Goal: Task Accomplishment & Management: Manage account settings

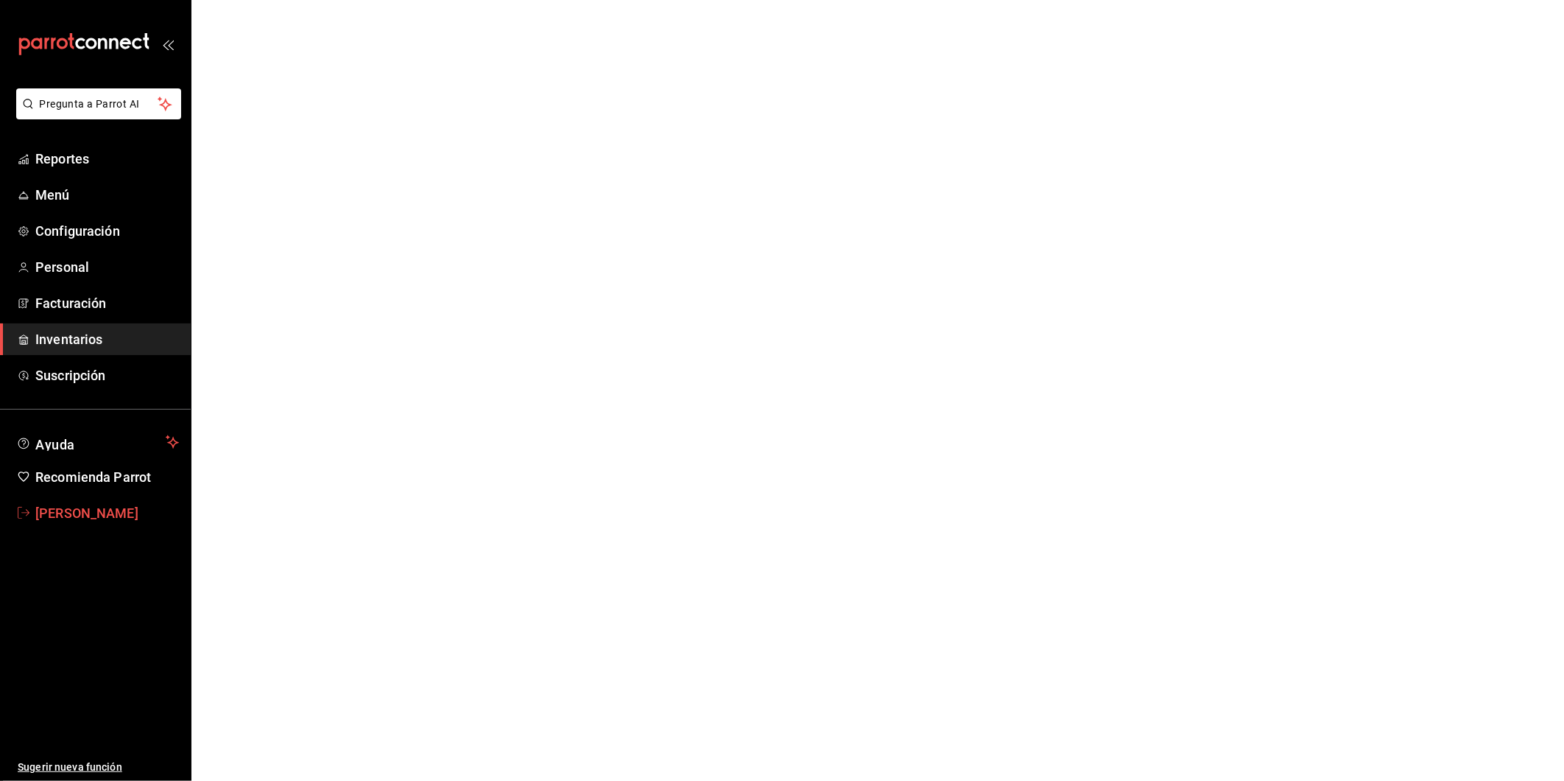
click at [105, 499] on link "[PERSON_NAME]" at bounding box center [95, 513] width 191 height 32
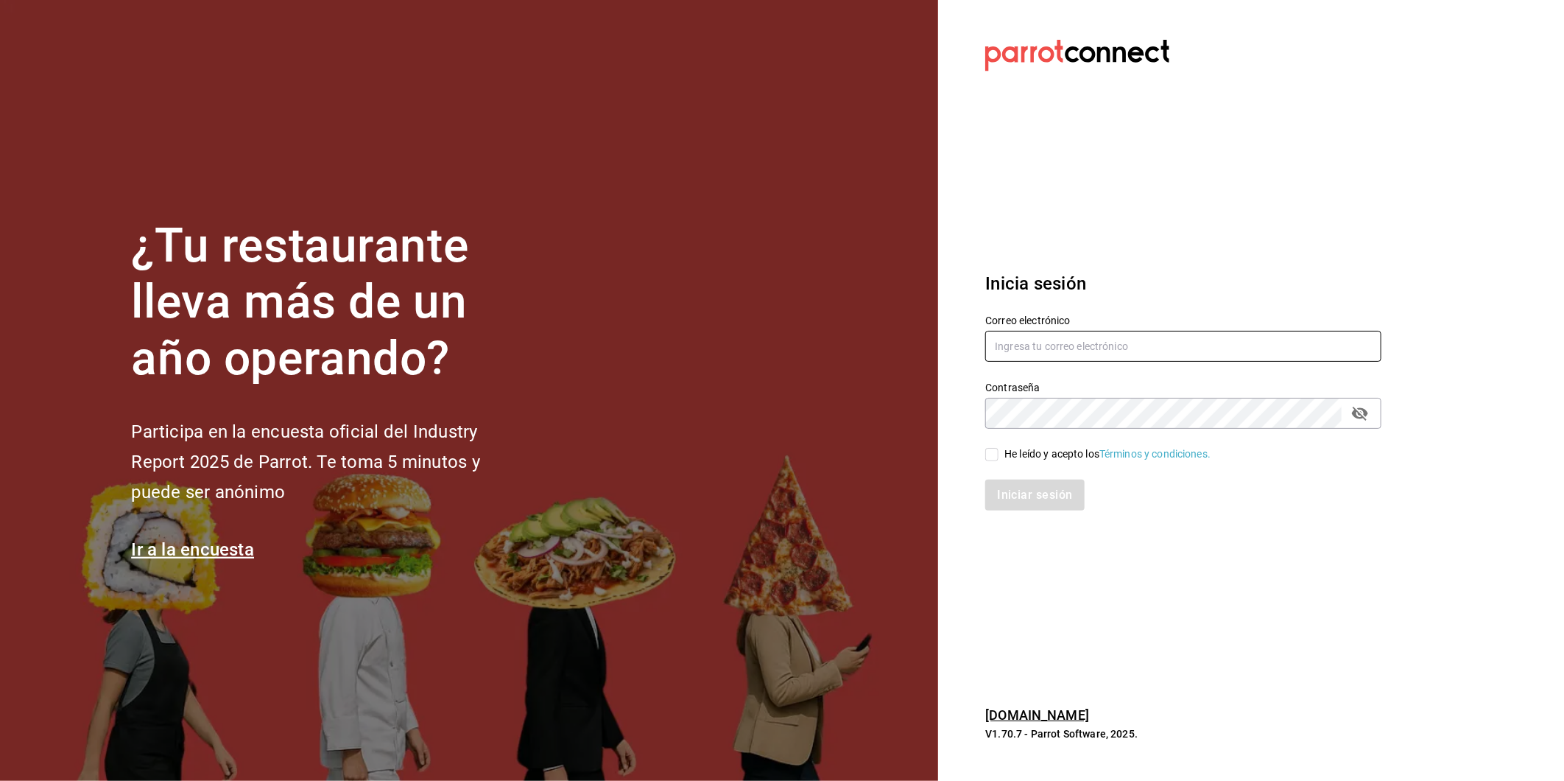
type input "[PERSON_NAME][EMAIL_ADDRESS][DOMAIN_NAME]"
click at [1075, 458] on div "He leído y acepto los Términos y condiciones." at bounding box center [1108, 453] width 206 height 15
click at [999, 458] on input "He leído y acepto los Términos y condiciones." at bounding box center [991, 454] width 13 height 13
checkbox input "true"
click at [1048, 495] on button "Iniciar sesión" at bounding box center [1035, 494] width 100 height 31
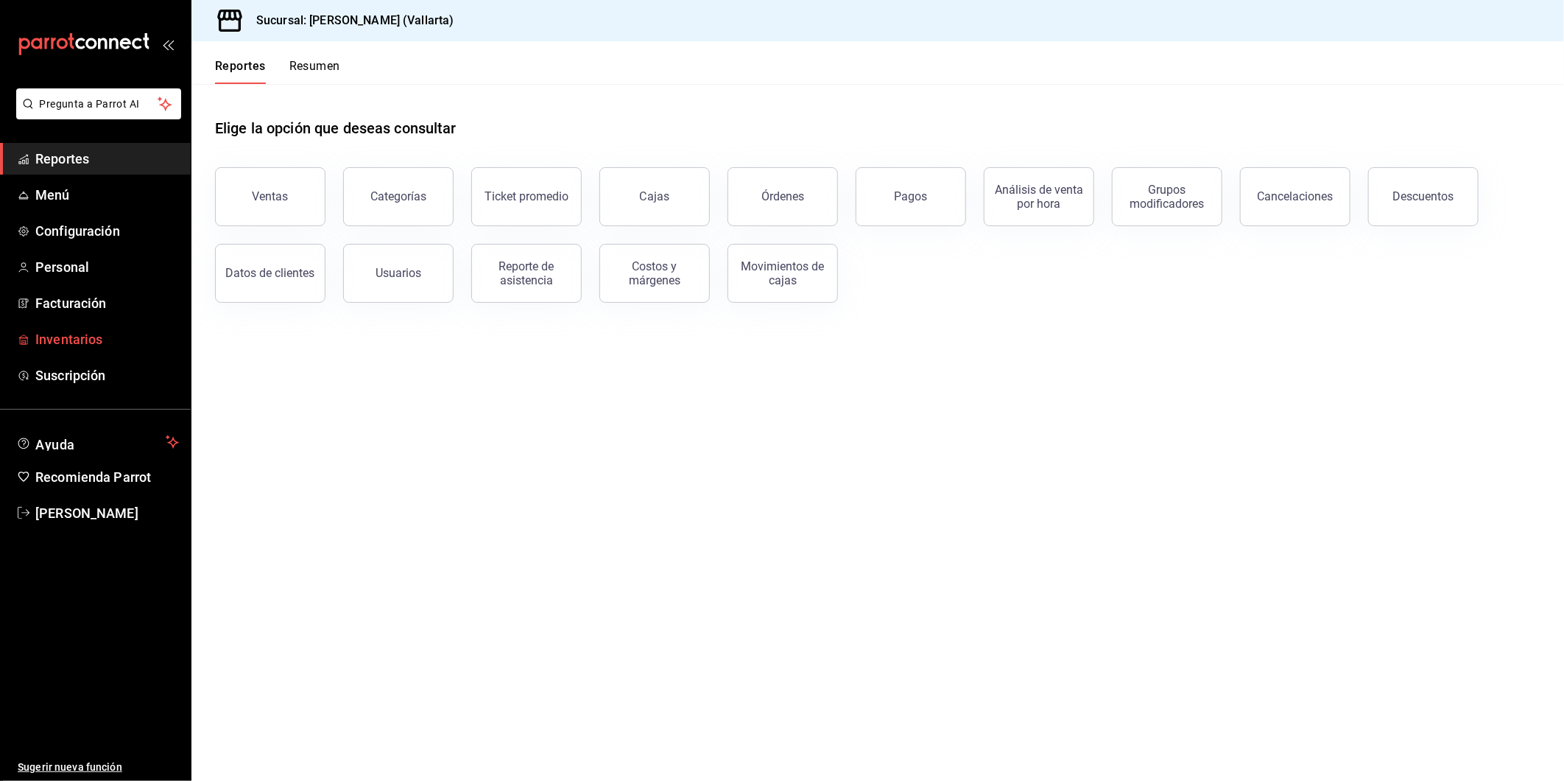
click at [101, 330] on span "Inventarios" at bounding box center [107, 339] width 144 height 20
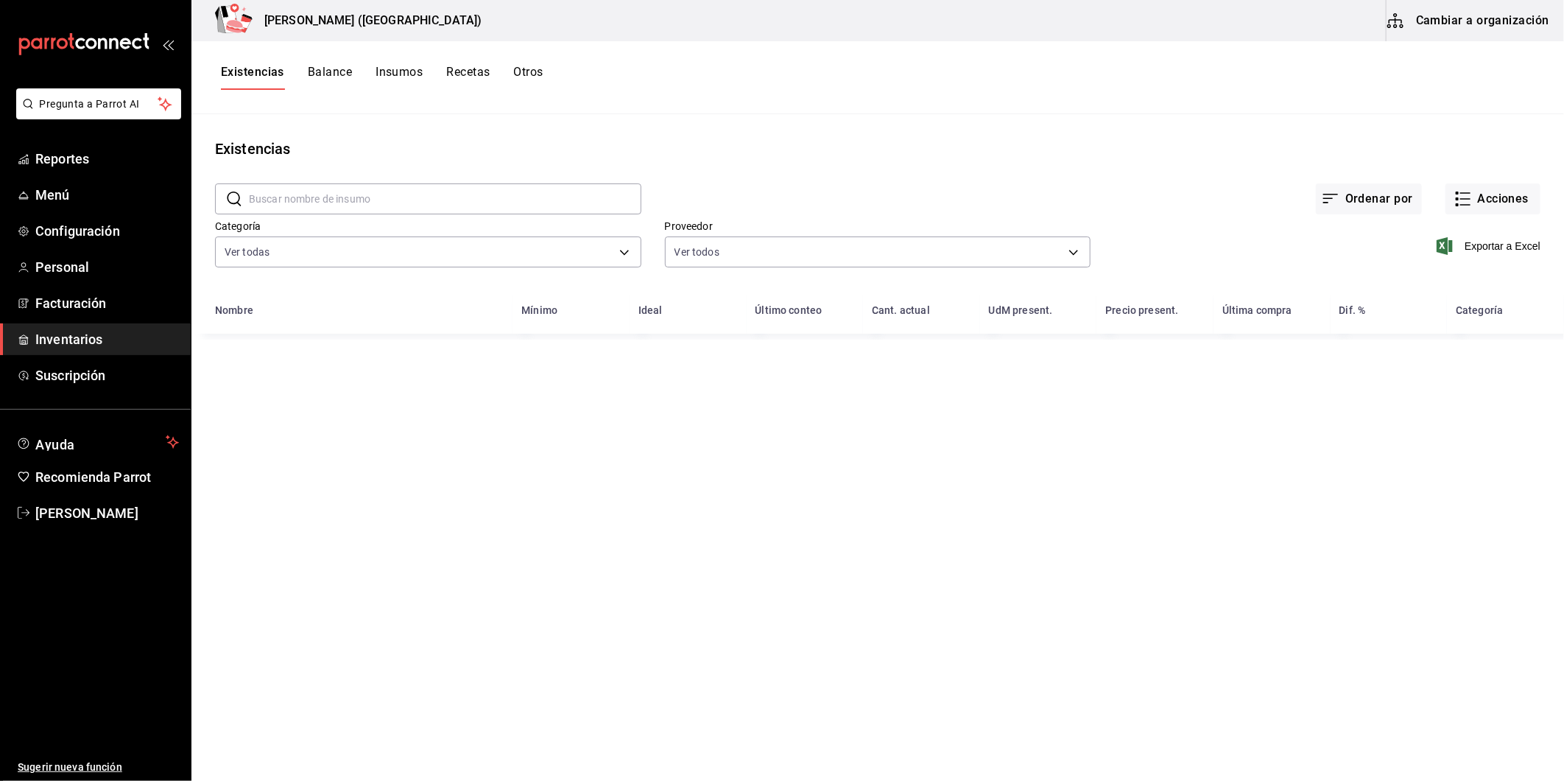
click at [1490, 26] on button "Cambiar a organización" at bounding box center [1470, 20] width 166 height 41
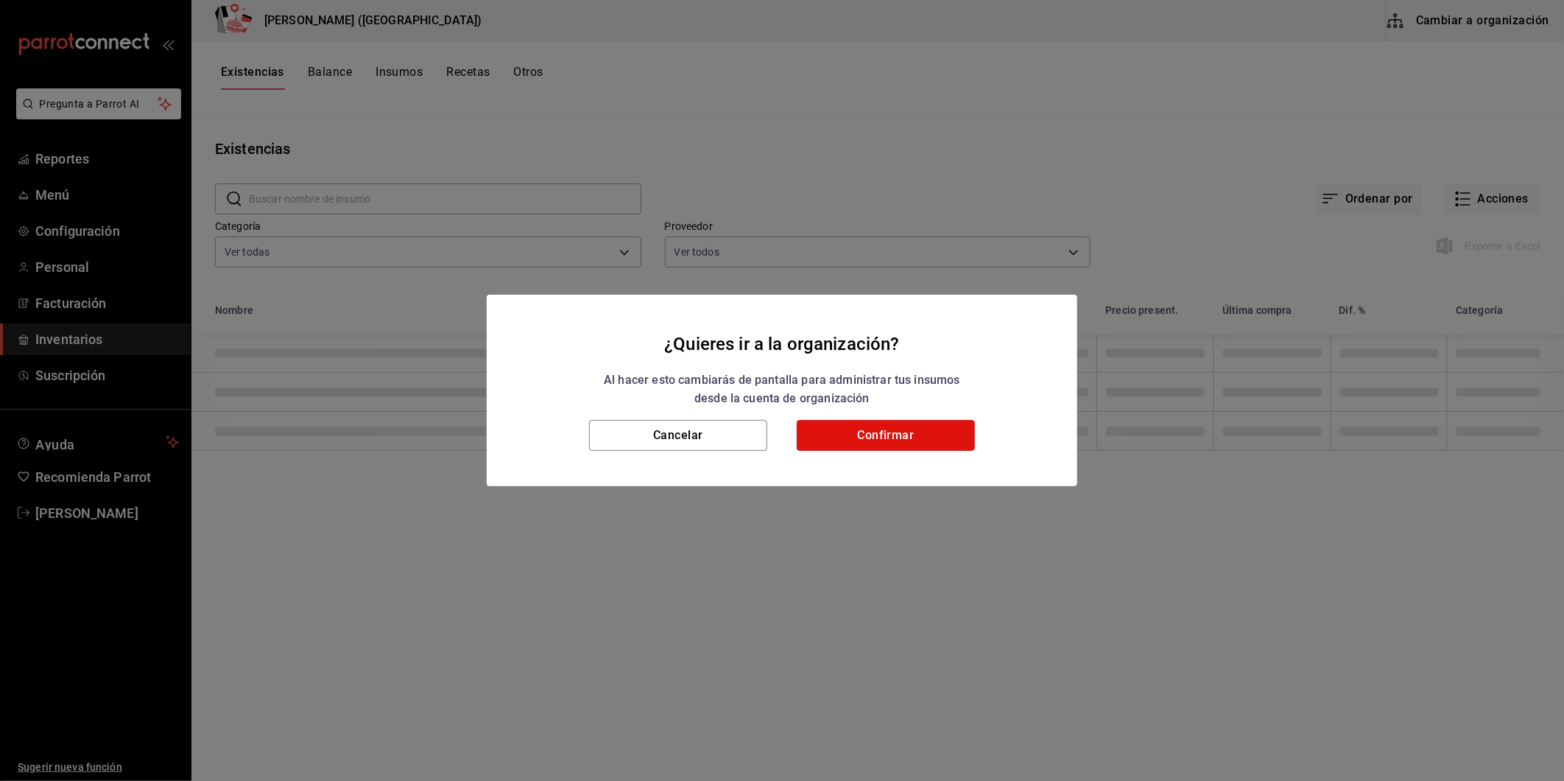
click at [859, 443] on button "Confirmar" at bounding box center [886, 435] width 178 height 31
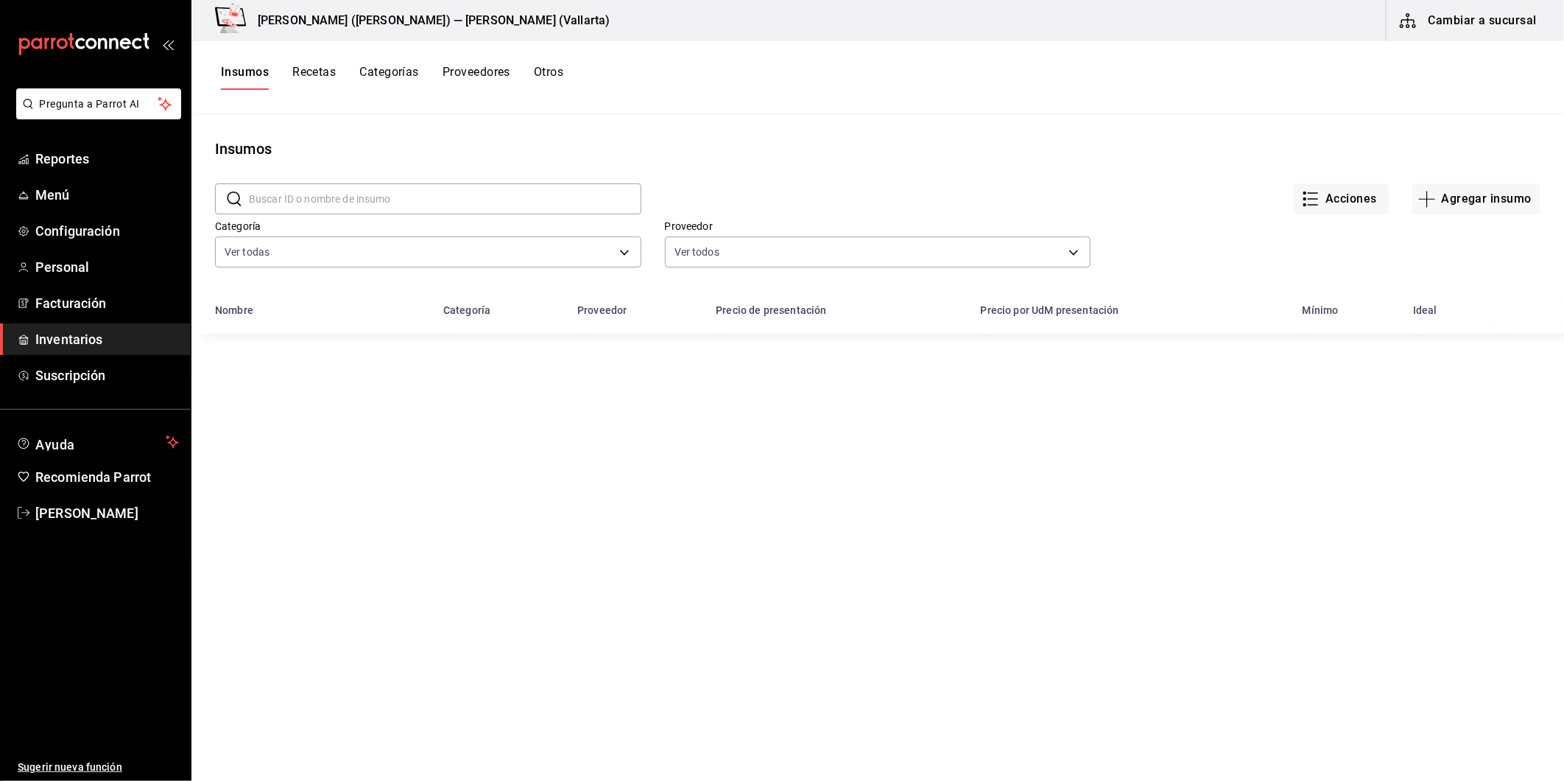
click at [310, 80] on button "Recetas" at bounding box center [313, 77] width 43 height 25
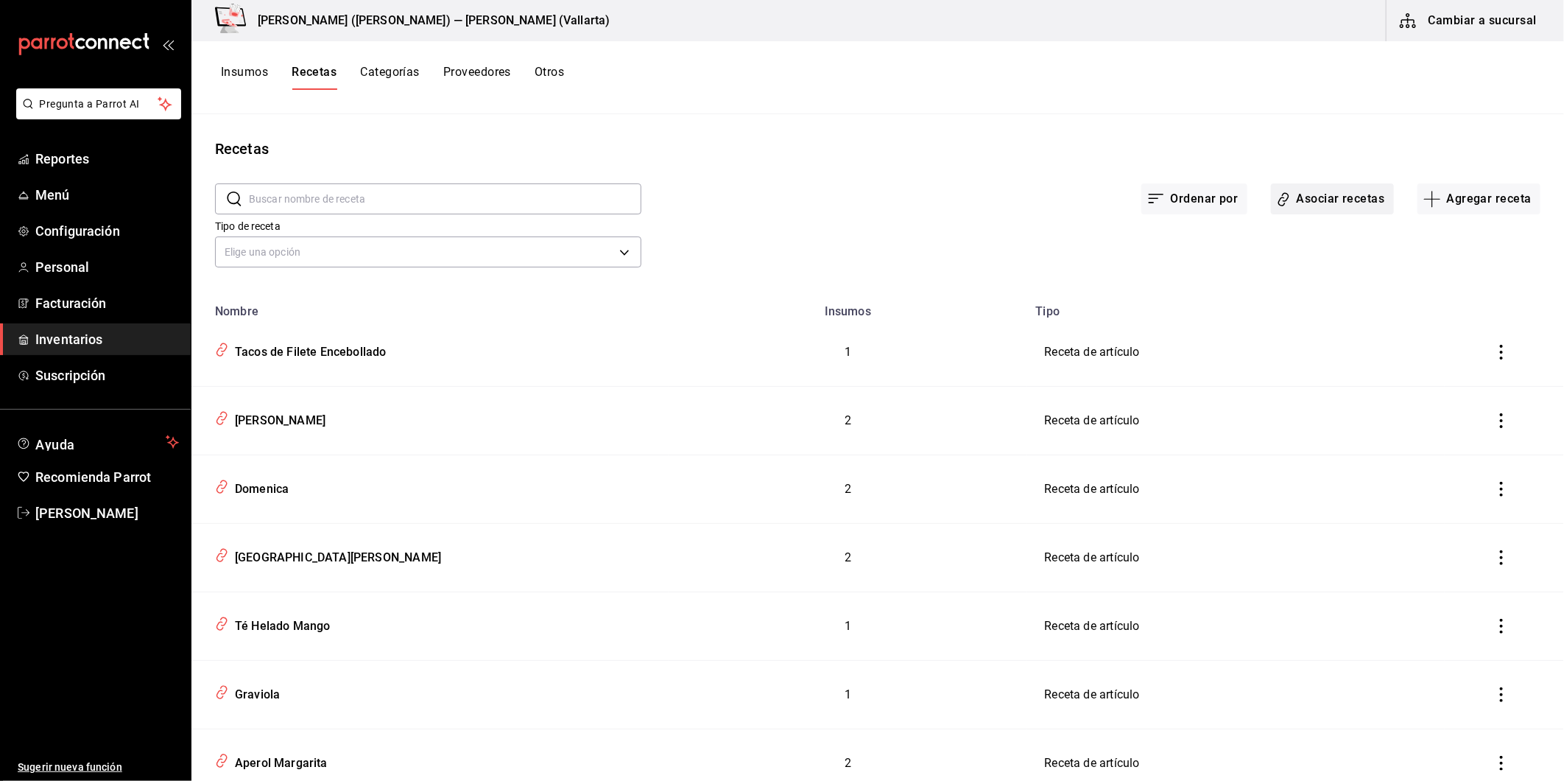
click at [1315, 206] on button "Asociar recetas" at bounding box center [1332, 198] width 123 height 31
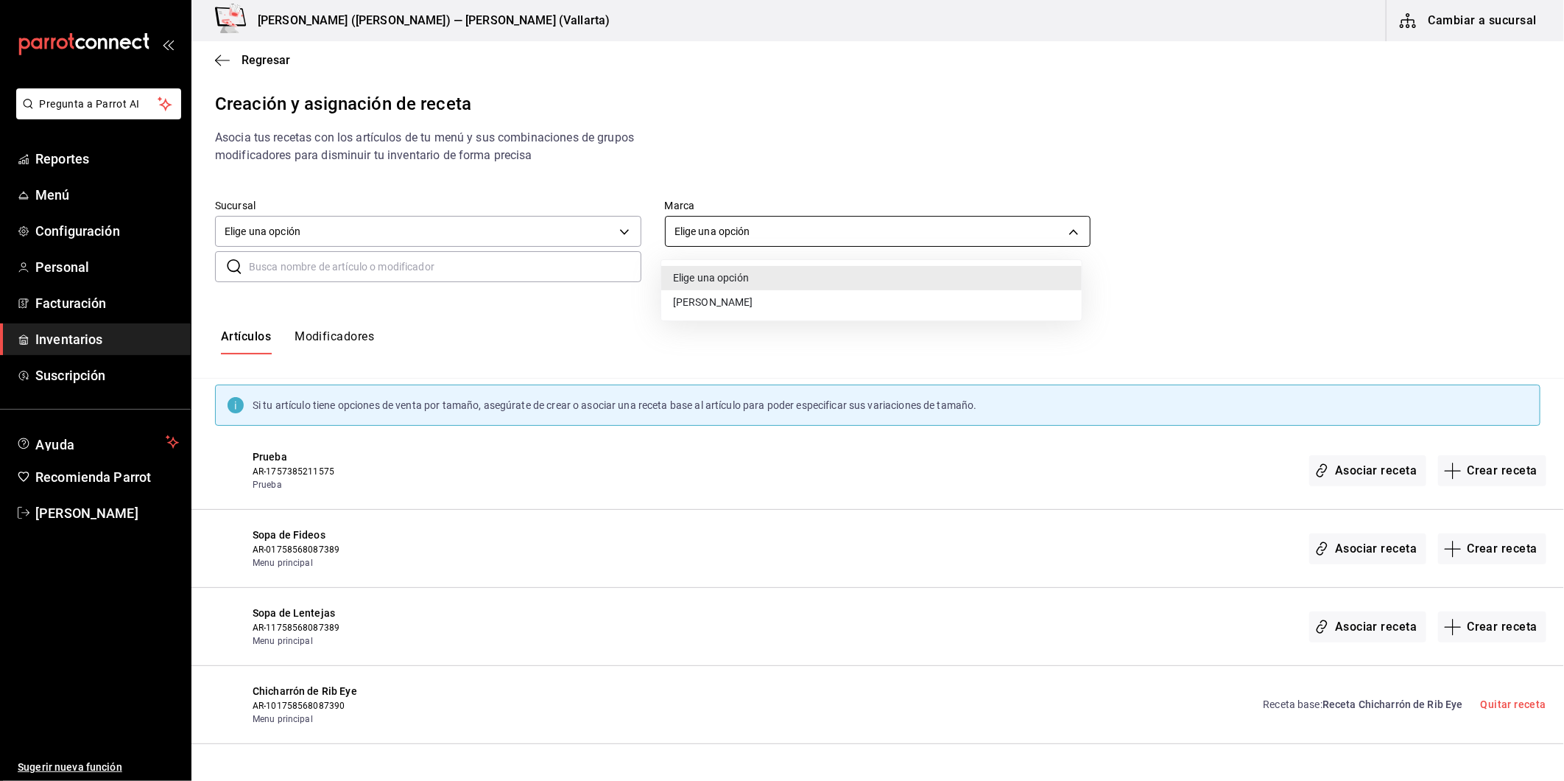
click at [705, 221] on body "Pregunta a Parrot AI Reportes Menú Configuración Personal Facturación Inventari…" at bounding box center [782, 378] width 1564 height 756
click at [718, 295] on li "Cristina - Vallarta" at bounding box center [871, 302] width 421 height 24
type input "dedade05-fd73-4fc1-b48a-98286d1a7cbf"
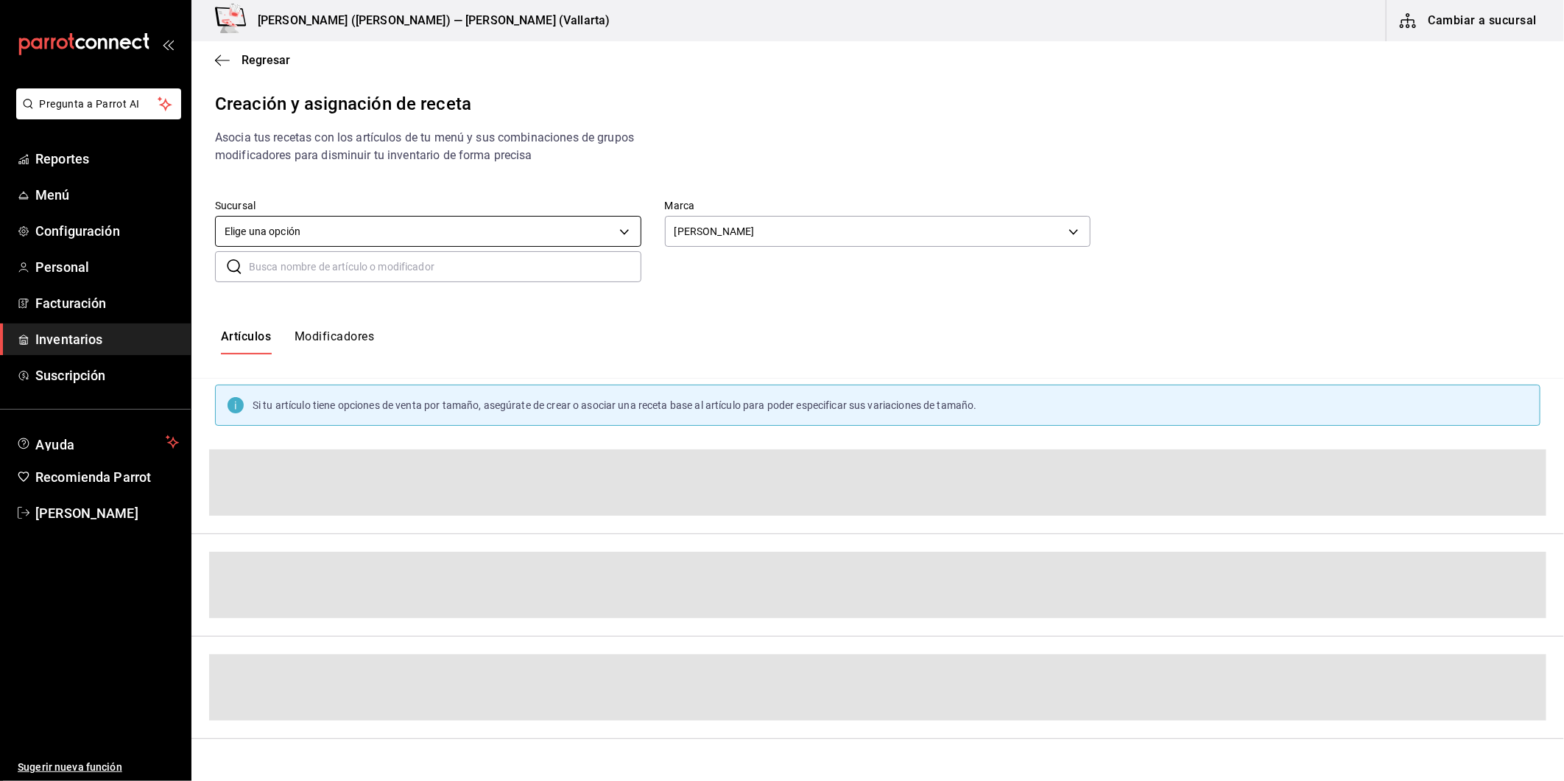
click at [553, 233] on body "Pregunta a Parrot AI Reportes Menú Configuración Personal Facturación Inventari…" at bounding box center [782, 378] width 1564 height 756
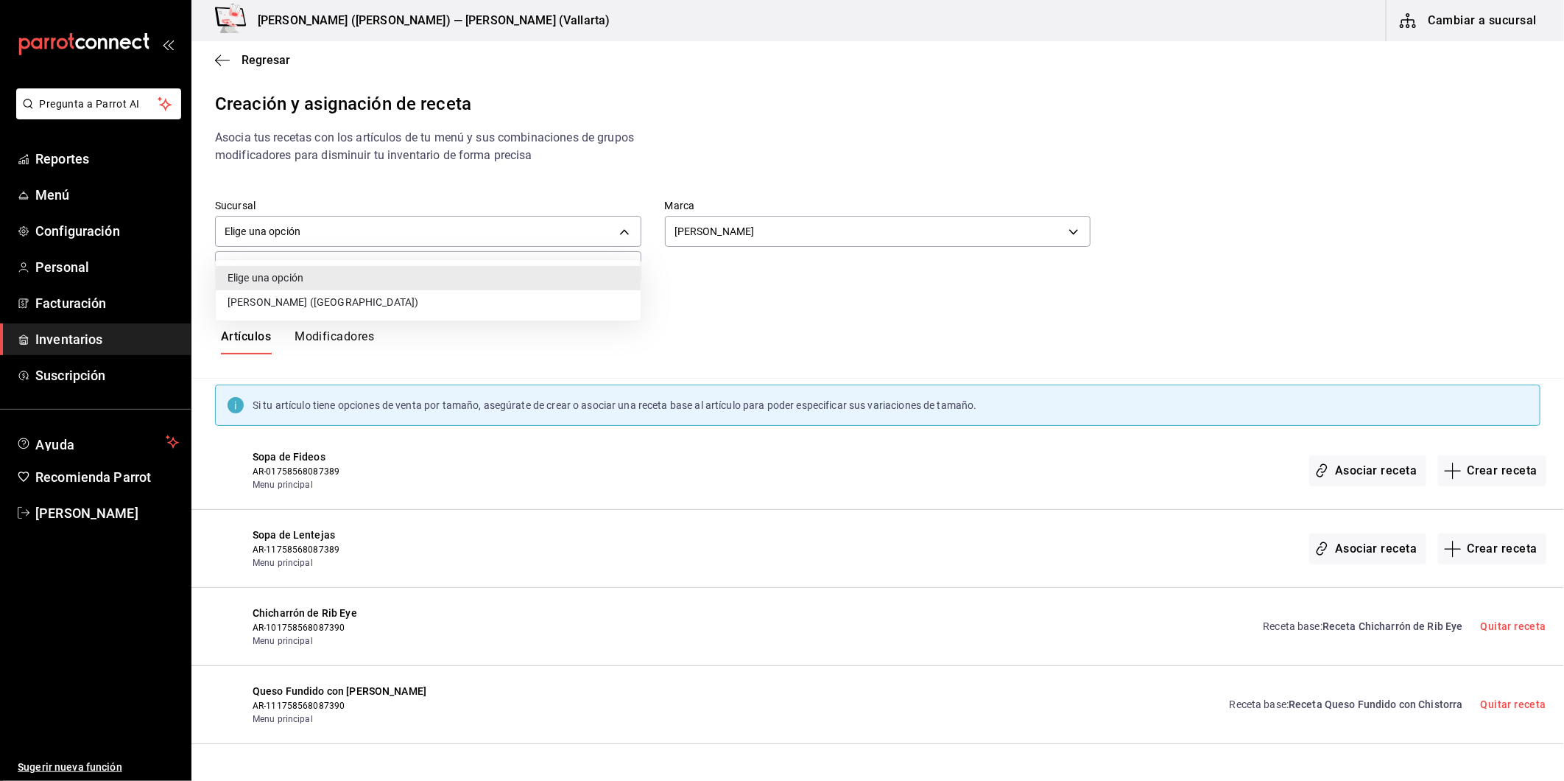
click at [363, 299] on li "[PERSON_NAME] ([GEOGRAPHIC_DATA])" at bounding box center [428, 302] width 425 height 24
type input "62de7281-fe17-45b6-b0dc-dd819e7ae976"
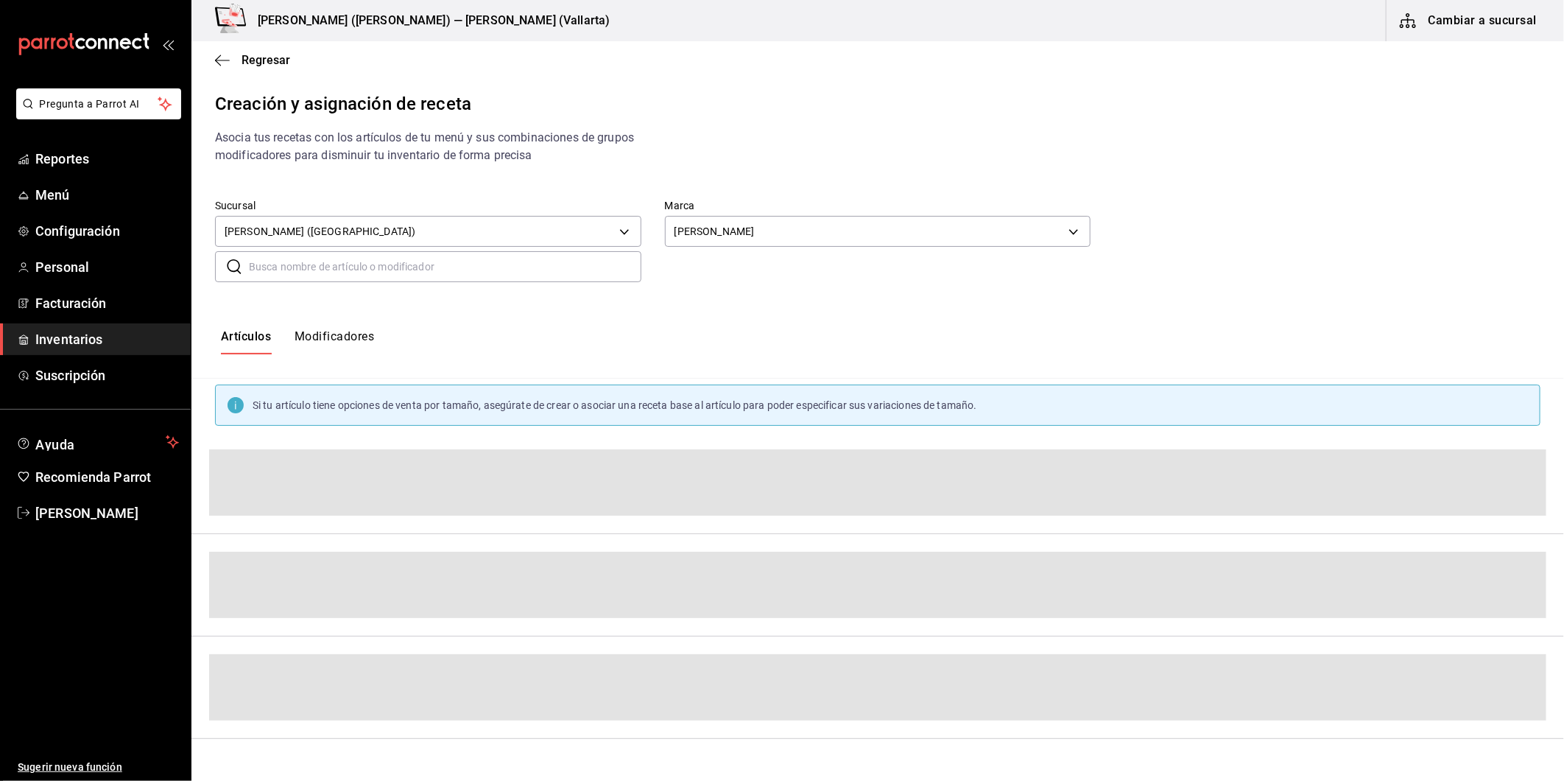
click at [1041, 330] on div "Artículos Modificadores" at bounding box center [877, 341] width 1373 height 25
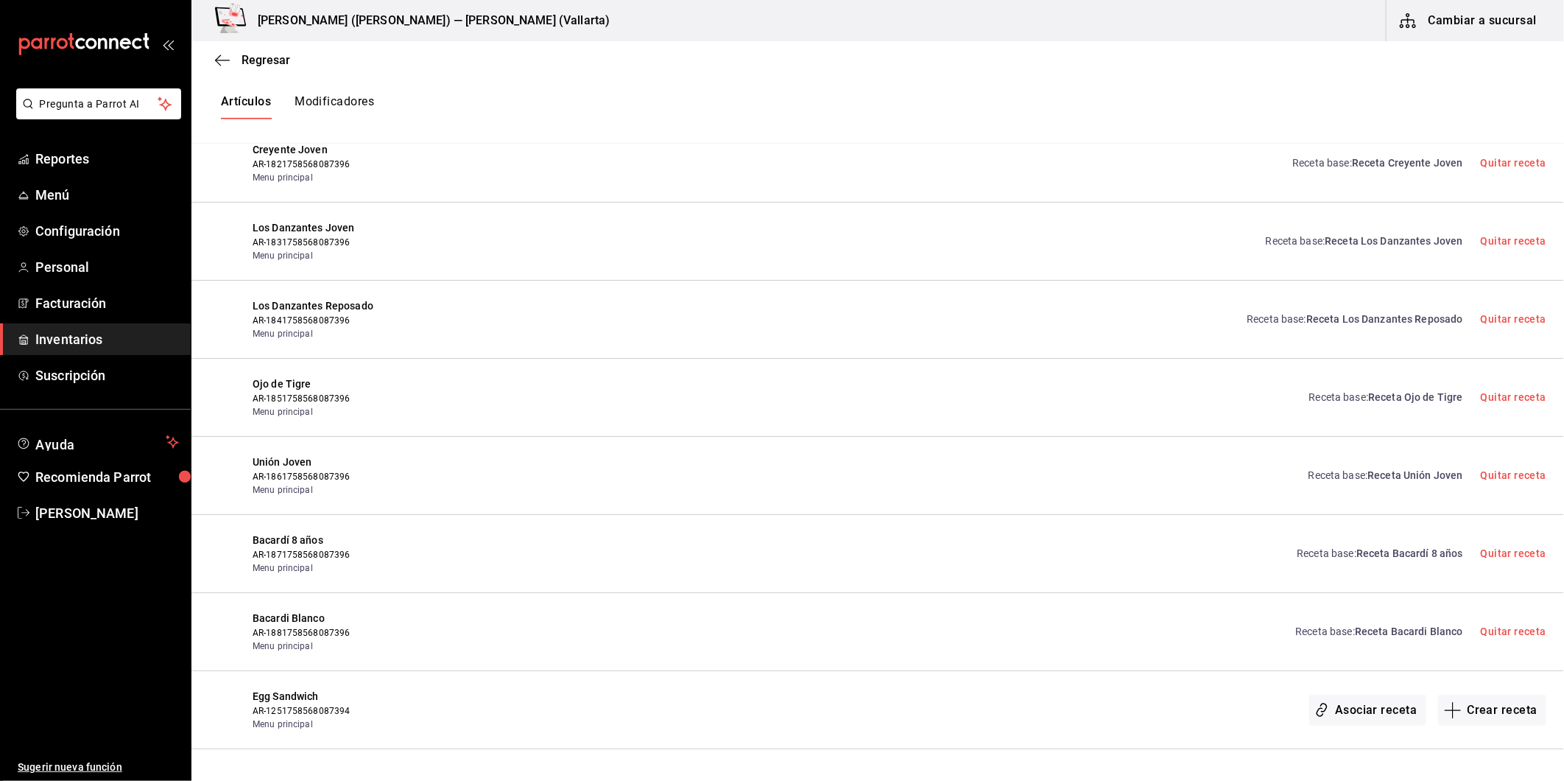
scroll to position [7324, 0]
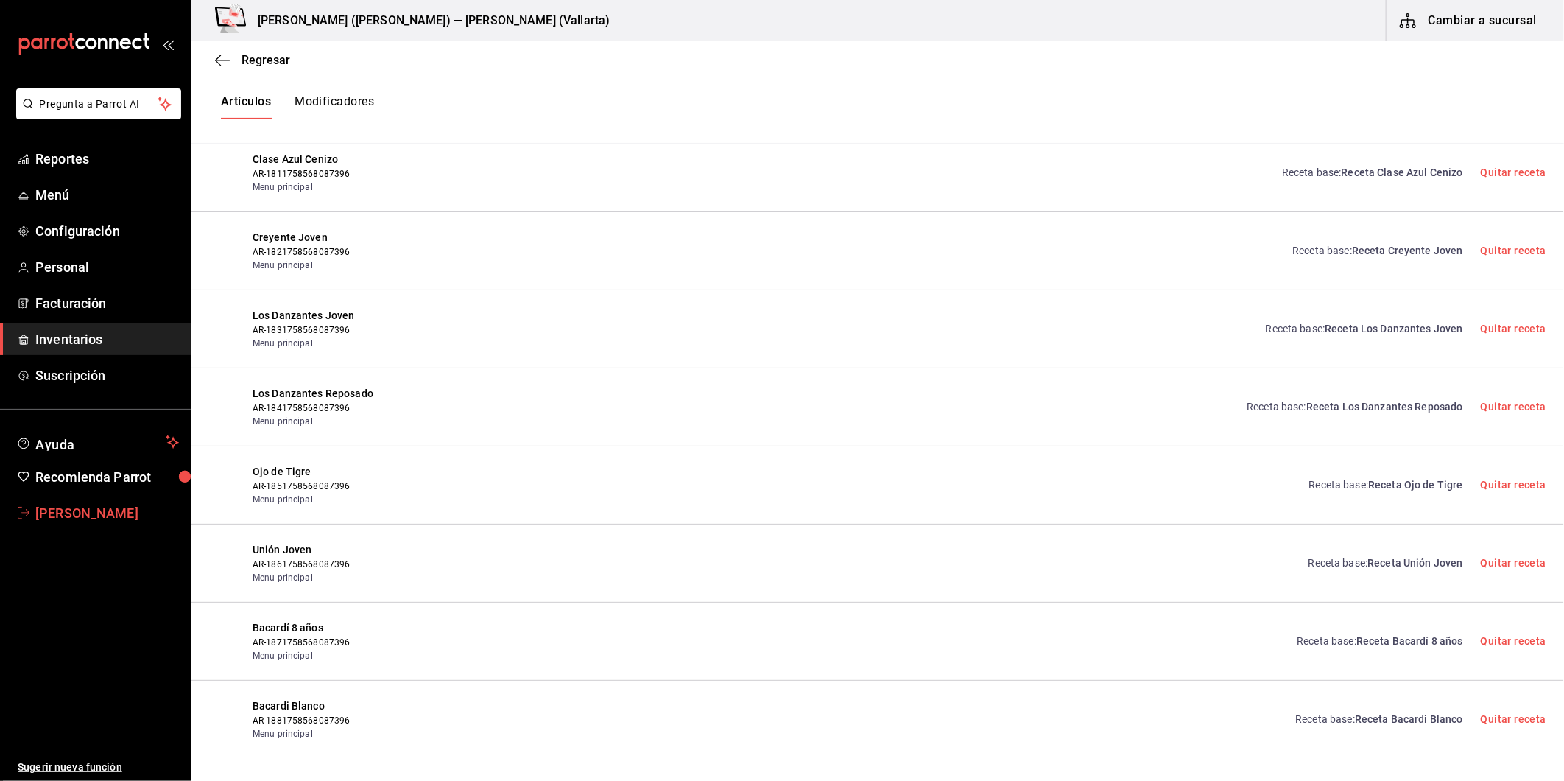
click at [121, 499] on link "Carlos Echavarria" at bounding box center [95, 513] width 191 height 32
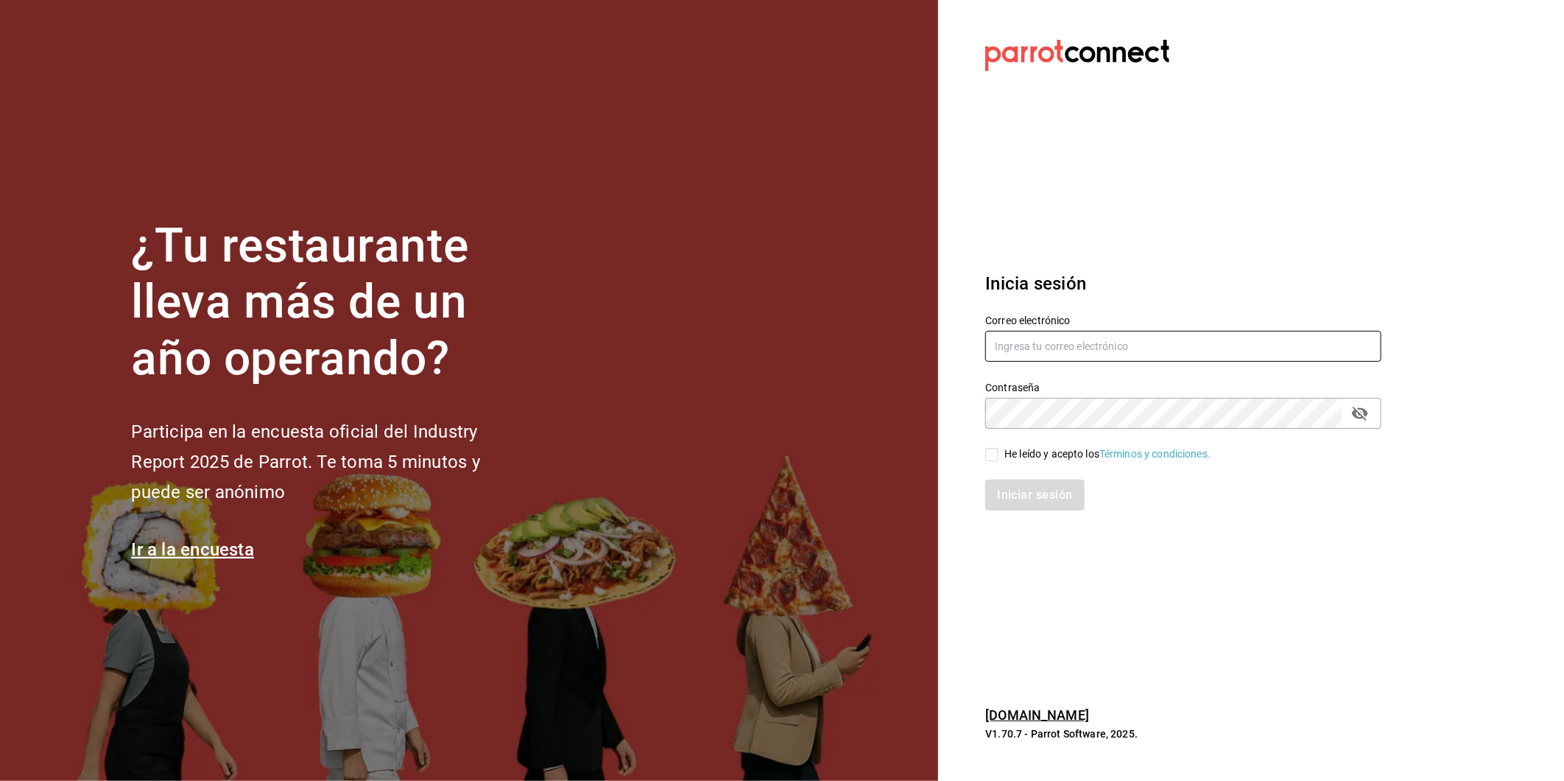
type input "[PERSON_NAME][EMAIL_ADDRESS][DOMAIN_NAME]"
click at [1115, 342] on input "[PERSON_NAME][EMAIL_ADDRESS][DOMAIN_NAME]" at bounding box center [1183, 346] width 396 height 31
click at [1217, 261] on div "Inicia sesión Correo electrónico echavarria.05@hotmail.com Contraseña Contraseñ…" at bounding box center [1183, 391] width 396 height 276
click at [1046, 458] on div "He leído y acepto los Términos y condiciones." at bounding box center [1108, 453] width 206 height 15
click at [999, 458] on input "He leído y acepto los Términos y condiciones." at bounding box center [991, 454] width 13 height 13
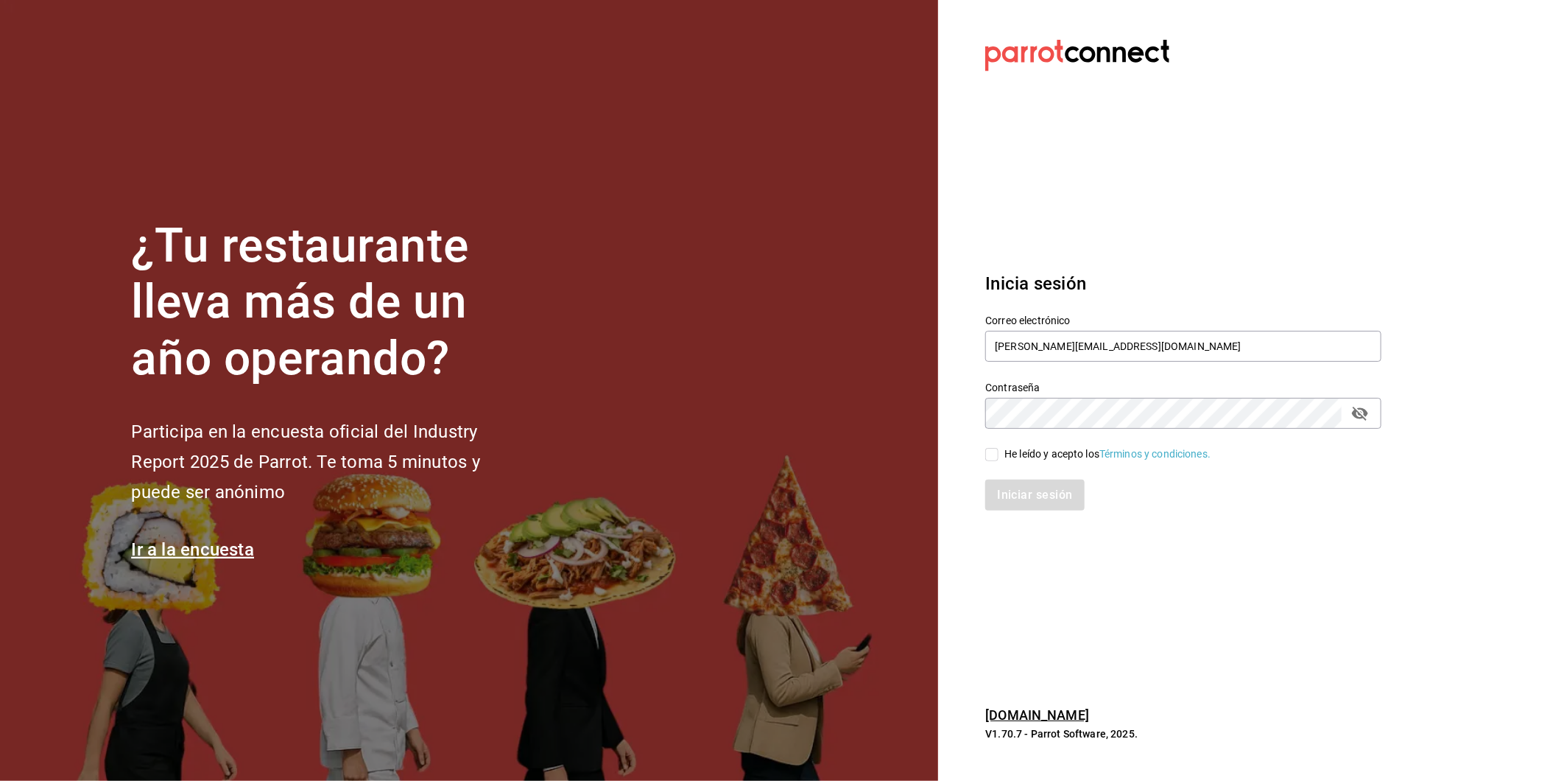
checkbox input "true"
click at [1040, 482] on button "Iniciar sesión" at bounding box center [1035, 494] width 100 height 31
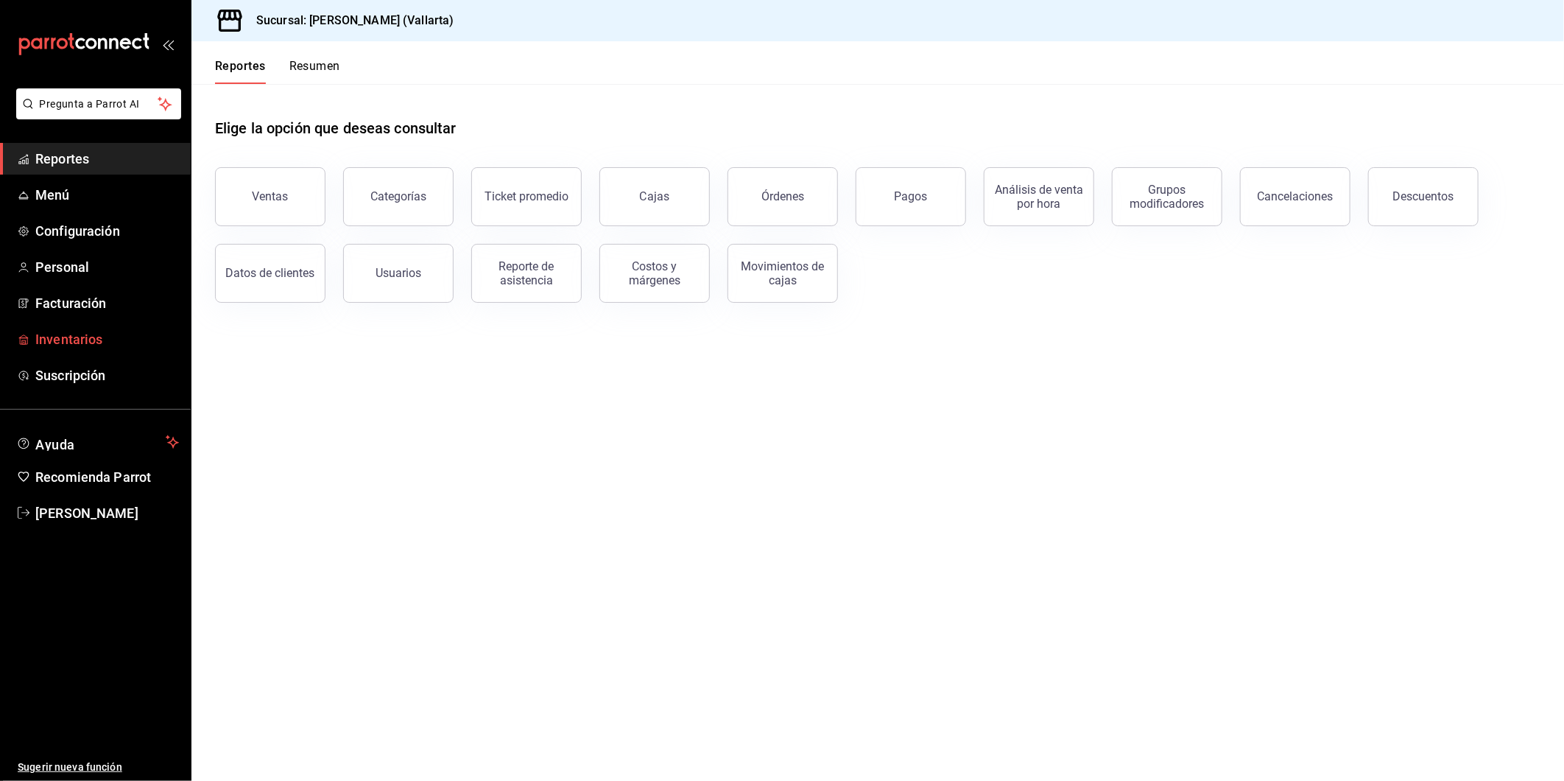
click at [100, 347] on span "Inventarios" at bounding box center [107, 339] width 144 height 20
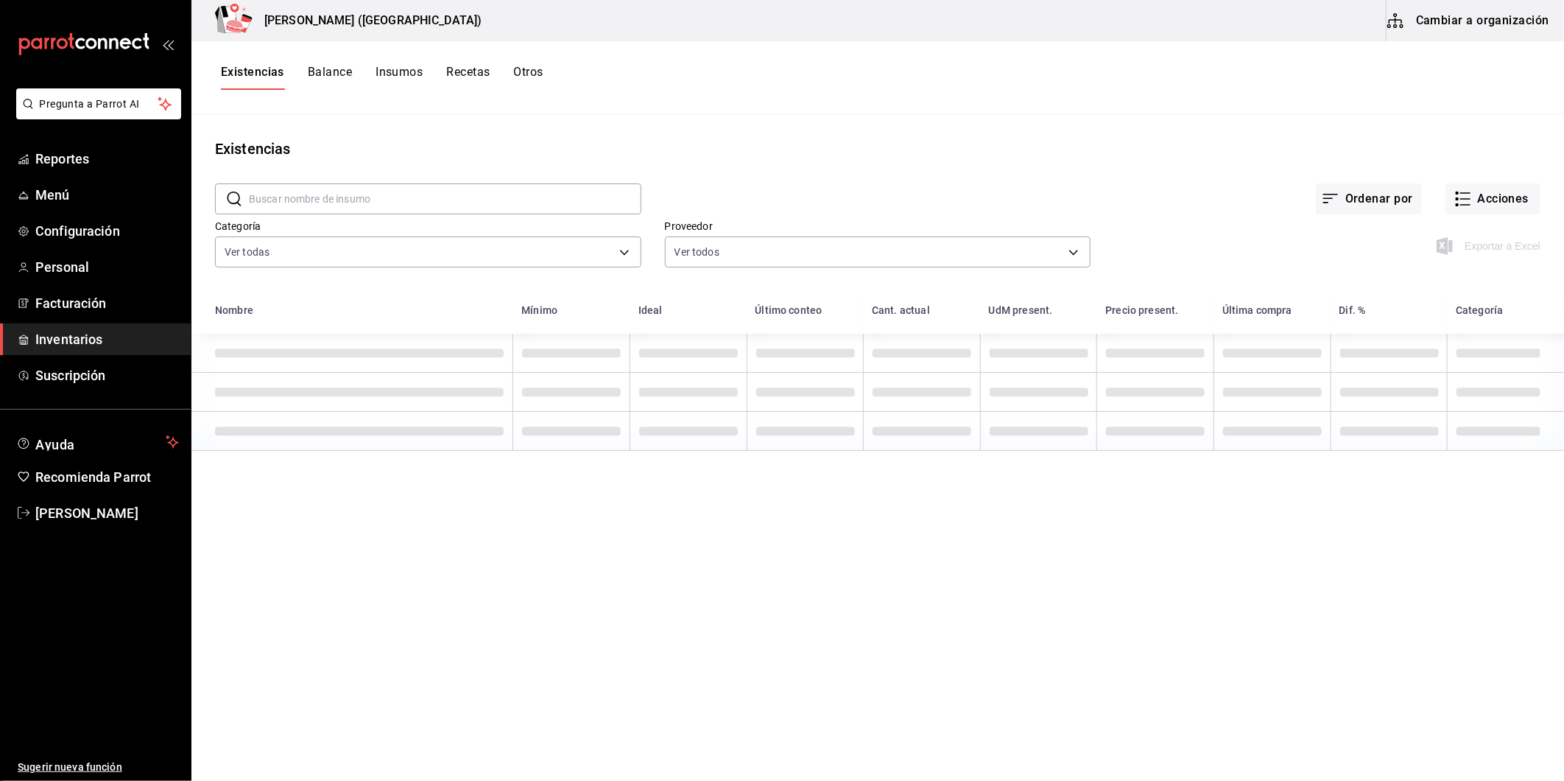
click at [1520, 21] on button "Cambiar a organización" at bounding box center [1470, 20] width 166 height 41
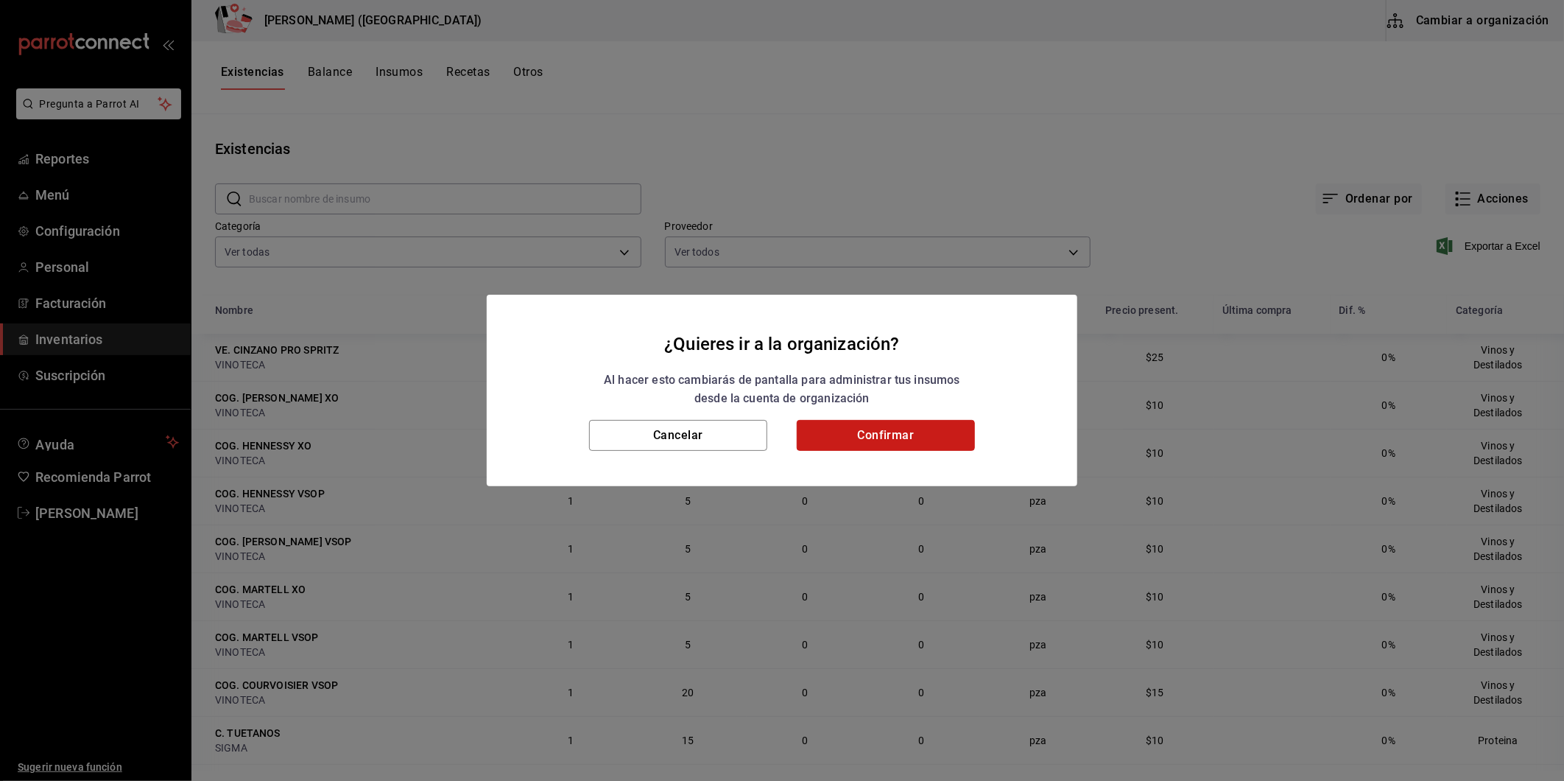
click at [932, 432] on button "Confirmar" at bounding box center [886, 435] width 178 height 31
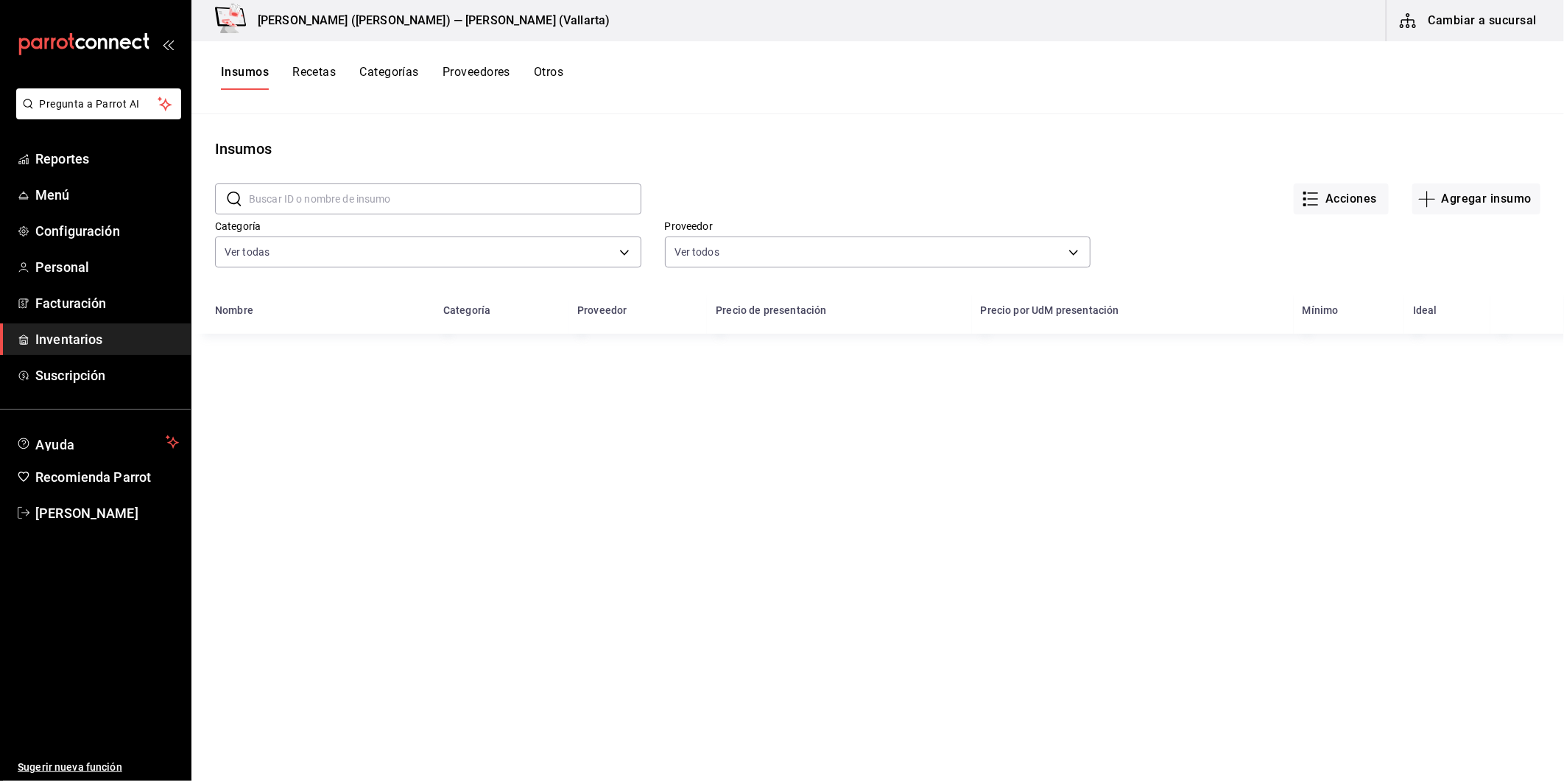
click at [314, 67] on button "Recetas" at bounding box center [313, 77] width 43 height 25
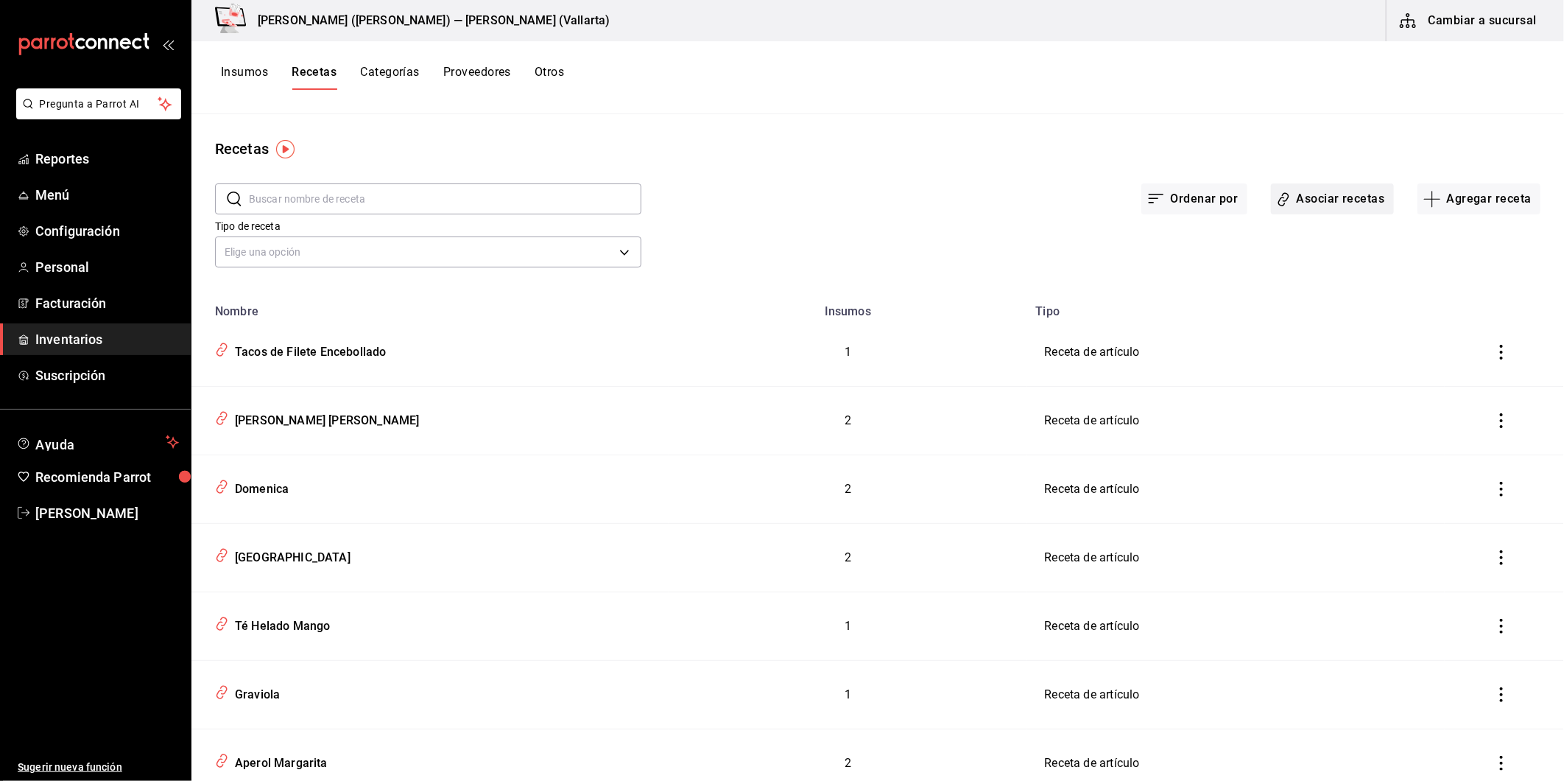
click at [1295, 206] on button "Asociar recetas" at bounding box center [1332, 198] width 123 height 31
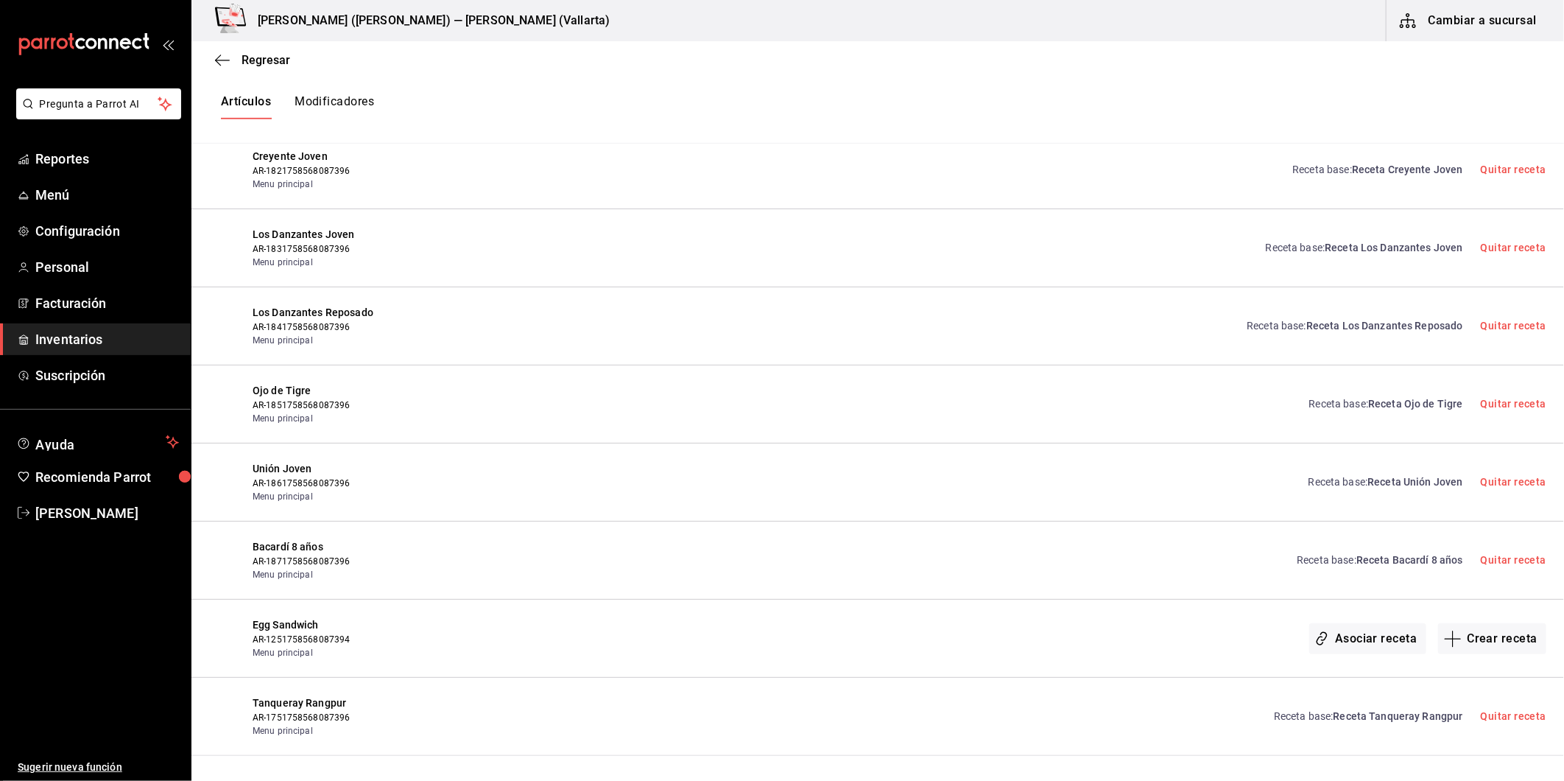
scroll to position [7488, 0]
click at [136, 511] on span "[PERSON_NAME]" at bounding box center [107, 513] width 144 height 20
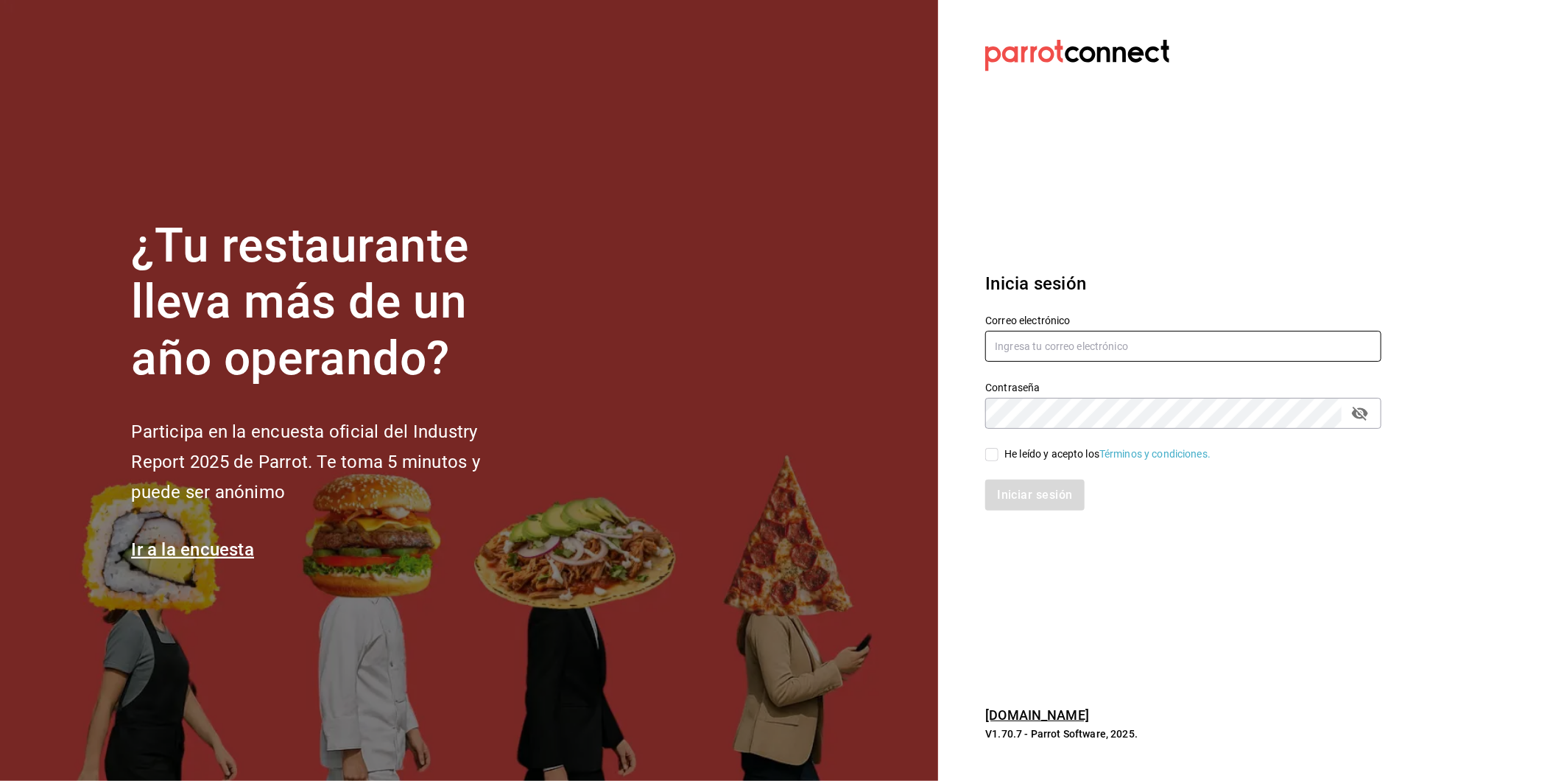
click at [1026, 361] on input "text" at bounding box center [1183, 346] width 396 height 31
click at [1147, 346] on input "echavarria.05@hotmail.com" at bounding box center [1183, 346] width 396 height 31
drag, startPoint x: 1134, startPoint y: 354, endPoint x: 848, endPoint y: 369, distance: 286.9
click at [865, 367] on div "¿Tu restaurante lleva más de un año operando? Participa en la encuesta oficial …" at bounding box center [782, 390] width 1564 height 781
click at [1059, 350] on input "ramosfranco_22outlook.com" at bounding box center [1183, 346] width 396 height 31
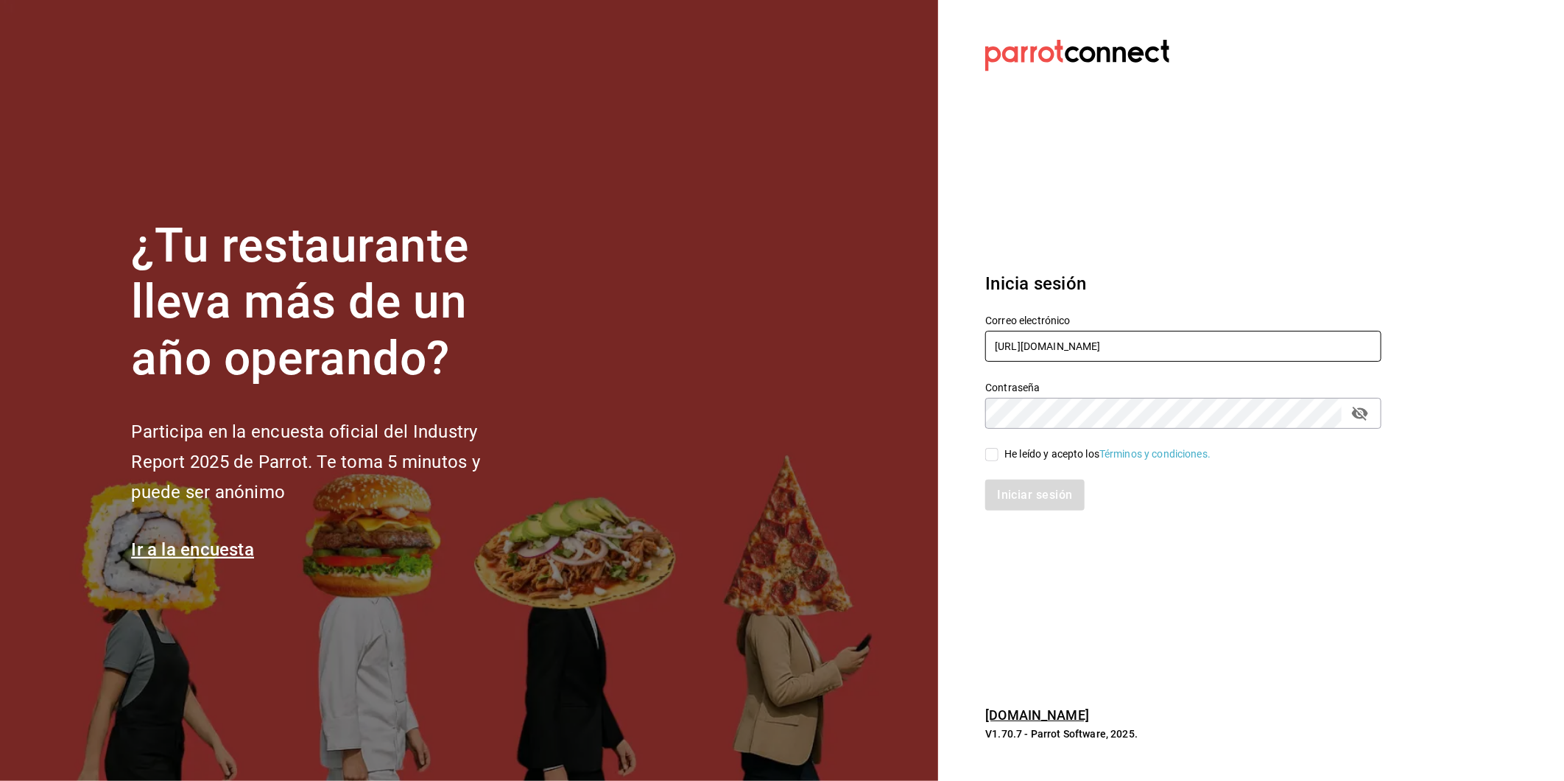
click at [1072, 347] on input "ramosfranco_22outlook.com" at bounding box center [1183, 346] width 396 height 31
type input "ramosfranco_22@outlook.com"
click at [745, 457] on div "¿Tu restaurante lleva más de un año operando? Participa en la encuesta oficial …" at bounding box center [782, 390] width 1564 height 781
click at [990, 445] on div "He leído y acepto los Términos y condiciones." at bounding box center [1175, 446] width 414 height 34
click at [990, 450] on input "He leído y acepto los Términos y condiciones." at bounding box center [991, 454] width 13 height 13
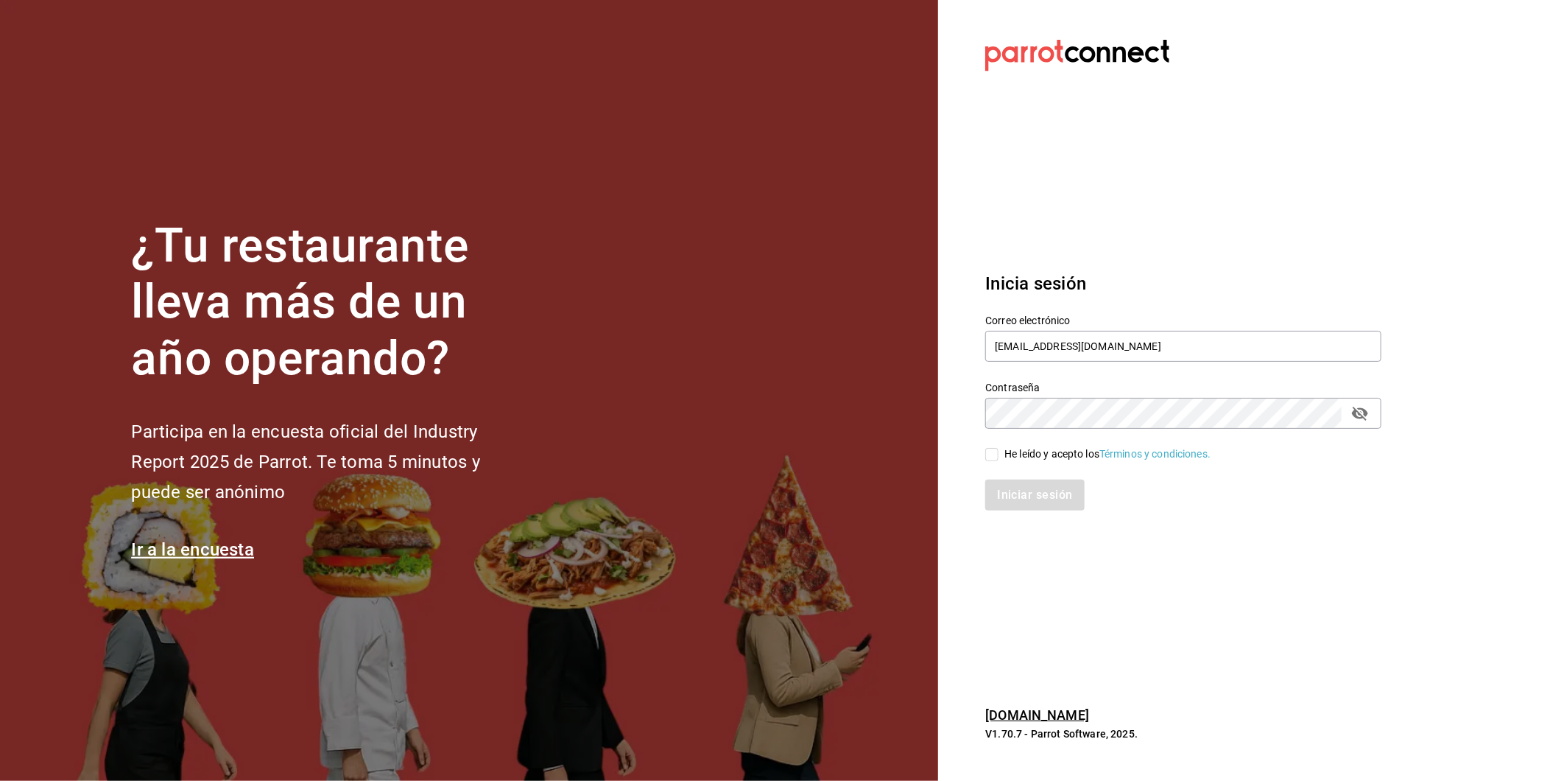
checkbox input "true"
click at [1006, 488] on button "Iniciar sesión" at bounding box center [1035, 494] width 100 height 31
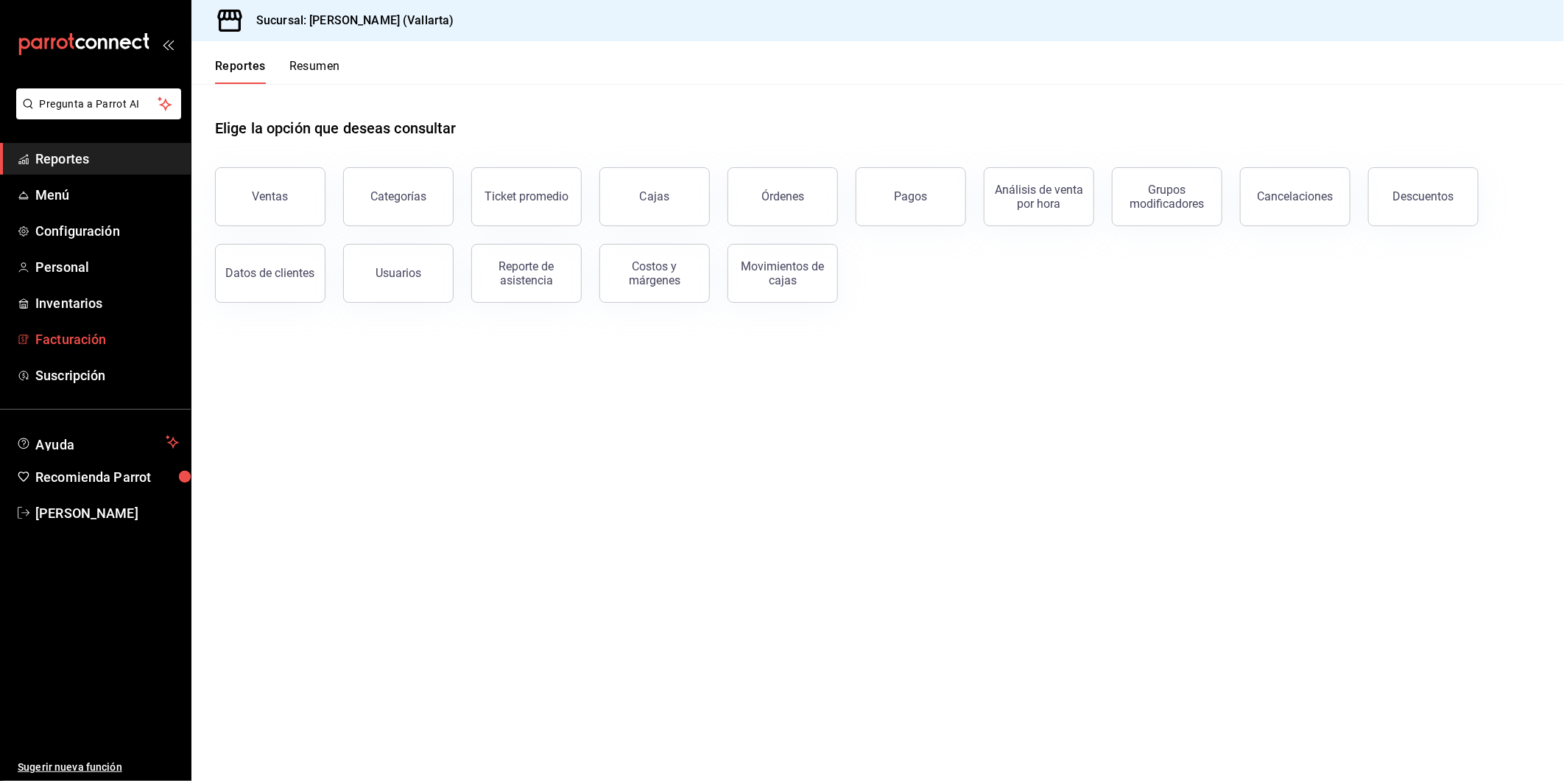
click at [83, 328] on link "Facturación" at bounding box center [95, 339] width 191 height 32
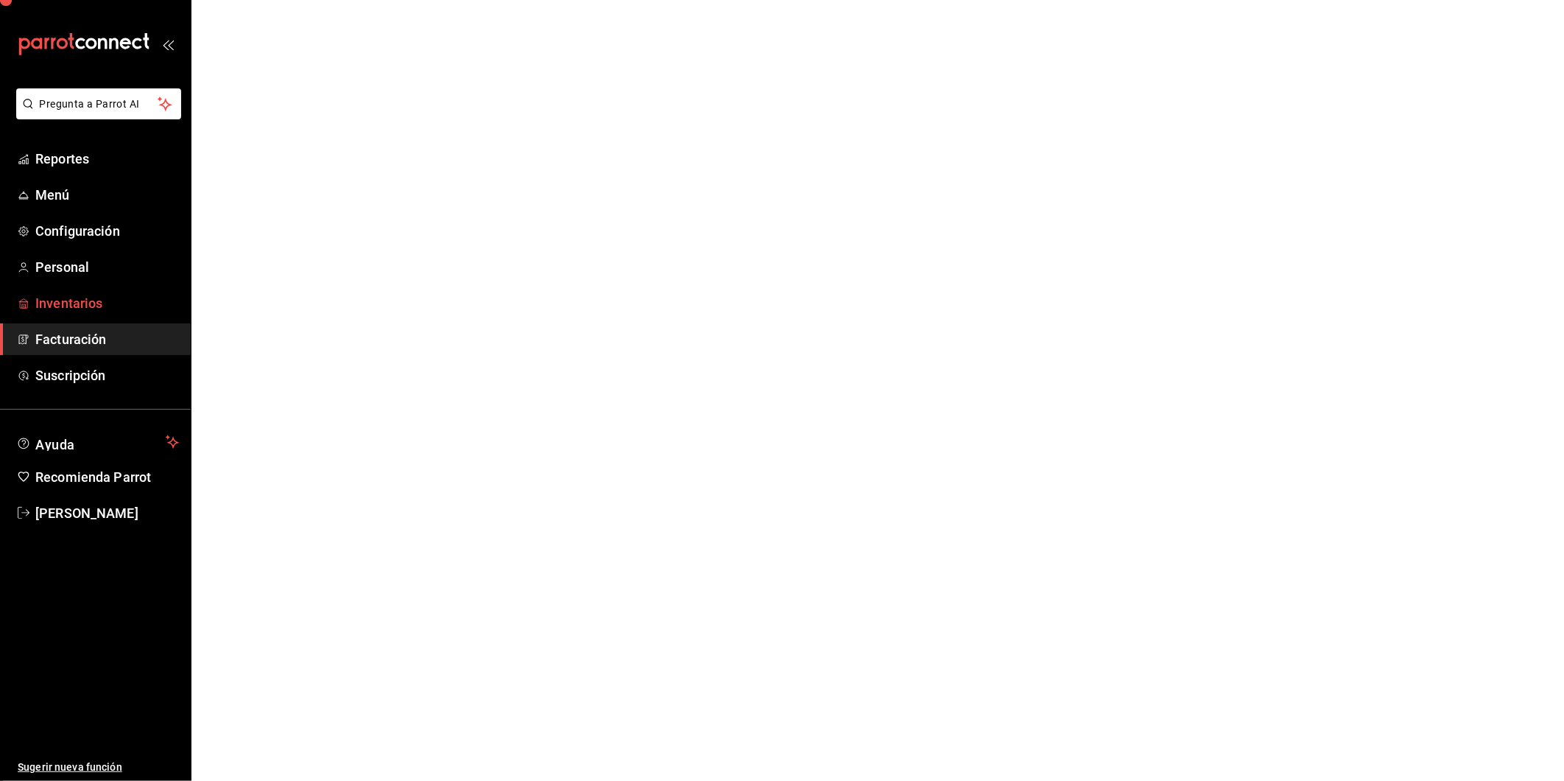
click at [98, 293] on span "Inventarios" at bounding box center [107, 303] width 144 height 20
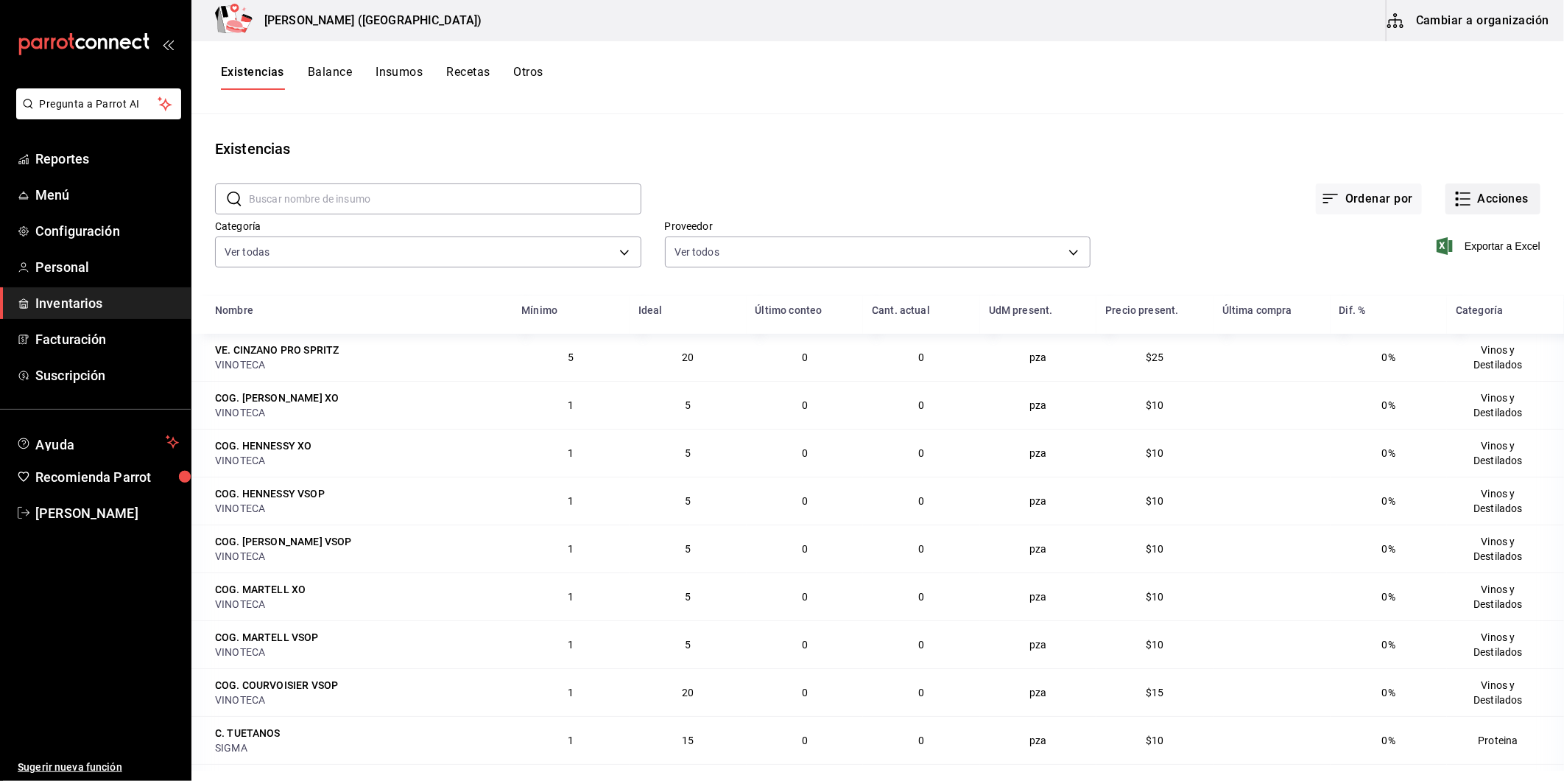
click at [1477, 204] on button "Acciones" at bounding box center [1493, 198] width 95 height 31
click at [1495, 49] on div at bounding box center [782, 390] width 1564 height 781
click at [1499, 24] on button "Cambiar a organización" at bounding box center [1470, 20] width 166 height 41
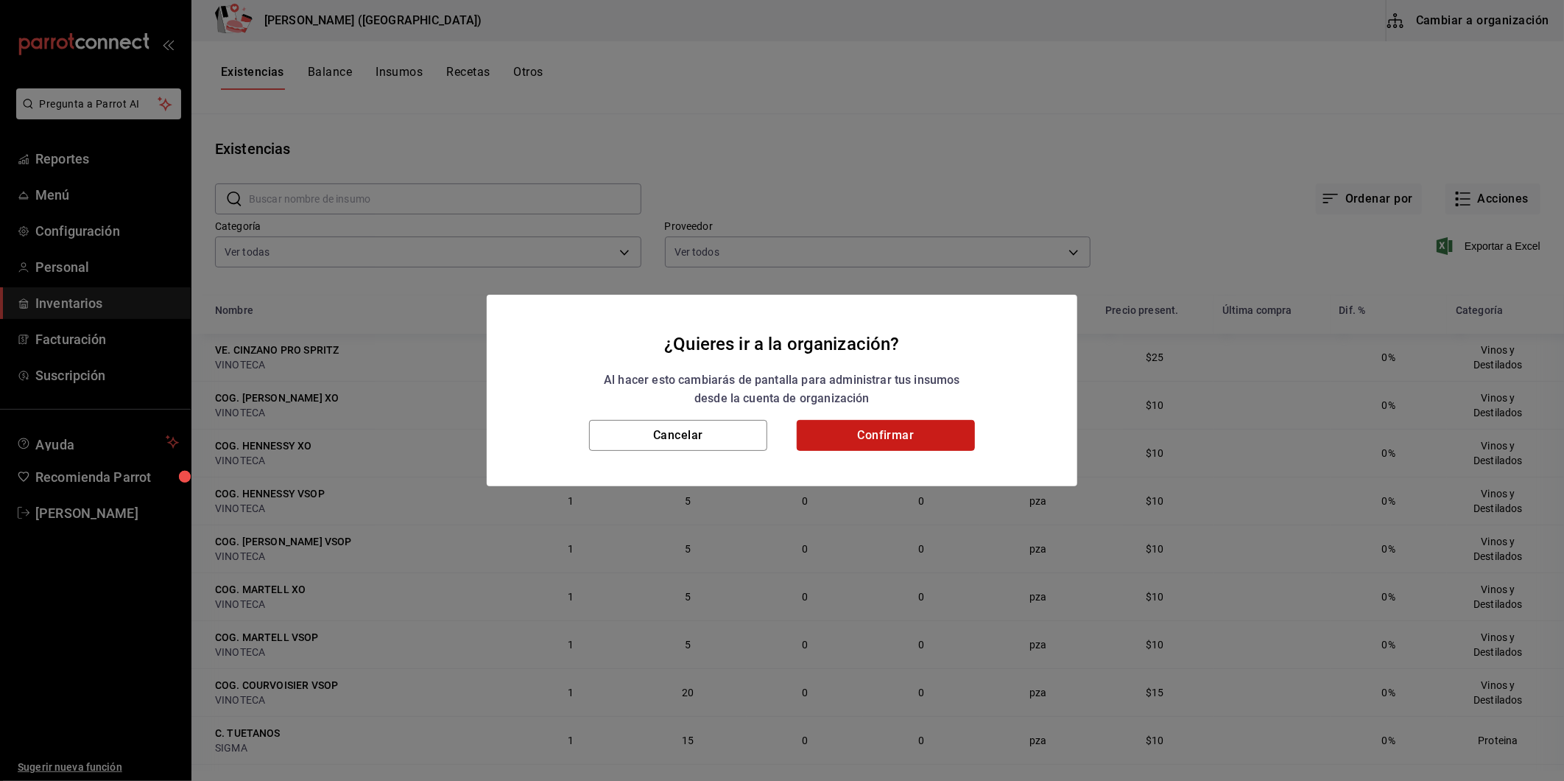
click at [841, 436] on button "Confirmar" at bounding box center [886, 435] width 178 height 31
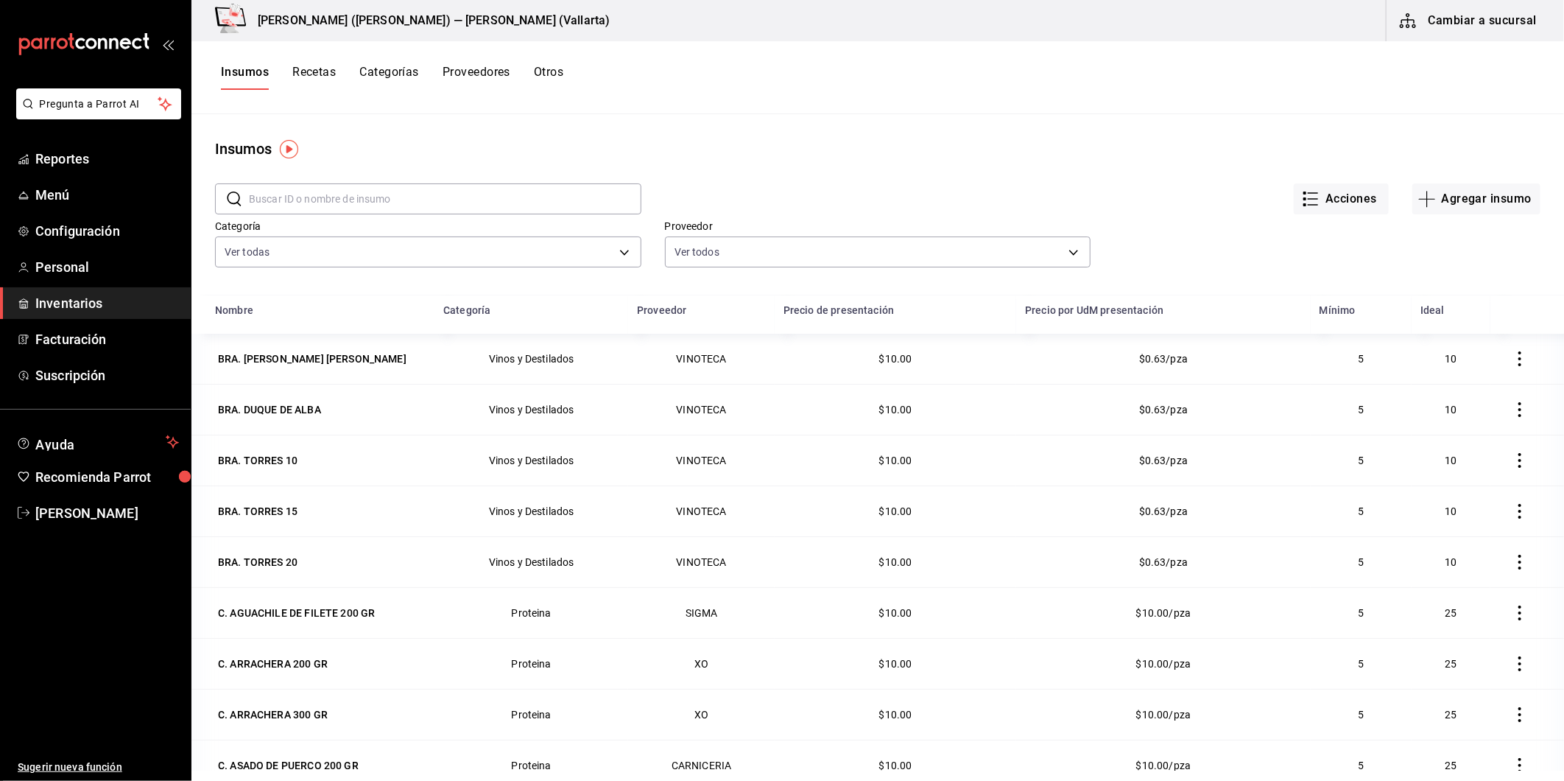
click at [324, 74] on button "Recetas" at bounding box center [313, 77] width 43 height 25
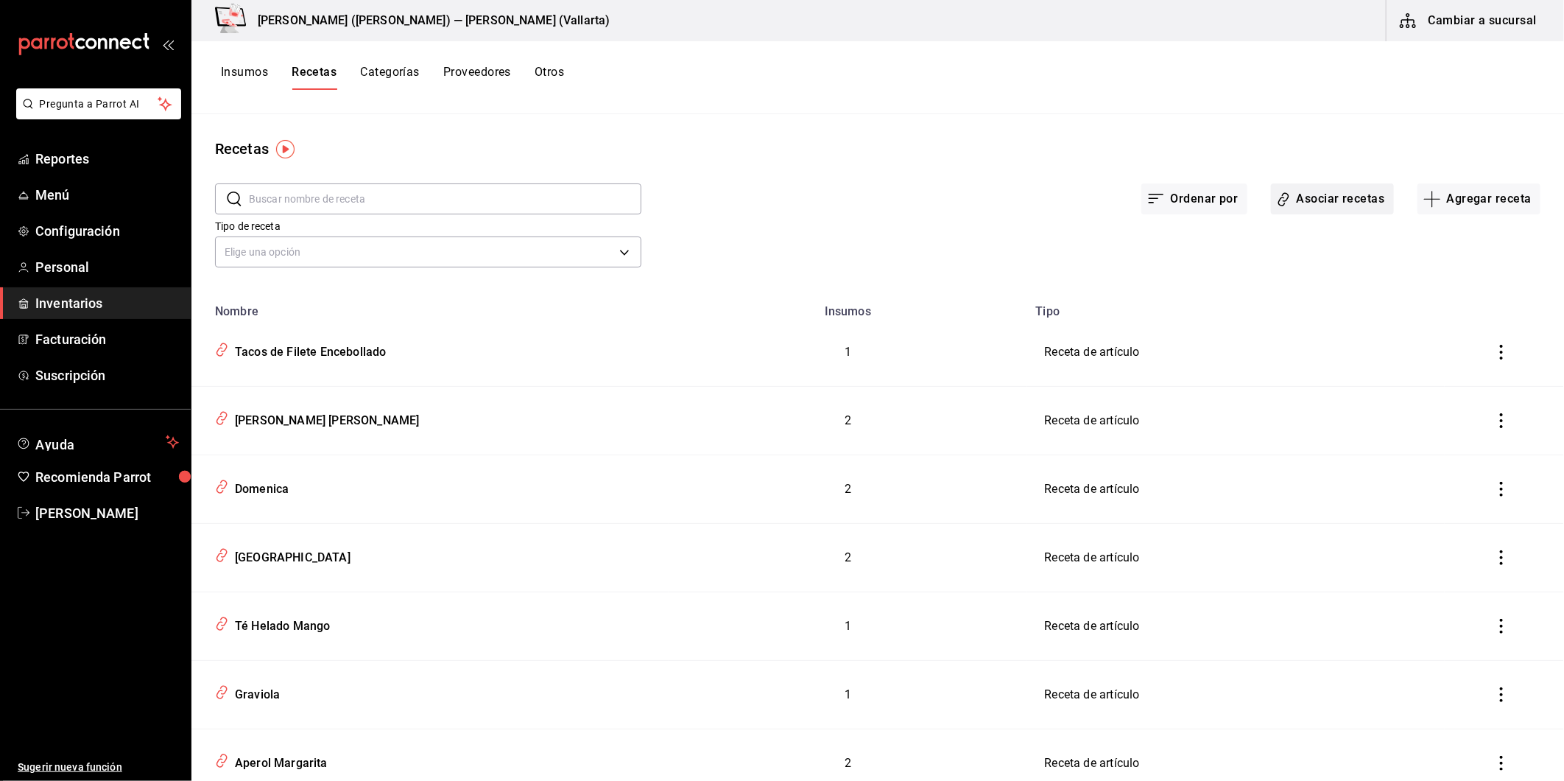
click at [1315, 197] on button "Asociar recetas" at bounding box center [1332, 198] width 123 height 31
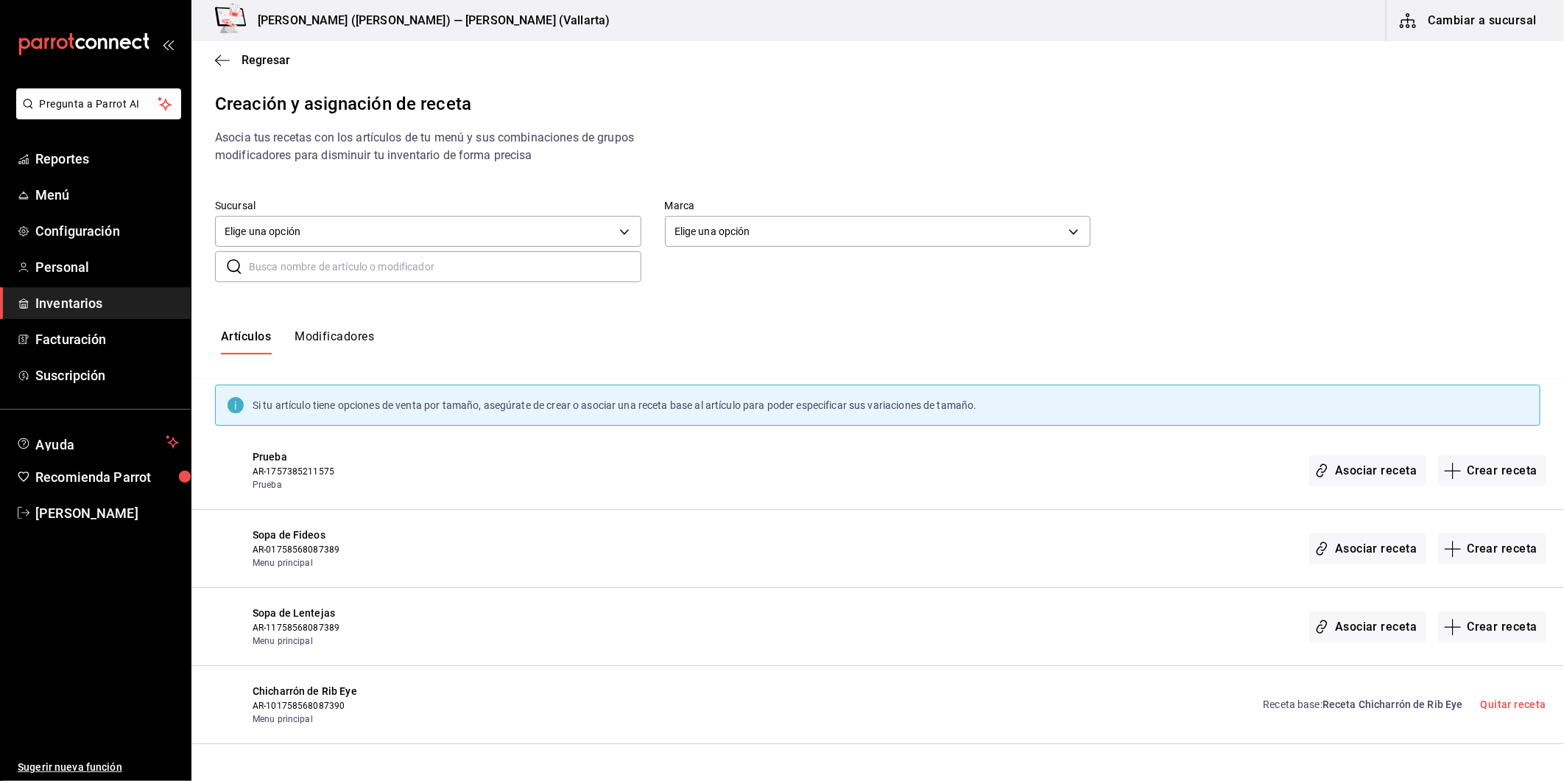
click at [1161, 326] on div "Artículos Modificadores" at bounding box center [877, 342] width 1373 height 73
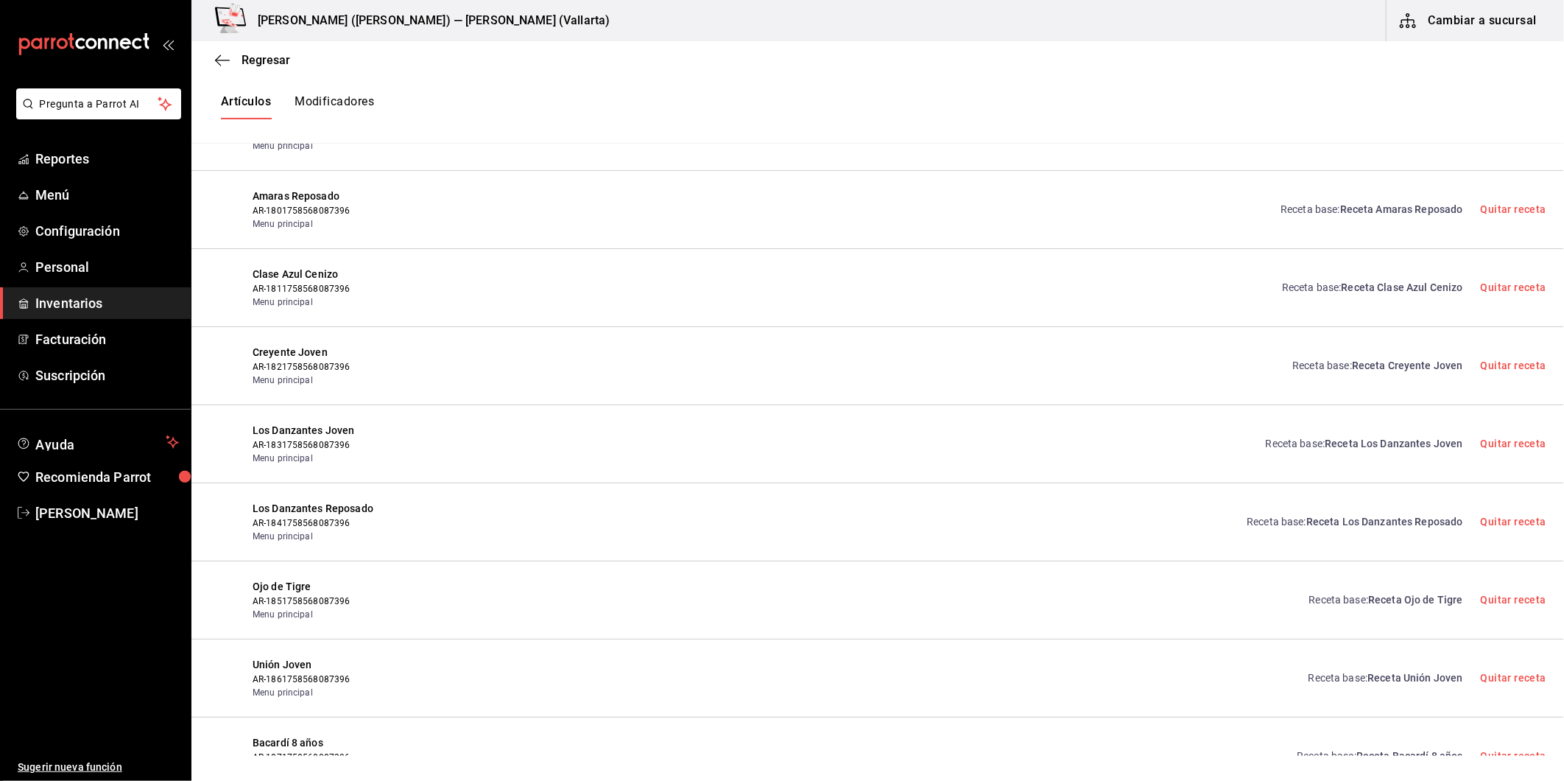
scroll to position [7488, 0]
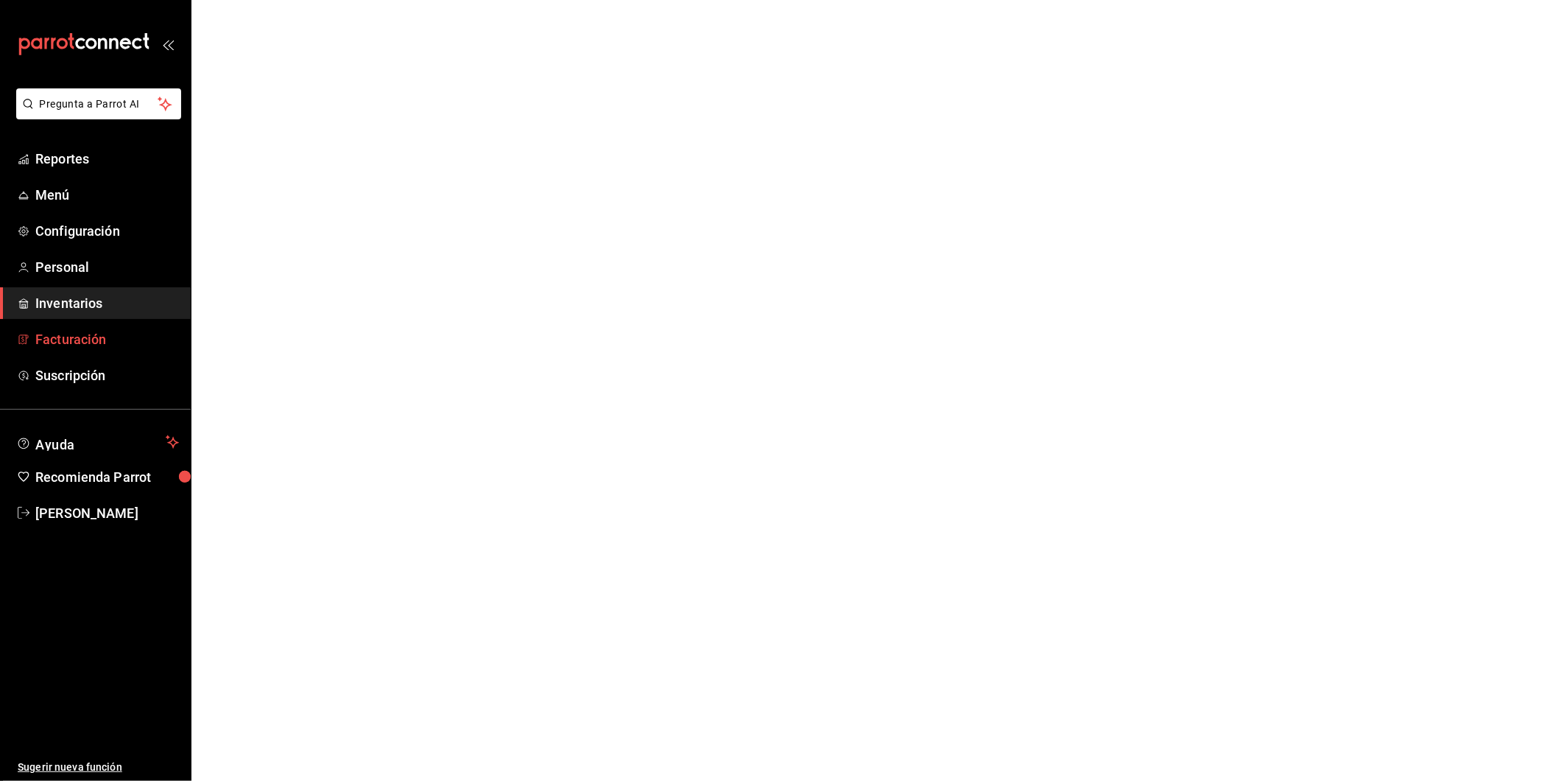
click at [115, 339] on span "Facturación" at bounding box center [107, 339] width 144 height 20
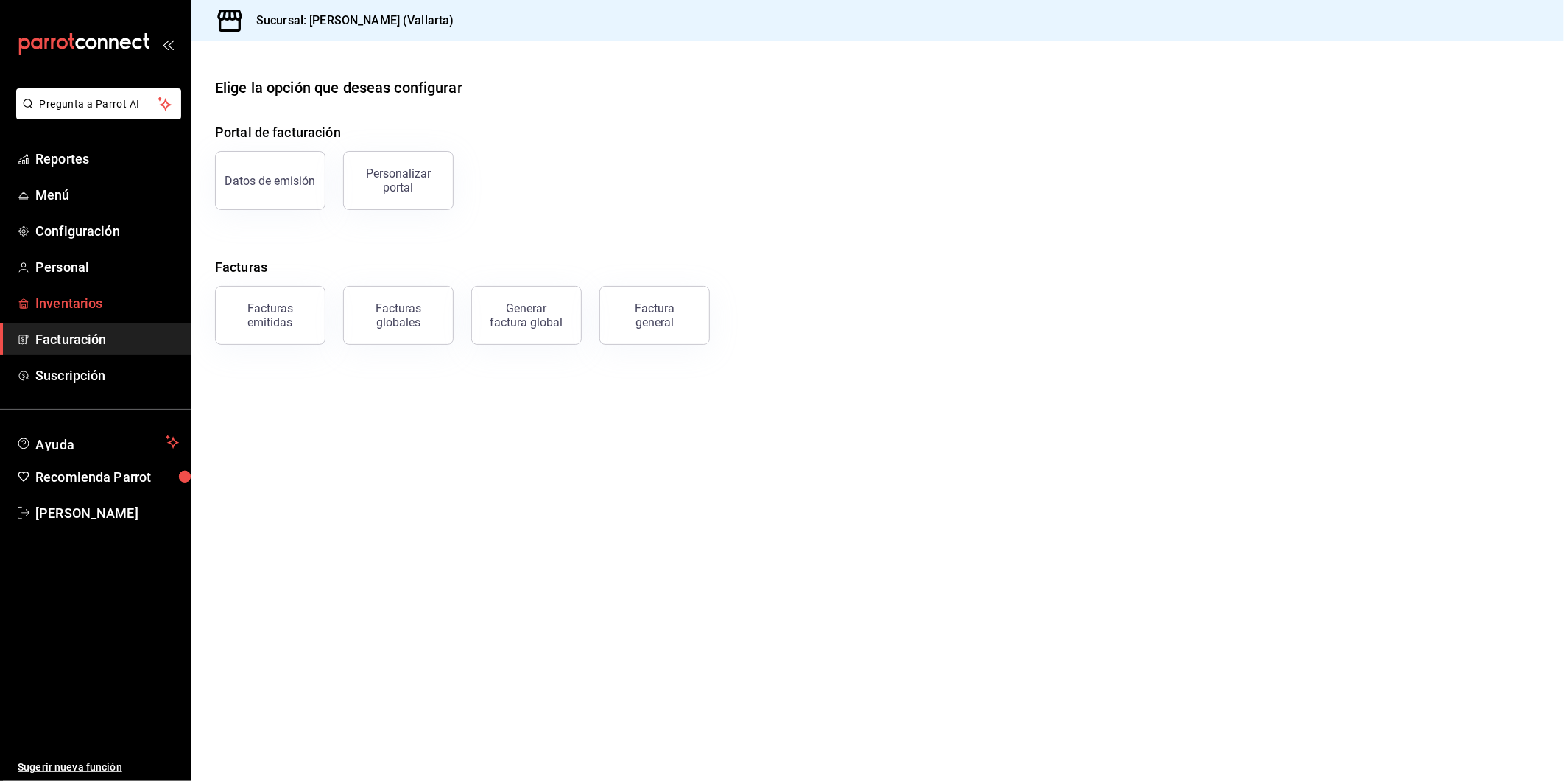
click at [127, 291] on link "Inventarios" at bounding box center [95, 303] width 191 height 32
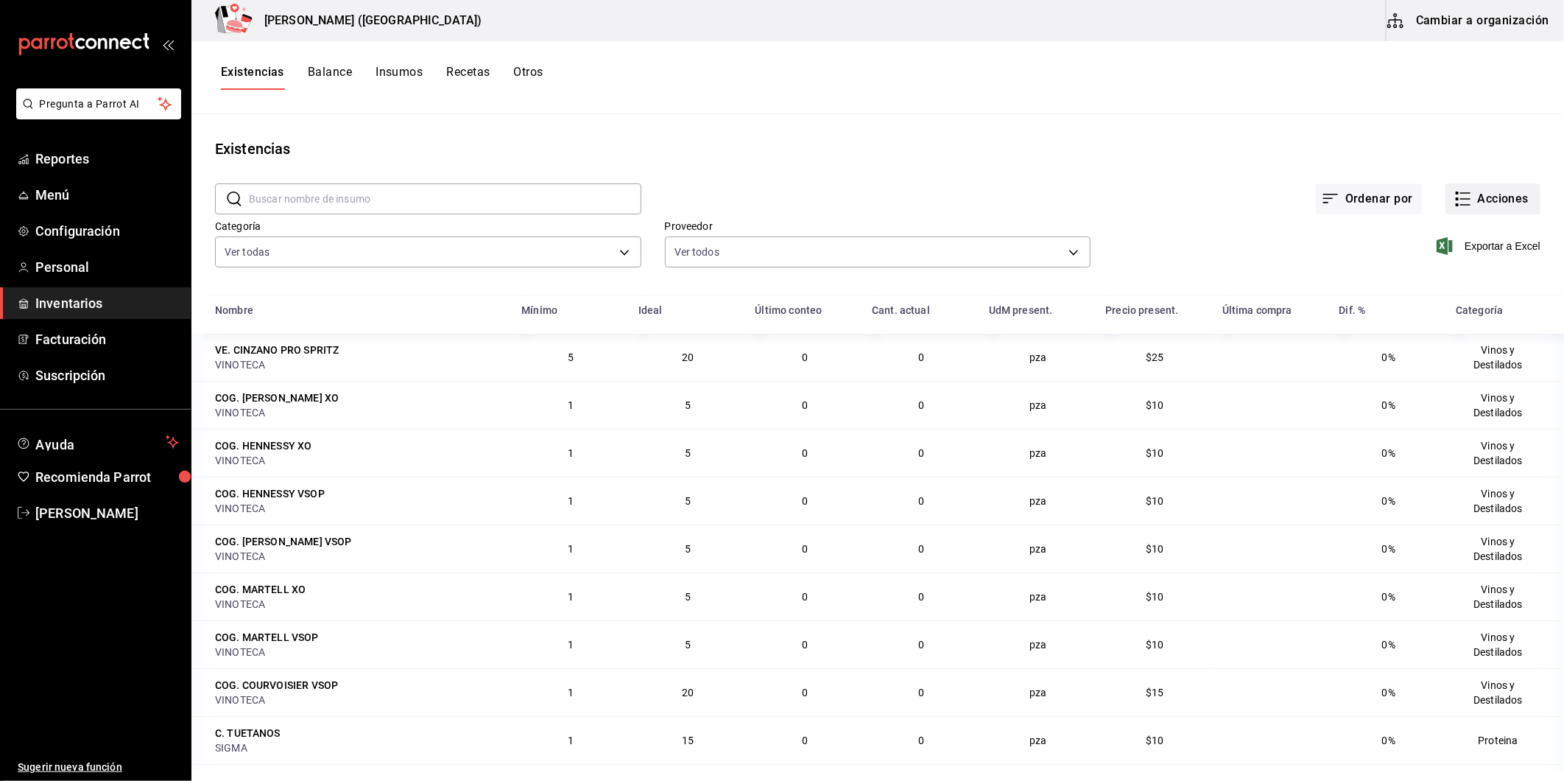
click at [1514, 199] on button "Acciones" at bounding box center [1493, 198] width 95 height 31
click at [1307, 231] on div at bounding box center [782, 390] width 1564 height 781
click at [1473, 27] on button "Cambiar a organización" at bounding box center [1470, 20] width 166 height 41
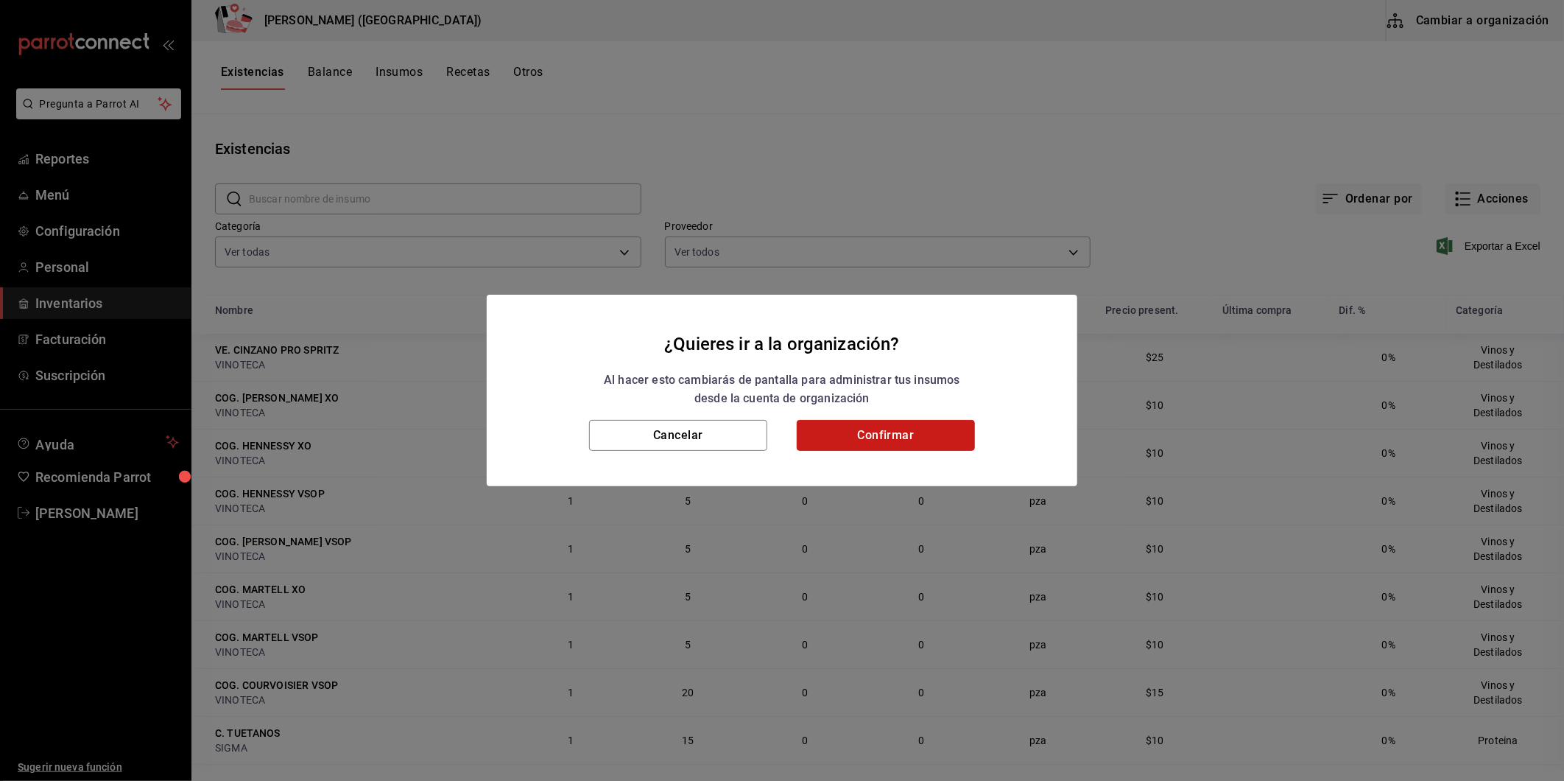
click at [929, 446] on button "Confirmar" at bounding box center [886, 435] width 178 height 31
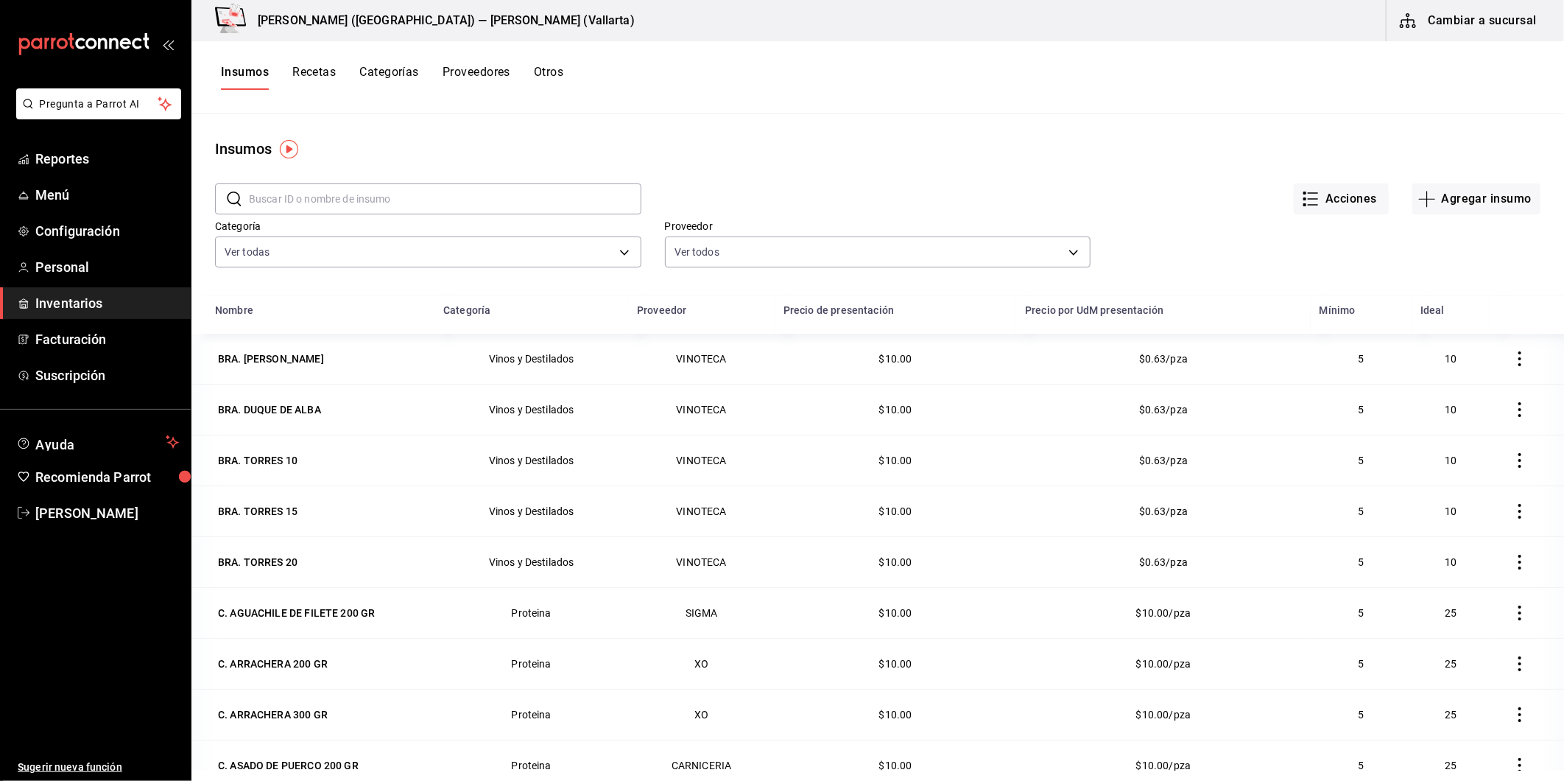
click at [326, 80] on button "Recetas" at bounding box center [313, 77] width 43 height 25
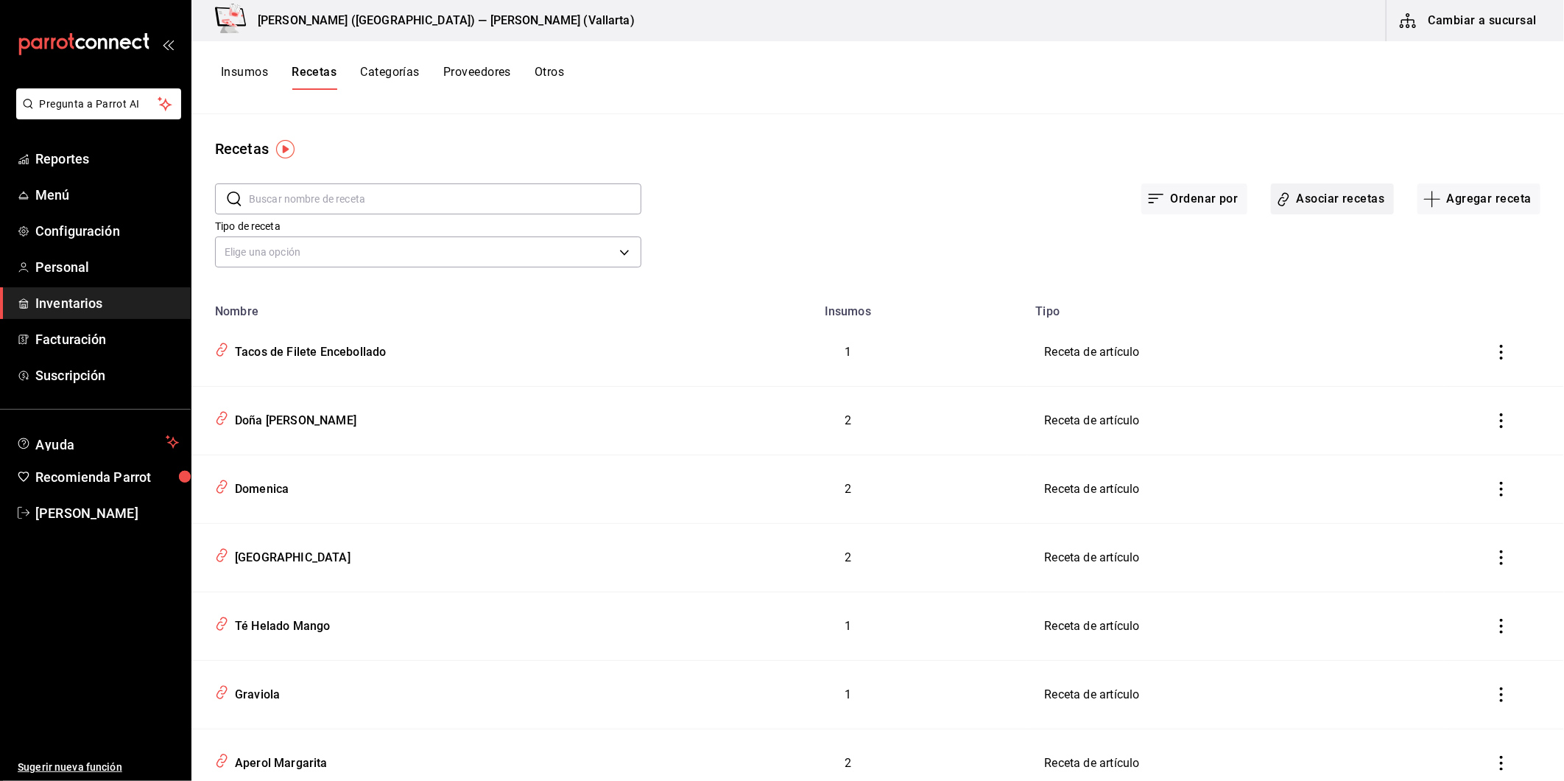
click at [1337, 194] on button "Asociar recetas" at bounding box center [1332, 198] width 123 height 31
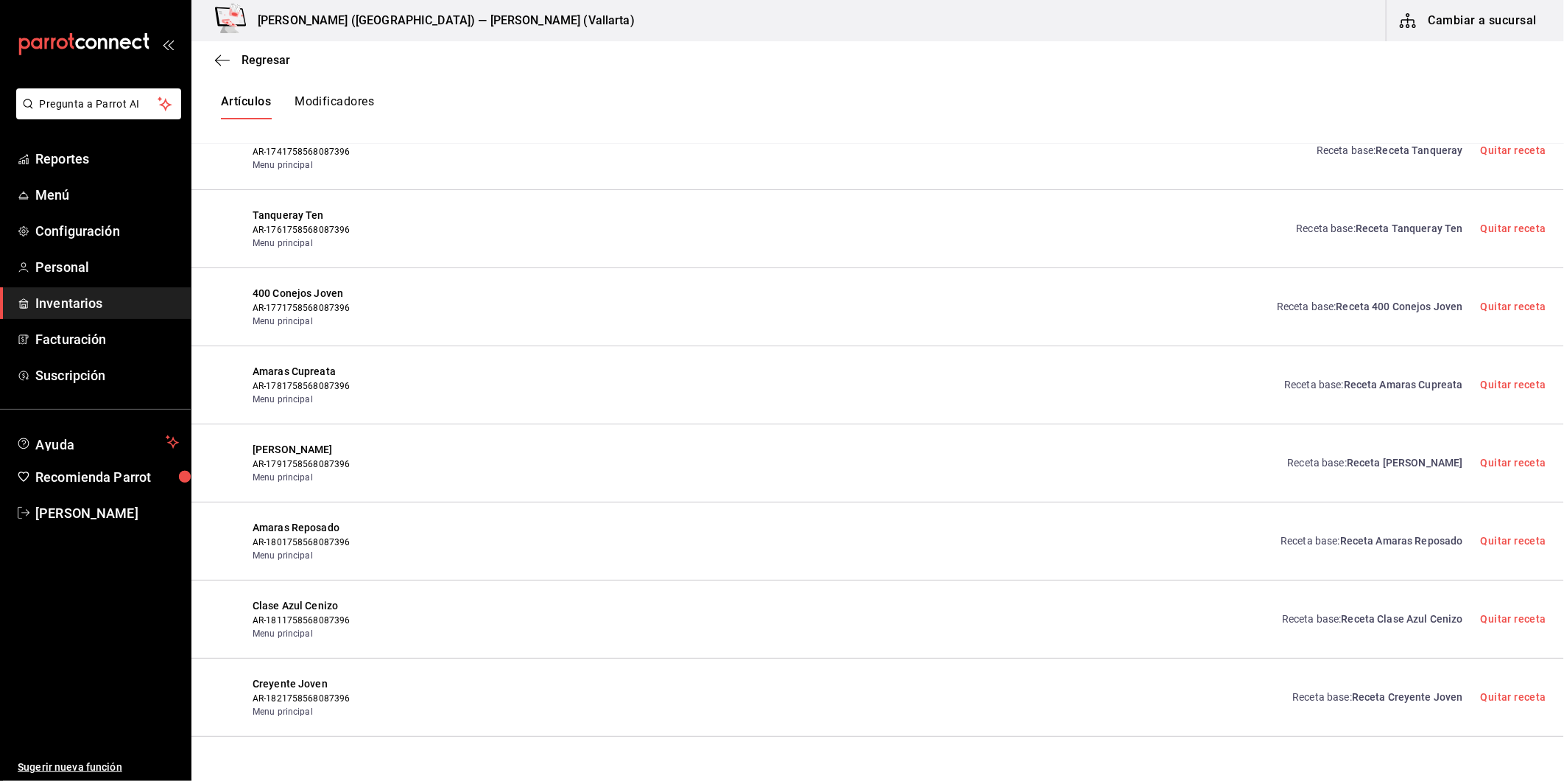
scroll to position [7488, 0]
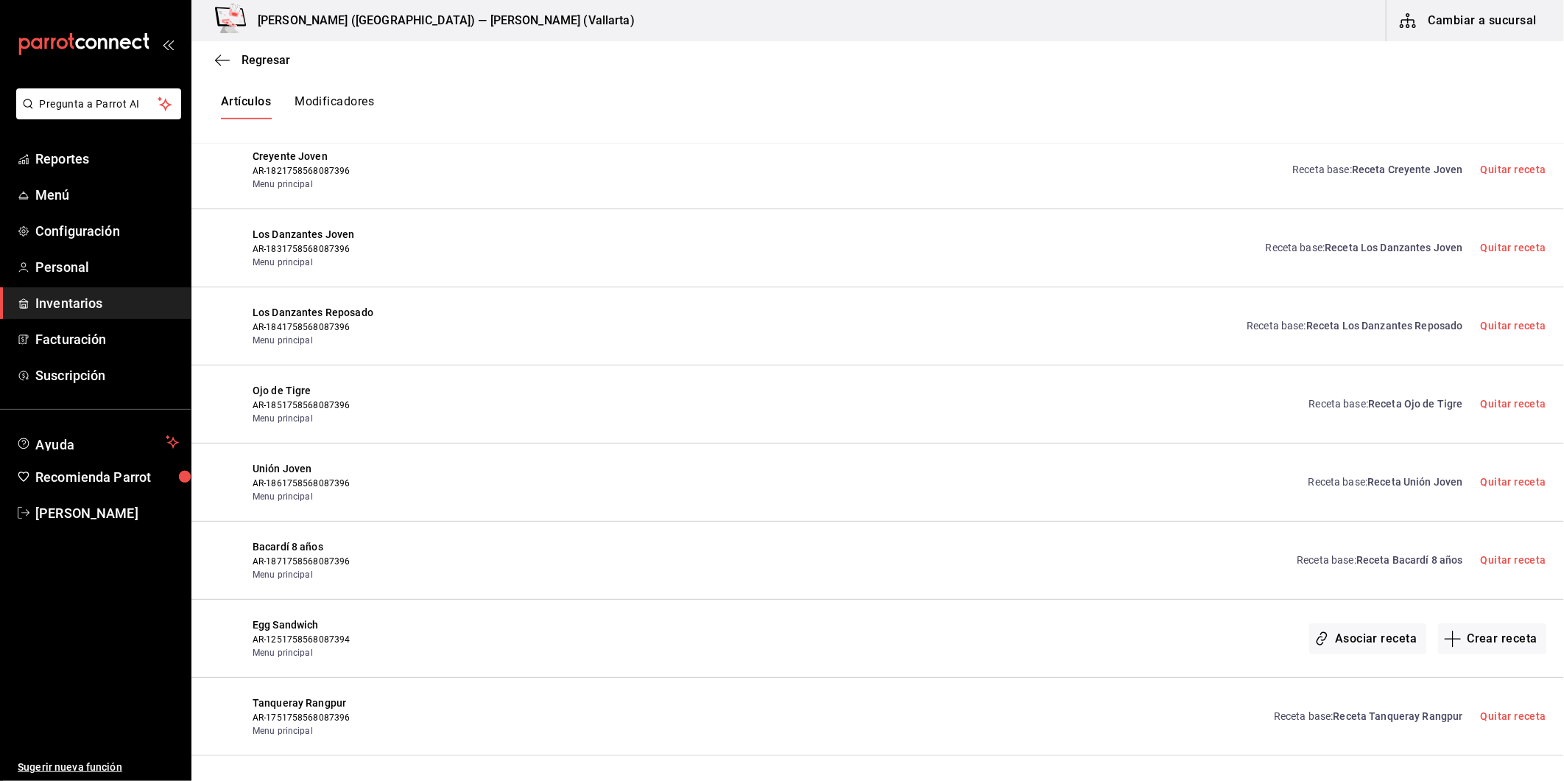
click at [89, 298] on span "Inventarios" at bounding box center [107, 303] width 144 height 20
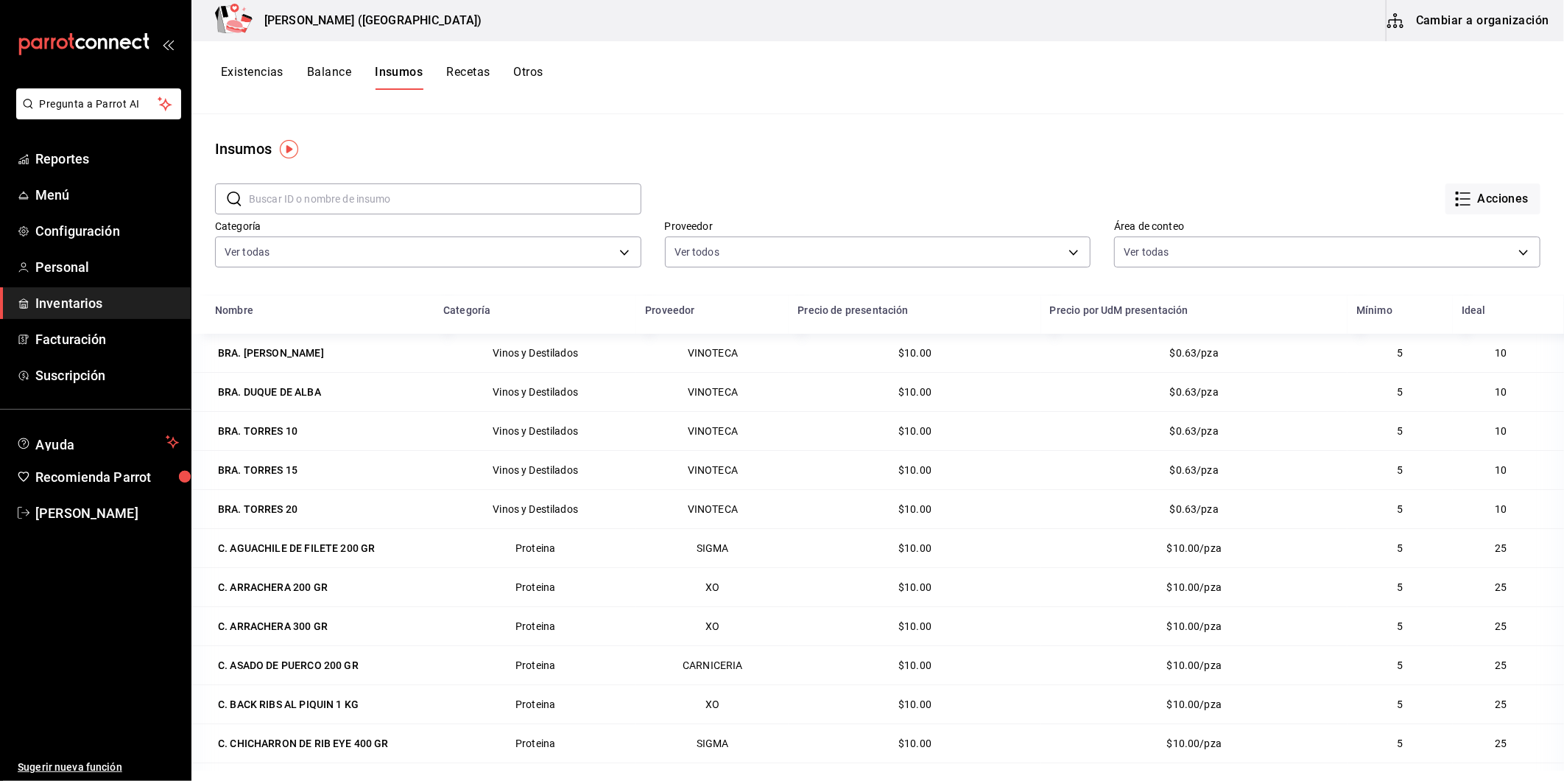
click at [465, 68] on button "Recetas" at bounding box center [467, 77] width 43 height 25
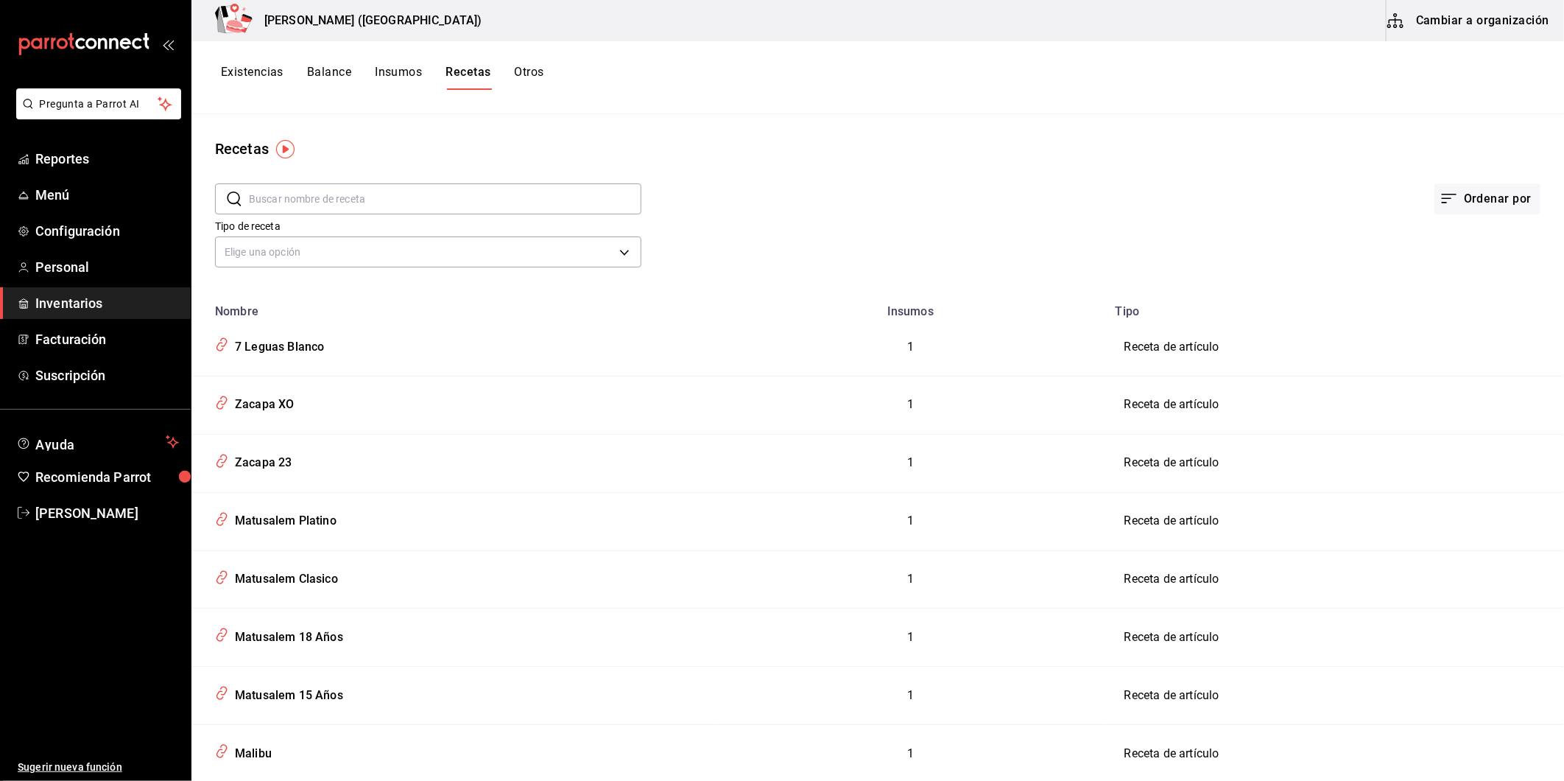
click at [1447, 15] on button "Cambiar a organización" at bounding box center [1470, 20] width 166 height 41
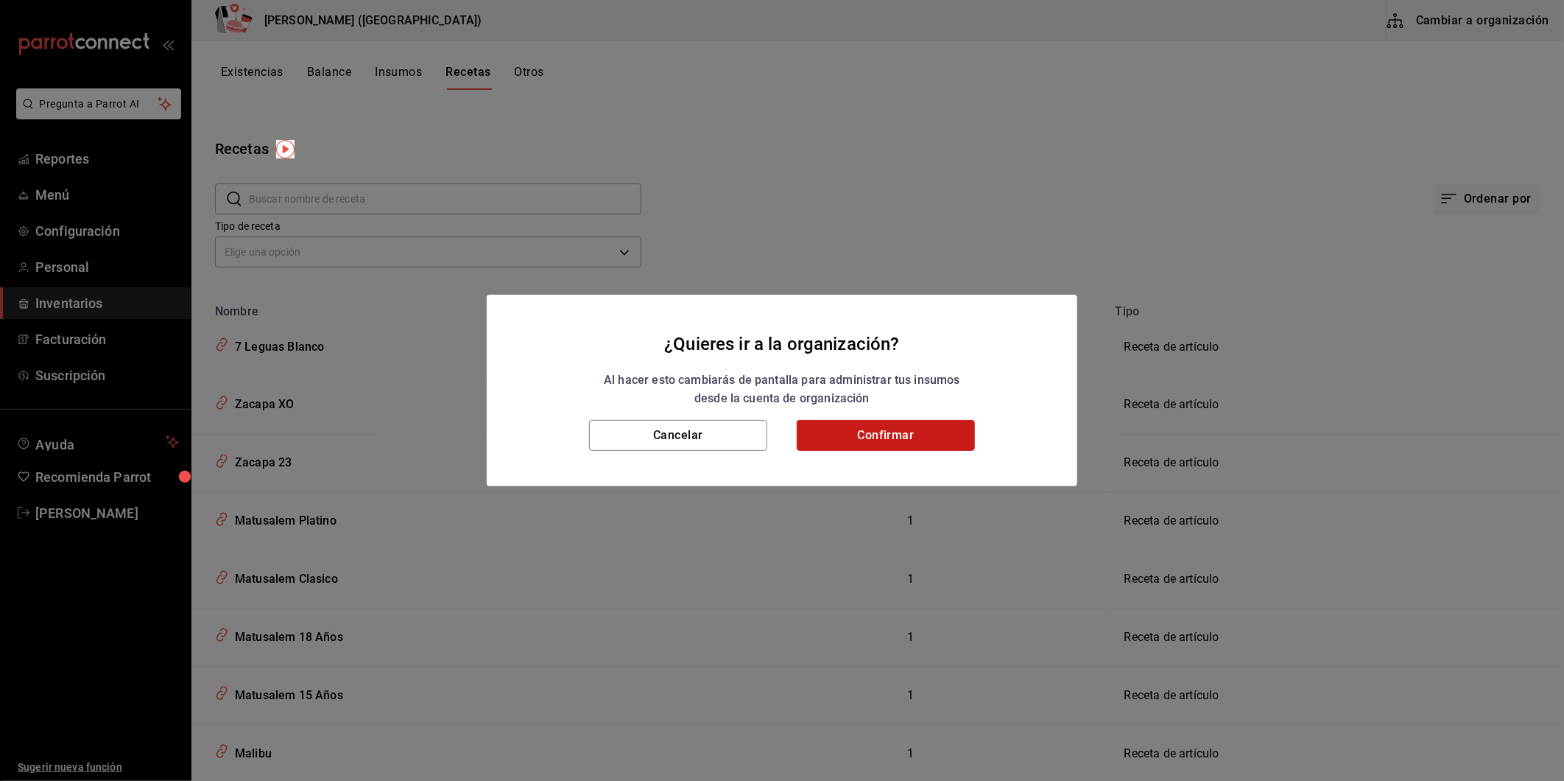
click at [925, 431] on button "Confirmar" at bounding box center [886, 435] width 178 height 31
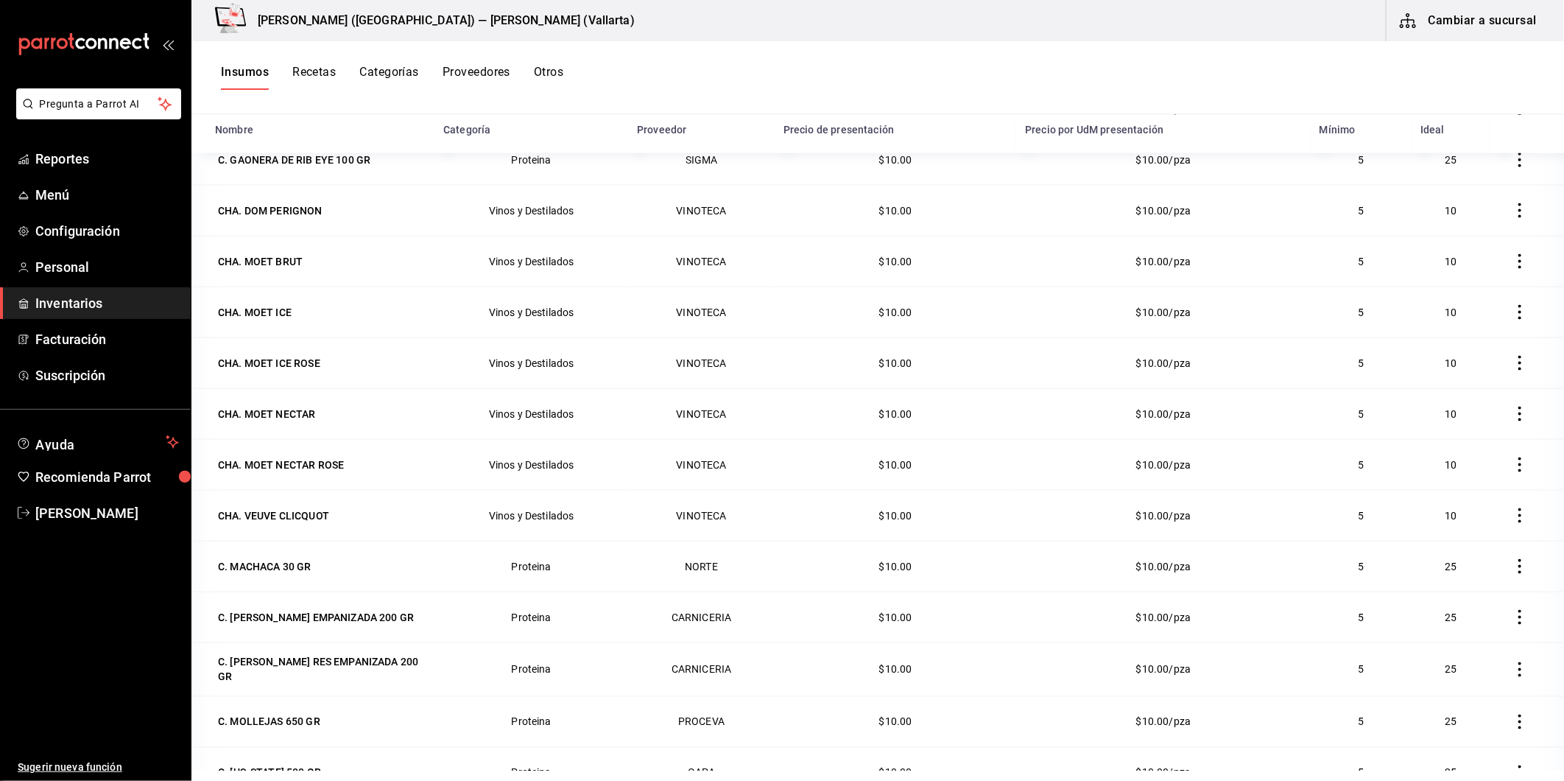
scroll to position [1473, 0]
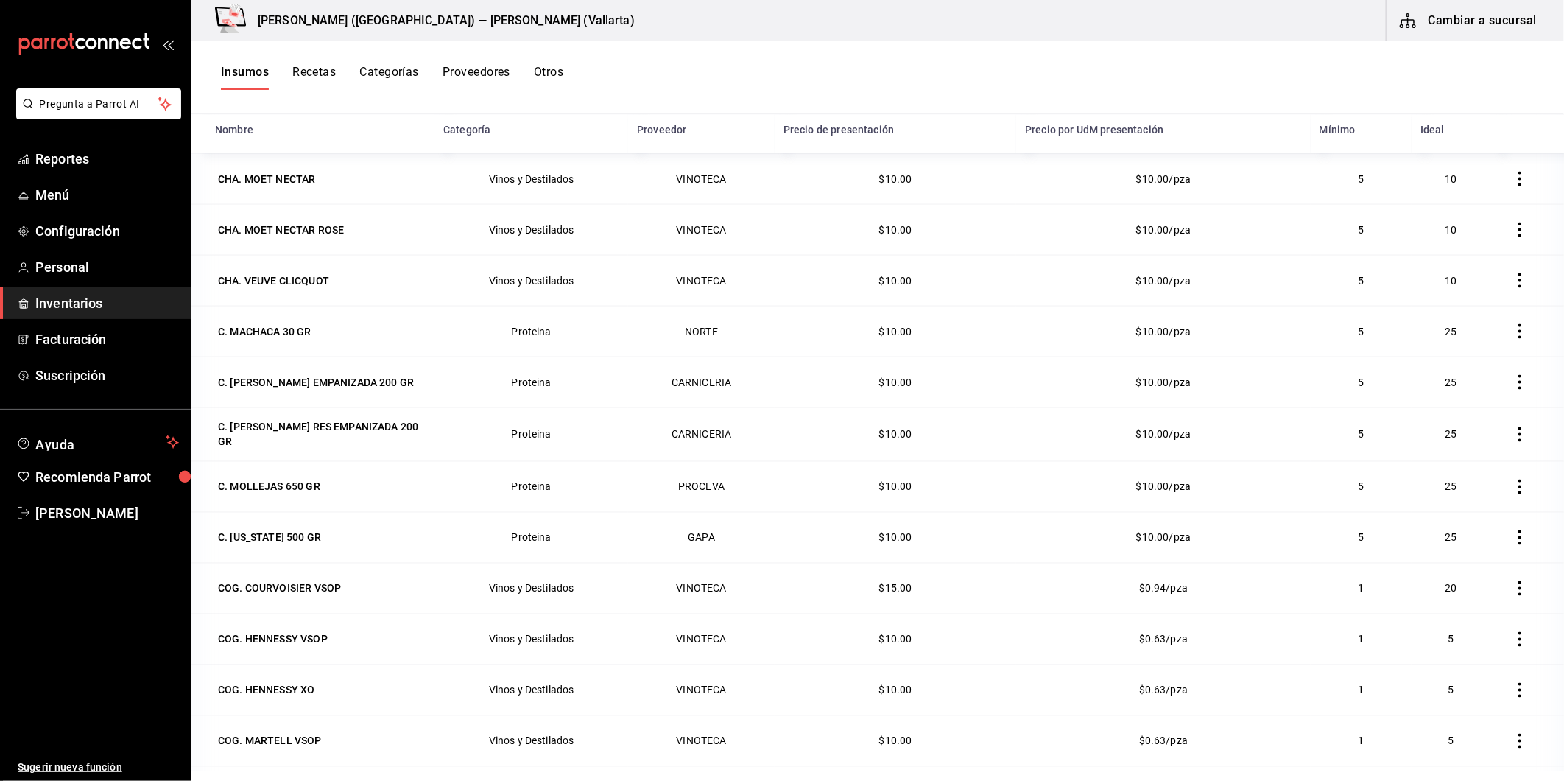
click at [312, 71] on button "Recetas" at bounding box center [313, 77] width 43 height 25
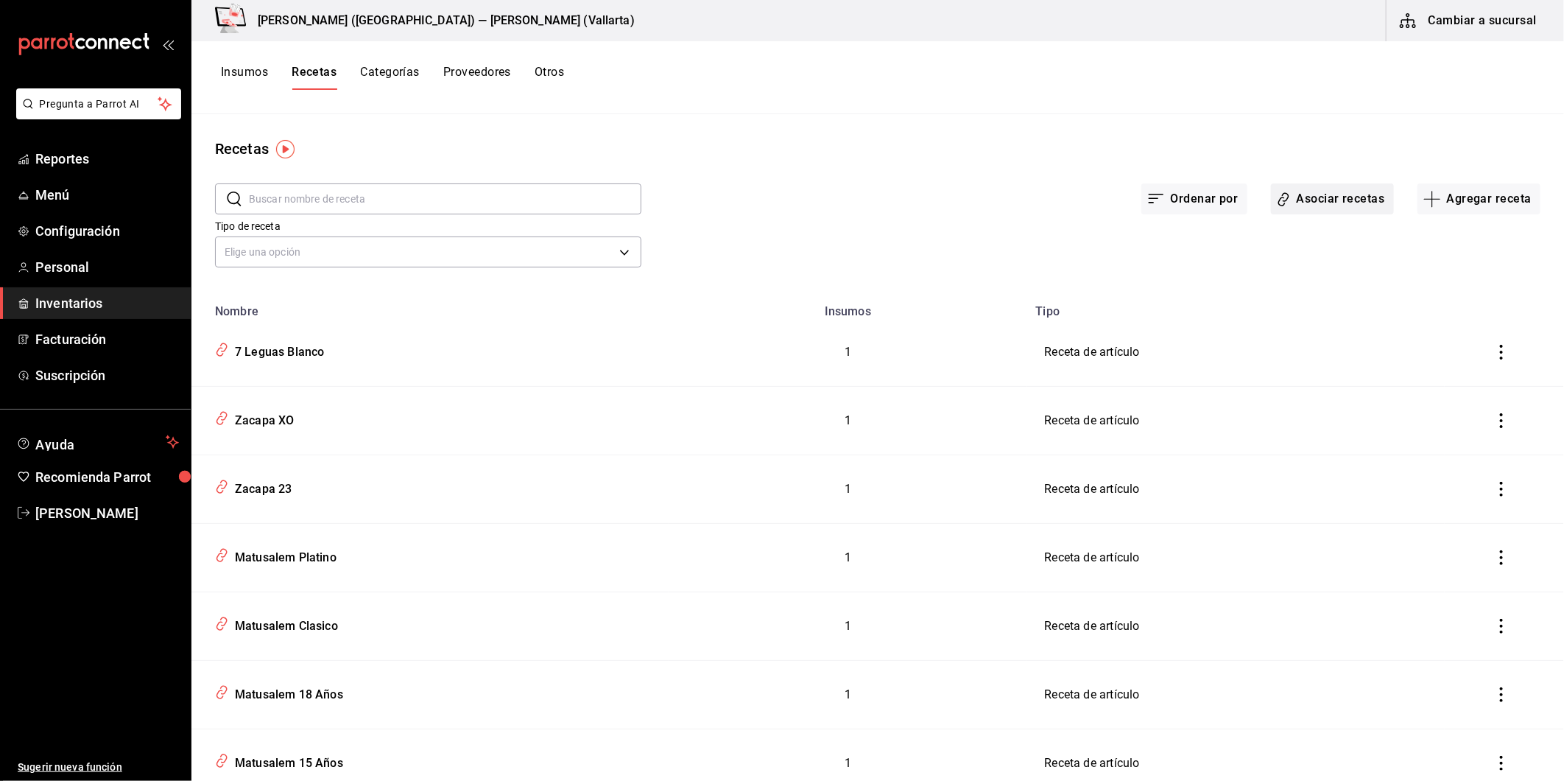
click at [1354, 209] on button "Asociar recetas" at bounding box center [1332, 198] width 123 height 31
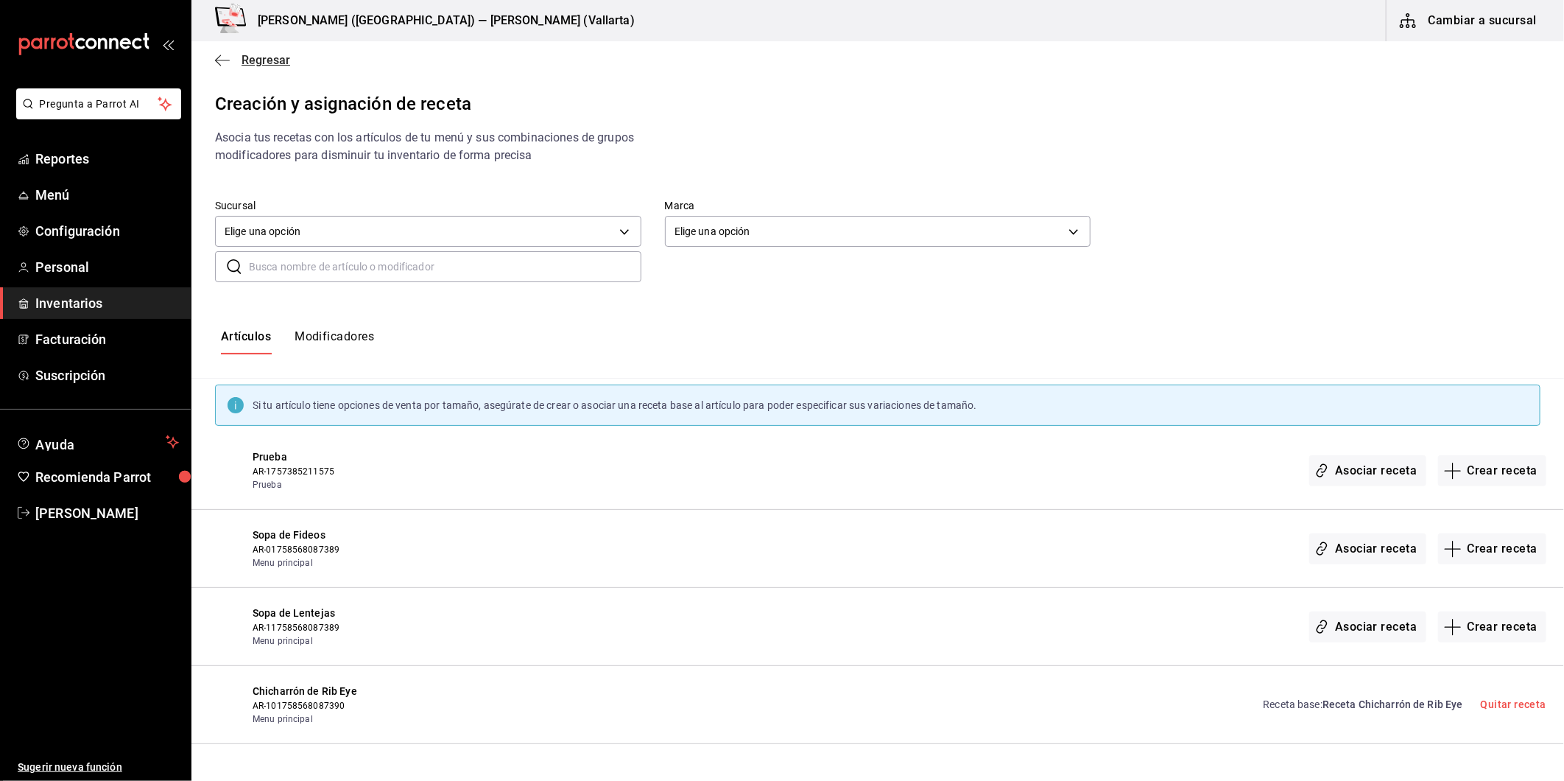
click at [224, 61] on icon "button" at bounding box center [222, 60] width 15 height 13
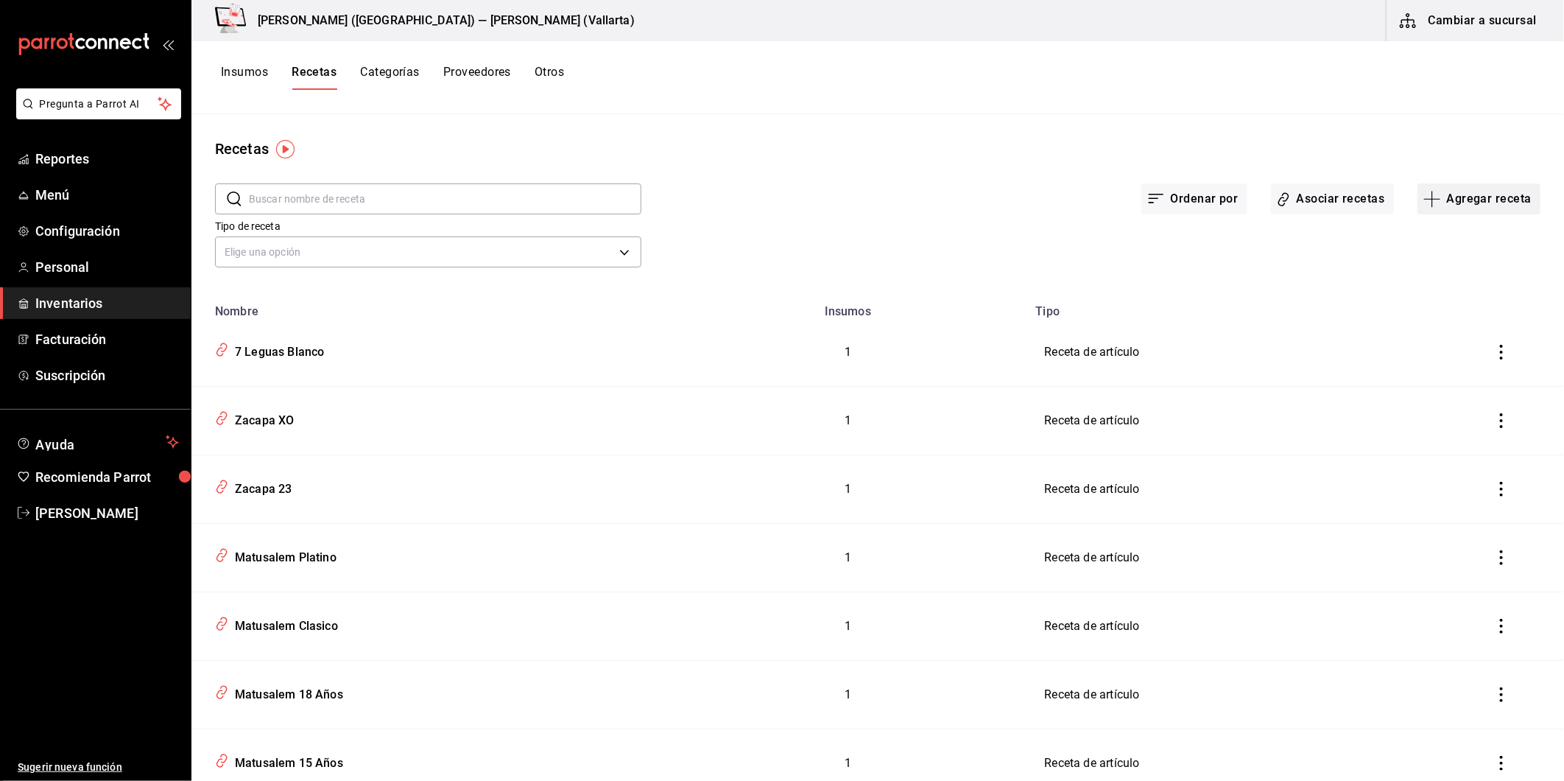
click at [1488, 186] on button "Agregar receta" at bounding box center [1479, 198] width 123 height 31
click at [1486, 194] on div at bounding box center [782, 390] width 1564 height 781
click at [1486, 194] on button "Agregar receta" at bounding box center [1479, 198] width 123 height 31
click at [1321, 197] on div at bounding box center [782, 390] width 1564 height 781
click at [1332, 208] on button "Asociar recetas" at bounding box center [1332, 198] width 123 height 31
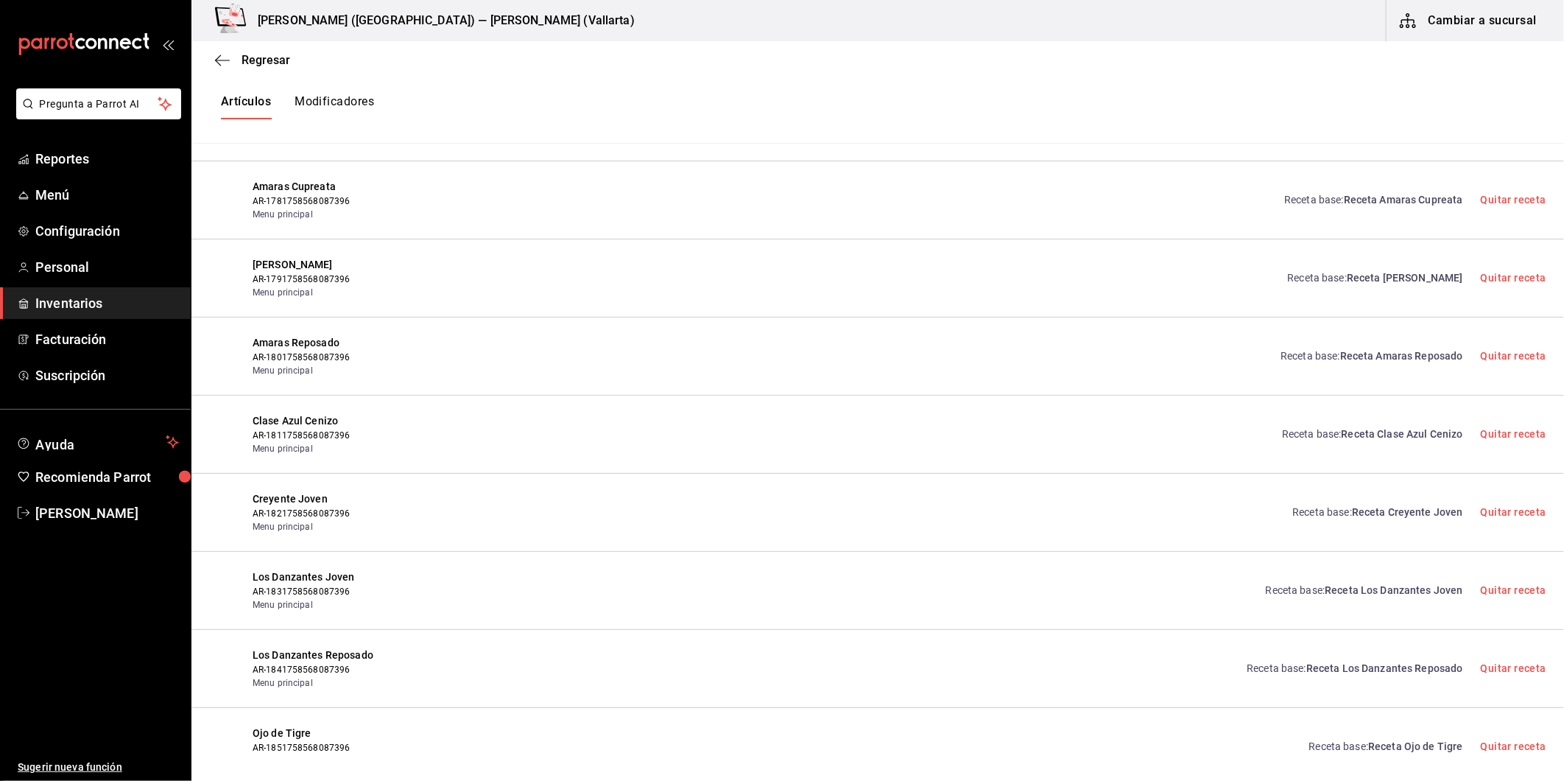
scroll to position [7488, 0]
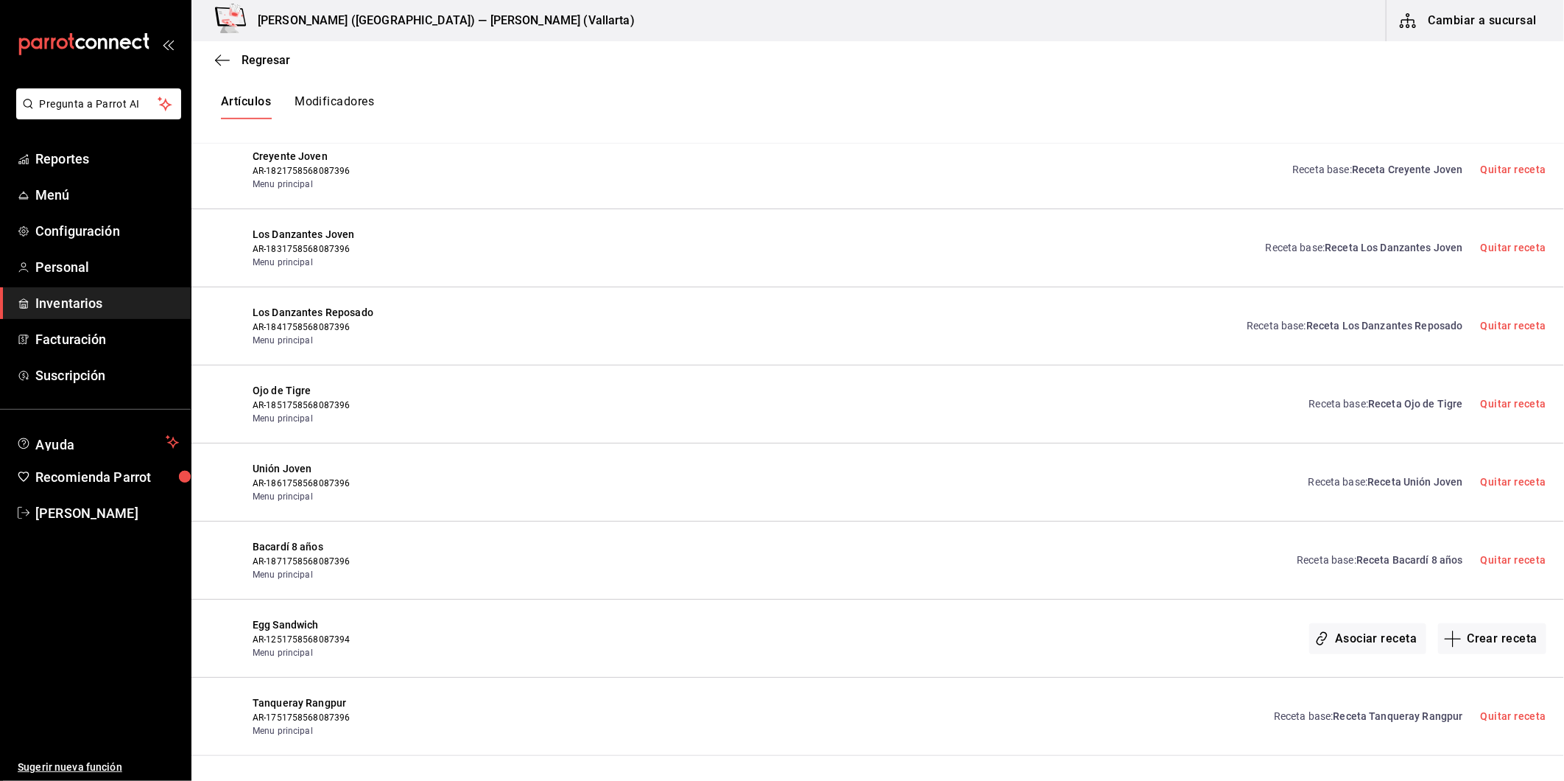
click at [516, 756] on html "Pregunta a Parrot AI Reportes Menú Configuración Personal Inventarios Facturaci…" at bounding box center [782, 378] width 1564 height 756
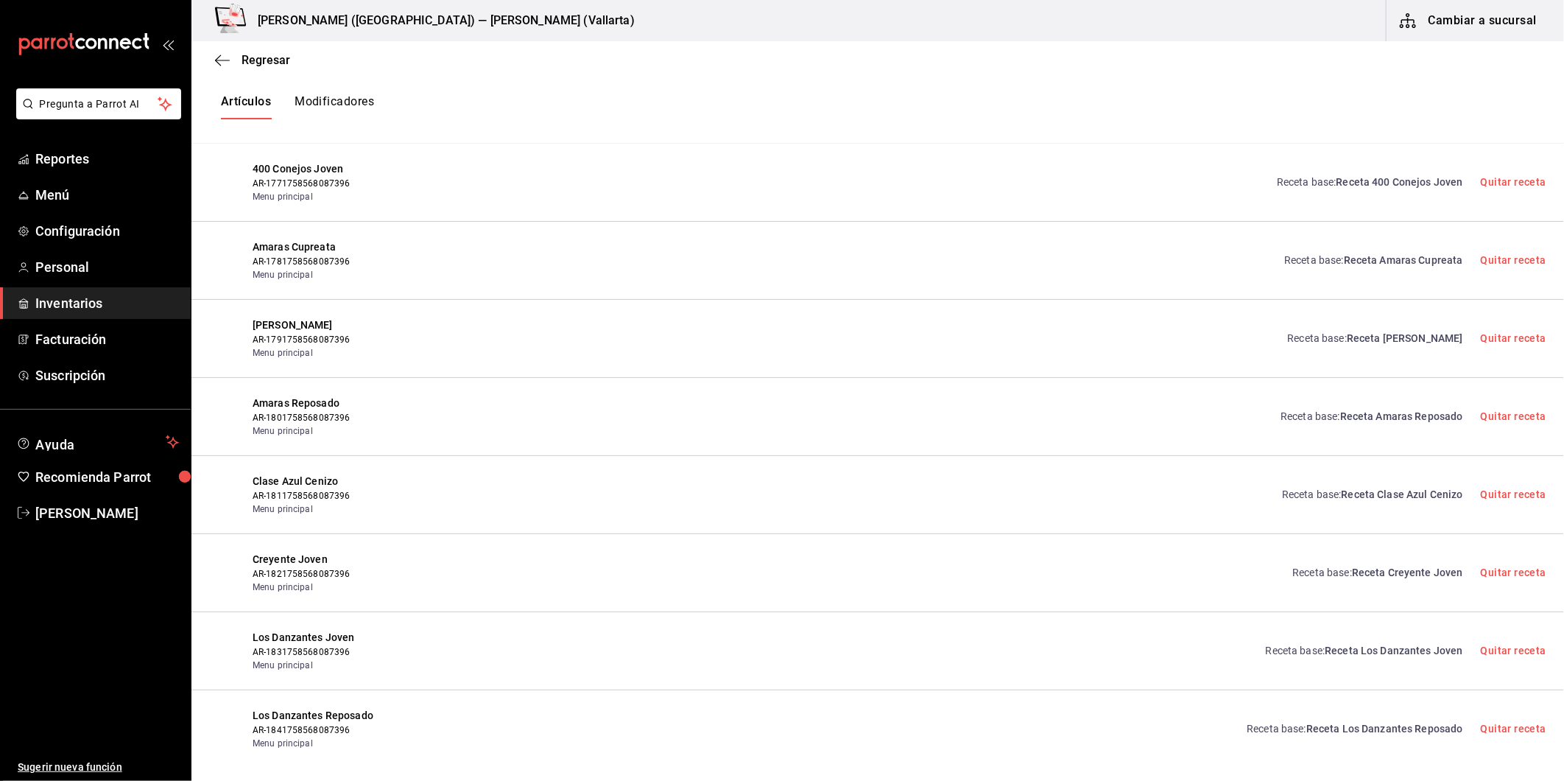
scroll to position [7079, 0]
click at [226, 101] on button "Artículos" at bounding box center [246, 106] width 50 height 25
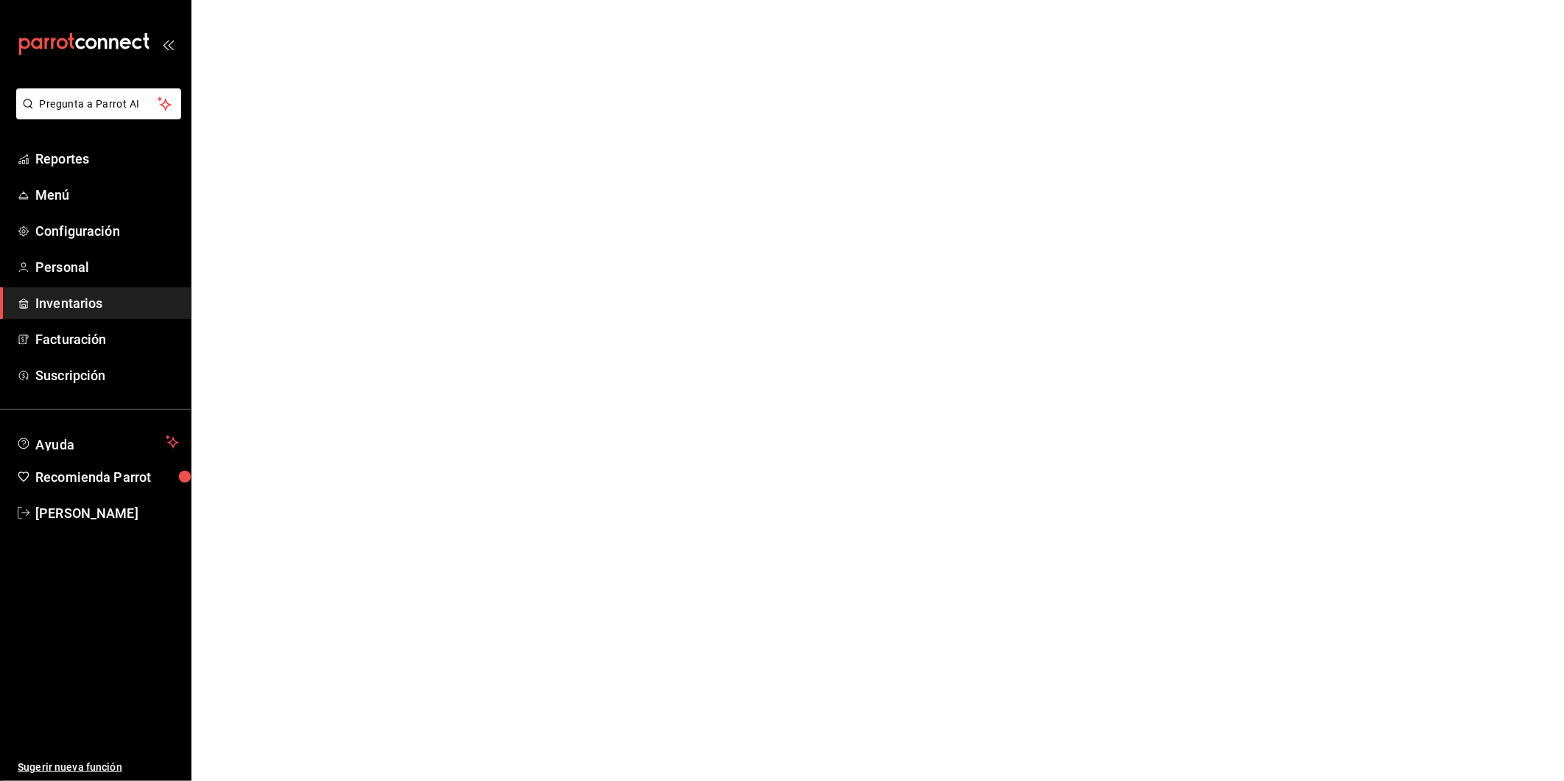
click at [127, 305] on span "Inventarios" at bounding box center [107, 303] width 144 height 20
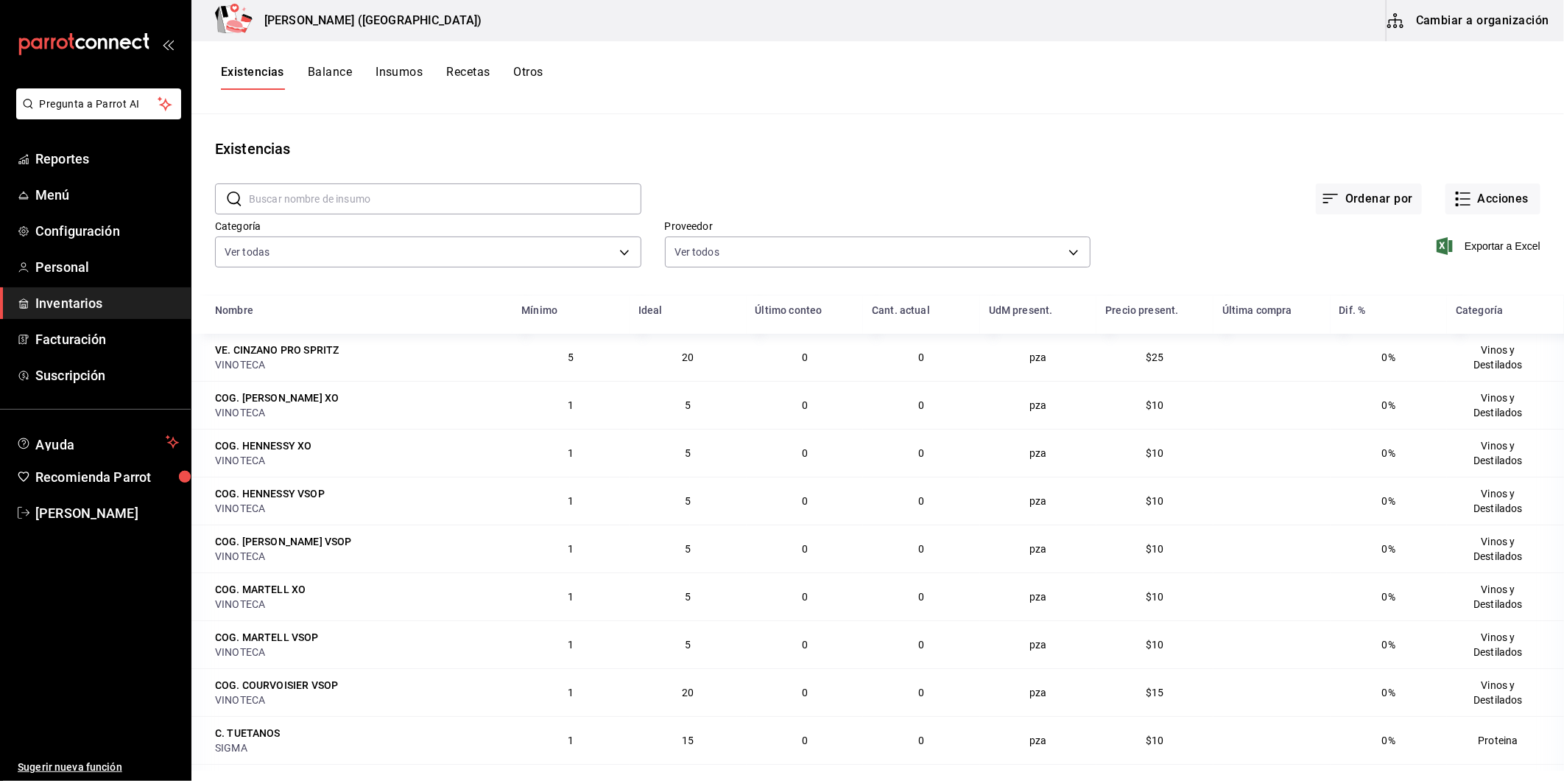
click at [460, 71] on button "Recetas" at bounding box center [467, 77] width 43 height 25
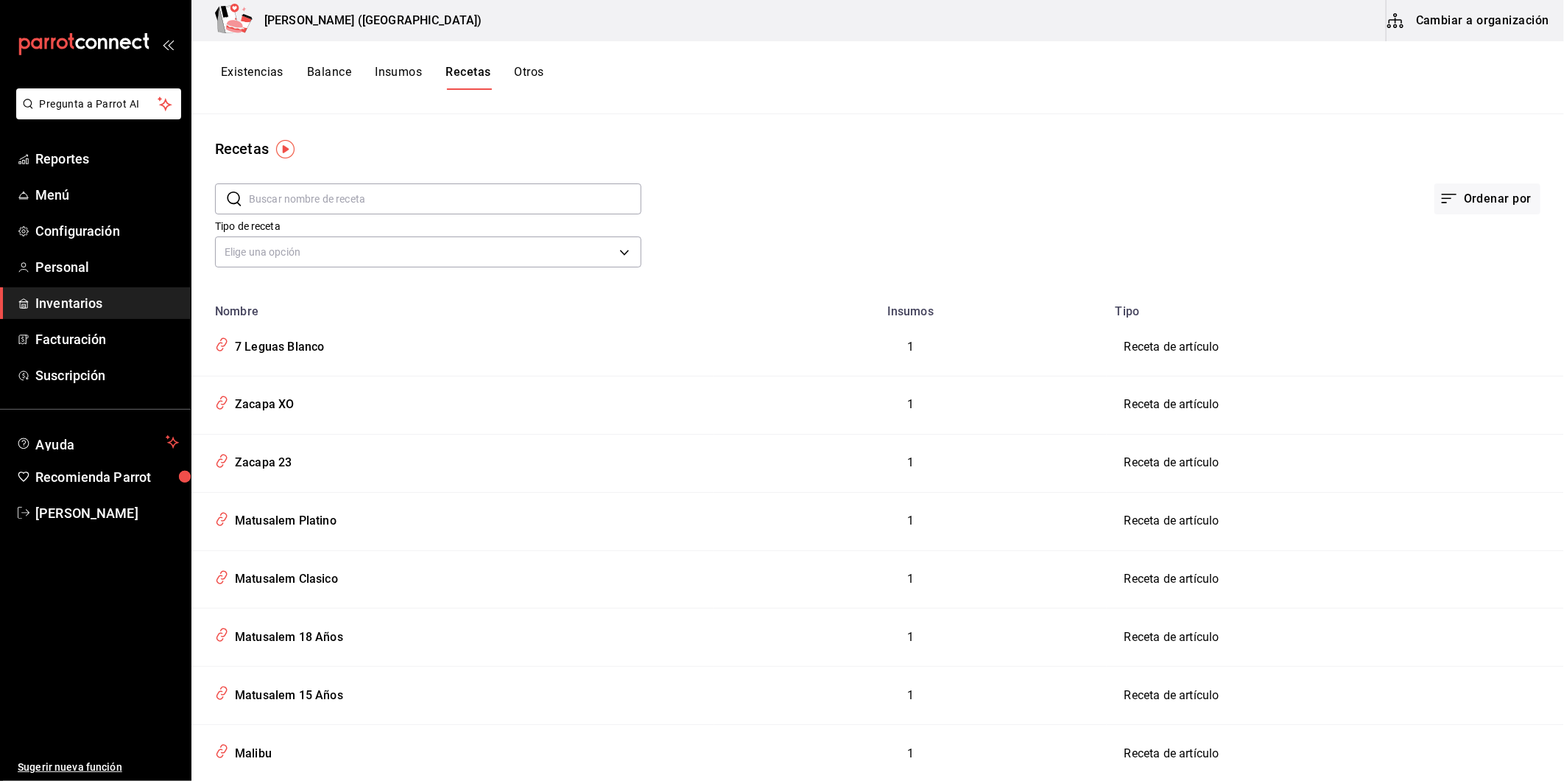
click at [1481, 34] on button "Cambiar a organización" at bounding box center [1470, 20] width 166 height 41
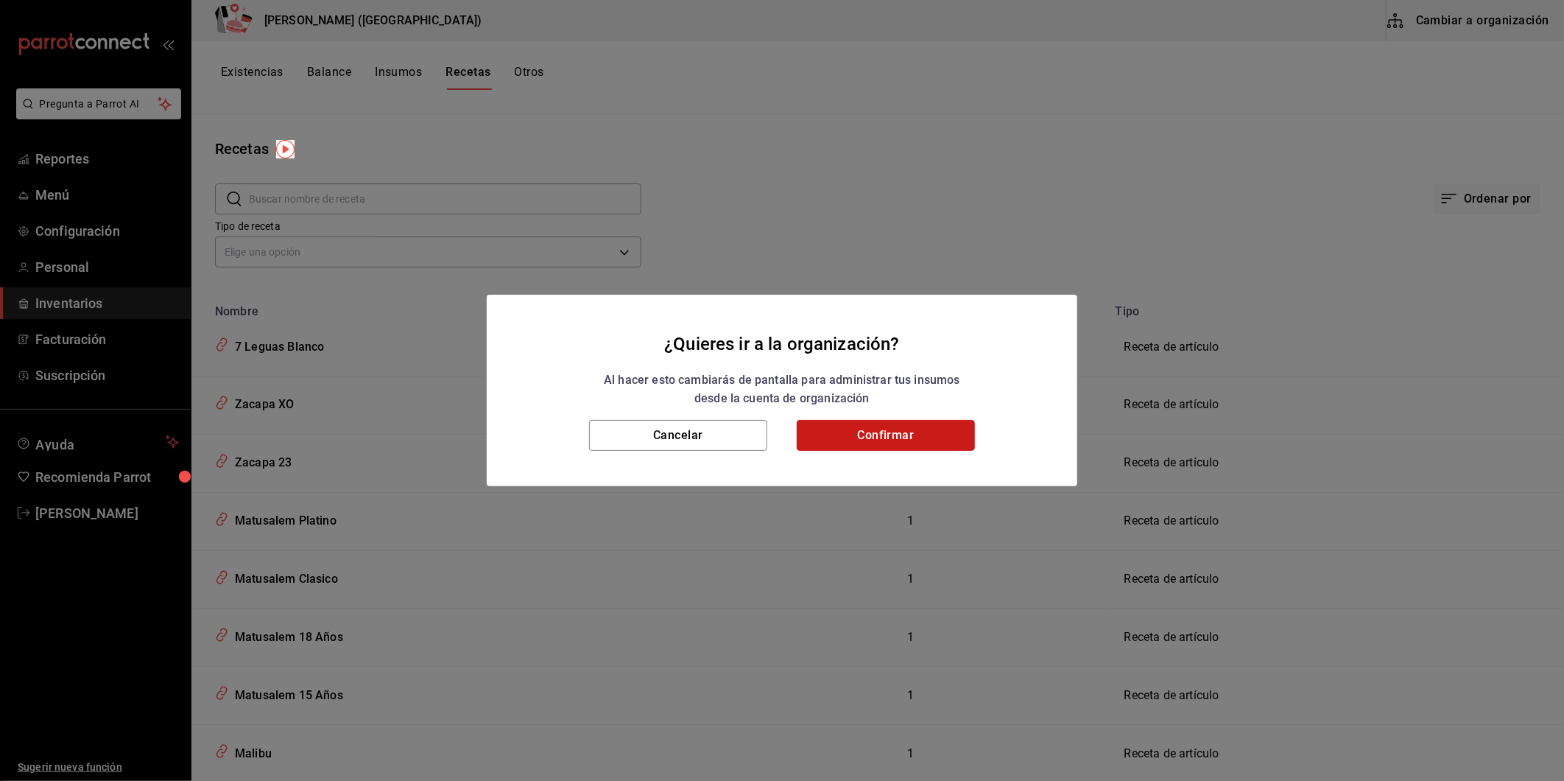
click at [943, 439] on button "Confirmar" at bounding box center [886, 435] width 178 height 31
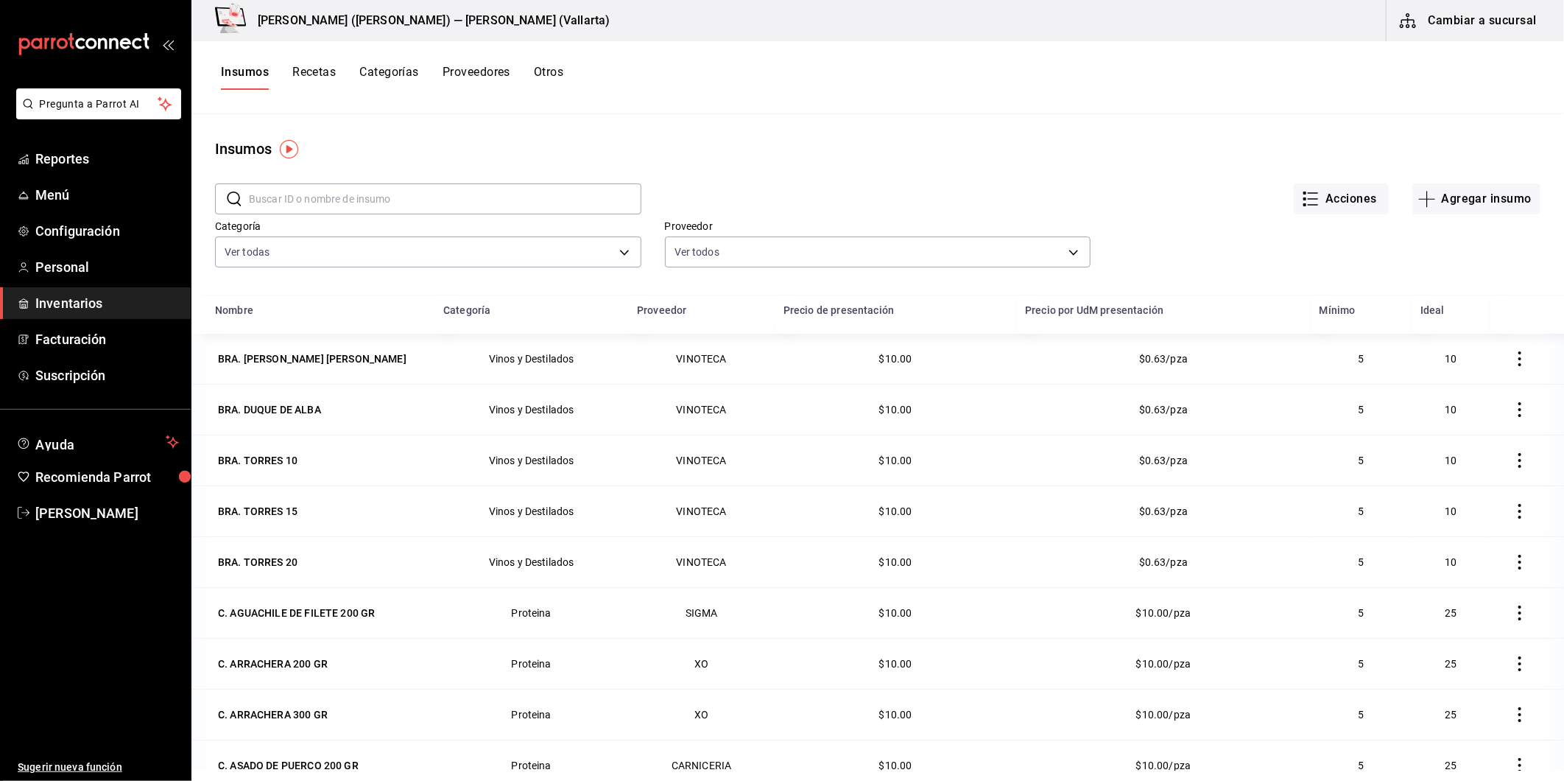
click at [317, 75] on button "Recetas" at bounding box center [313, 77] width 43 height 25
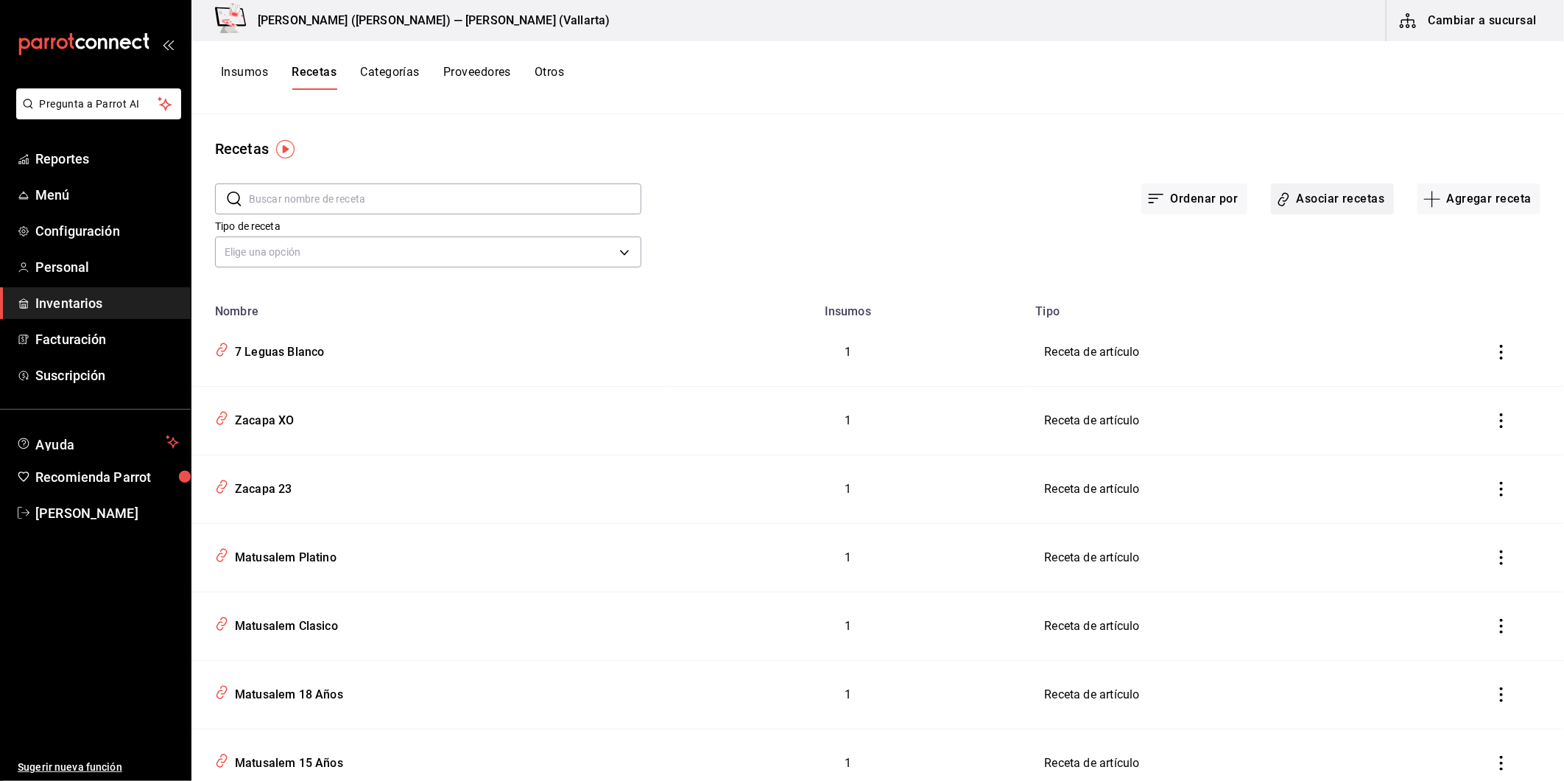
click at [1358, 200] on button "Asociar recetas" at bounding box center [1332, 198] width 123 height 31
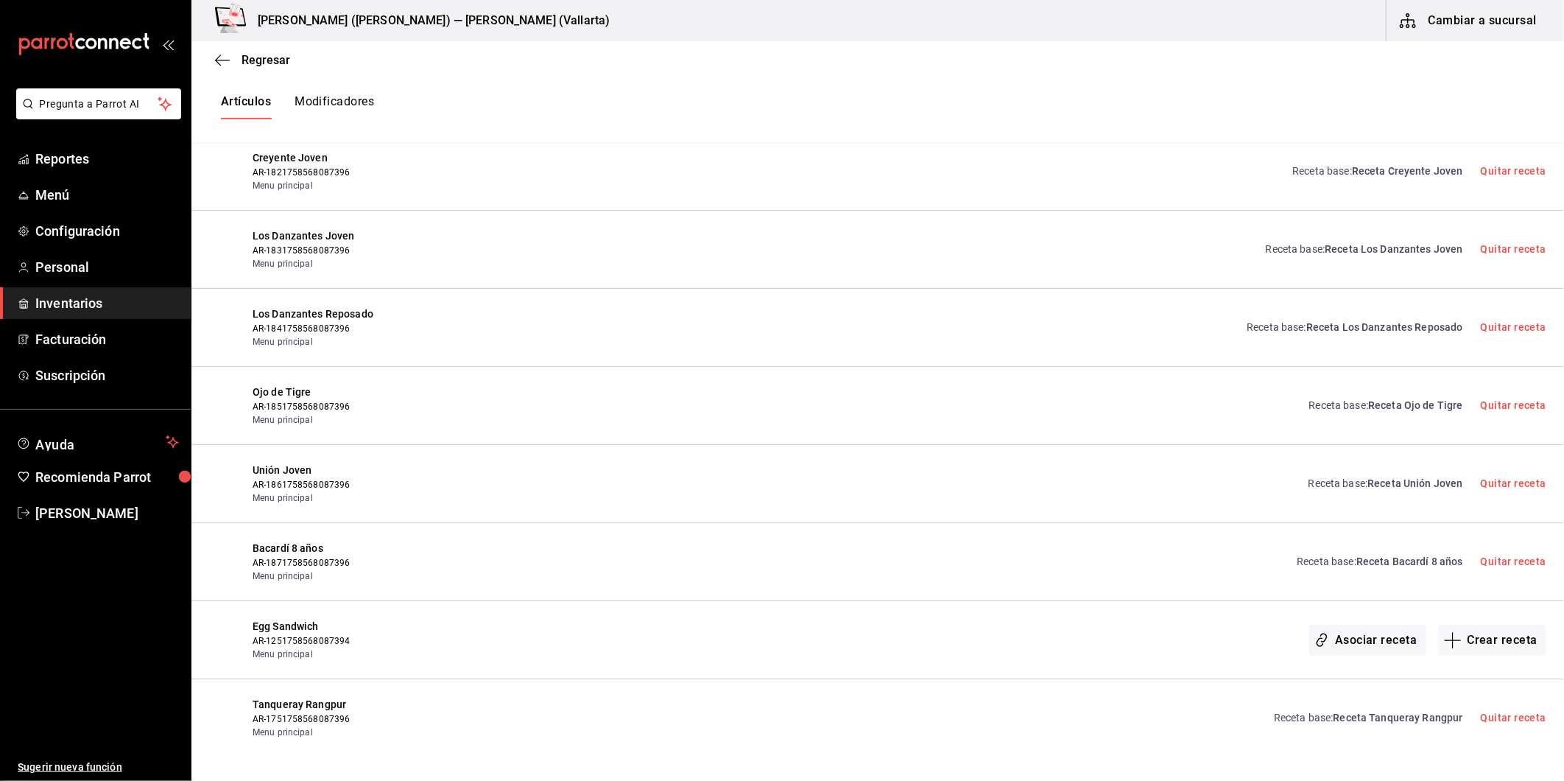
scroll to position [7488, 0]
click at [222, 61] on icon "button" at bounding box center [222, 60] width 15 height 13
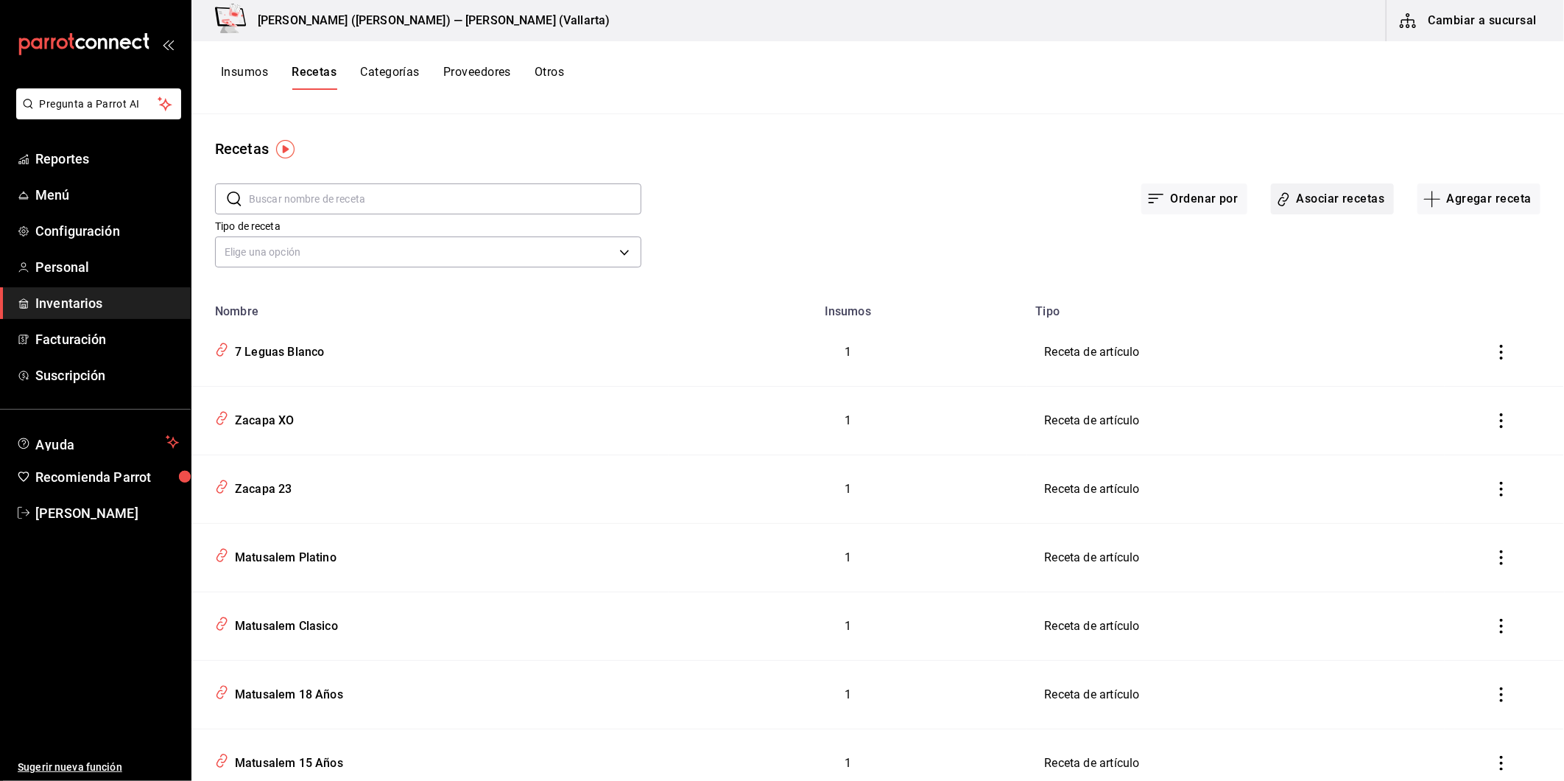
click at [1331, 203] on button "Asociar recetas" at bounding box center [1332, 198] width 123 height 31
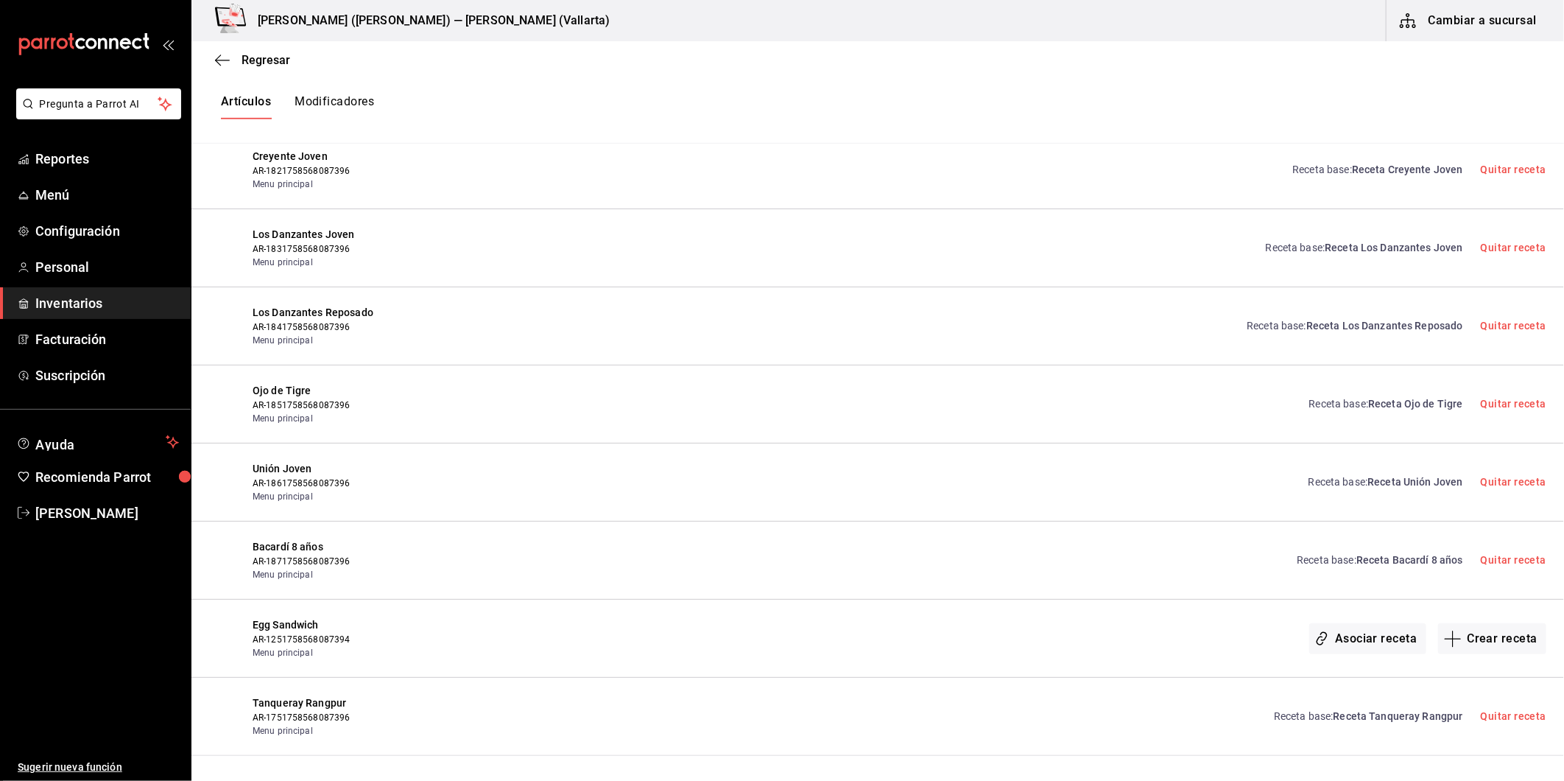
scroll to position [7488, 0]
click at [348, 109] on button "Modificadores" at bounding box center [335, 106] width 80 height 25
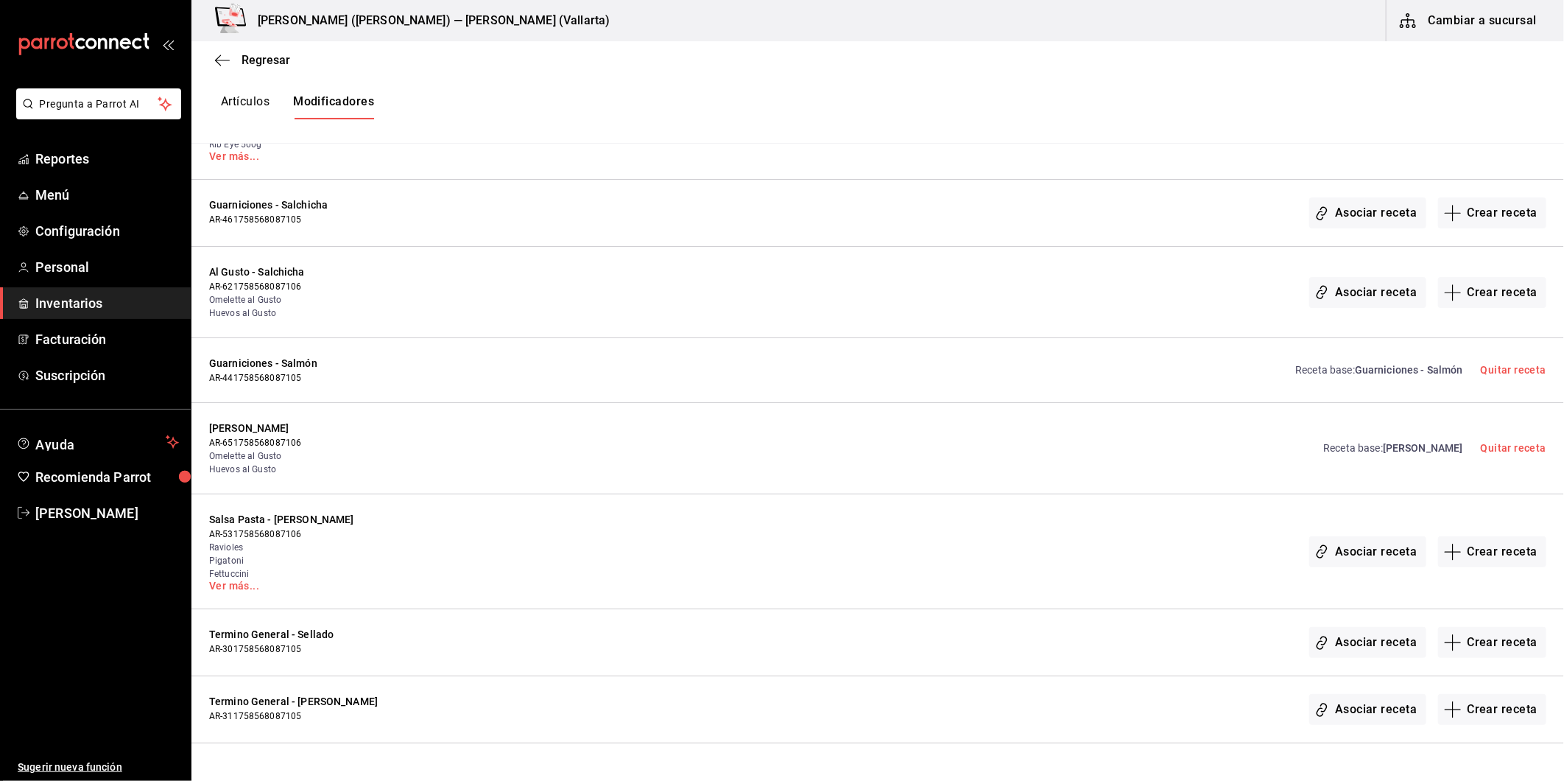
scroll to position [3732, 0]
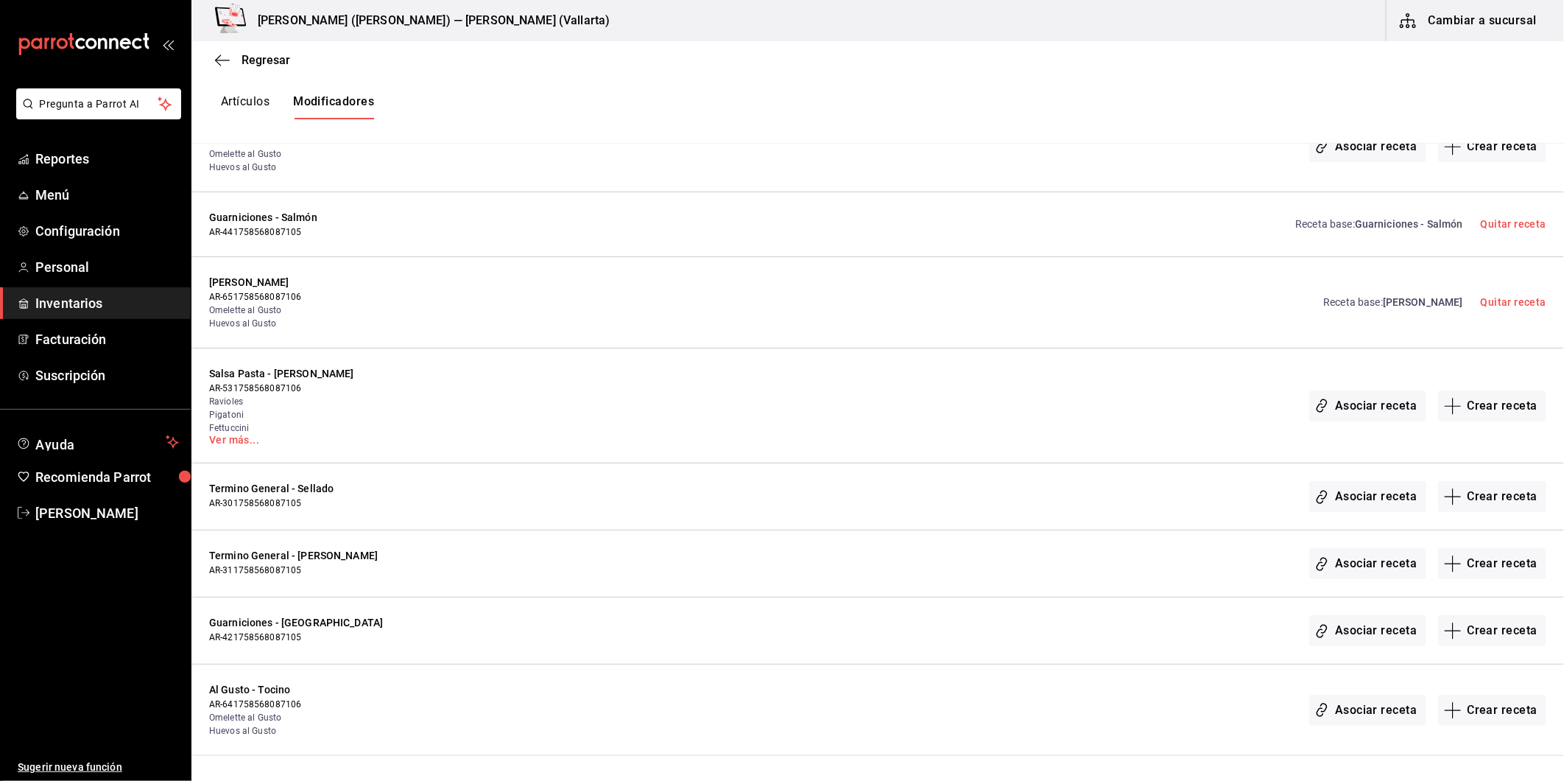
click at [255, 106] on button "Artículos" at bounding box center [245, 106] width 49 height 25
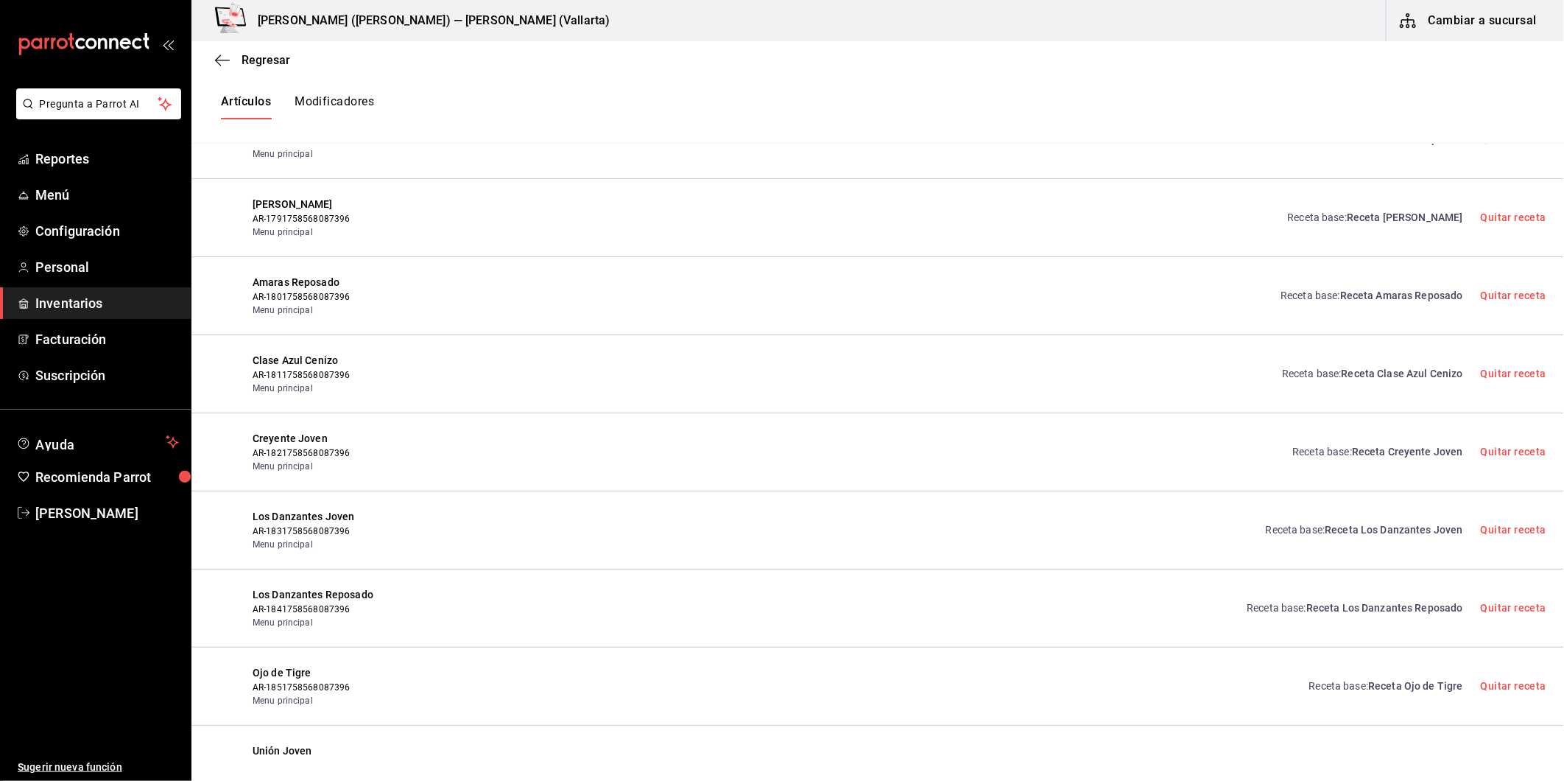
scroll to position [7488, 0]
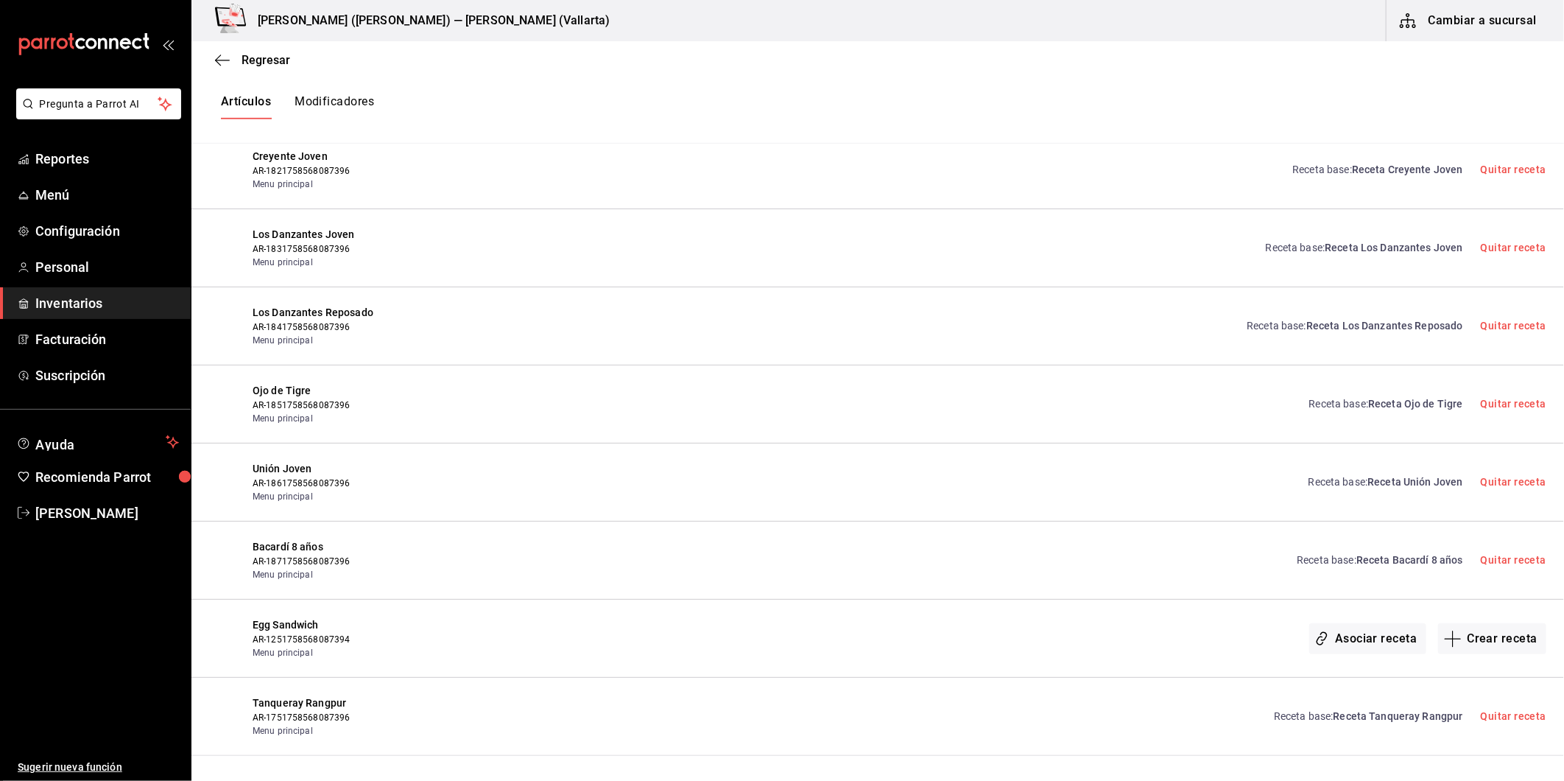
click at [1483, 20] on button "Cambiar a sucursal" at bounding box center [1470, 20] width 166 height 41
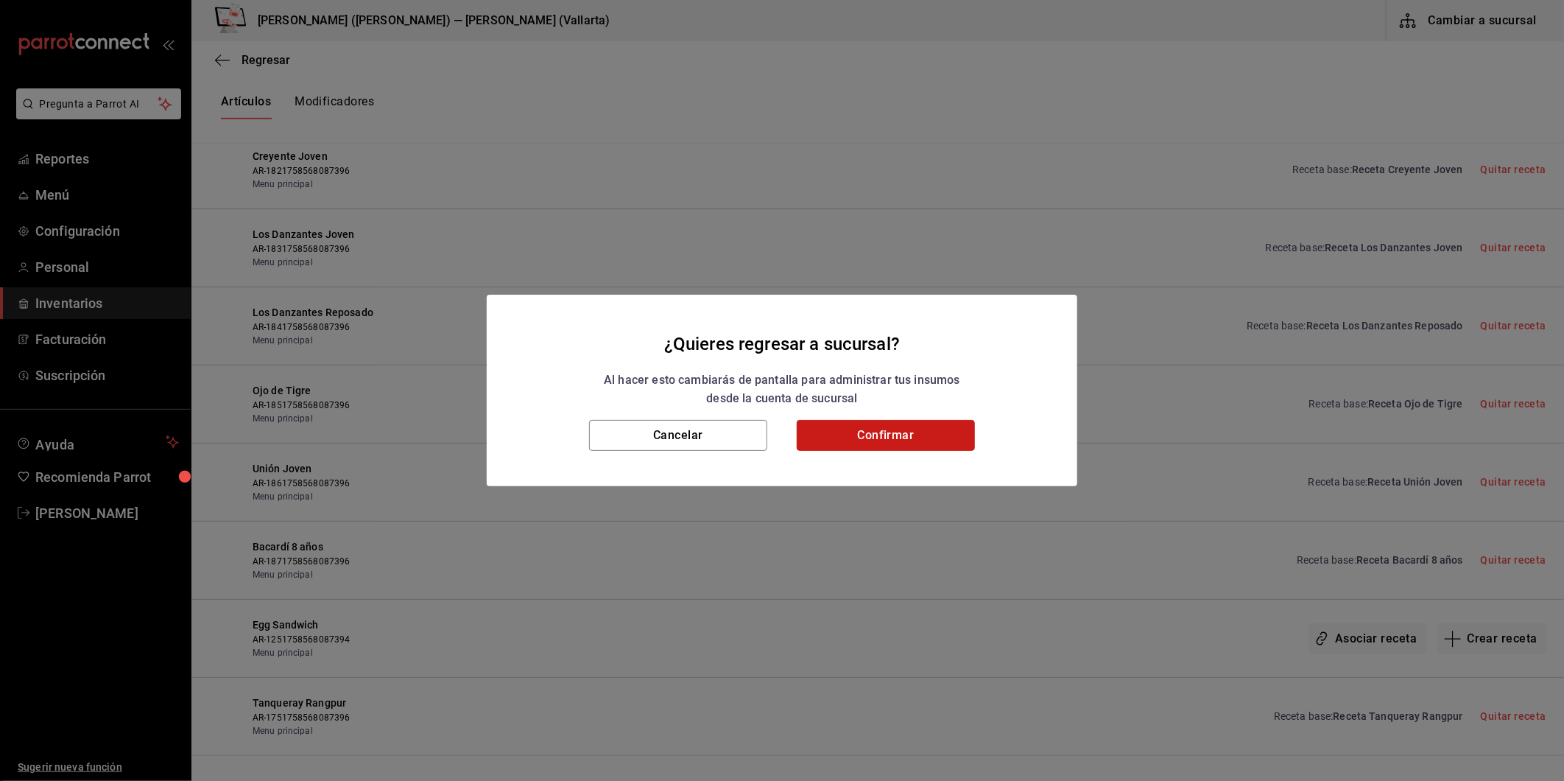
click at [909, 432] on button "Confirmar" at bounding box center [886, 435] width 178 height 31
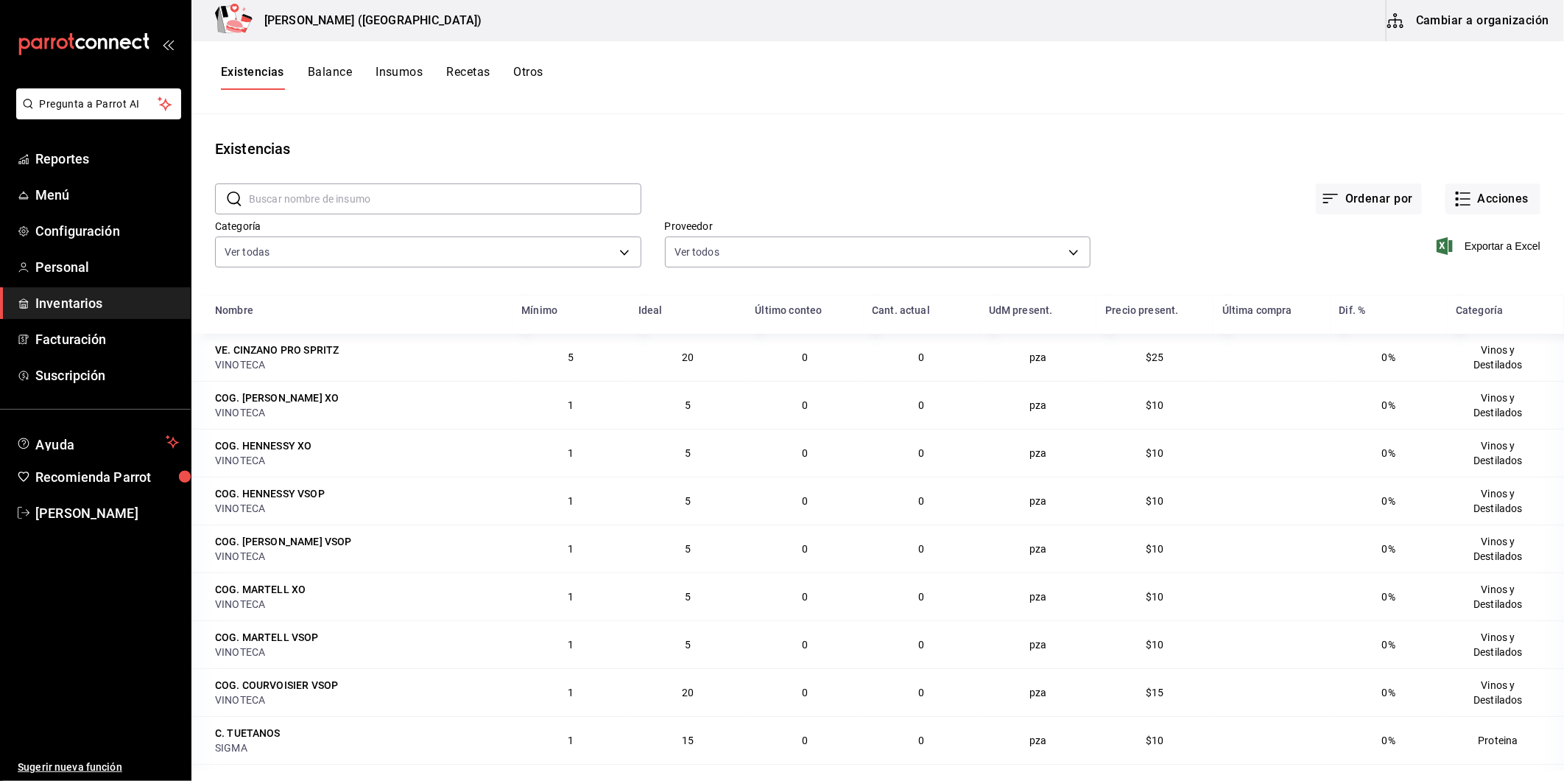
click at [457, 68] on button "Recetas" at bounding box center [467, 77] width 43 height 25
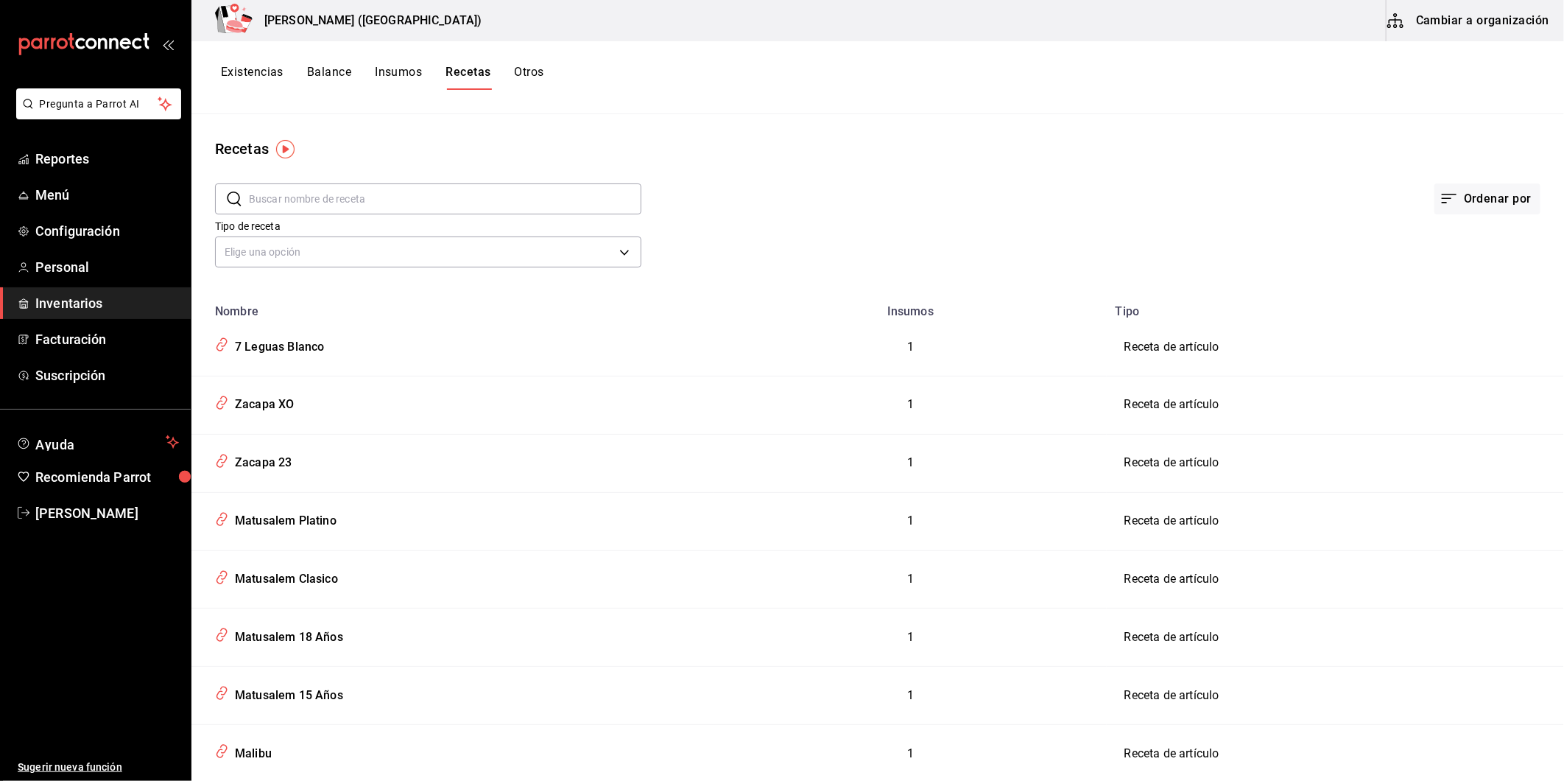
click at [1448, 25] on button "Cambiar a organización" at bounding box center [1470, 20] width 166 height 41
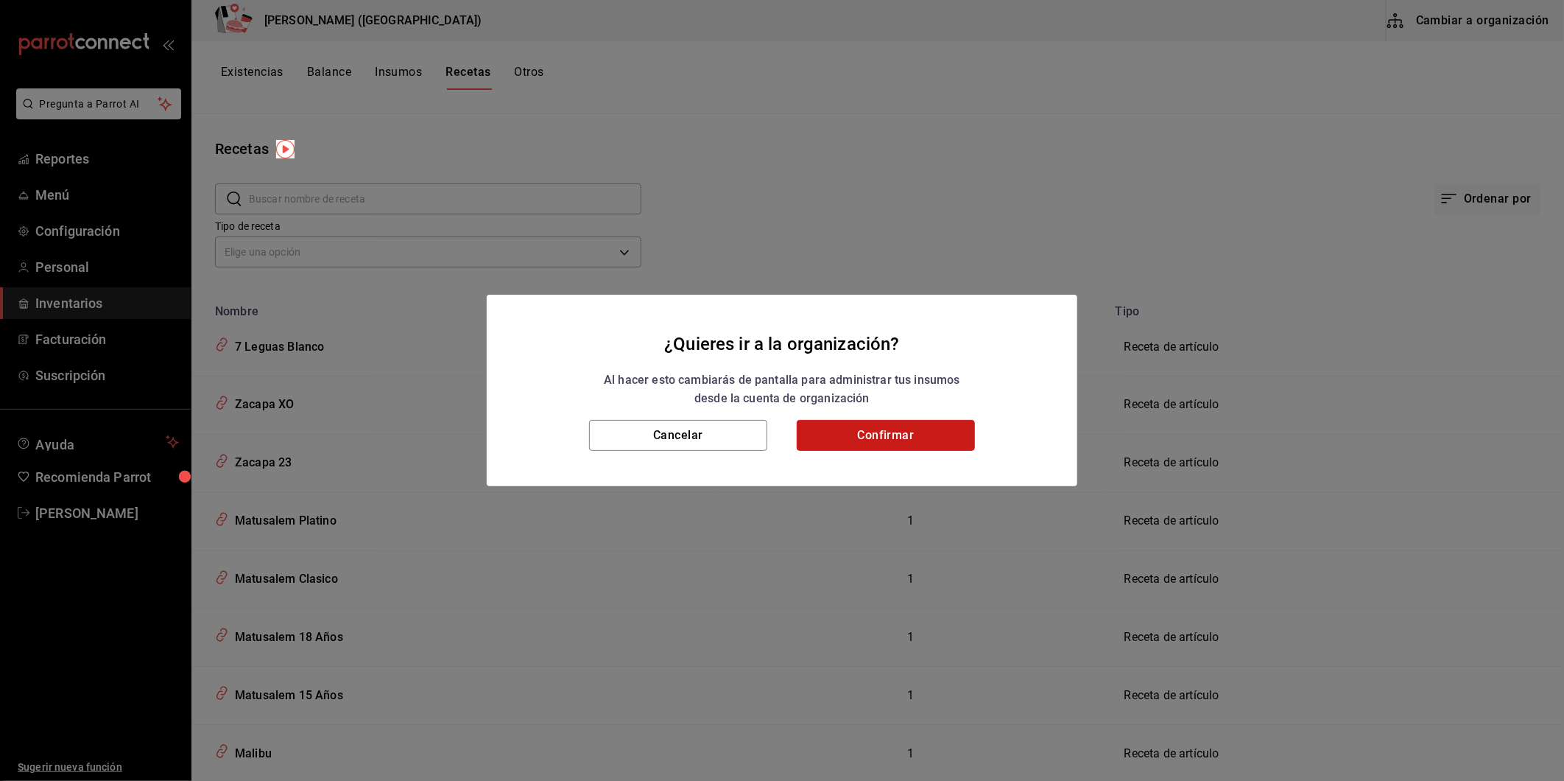
drag, startPoint x: 914, startPoint y: 430, endPoint x: 790, endPoint y: 380, distance: 133.5
click at [913, 431] on button "Confirmar" at bounding box center [886, 435] width 178 height 31
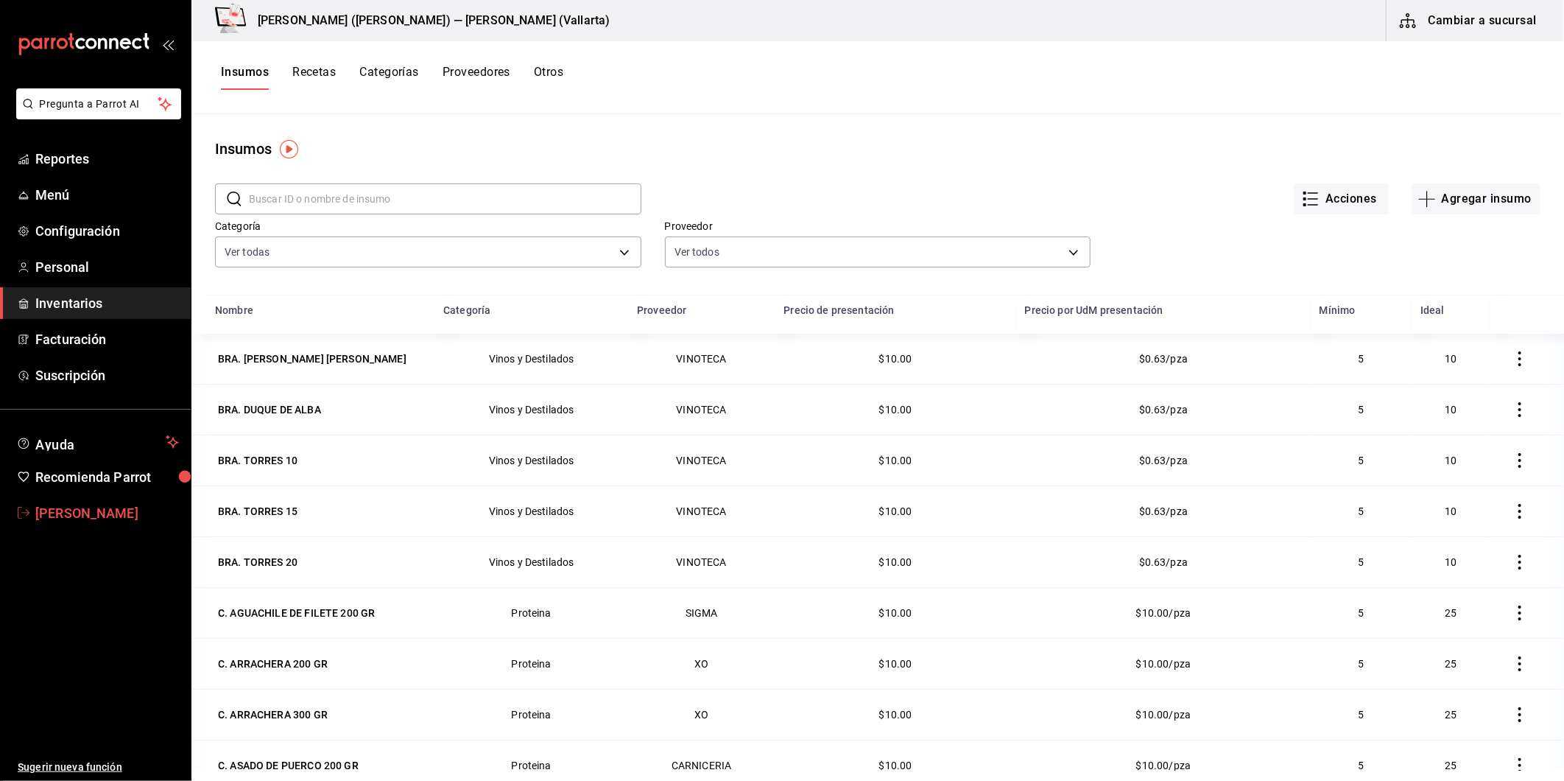
click at [71, 512] on span "Adriana F" at bounding box center [107, 513] width 144 height 20
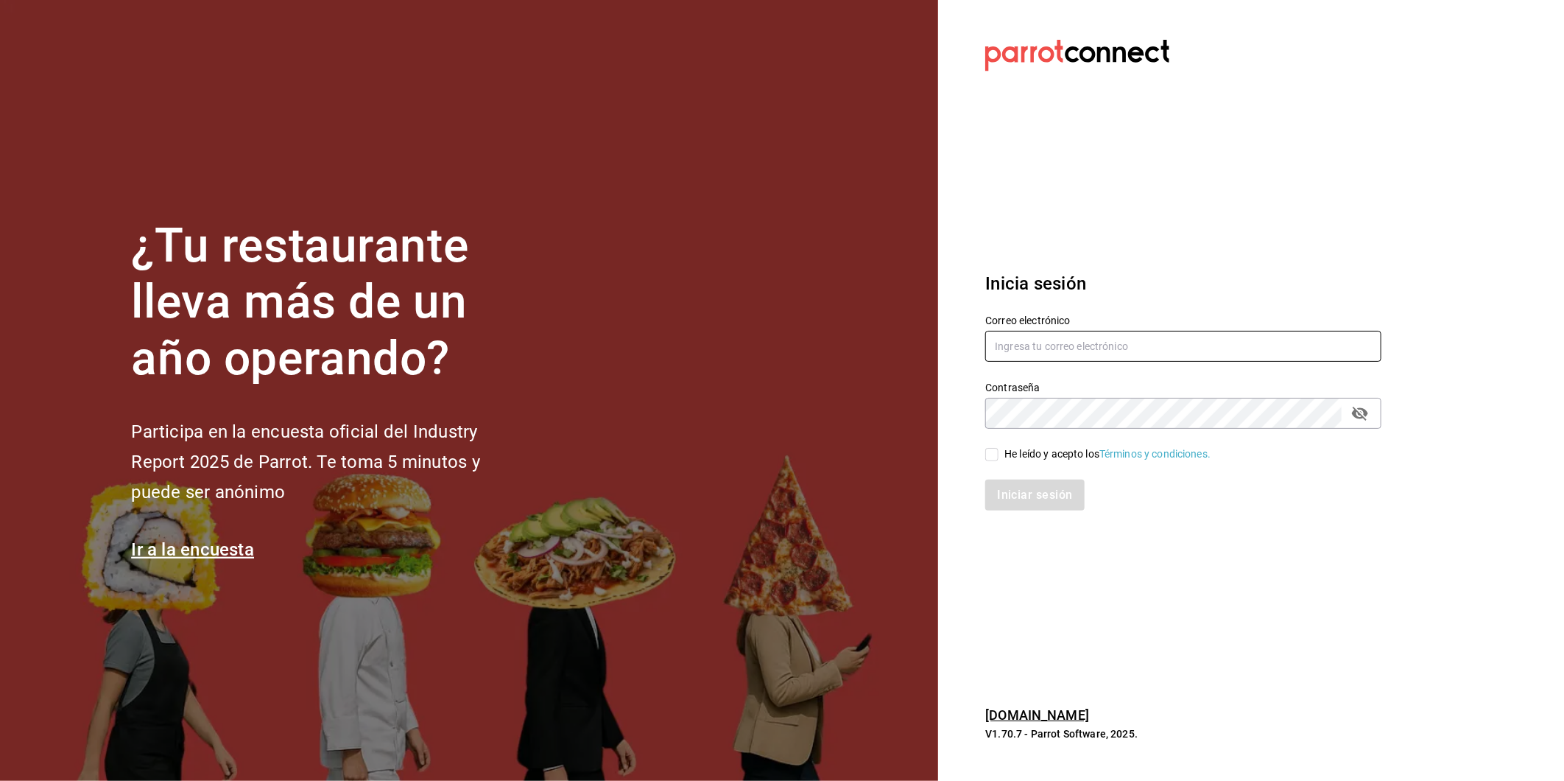
type input "echavarria.05@hotmail.com"
click at [1111, 348] on input "echavarria.05@hotmail.com" at bounding box center [1183, 346] width 396 height 31
click at [1034, 458] on div "He leído y acepto los Términos y condiciones." at bounding box center [1108, 453] width 206 height 15
click at [999, 458] on input "He leído y acepto los Términos y condiciones." at bounding box center [991, 454] width 13 height 13
checkbox input "true"
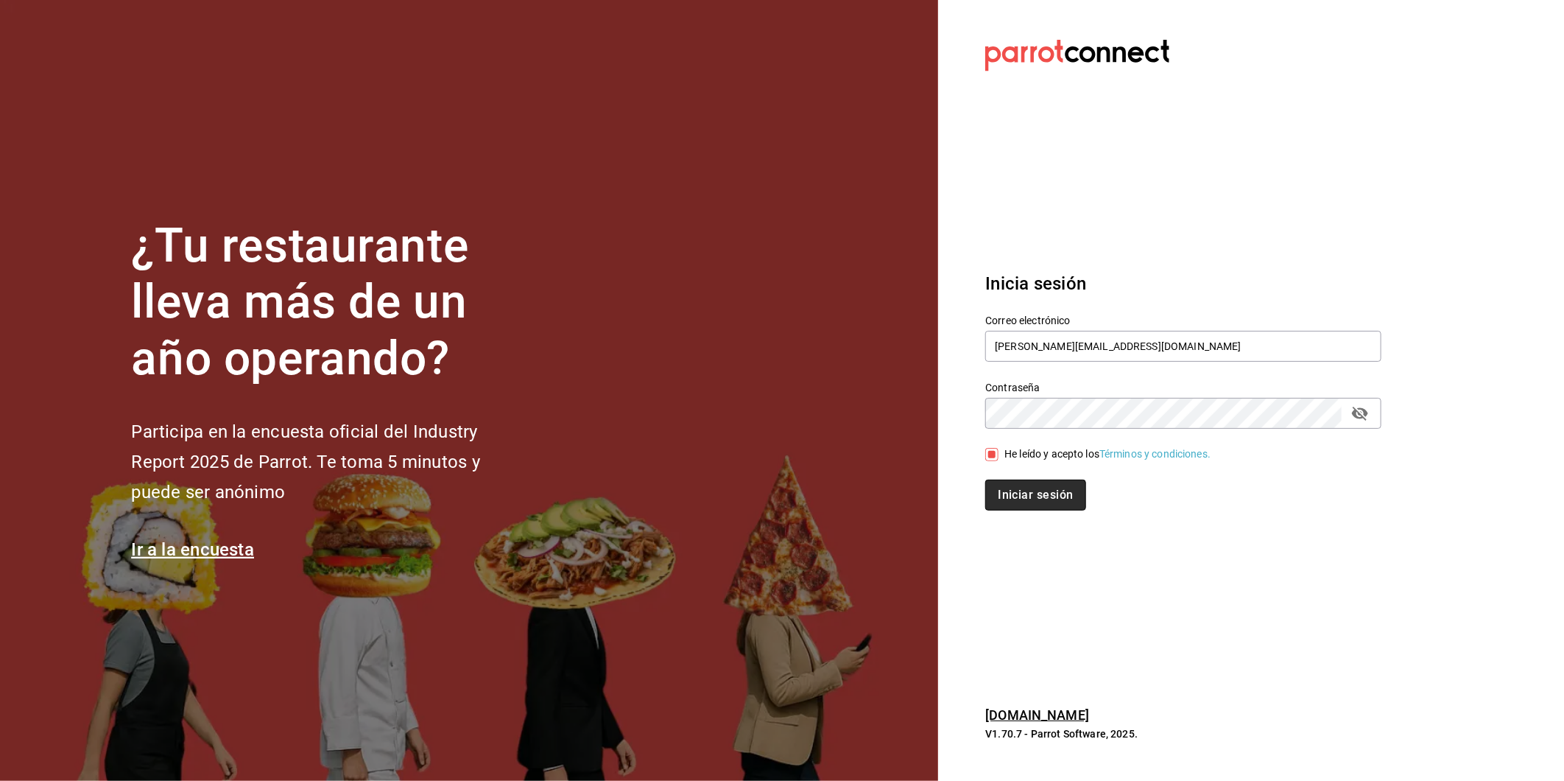
click at [1026, 491] on button "Iniciar sesión" at bounding box center [1035, 494] width 100 height 31
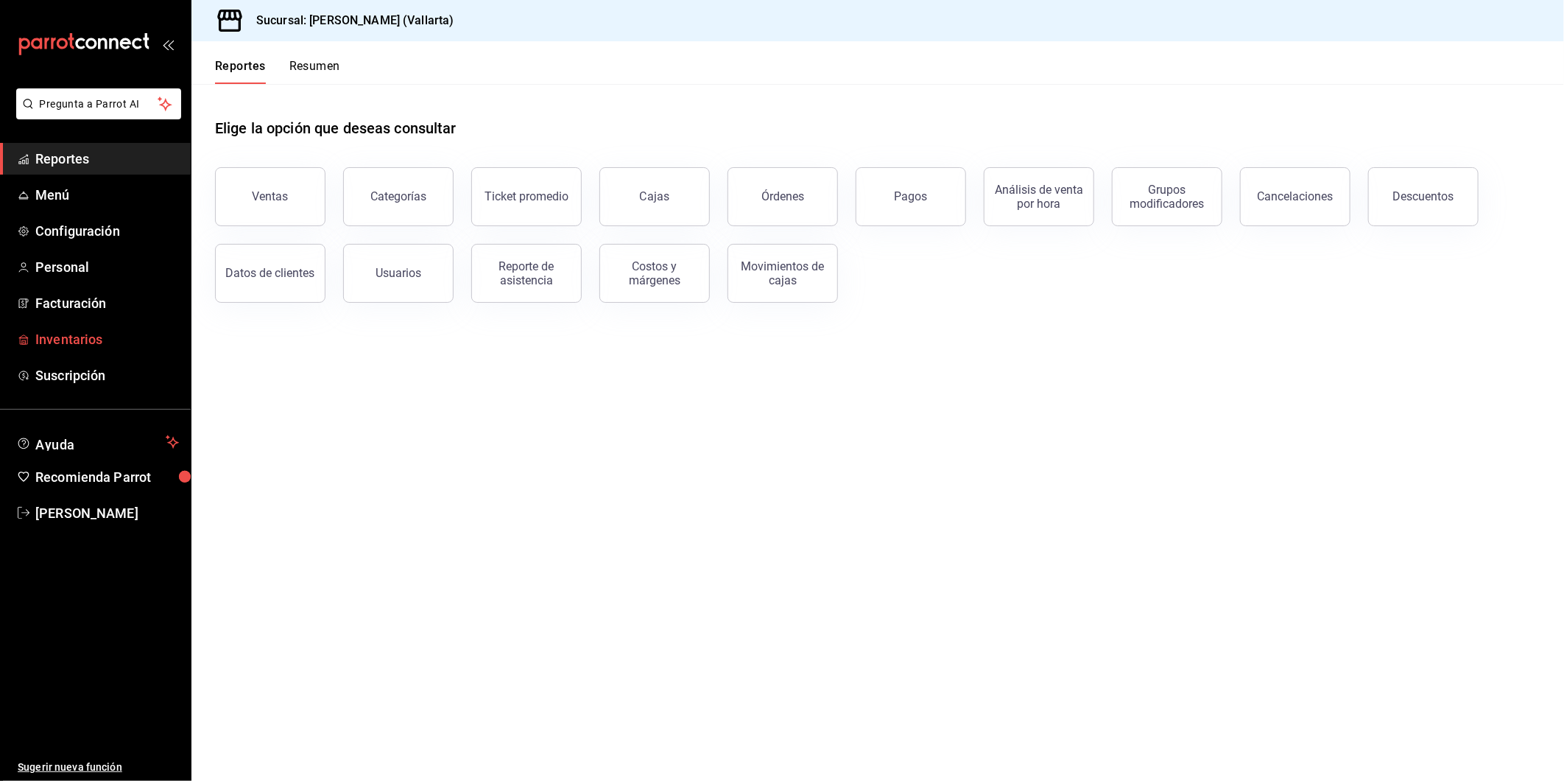
click at [83, 333] on span "Inventarios" at bounding box center [107, 339] width 144 height 20
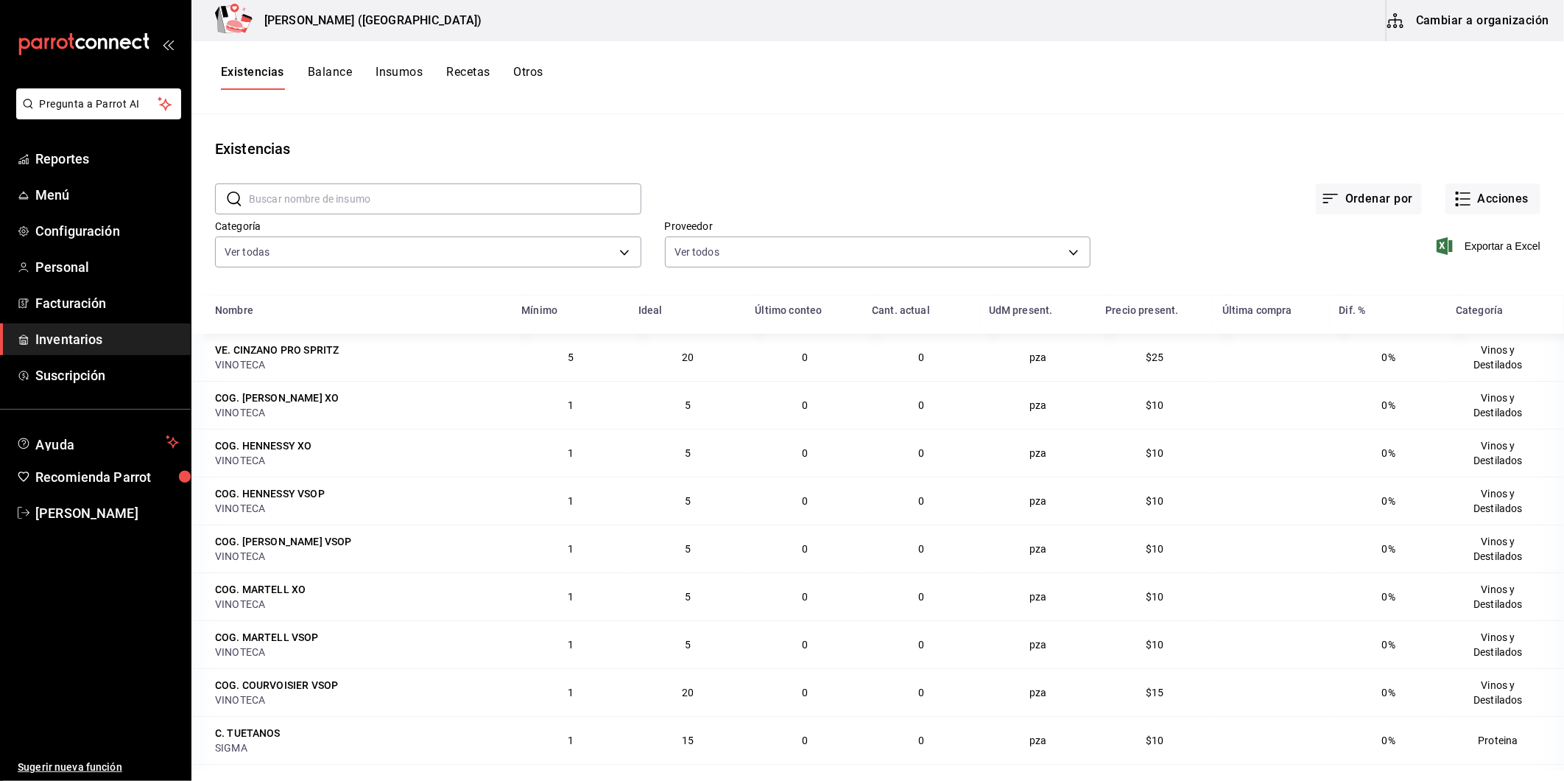
click at [1486, 11] on button "Cambiar a organización" at bounding box center [1470, 20] width 166 height 41
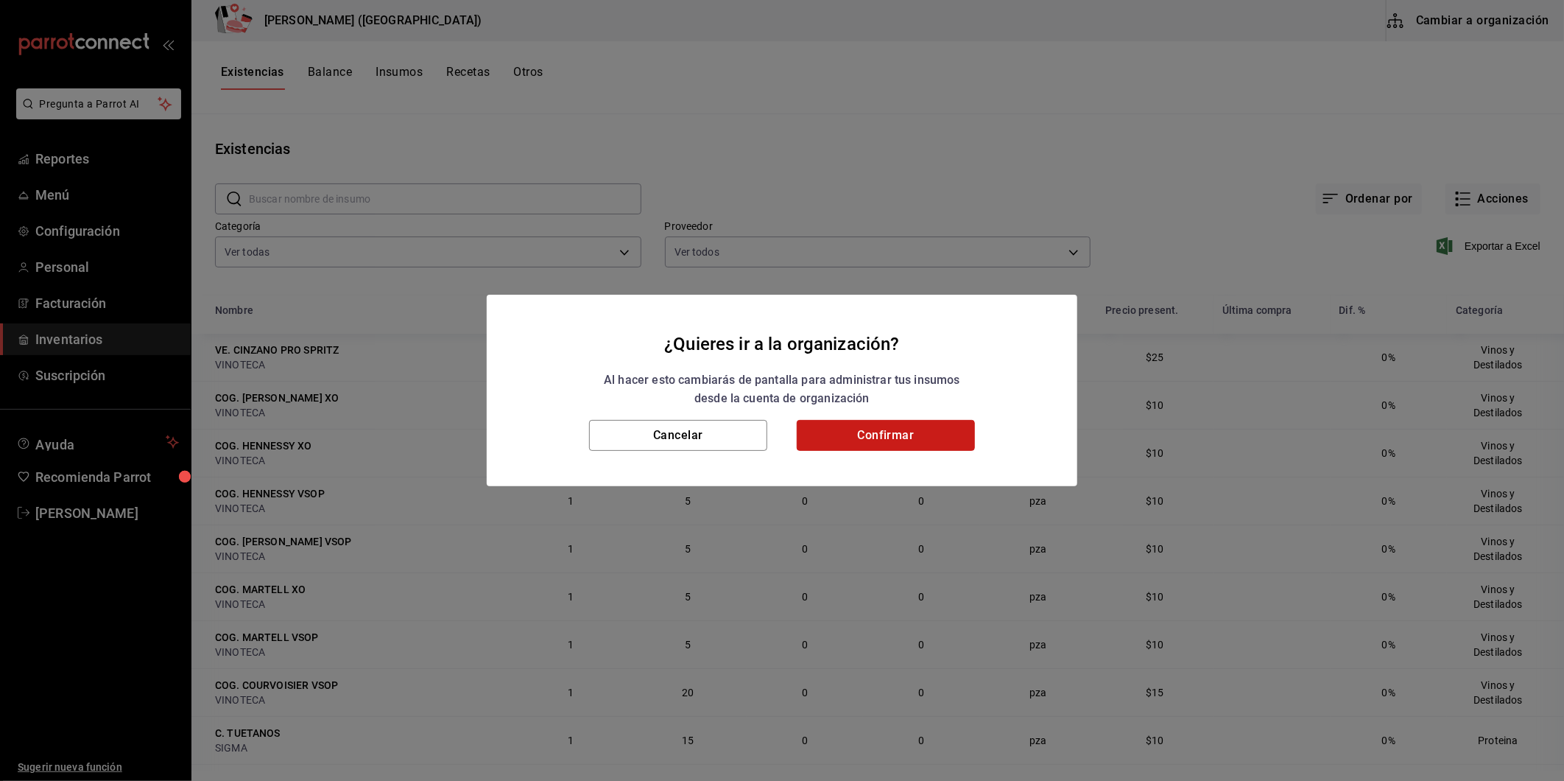
click at [921, 440] on button "Confirmar" at bounding box center [886, 435] width 178 height 31
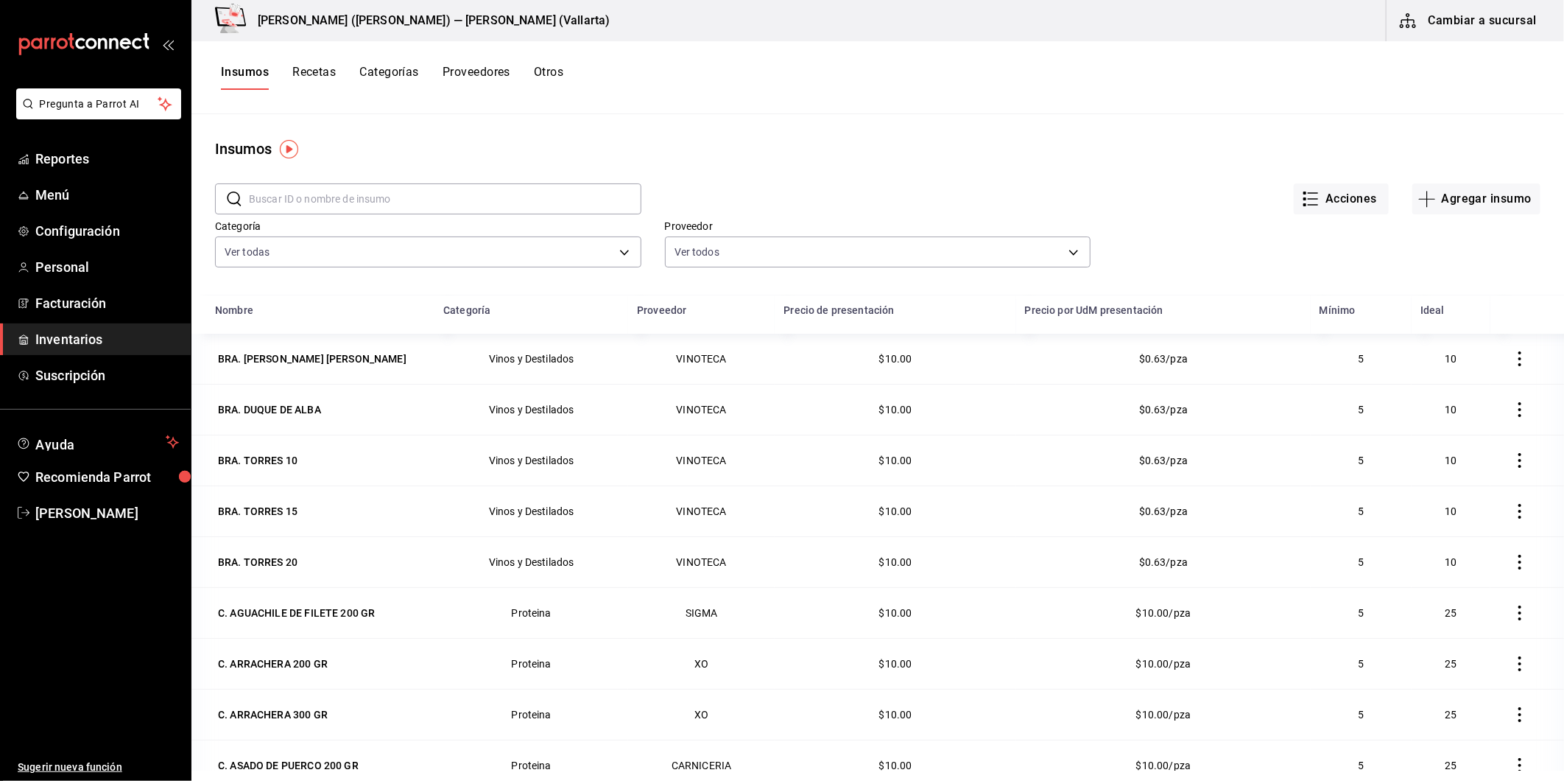
click at [311, 81] on button "Recetas" at bounding box center [313, 77] width 43 height 25
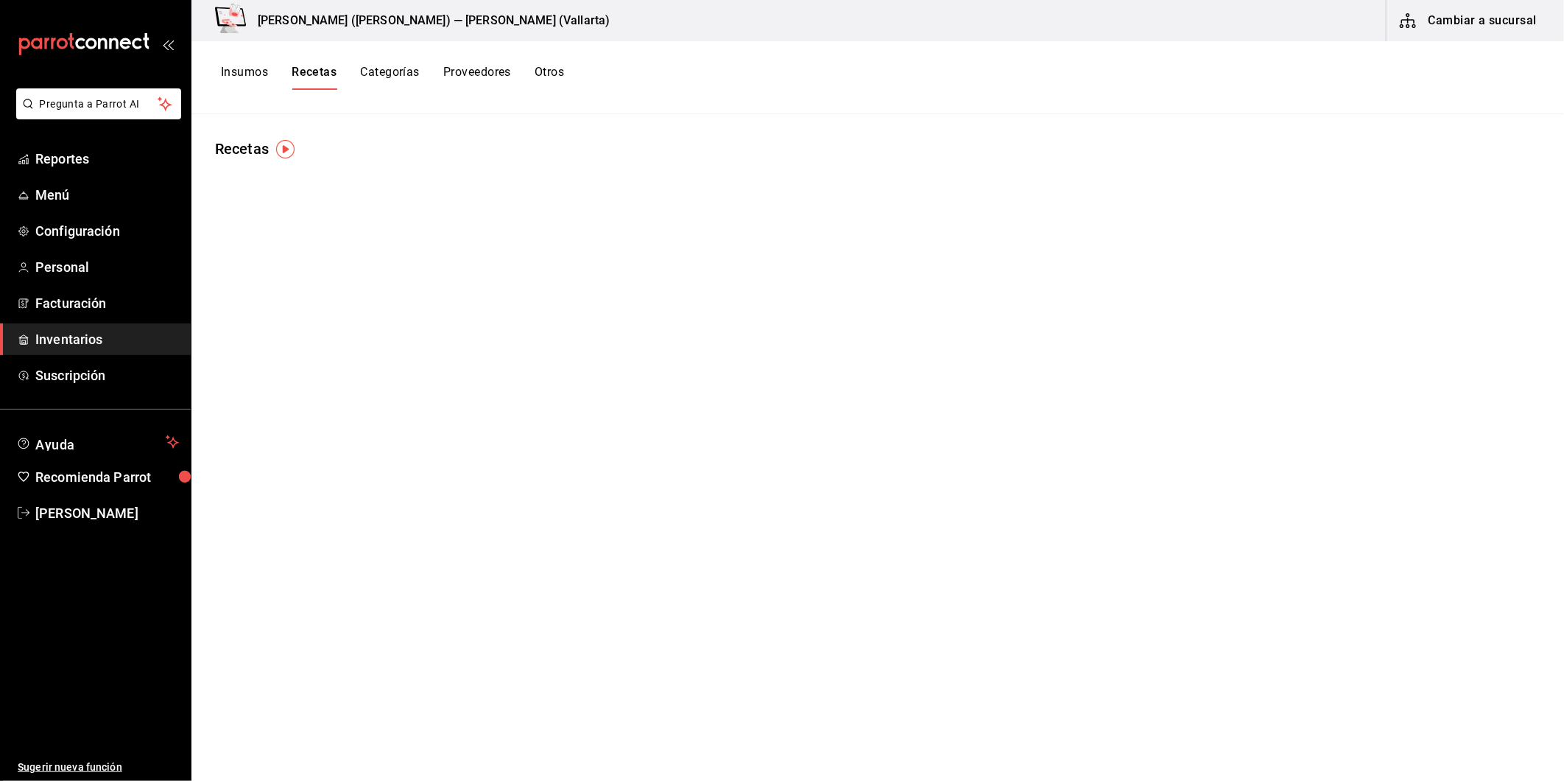
click at [317, 75] on button "Recetas" at bounding box center [314, 77] width 45 height 25
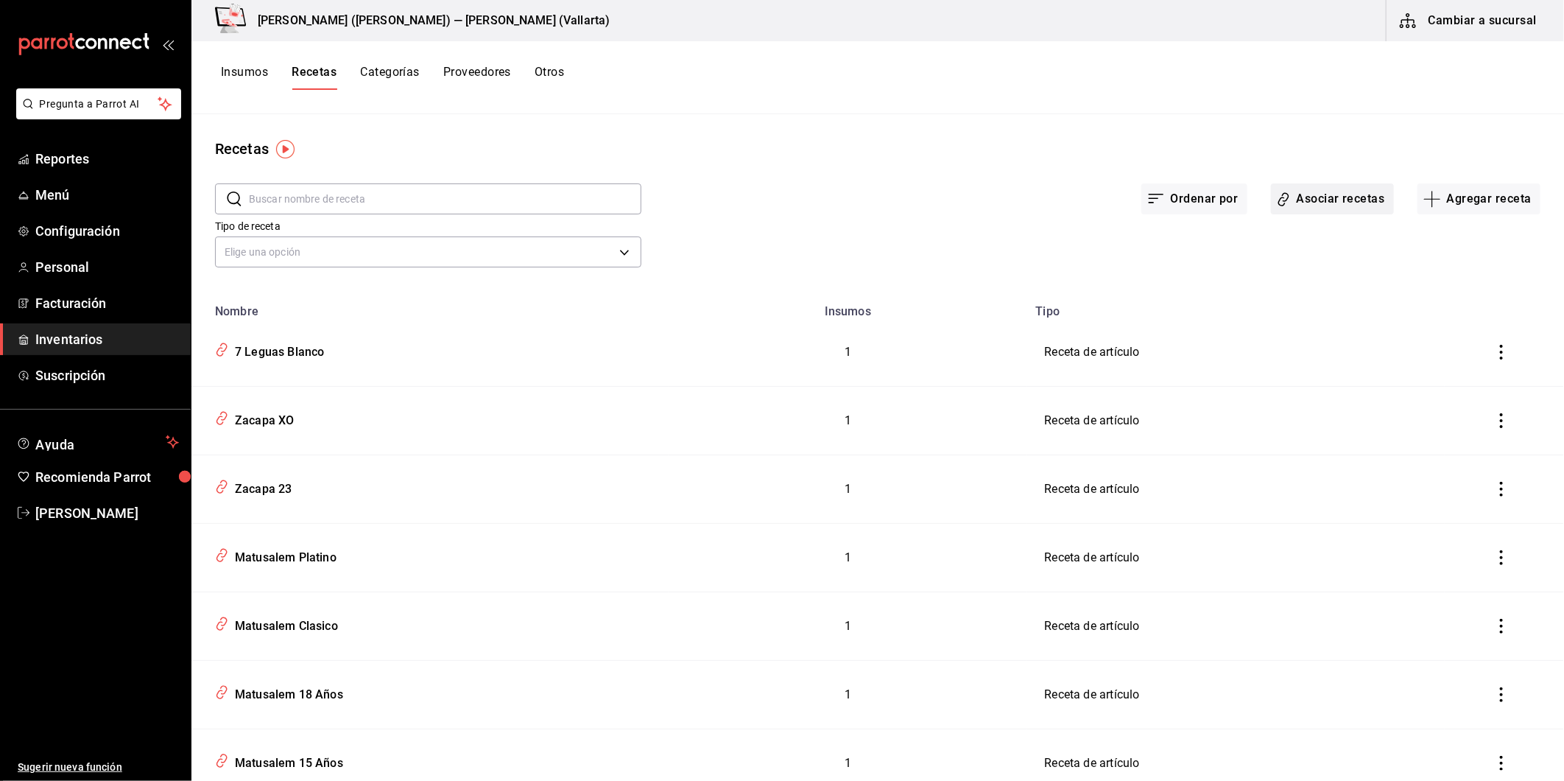
click at [1339, 205] on button "Asociar recetas" at bounding box center [1332, 198] width 123 height 31
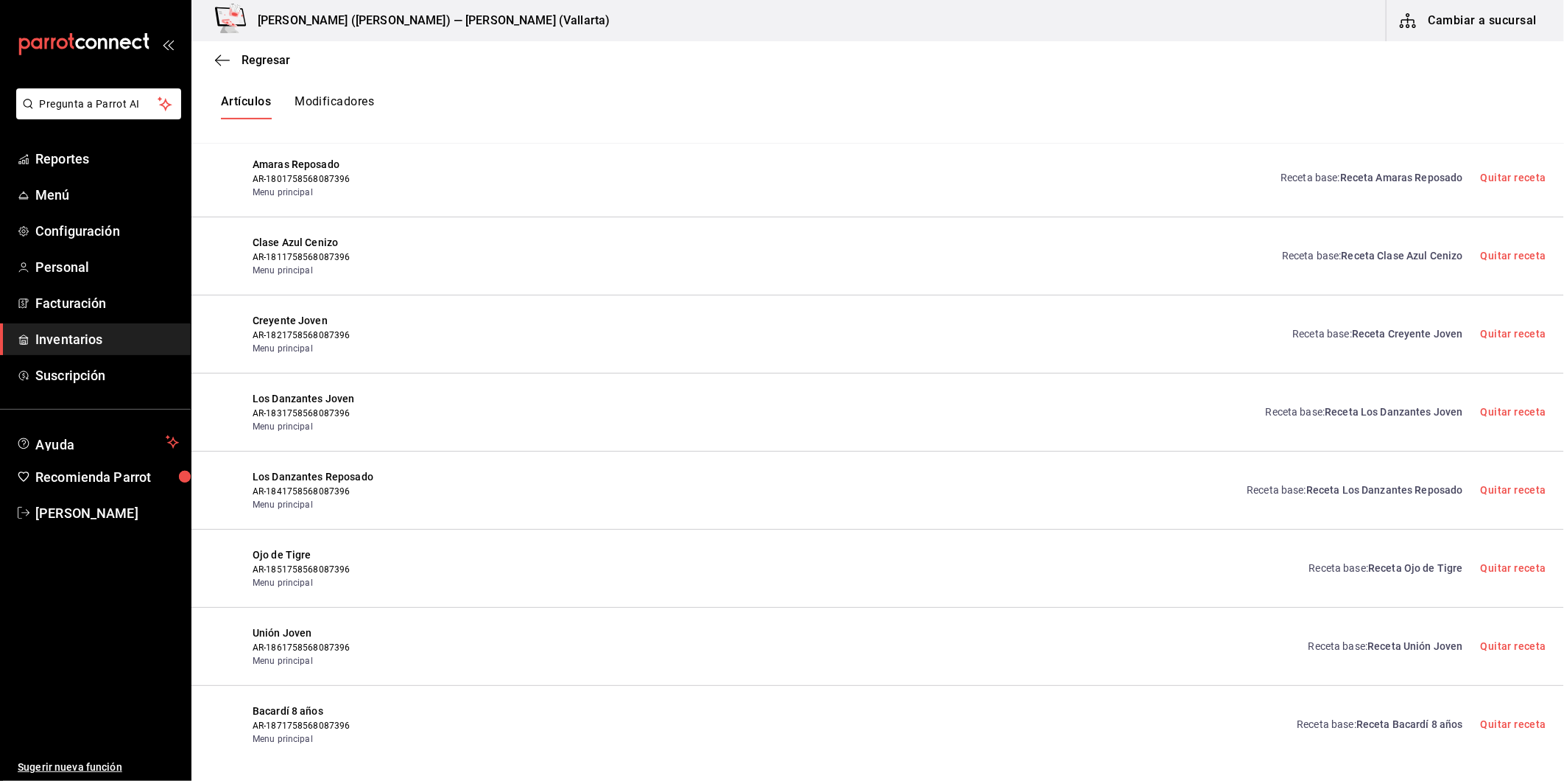
scroll to position [7488, 0]
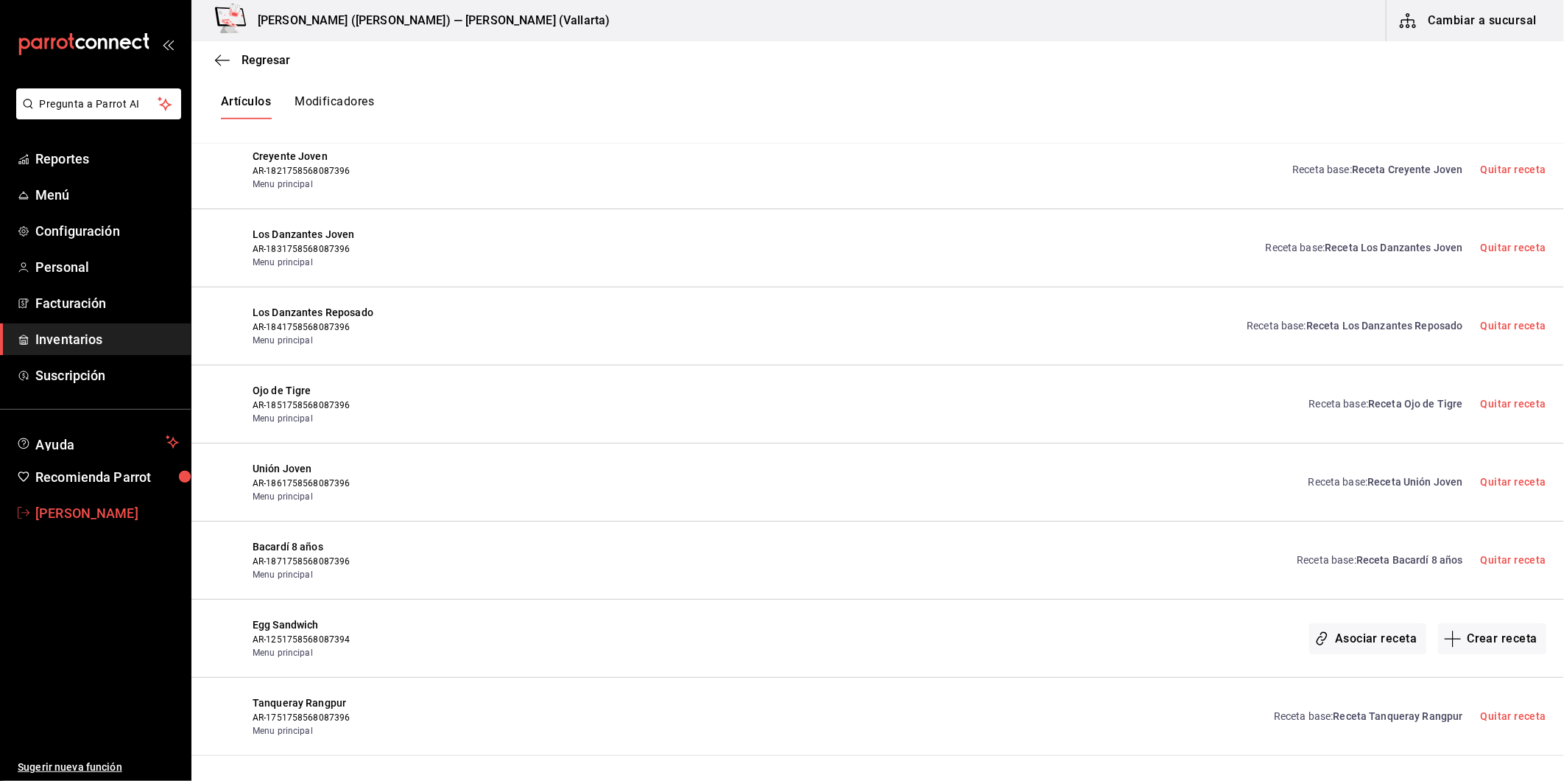
click at [106, 519] on span "[PERSON_NAME]" at bounding box center [107, 513] width 144 height 20
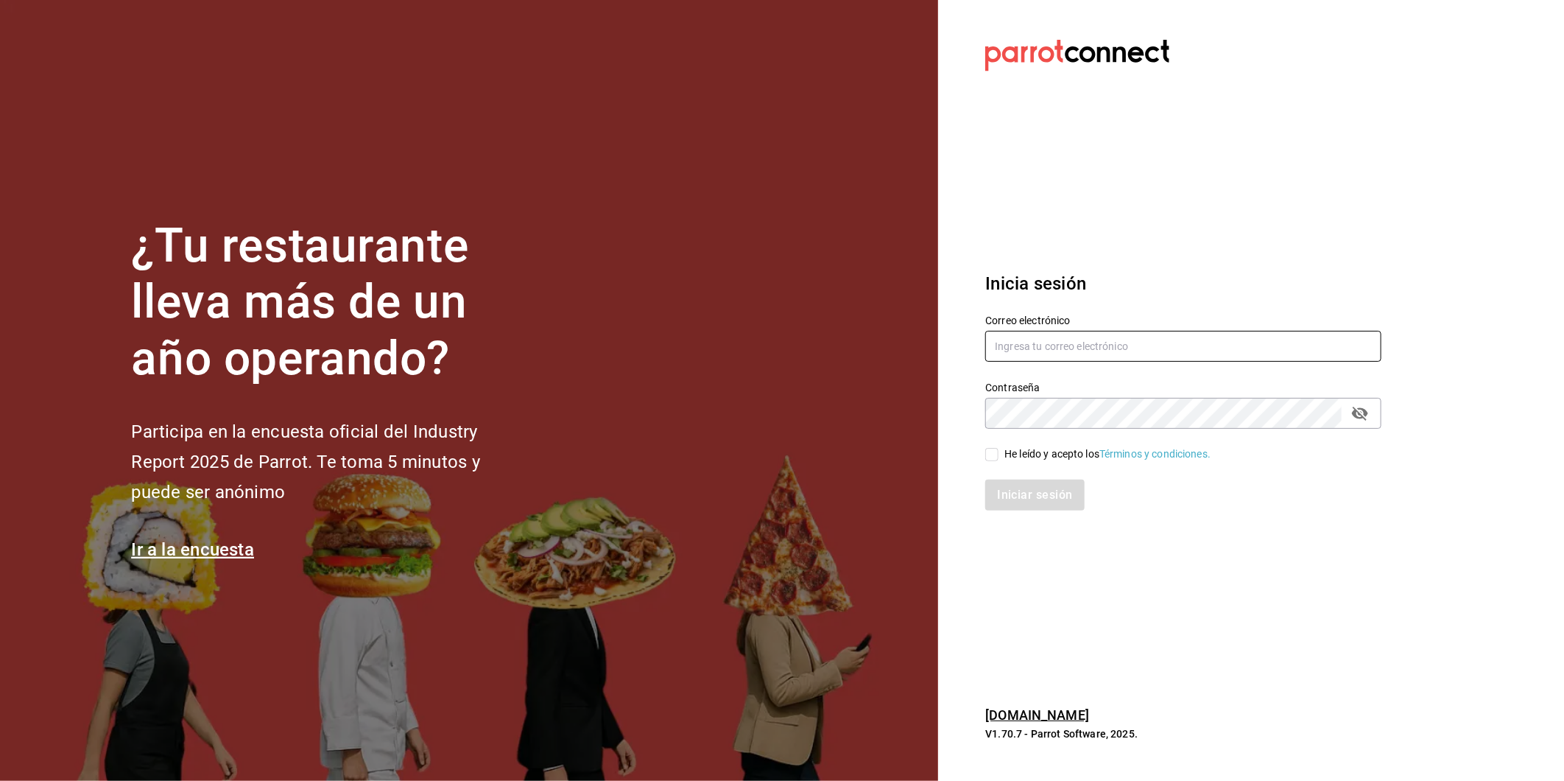
type input "[PERSON_NAME][EMAIL_ADDRESS][DOMAIN_NAME]"
click at [1035, 459] on div "He leído y acepto los Términos y condiciones." at bounding box center [1108, 453] width 206 height 15
click at [999, 459] on input "He leído y acepto los Términos y condiciones." at bounding box center [991, 454] width 13 height 13
checkbox input "true"
click at [1041, 491] on button "Iniciar sesión" at bounding box center [1035, 494] width 100 height 31
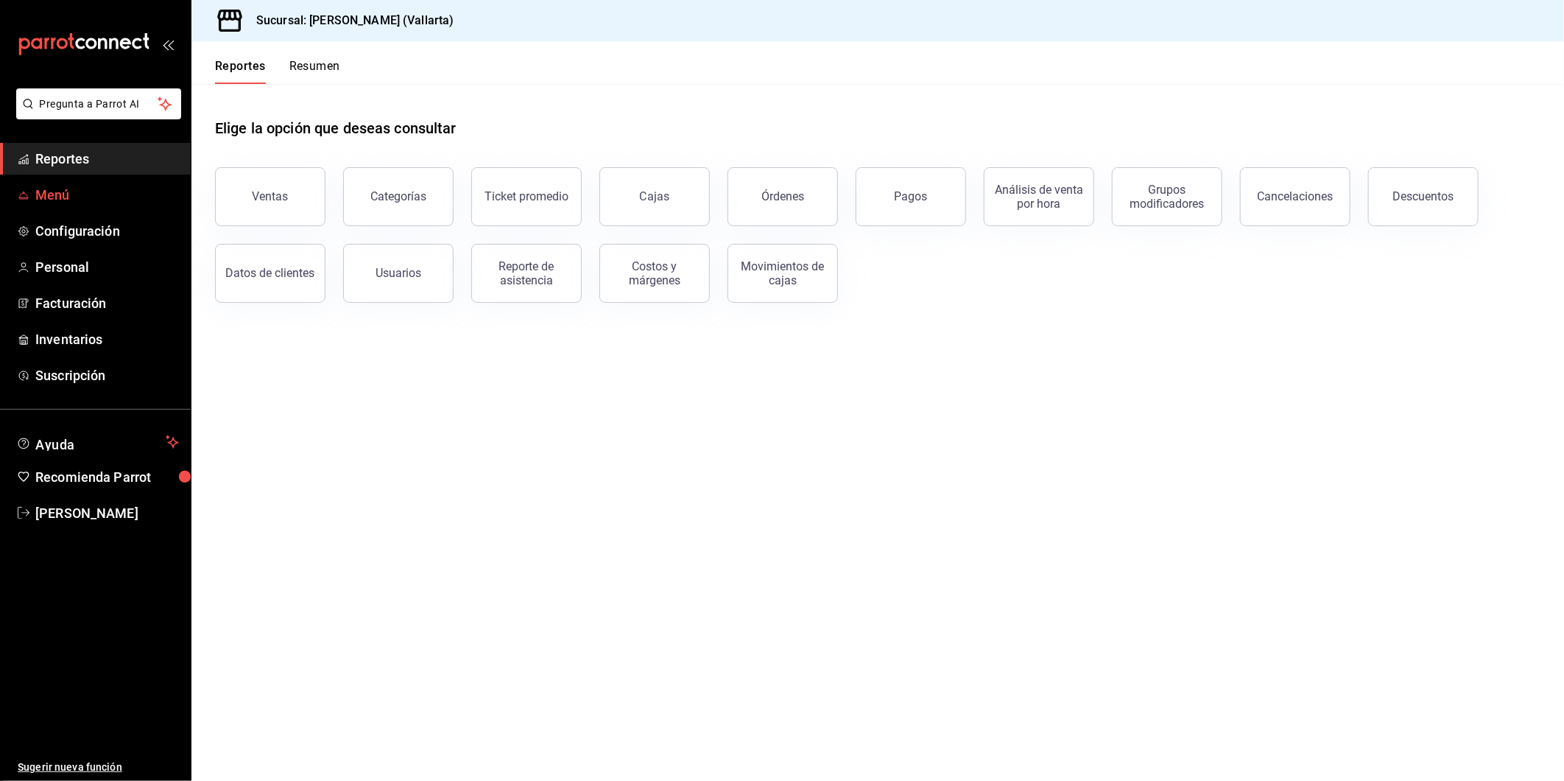
click at [60, 195] on span "Menú" at bounding box center [107, 195] width 144 height 20
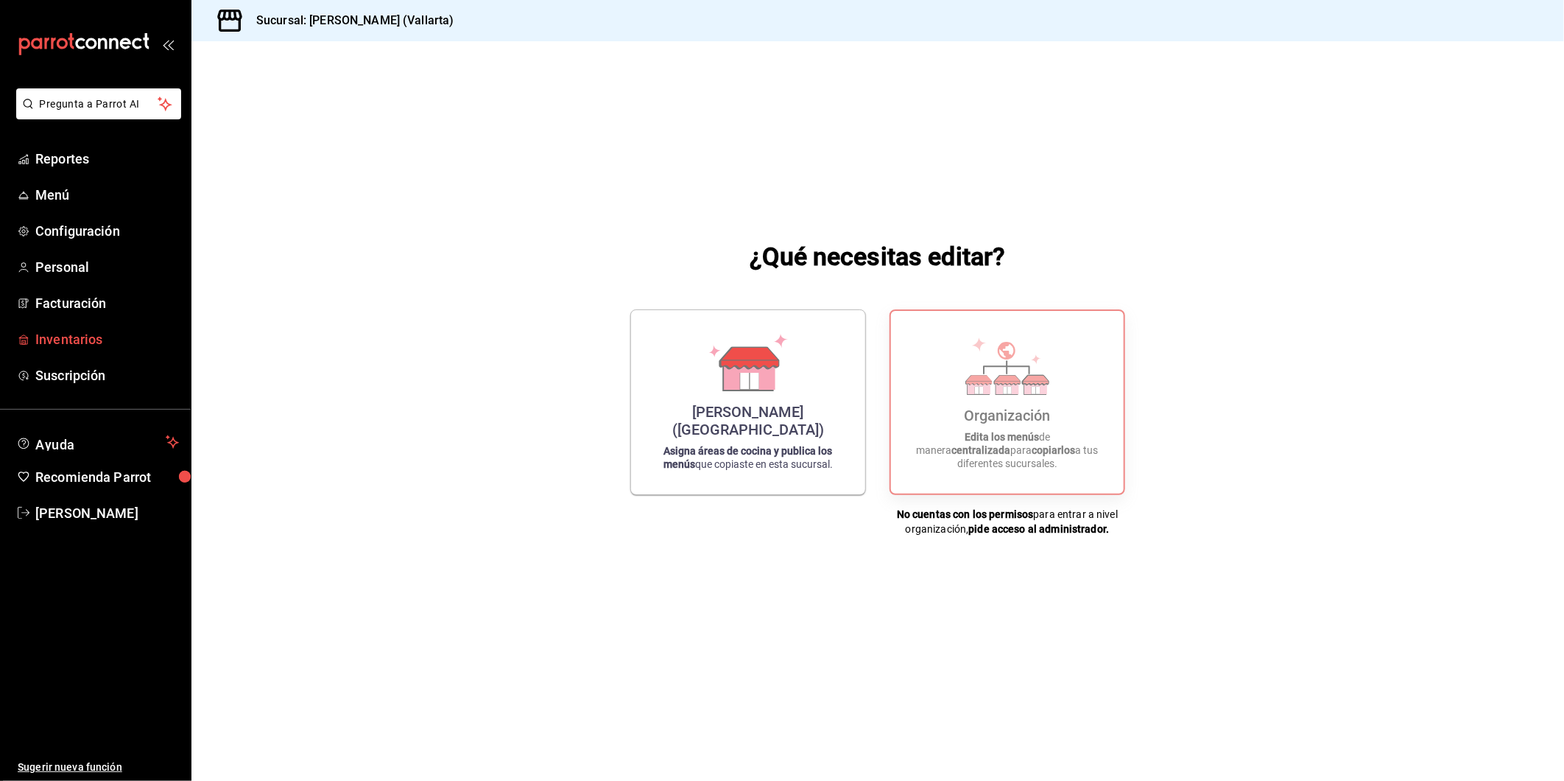
click at [80, 334] on span "Inventarios" at bounding box center [107, 339] width 144 height 20
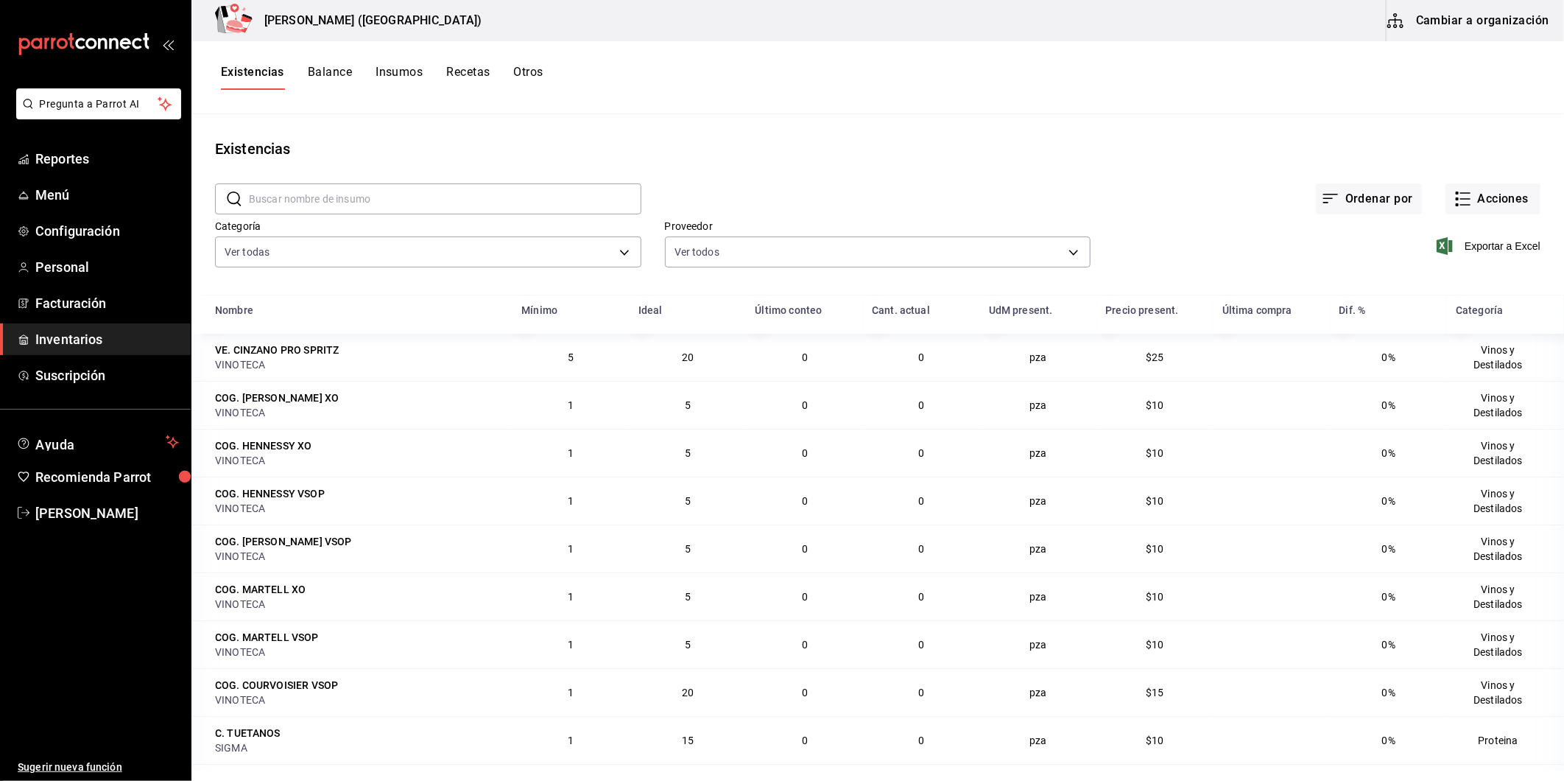
click at [1459, 25] on button "Cambiar a organización" at bounding box center [1470, 20] width 166 height 41
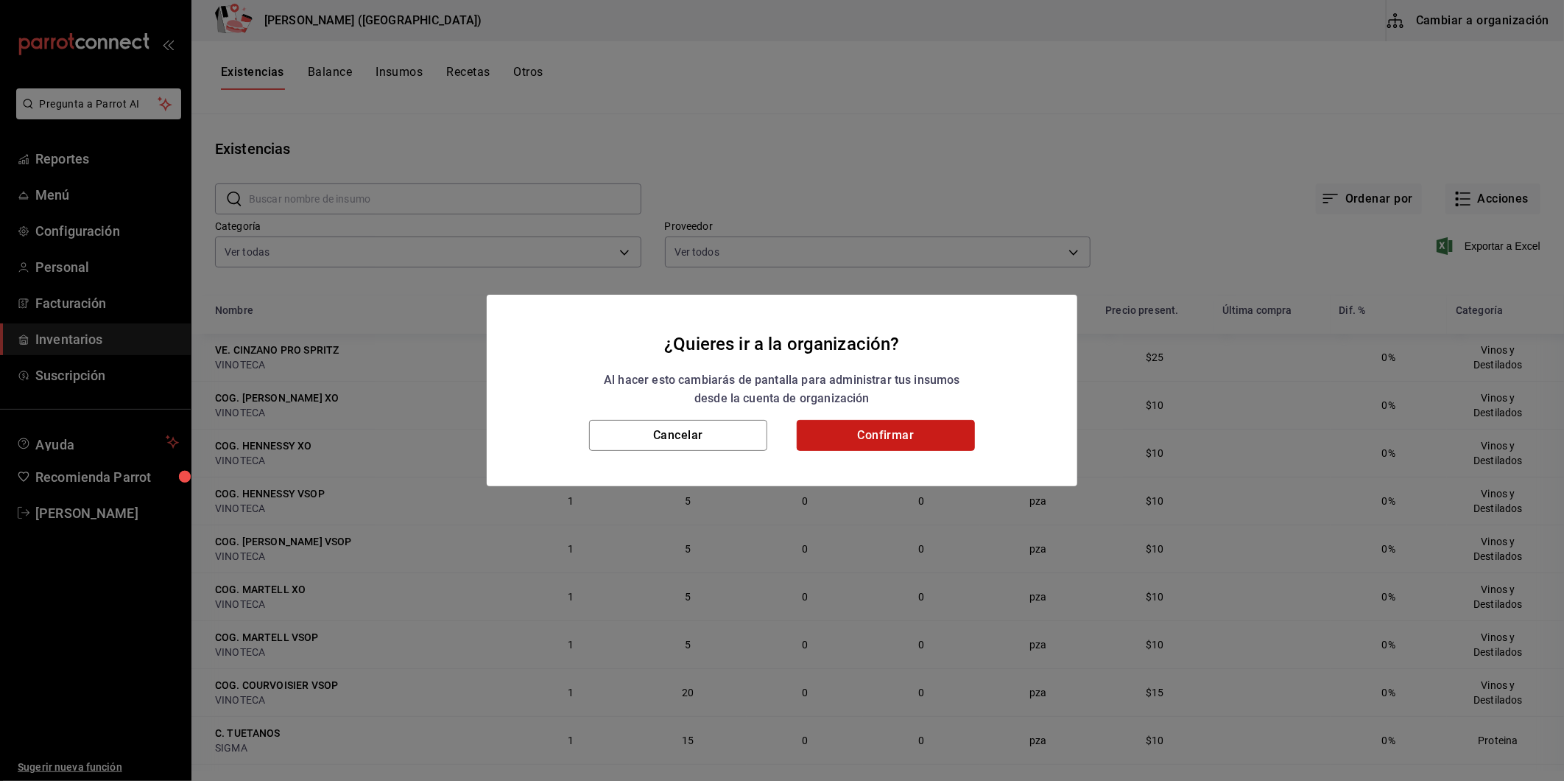
click at [924, 425] on button "Confirmar" at bounding box center [886, 435] width 178 height 31
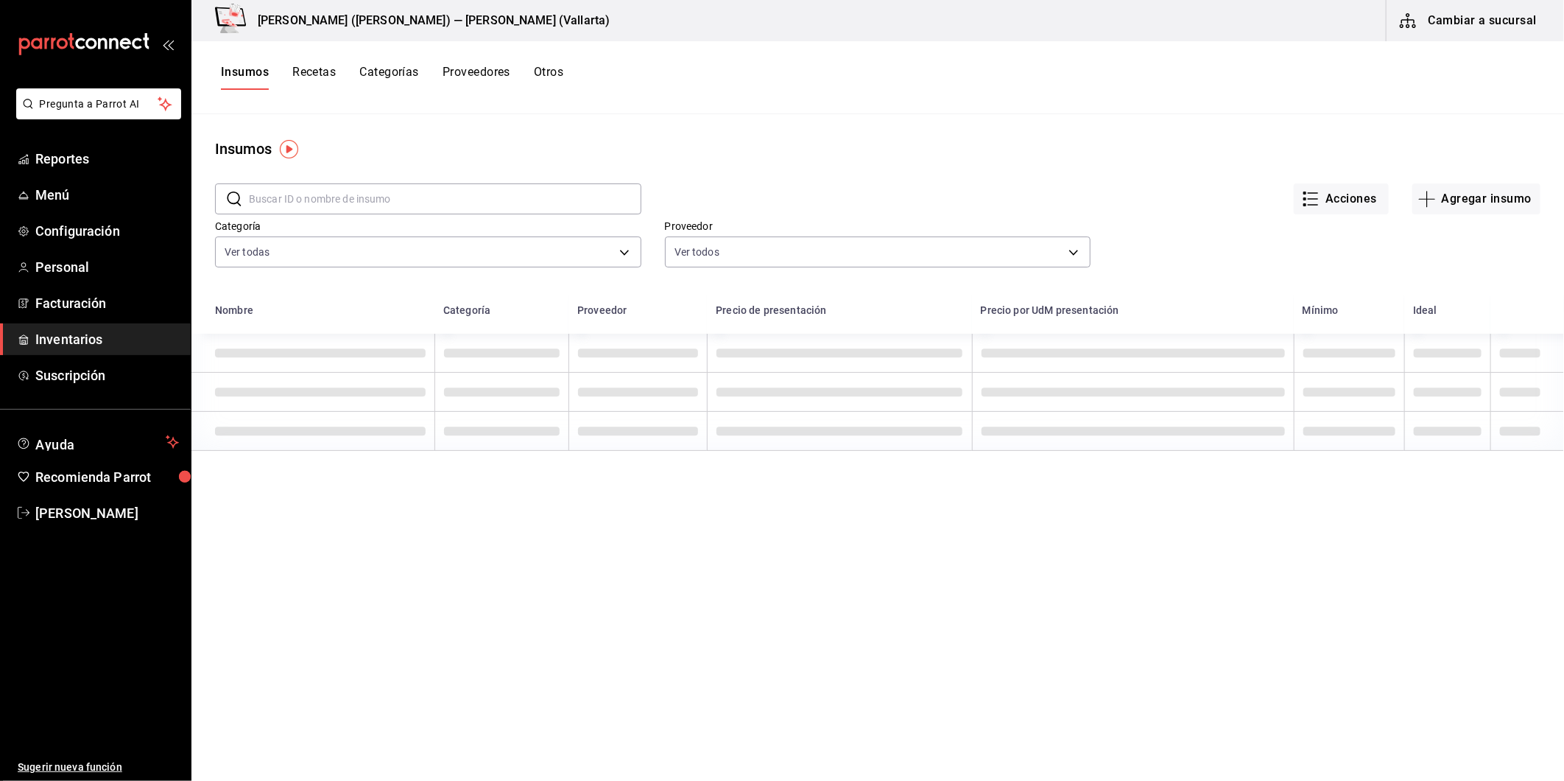
click at [317, 77] on button "Recetas" at bounding box center [313, 77] width 43 height 25
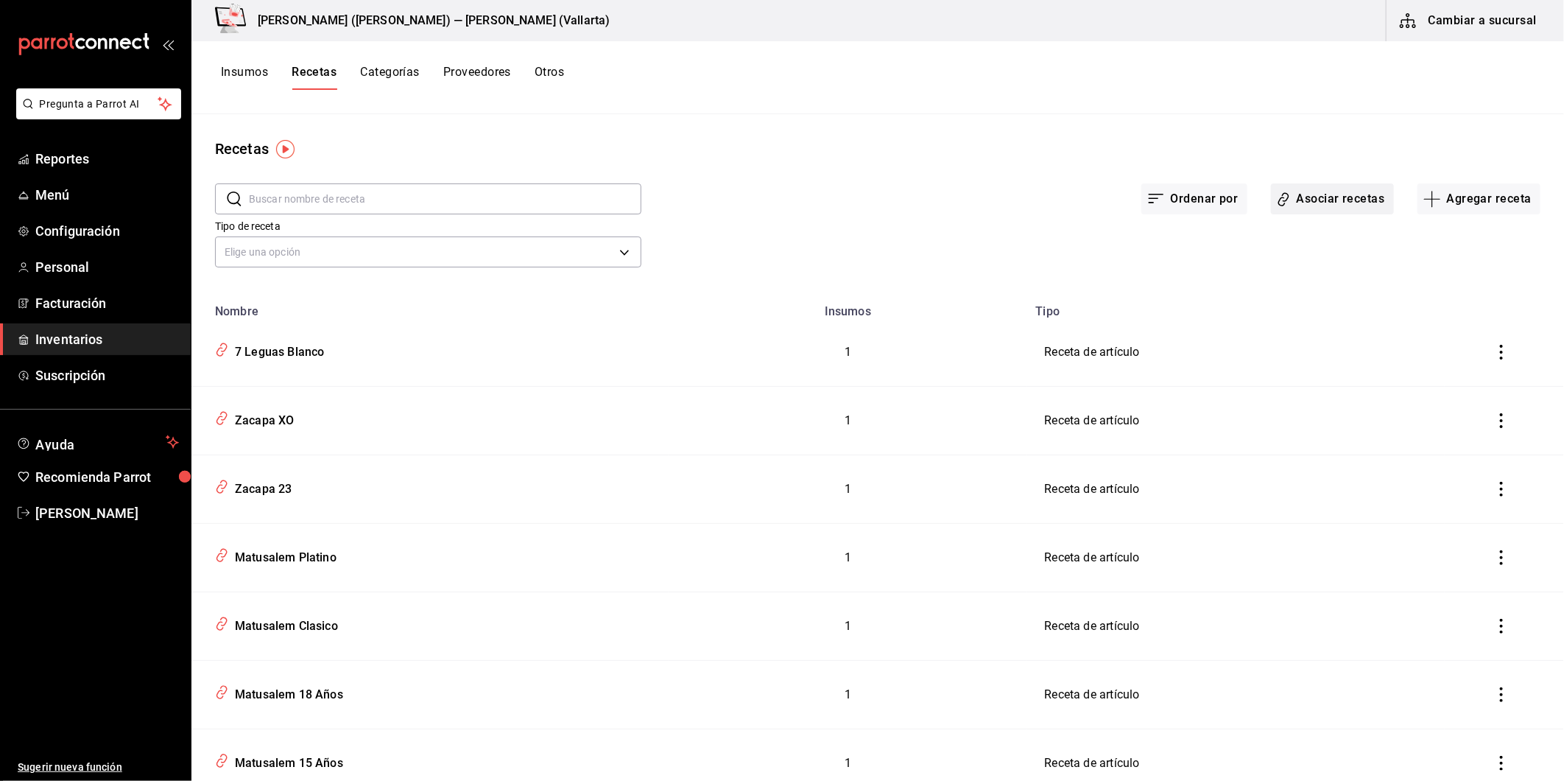
click at [1338, 200] on button "Asociar recetas" at bounding box center [1332, 198] width 123 height 31
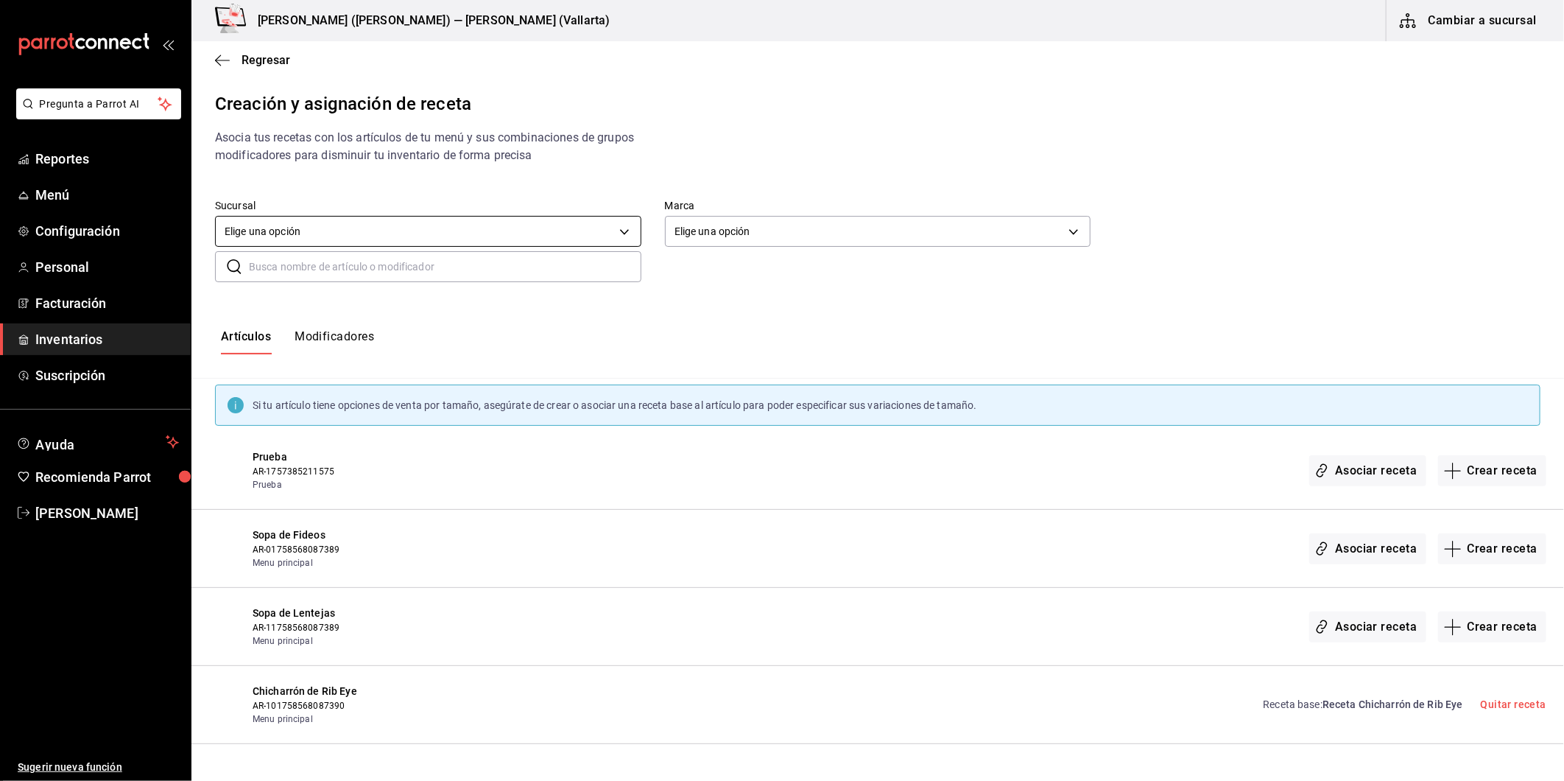
click at [370, 233] on body "Pregunta a Parrot AI Reportes Menú Configuración Personal Facturación Inventari…" at bounding box center [782, 378] width 1564 height 756
click at [320, 305] on li "[PERSON_NAME] ([GEOGRAPHIC_DATA])" at bounding box center [426, 302] width 421 height 24
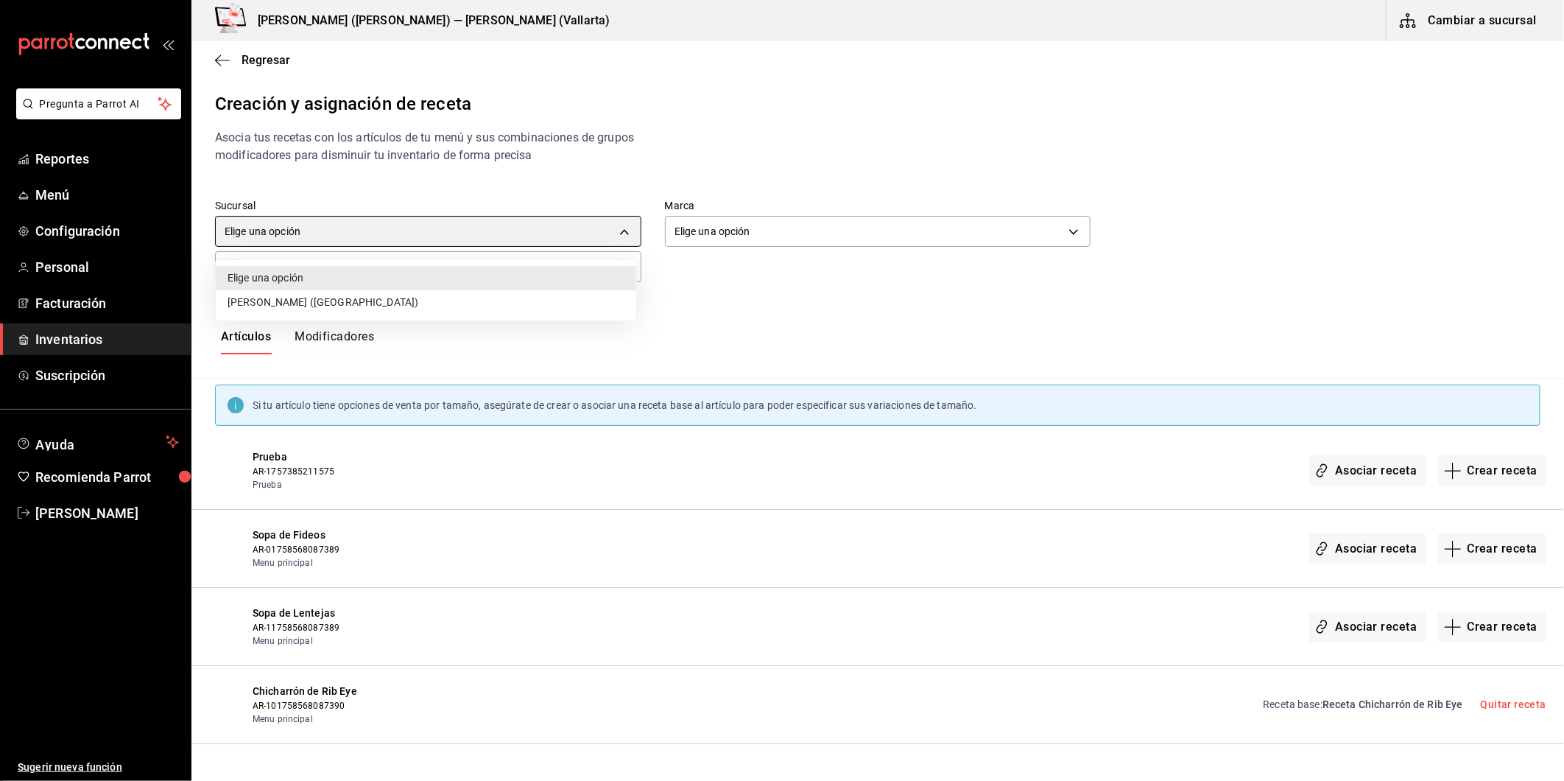
type input "62de7281-fe17-45b6-b0dc-dd819e7ae976"
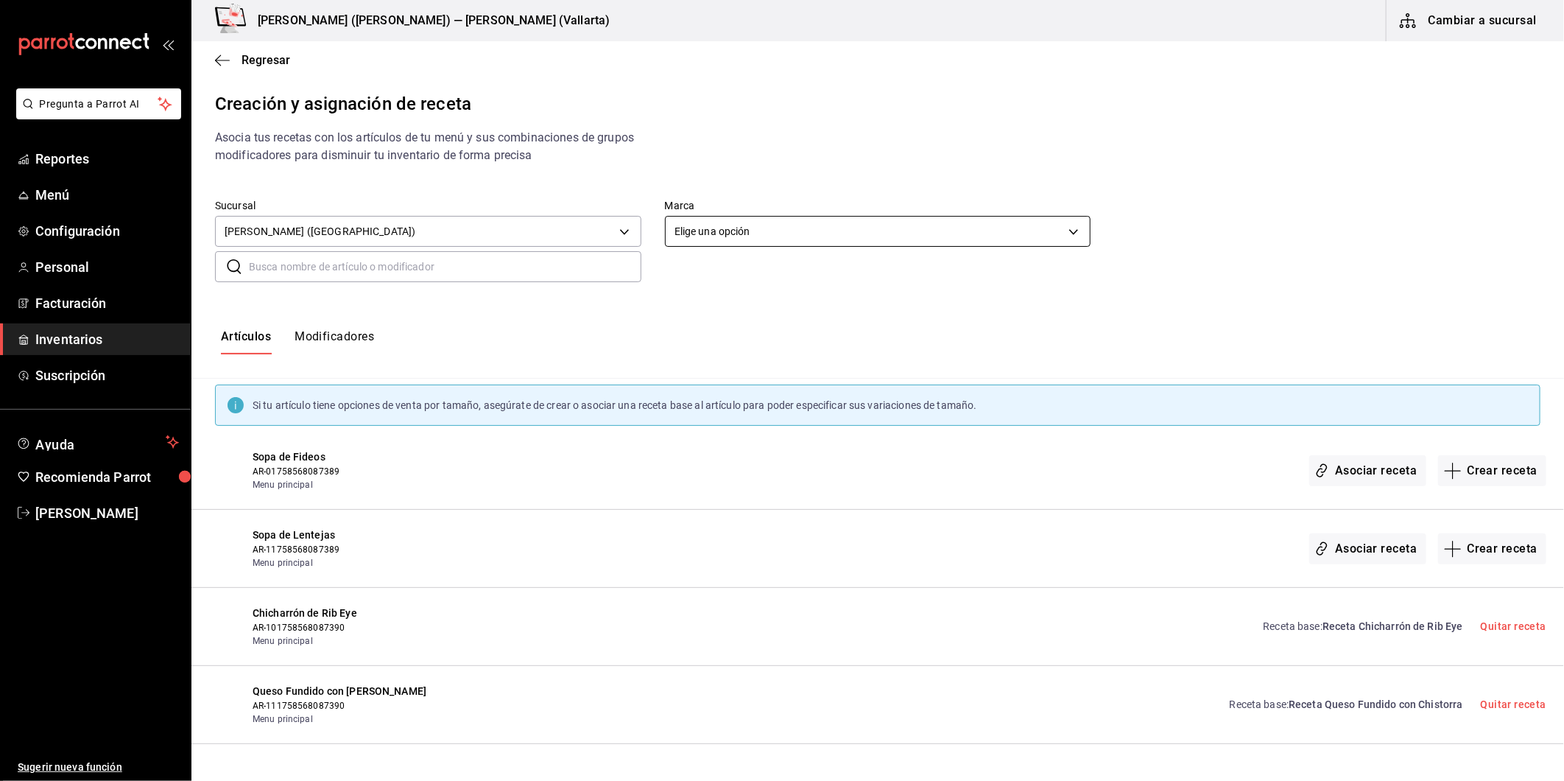
click at [727, 222] on body "Pregunta a Parrot AI Reportes Menú Configuración Personal Facturación Inventari…" at bounding box center [782, 378] width 1564 height 756
click at [750, 307] on li "[PERSON_NAME]" at bounding box center [871, 302] width 421 height 24
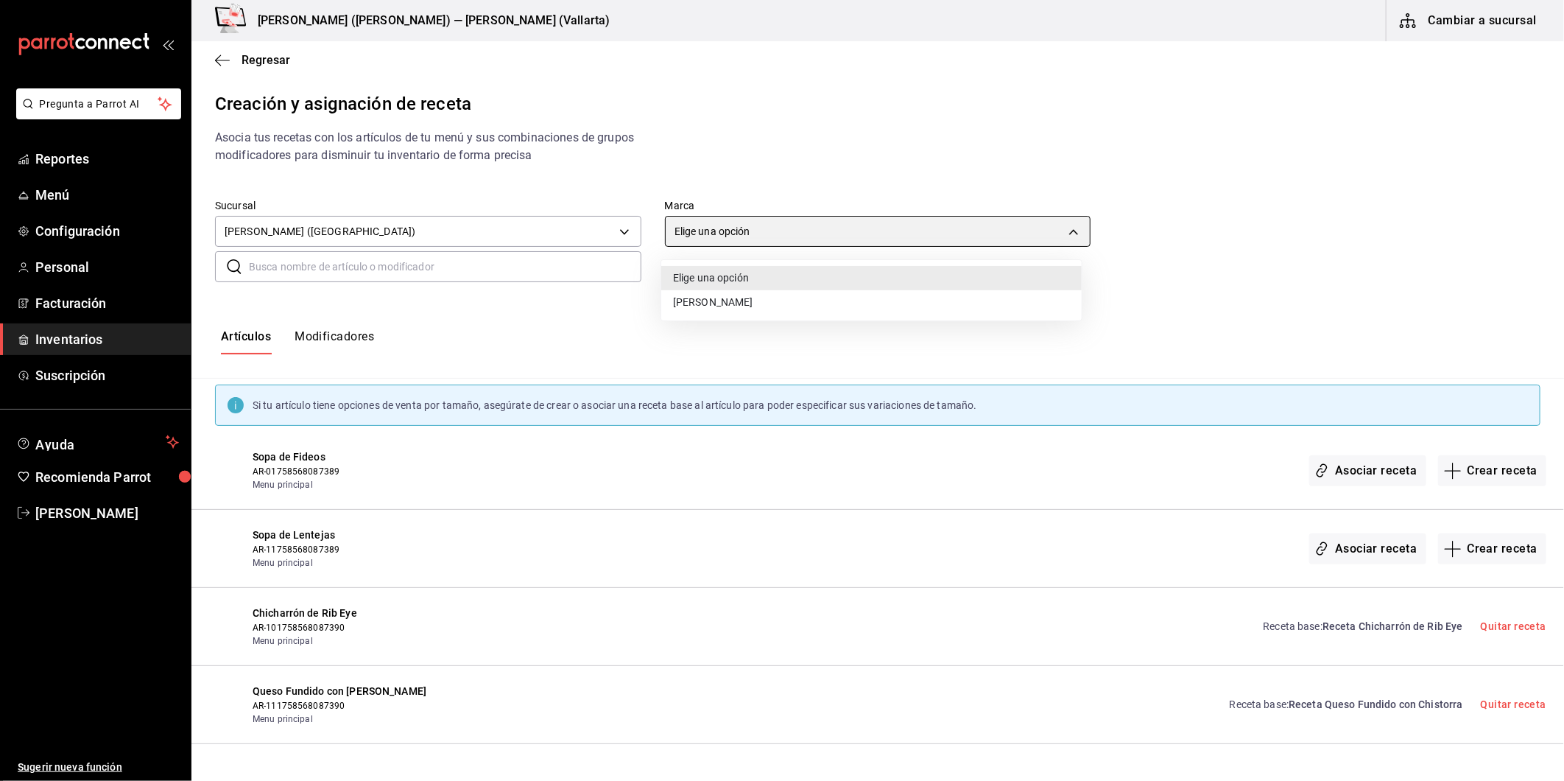
type input "dedade05-fd73-4fc1-b48a-98286d1a7cbf"
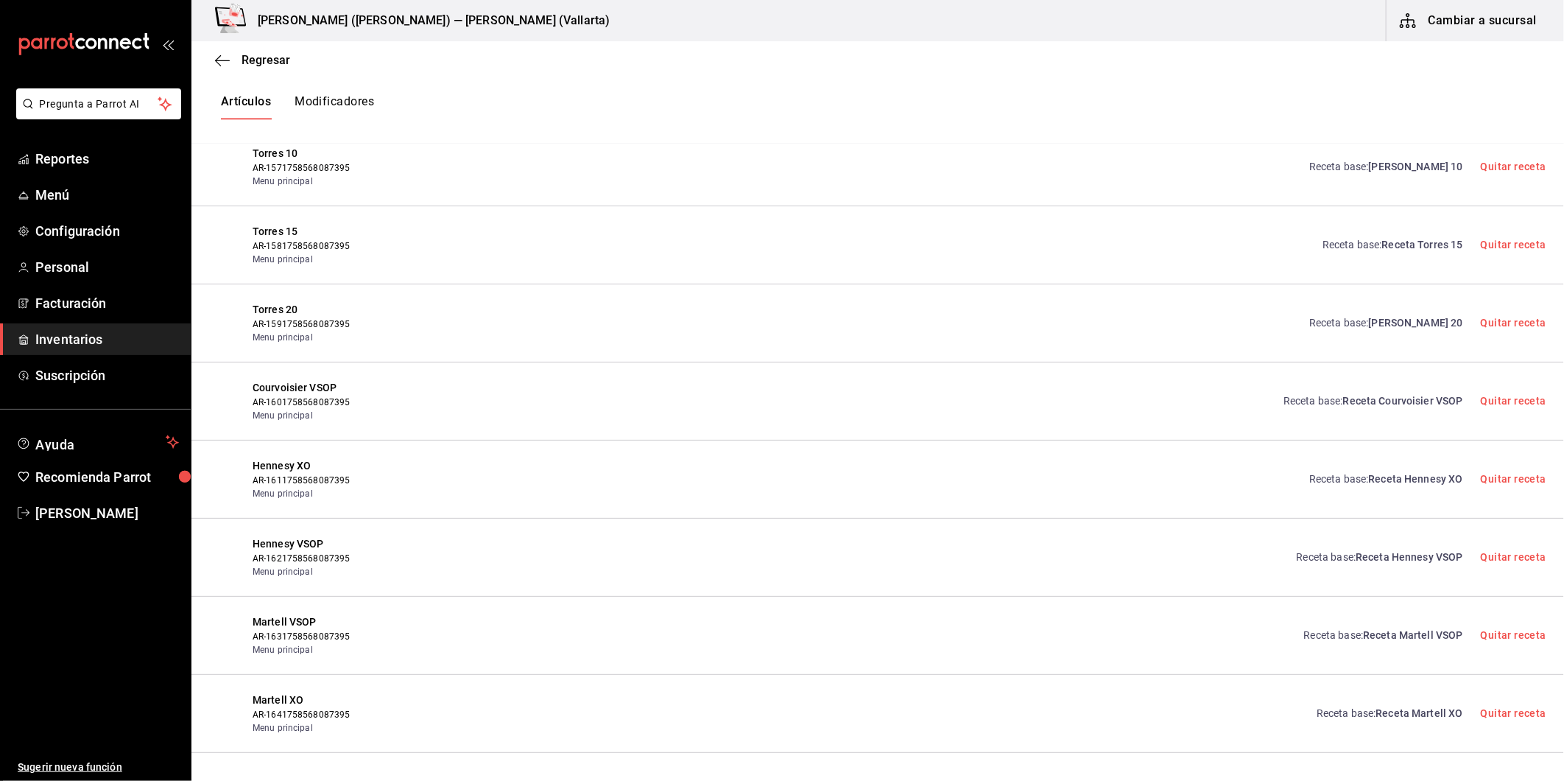
scroll to position [7488, 0]
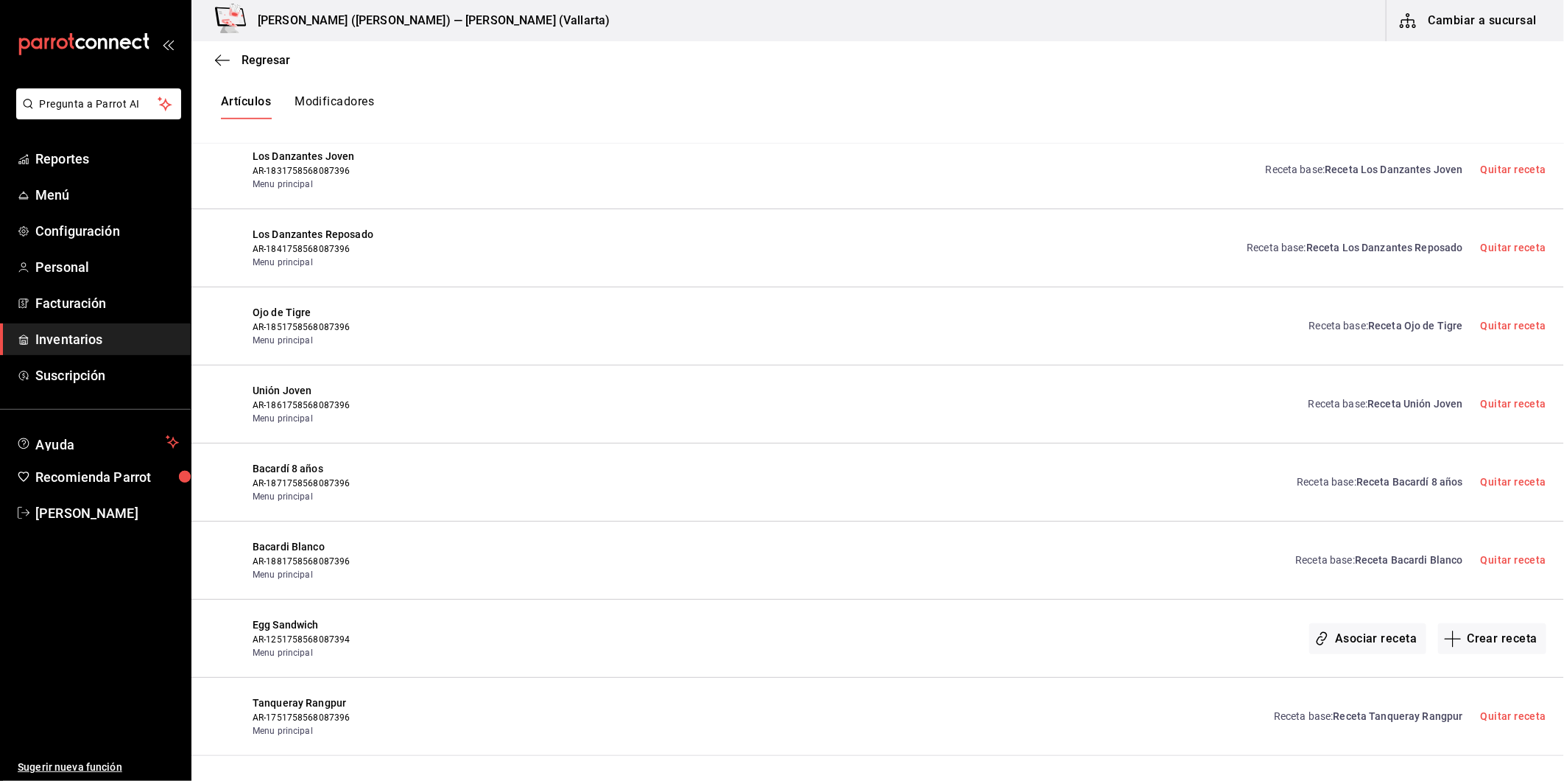
drag, startPoint x: 1489, startPoint y: 2, endPoint x: 1057, endPoint y: 99, distance: 443.0
click at [1057, 99] on div "Artículos Modificadores" at bounding box center [877, 106] width 1373 height 25
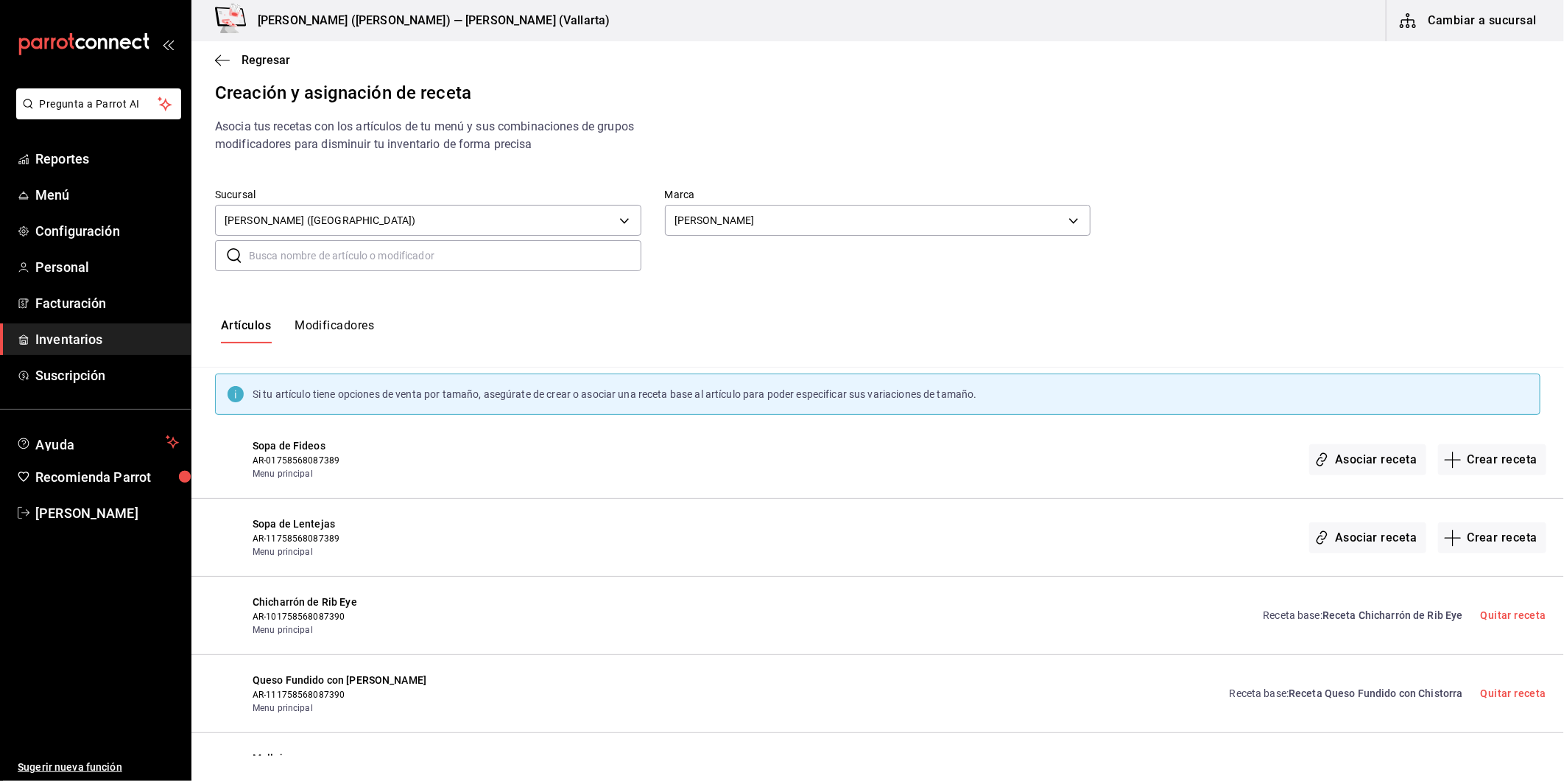
scroll to position [0, 0]
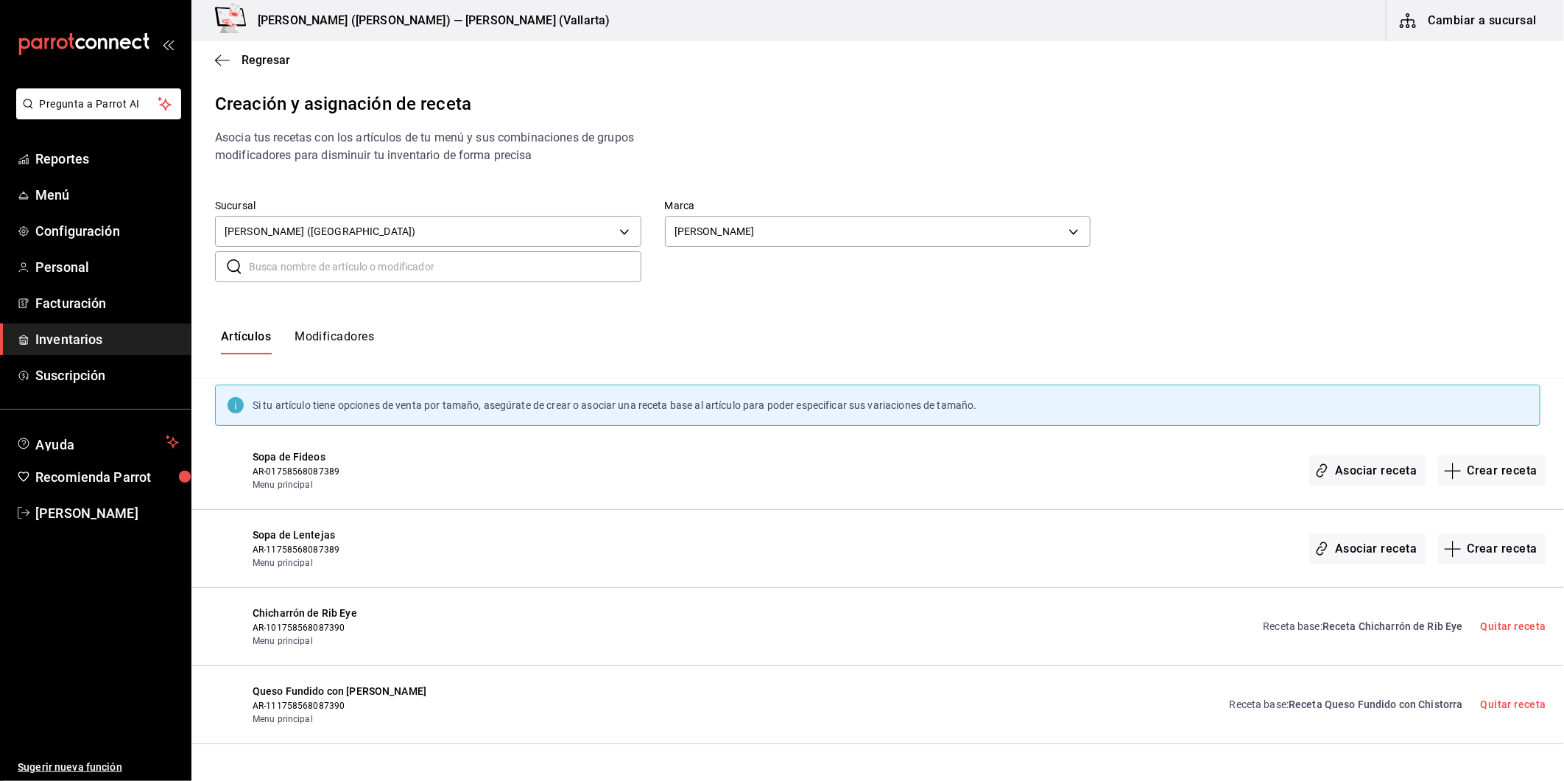
click at [1008, 365] on div "Artículos Modificadores" at bounding box center [877, 342] width 1373 height 73
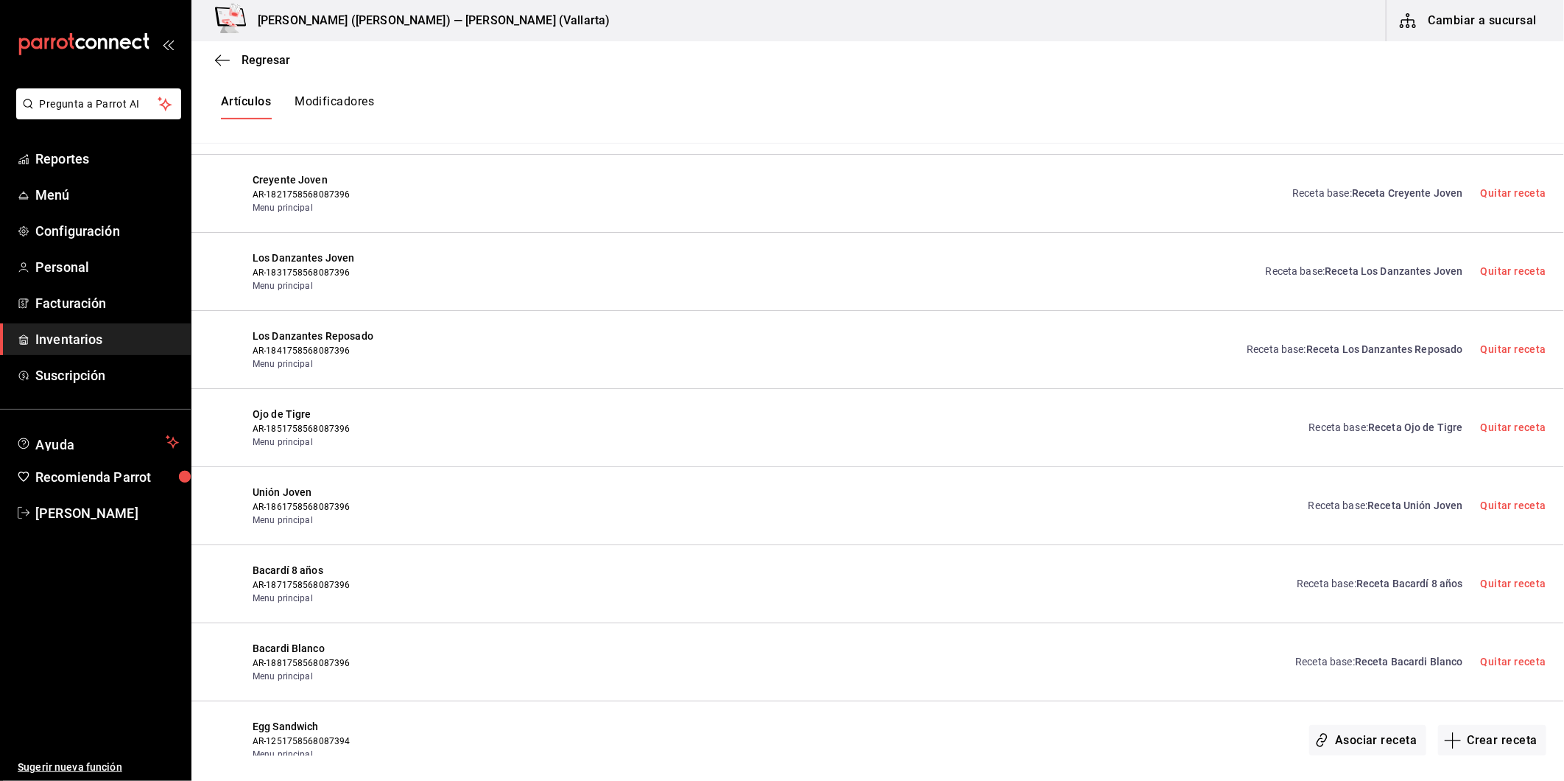
scroll to position [7488, 0]
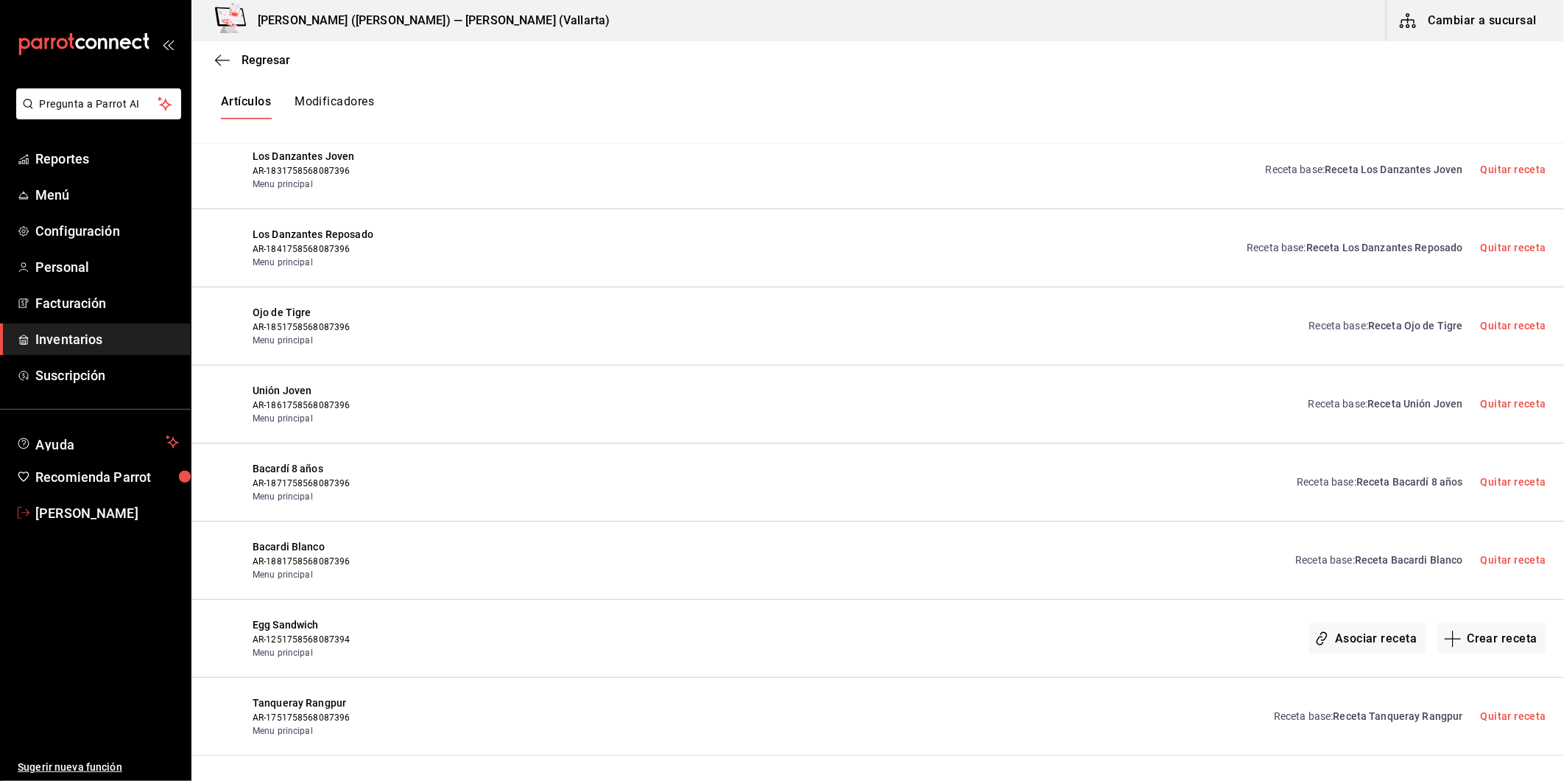
click at [94, 510] on span "[PERSON_NAME]" at bounding box center [107, 513] width 144 height 20
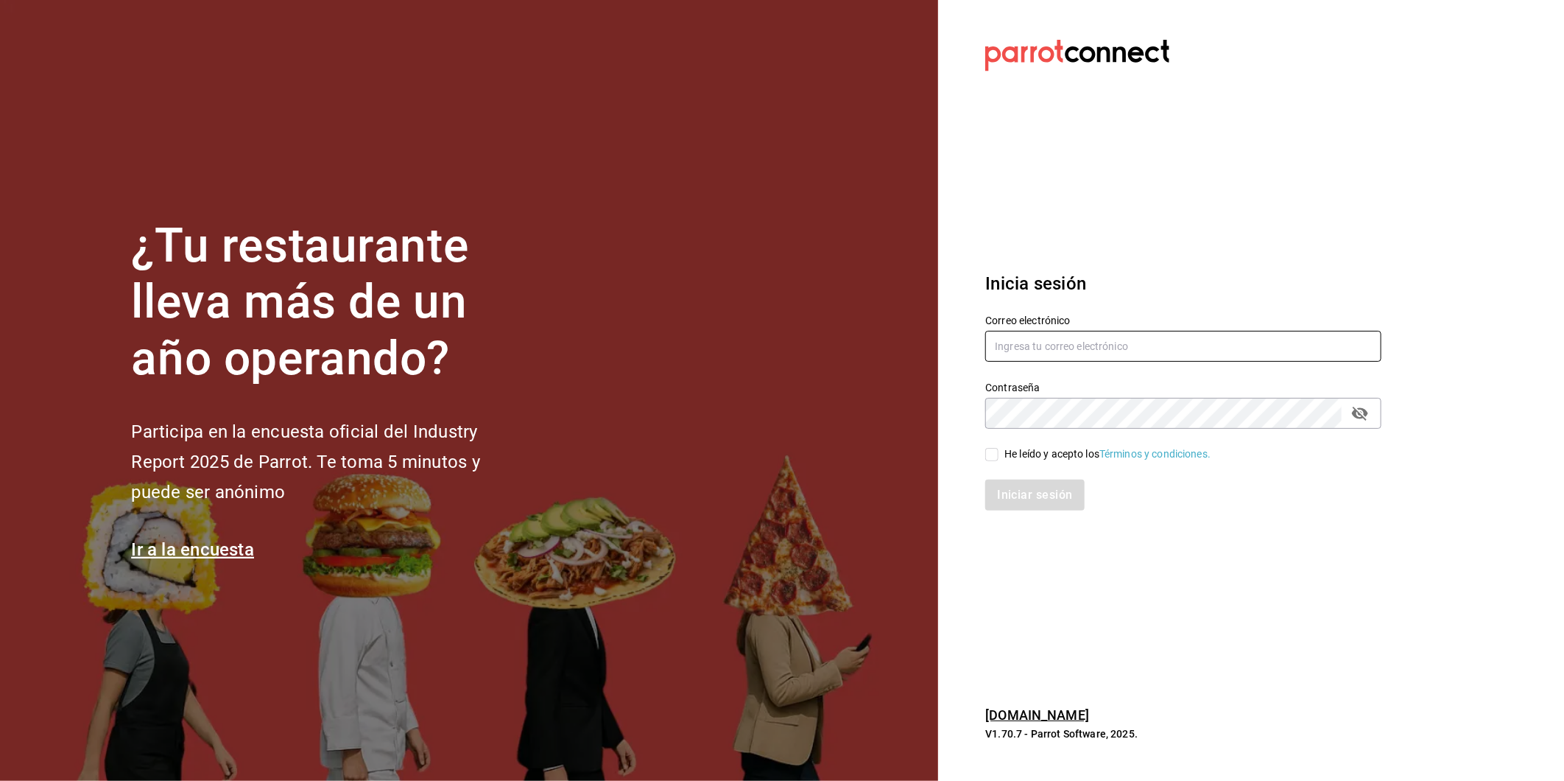
type input "echavarria.05@hotmail.com"
drag, startPoint x: 1183, startPoint y: 337, endPoint x: 885, endPoint y: 351, distance: 297.9
click at [885, 351] on div "¿Tu restaurante lleva más de un año operando? Participa en la encuesta oficial …" at bounding box center [782, 390] width 1564 height 781
click at [1358, 411] on icon "passwordField" at bounding box center [1360, 414] width 16 height 14
click at [893, 412] on div "¿Tu restaurante lleva más de un año operando? Participa en la encuesta oficial …" at bounding box center [782, 390] width 1564 height 781
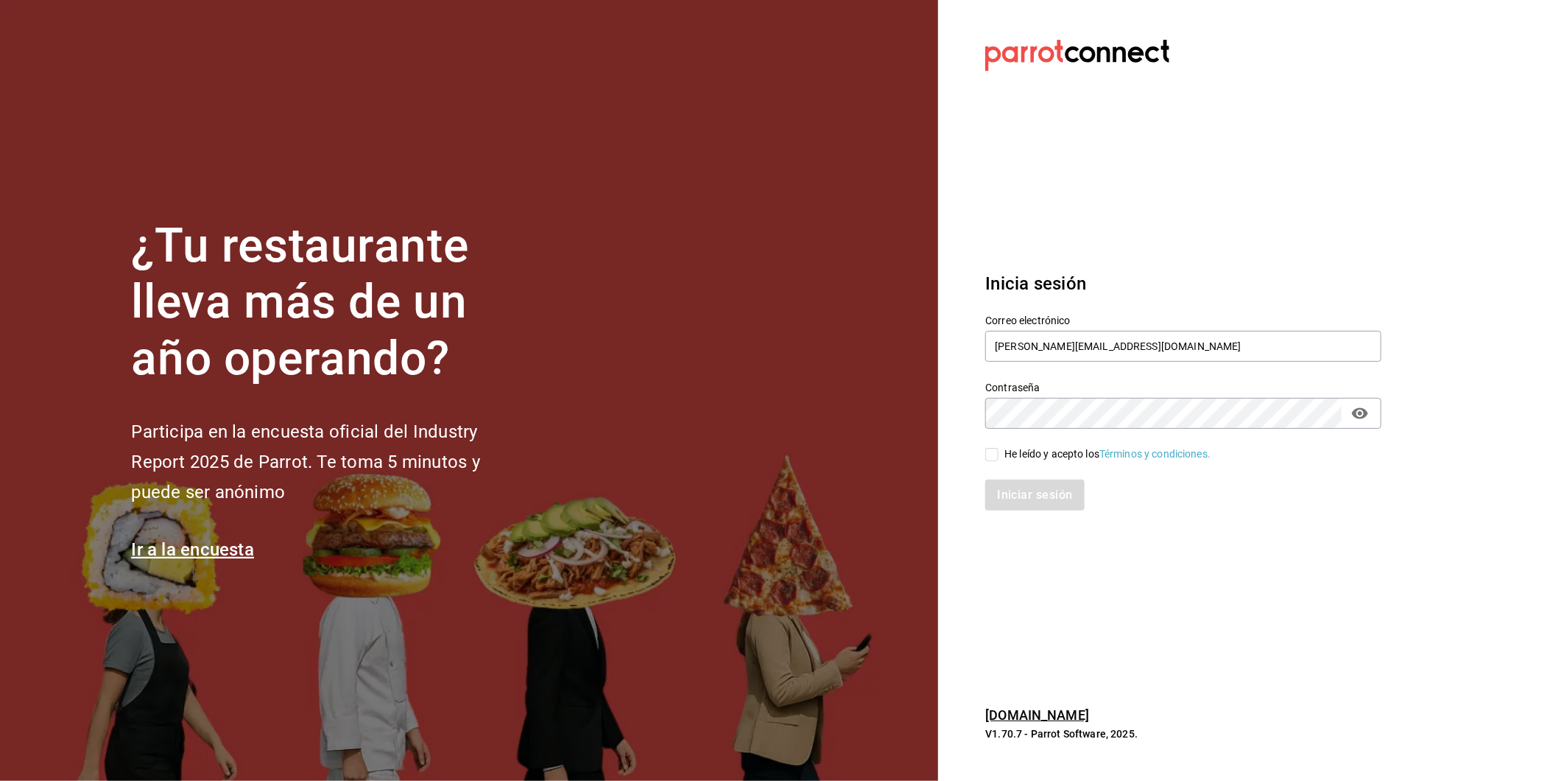
click at [1027, 455] on div "He leído y acepto los Términos y condiciones." at bounding box center [1108, 453] width 206 height 15
click at [999, 455] on input "He leído y acepto los Términos y condiciones." at bounding box center [991, 454] width 13 height 13
checkbox input "true"
click at [1030, 493] on button "Iniciar sesión" at bounding box center [1035, 494] width 100 height 31
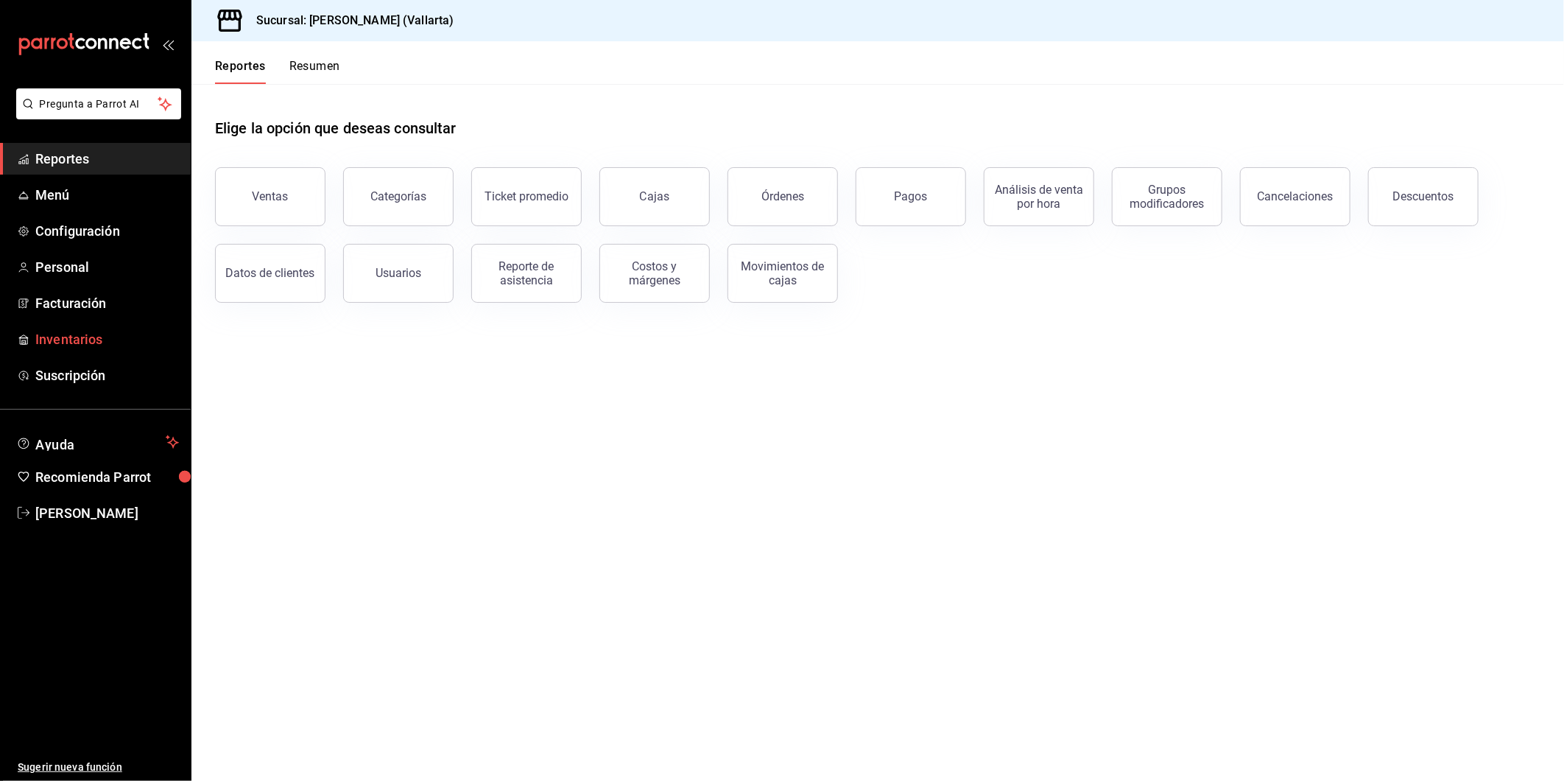
click at [65, 342] on span "Inventarios" at bounding box center [107, 339] width 144 height 20
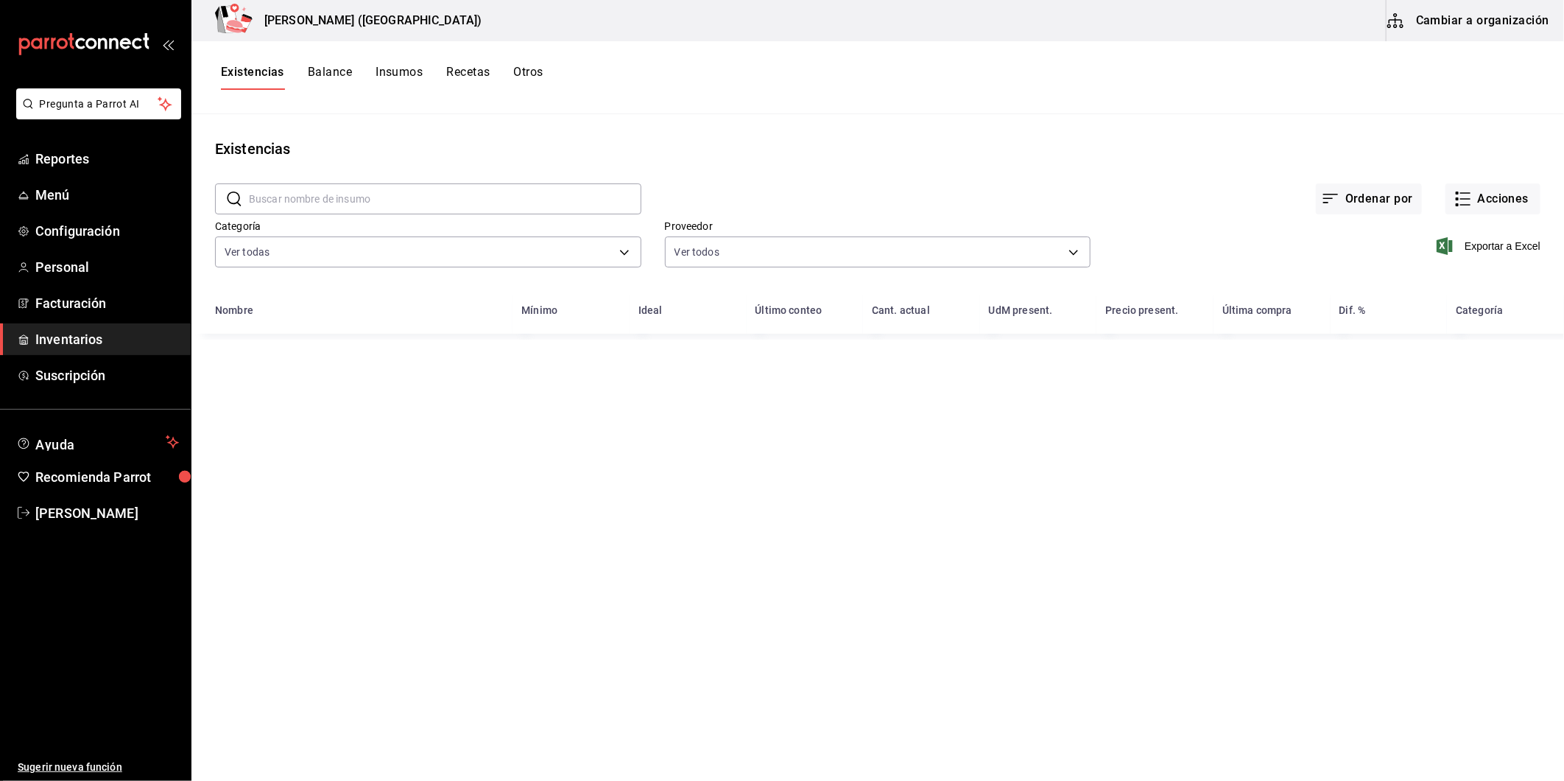
click at [407, 71] on button "Insumos" at bounding box center [399, 77] width 47 height 25
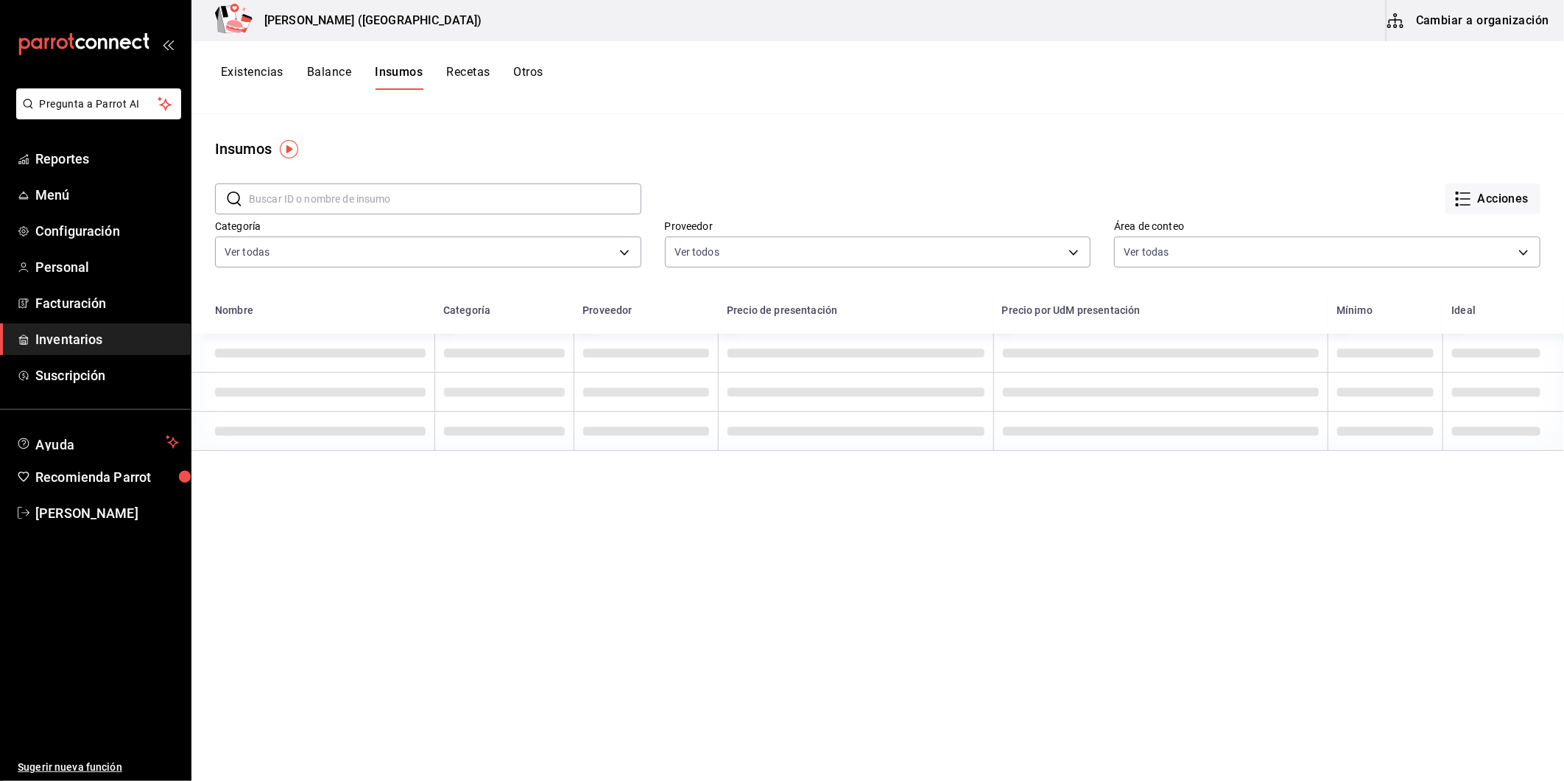
click at [383, 192] on input "text" at bounding box center [445, 198] width 393 height 29
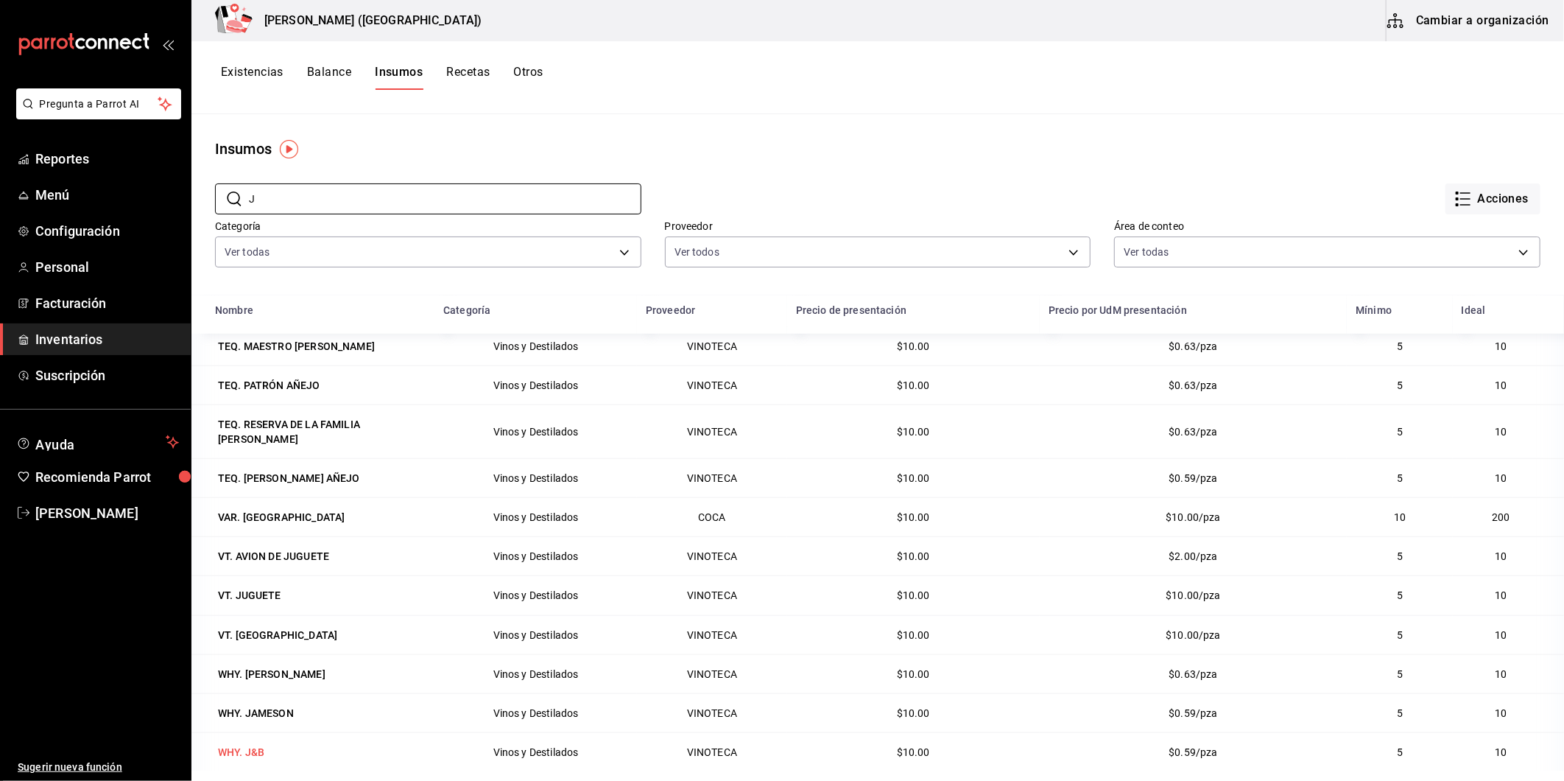
scroll to position [928, 0]
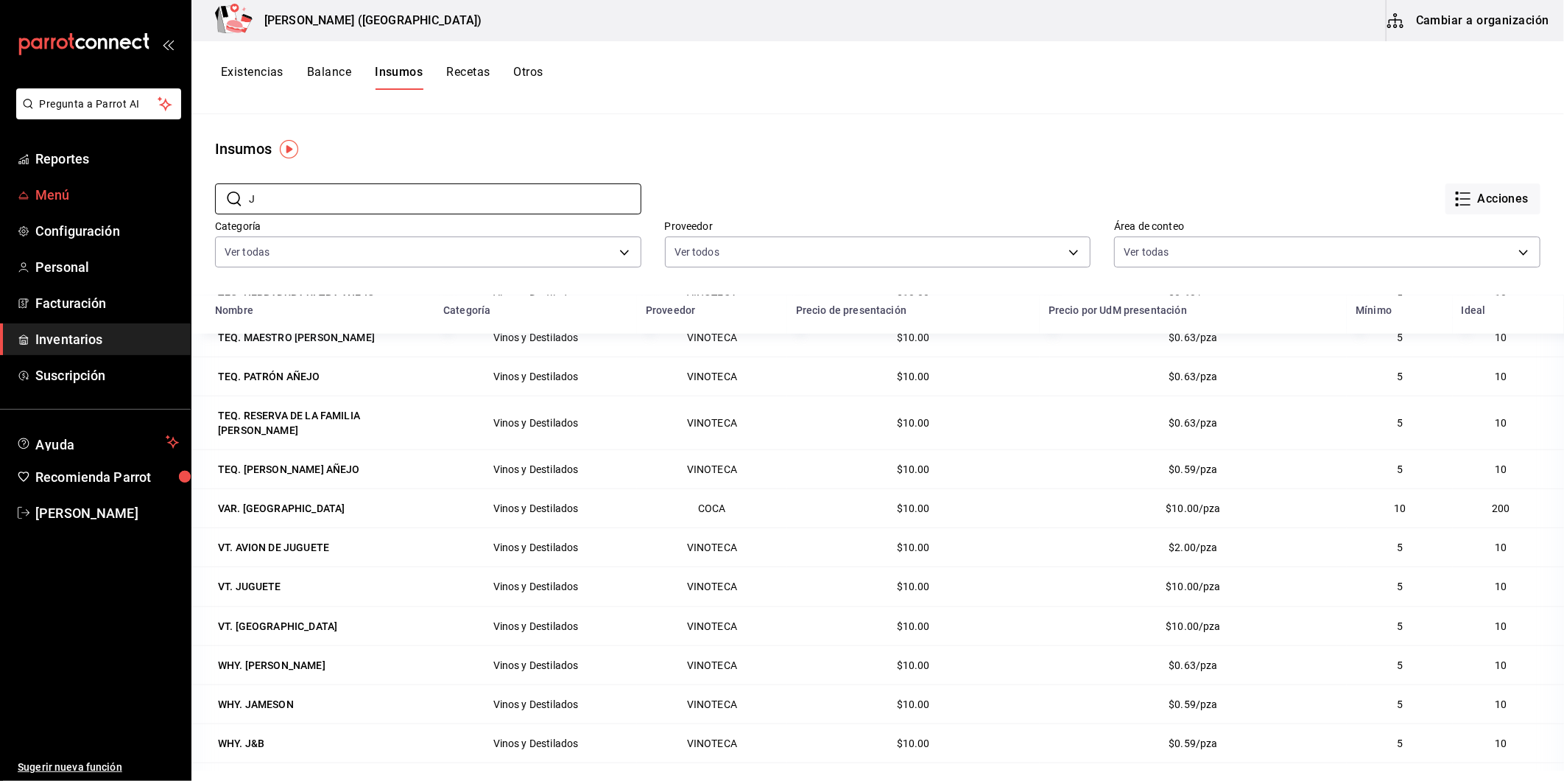
drag, startPoint x: 329, startPoint y: 191, endPoint x: 143, endPoint y: 185, distance: 186.5
click at [143, 185] on div "Pregunta a Parrot AI Reportes Menú Configuración Personal Facturación Inventari…" at bounding box center [782, 385] width 1564 height 770
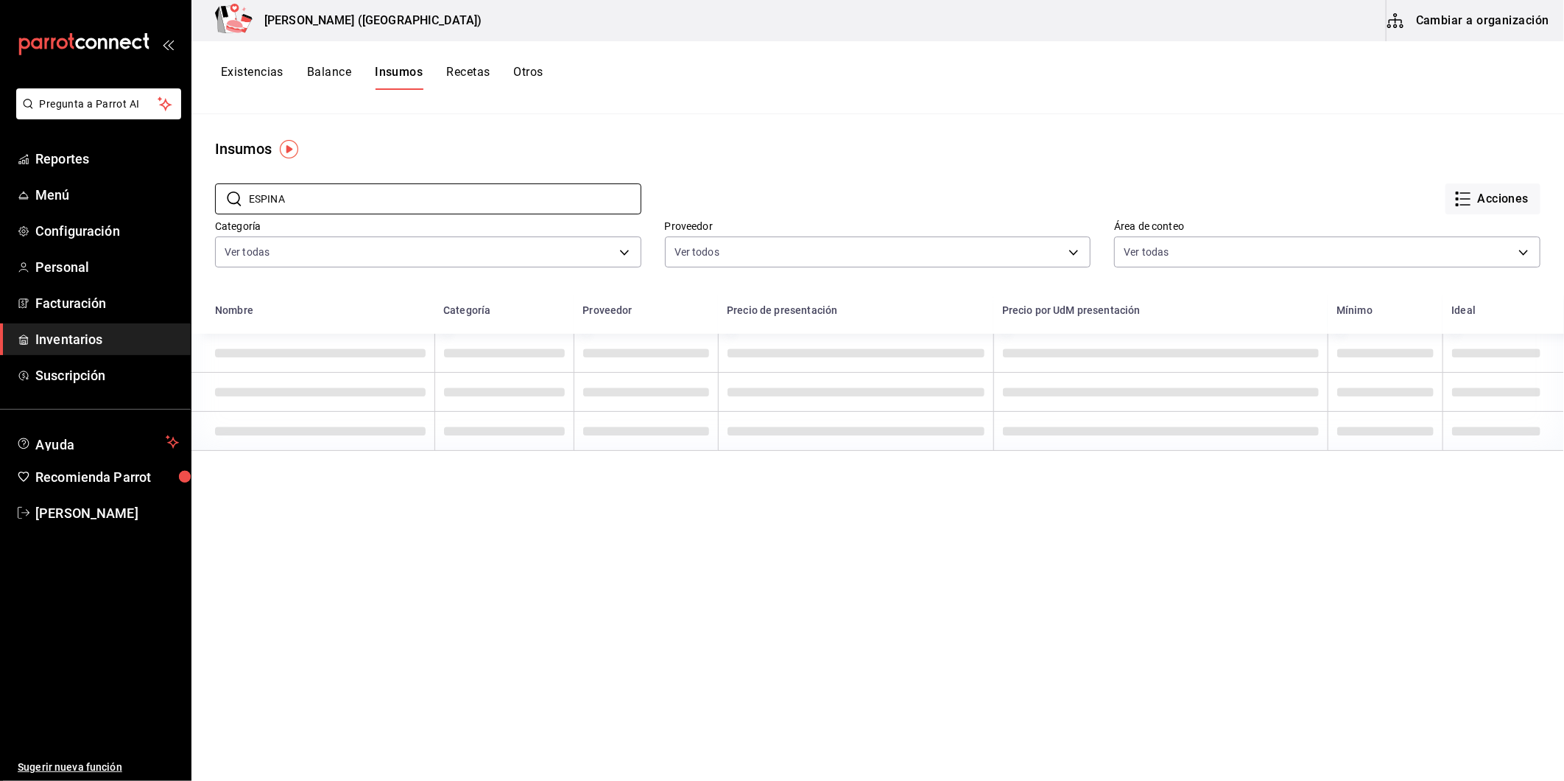
type input "ESPINA"
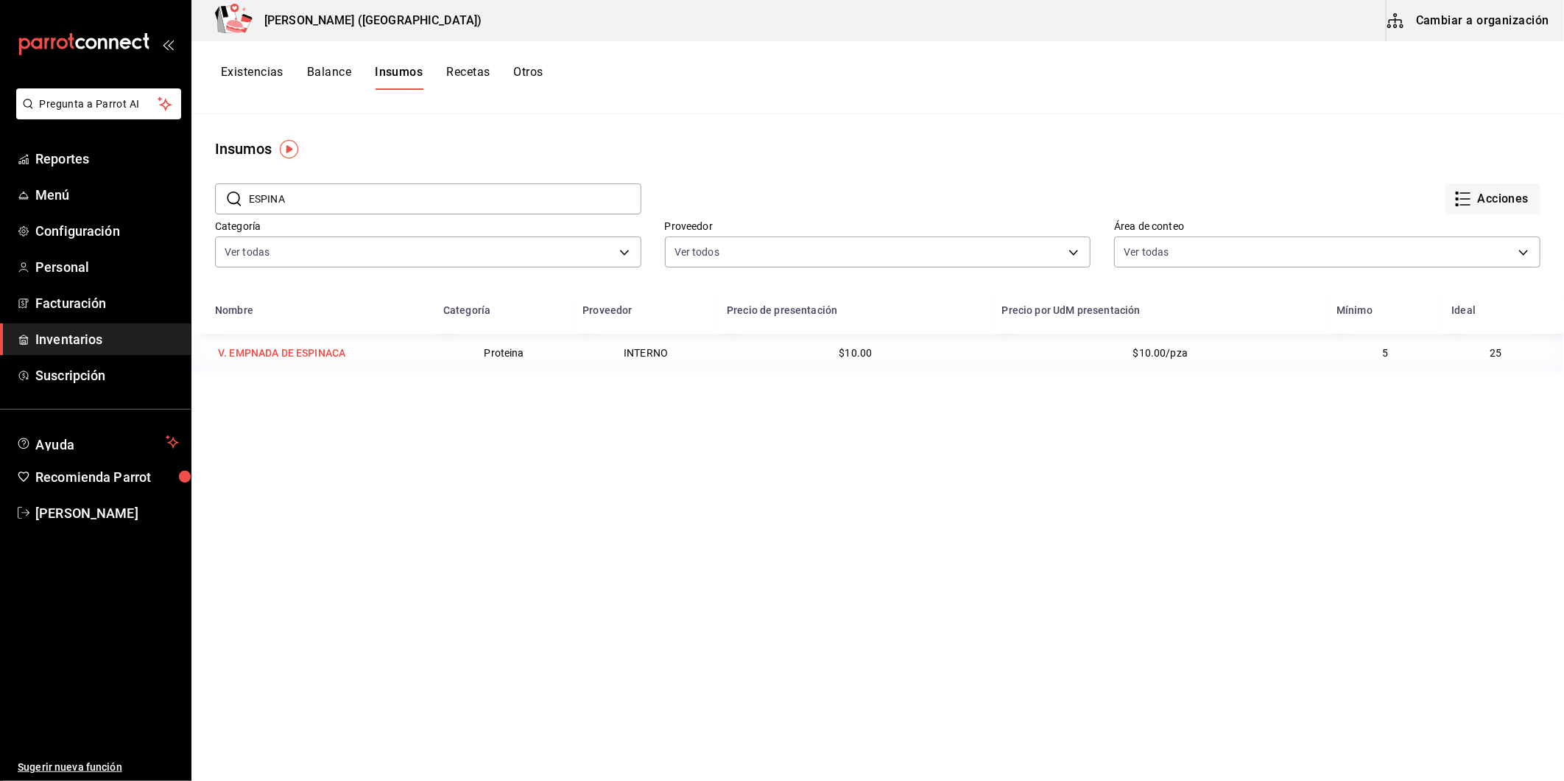
click at [268, 356] on div "V. EMPNADA DE ESPINACA" at bounding box center [281, 352] width 127 height 15
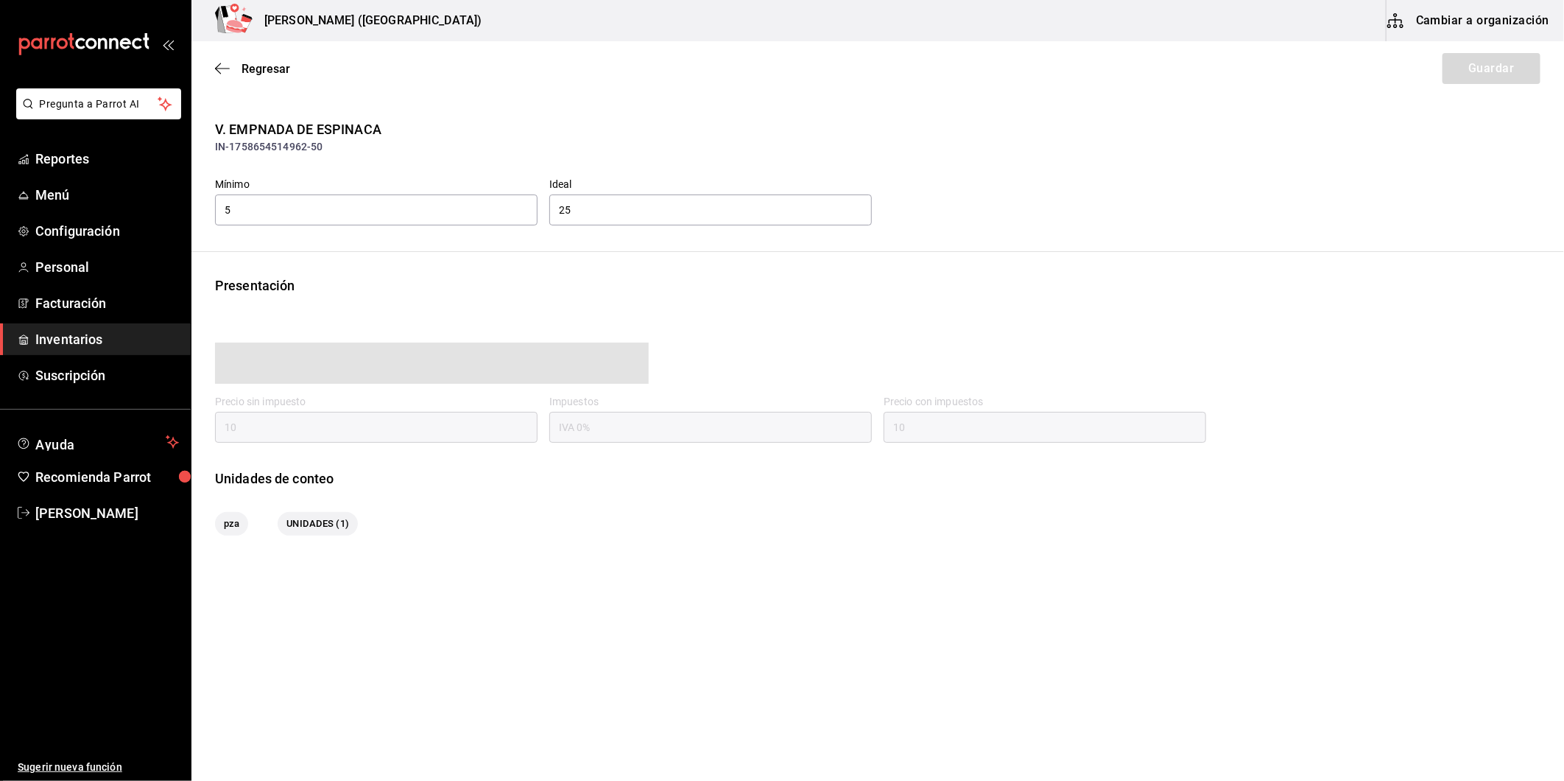
type input "10.00"
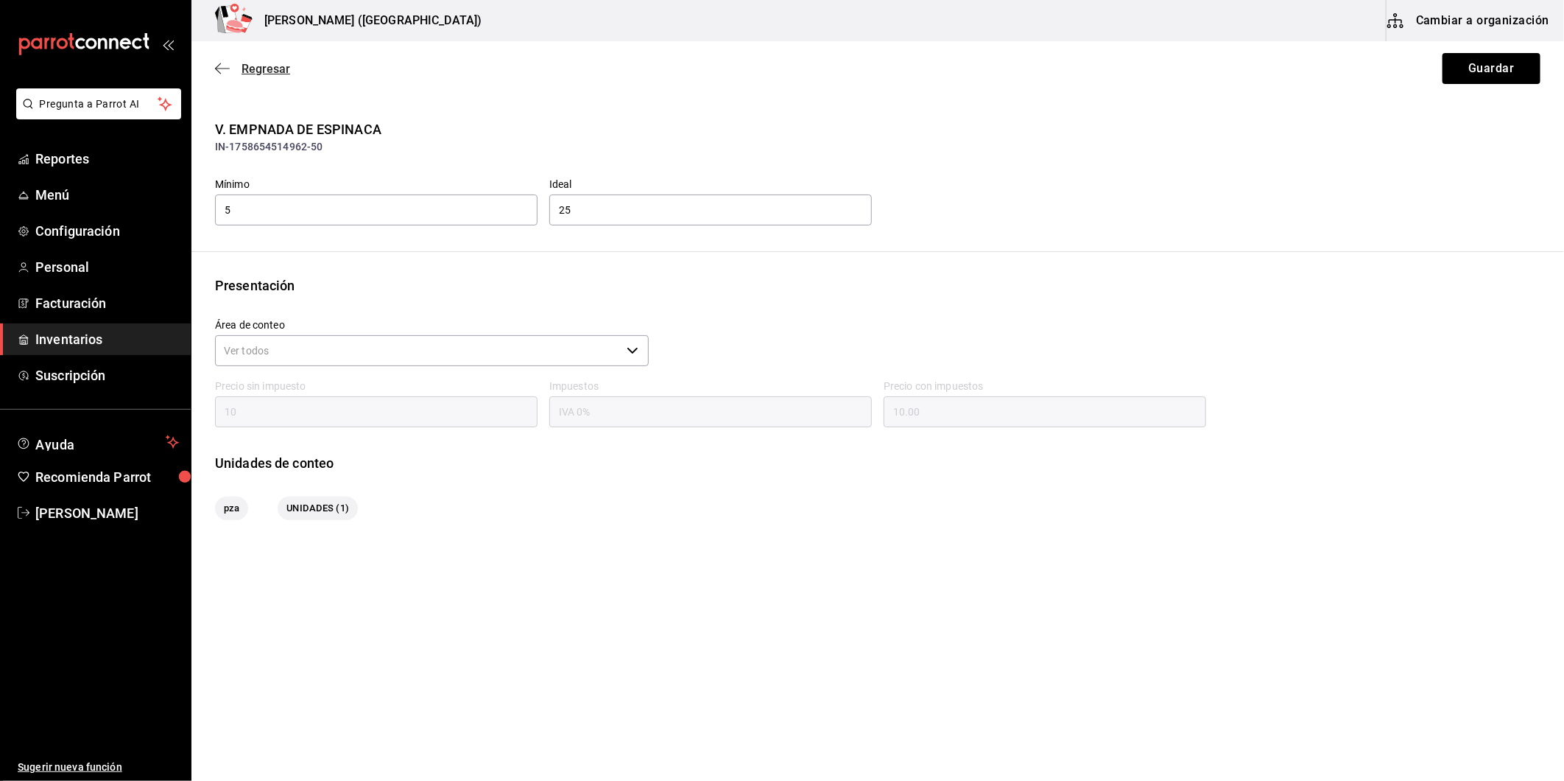
click at [222, 72] on icon "button" at bounding box center [222, 68] width 15 height 13
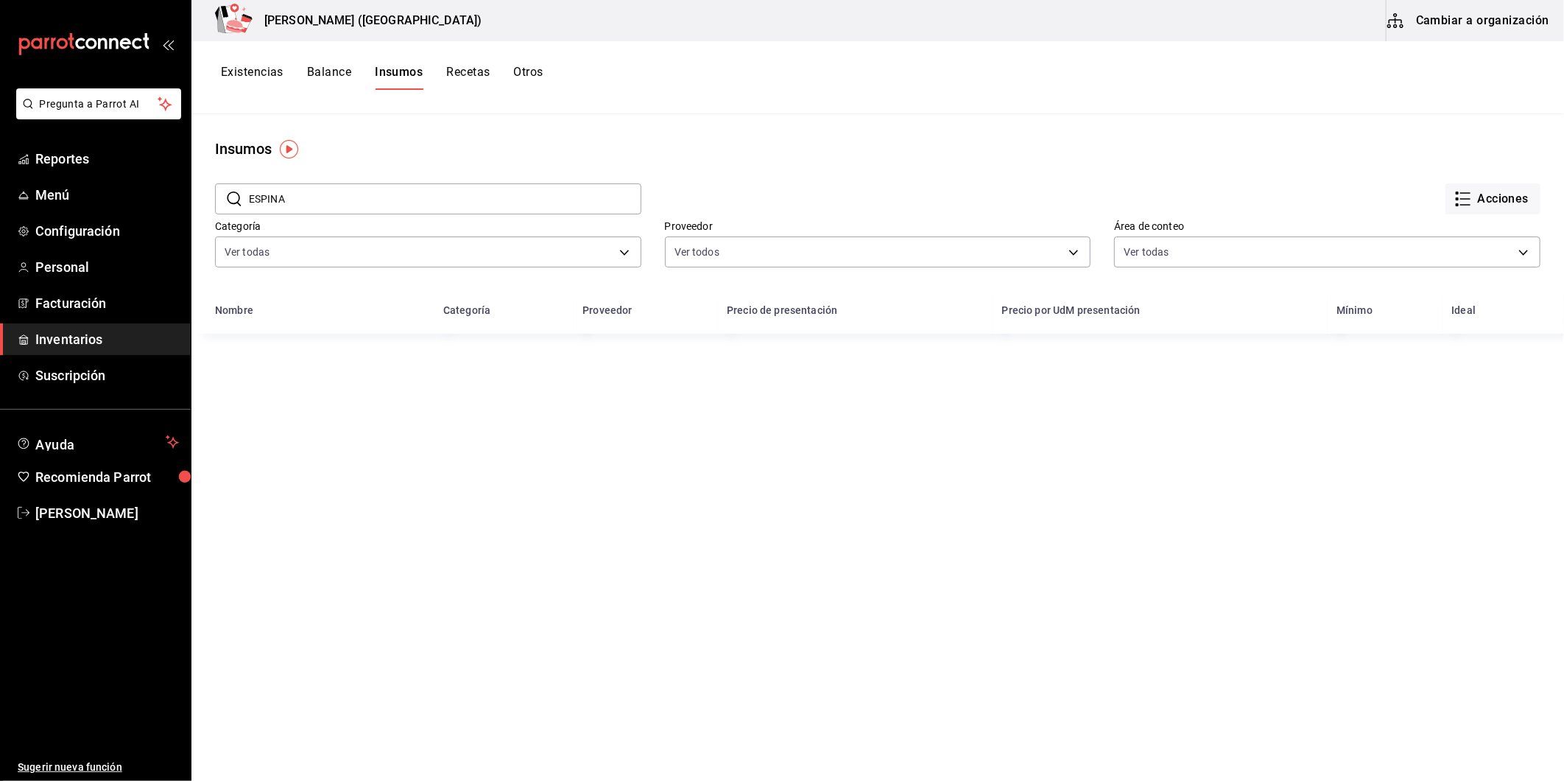
click at [1497, 19] on button "Cambiar a organización" at bounding box center [1470, 20] width 166 height 41
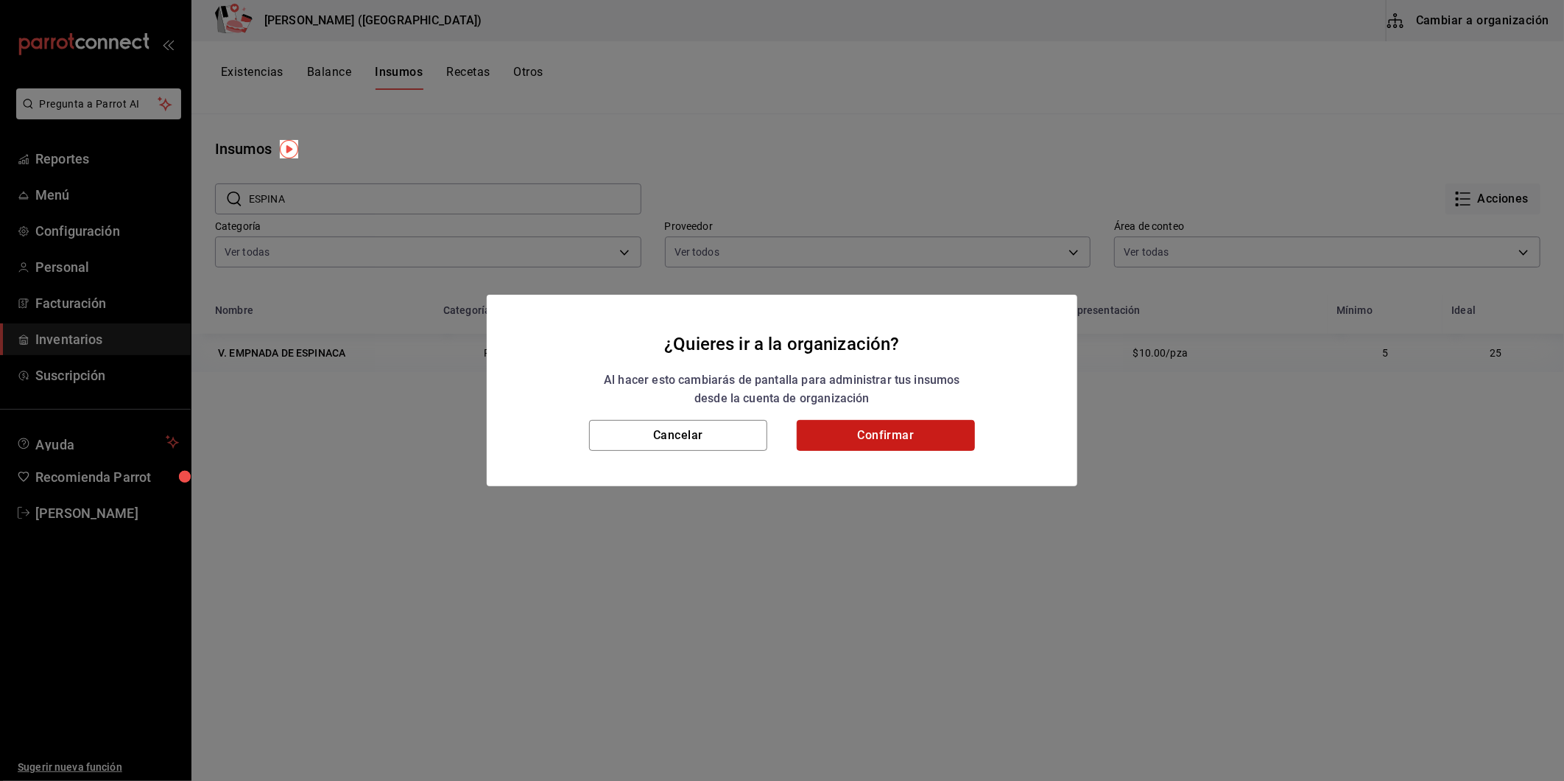
click at [869, 438] on button "Confirmar" at bounding box center [886, 435] width 178 height 31
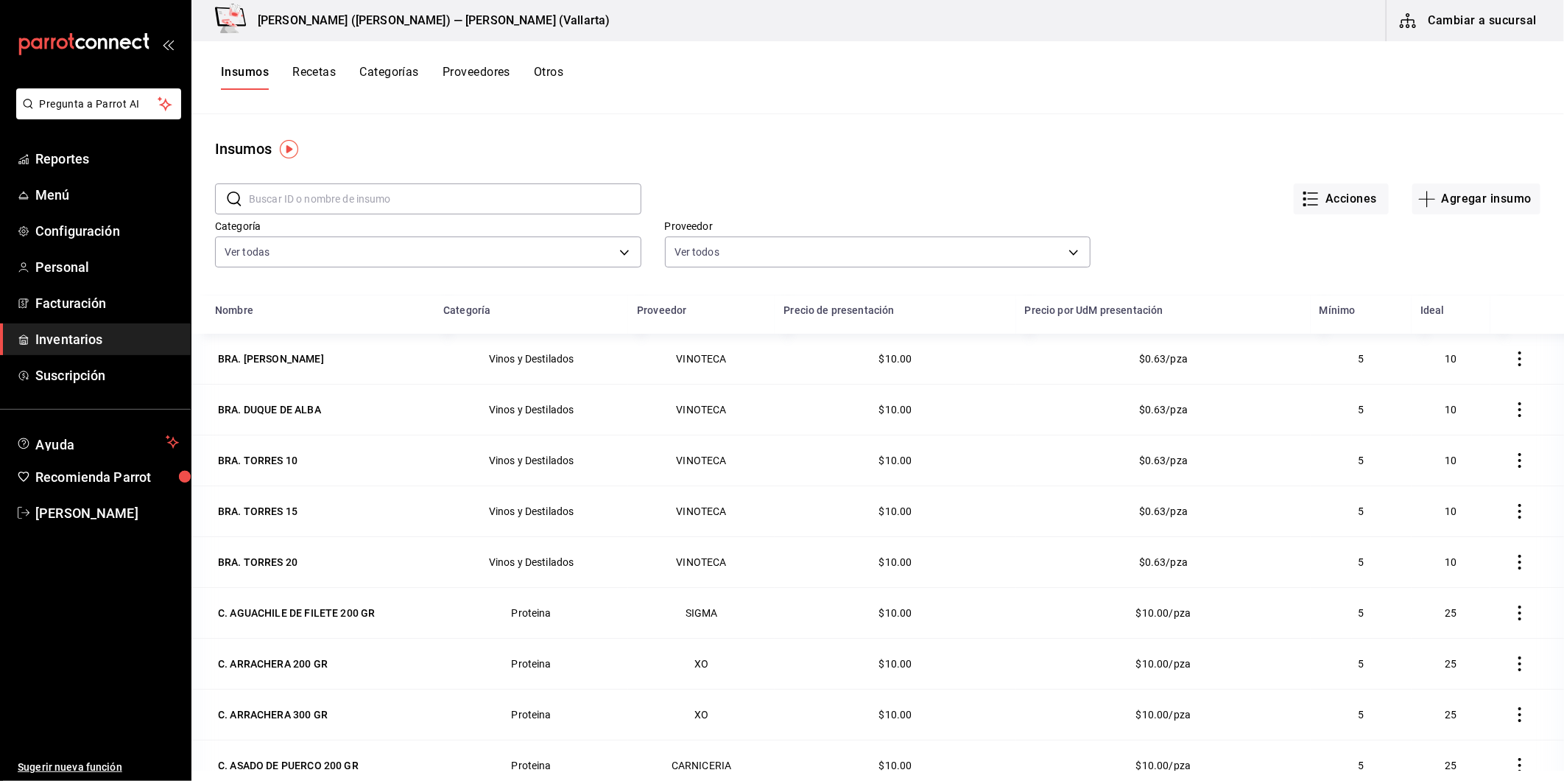
click at [365, 200] on input "text" at bounding box center [445, 198] width 393 height 29
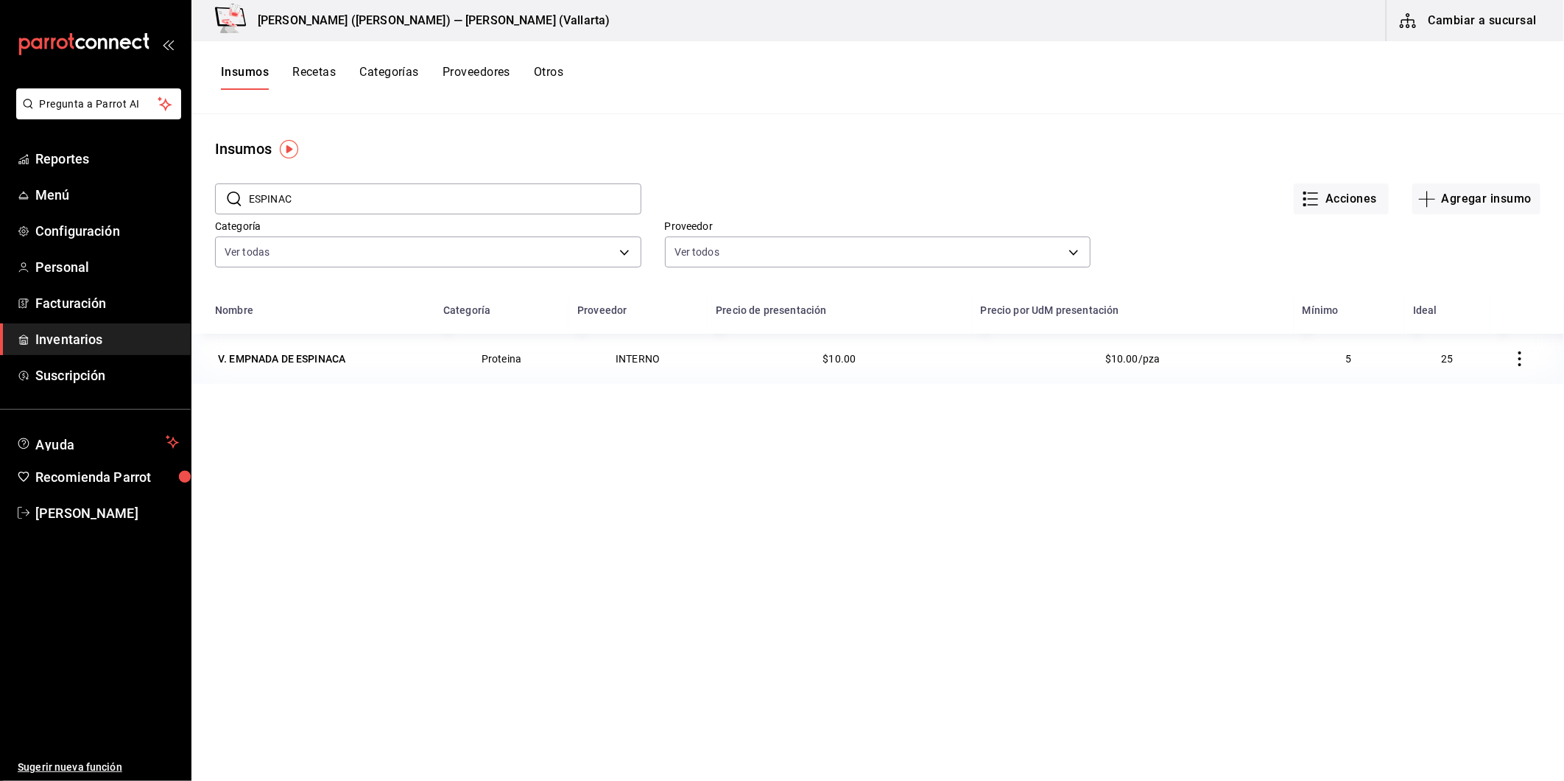
type input "ESPINAC"
click at [328, 361] on div "V. EMPNADA DE ESPINACA" at bounding box center [281, 358] width 127 height 15
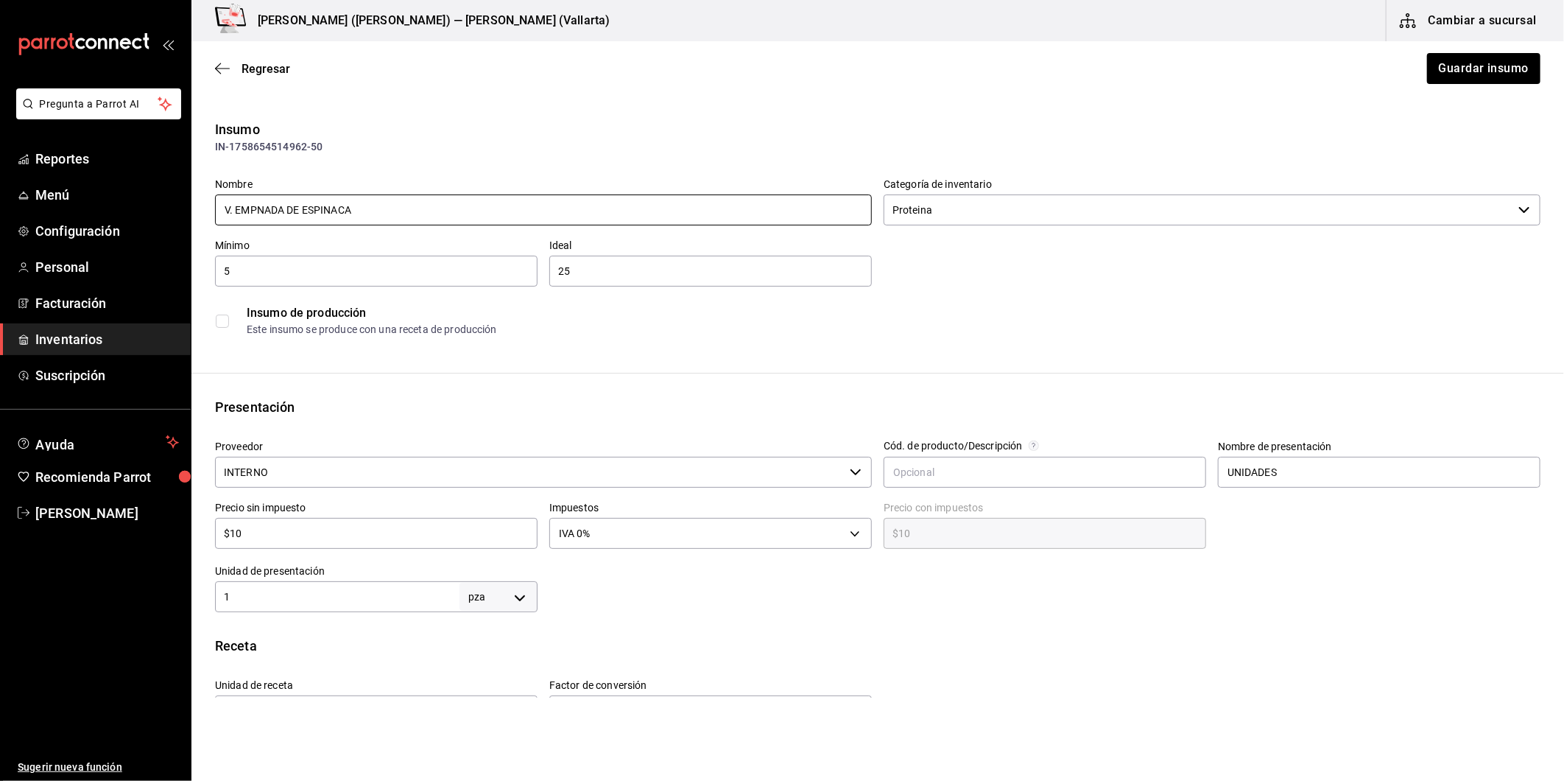
drag, startPoint x: 281, startPoint y: 209, endPoint x: 253, endPoint y: 217, distance: 28.9
click at [253, 217] on input "V. EMPNADA DE ESPINACA" at bounding box center [543, 209] width 657 height 31
type input "V. EMPANADA DE ESPINACA"
click at [1481, 61] on button "Guardar insumo" at bounding box center [1483, 68] width 115 height 31
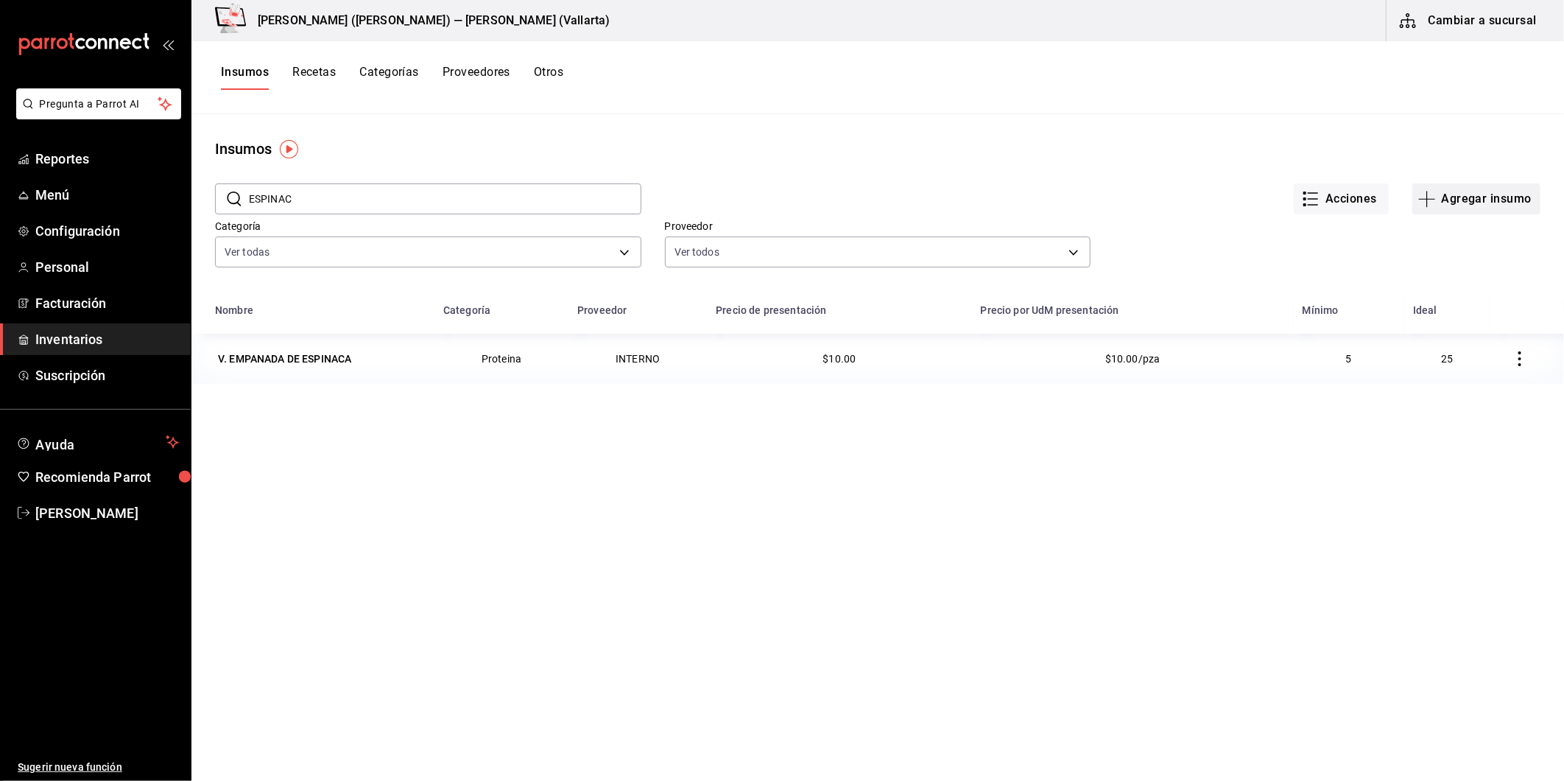
click at [1464, 201] on button "Agregar insumo" at bounding box center [1477, 198] width 128 height 31
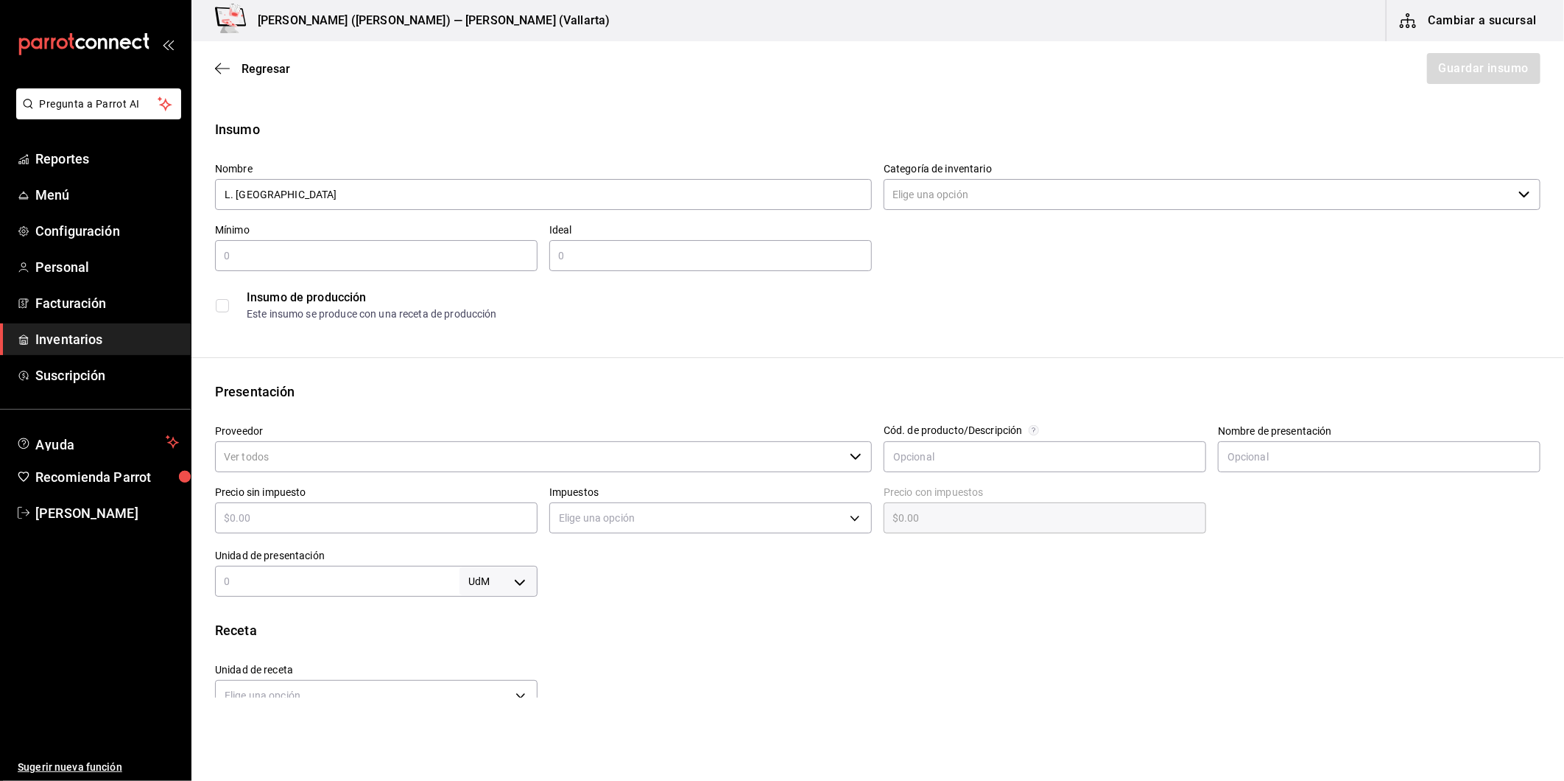
type input "L. [GEOGRAPHIC_DATA]"
click at [975, 189] on input "Categoría de inventario" at bounding box center [1198, 194] width 629 height 31
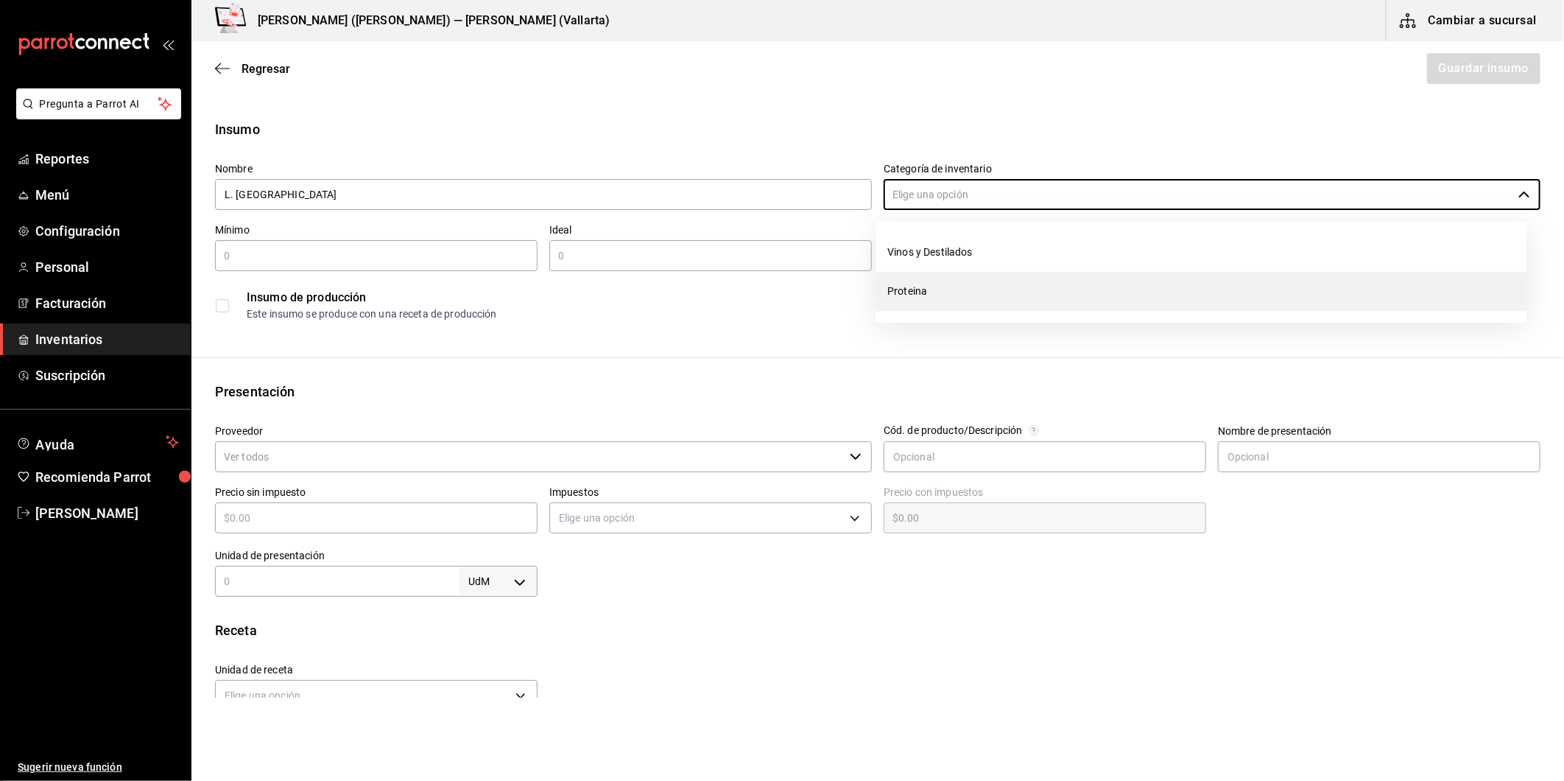
click at [965, 282] on li "Proteina" at bounding box center [1201, 291] width 651 height 39
type input "Proteina"
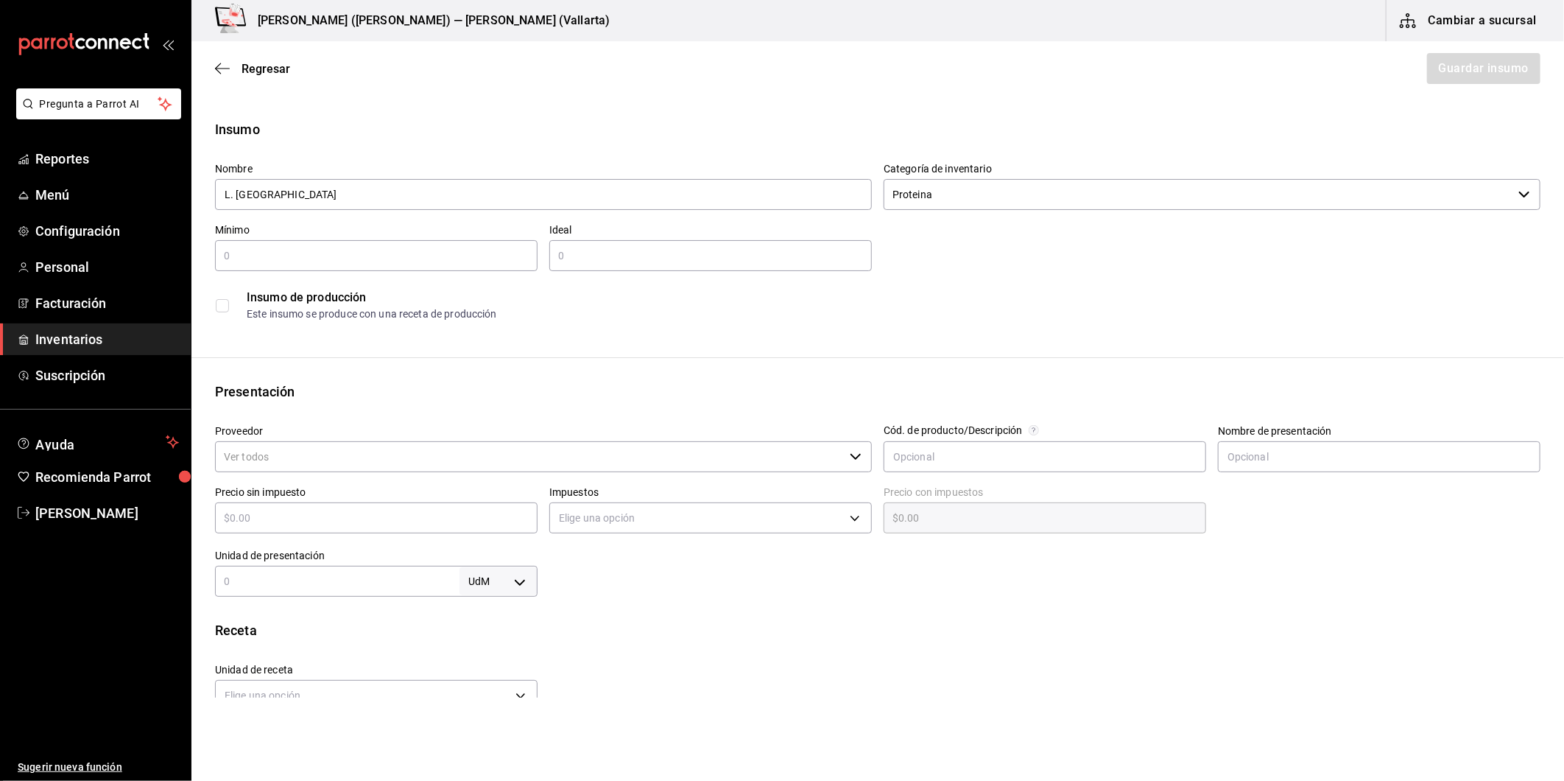
click at [420, 259] on input "text" at bounding box center [376, 256] width 323 height 18
type input "1"
type input "10"
drag, startPoint x: 418, startPoint y: 259, endPoint x: 300, endPoint y: 457, distance: 230.9
click at [300, 457] on input "Proveedor" at bounding box center [529, 456] width 629 height 31
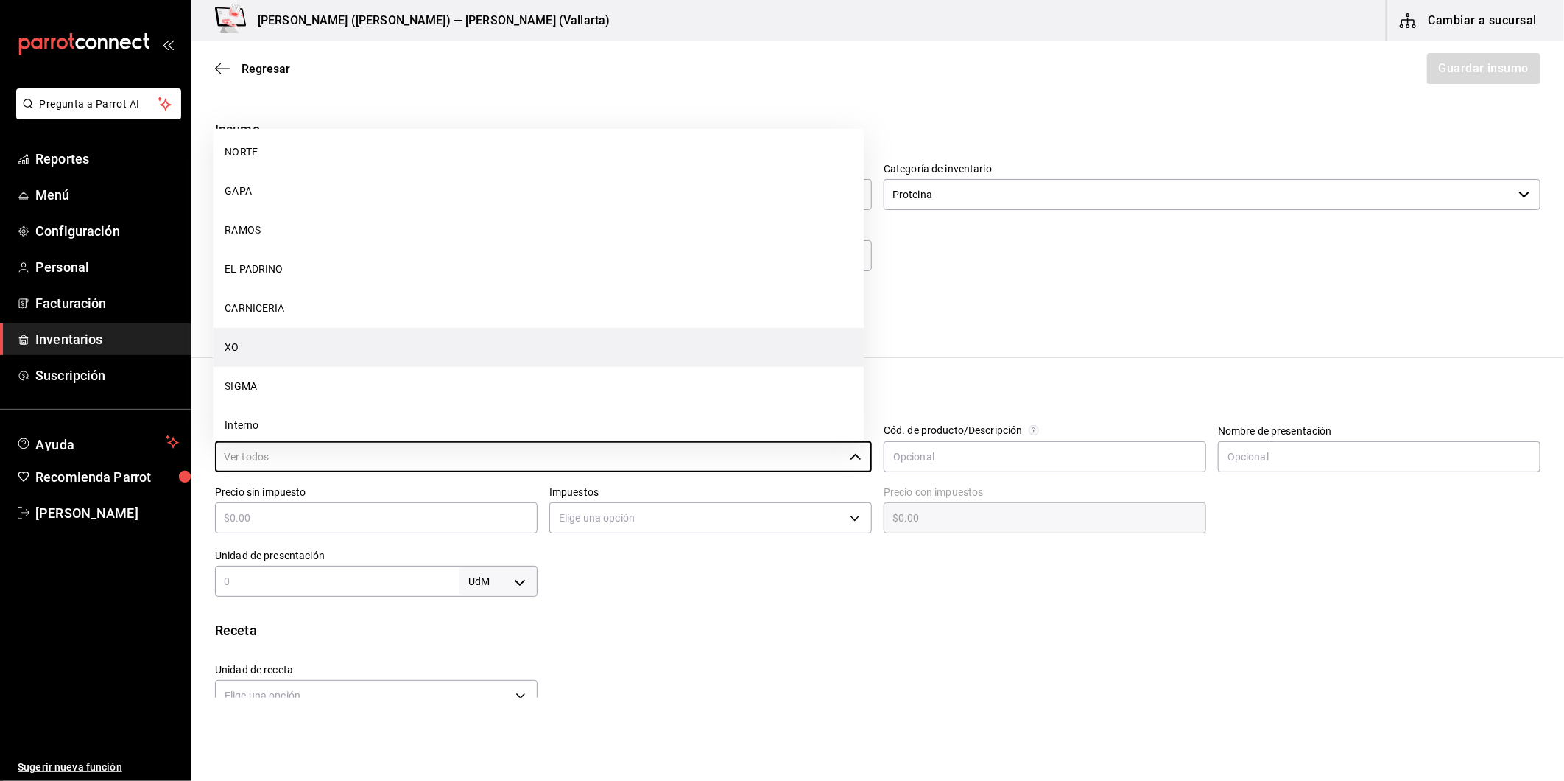
scroll to position [413, 0]
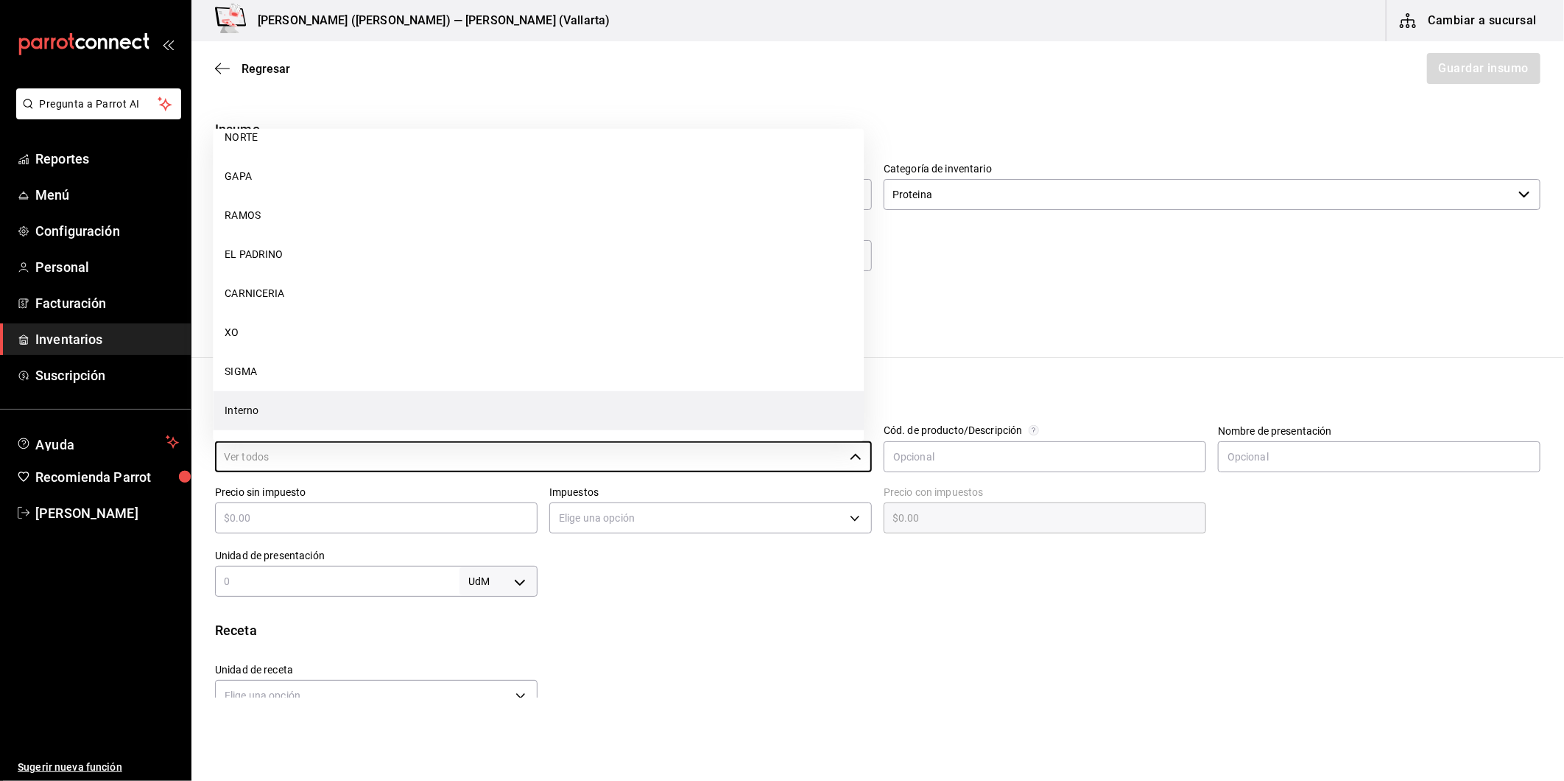
click at [324, 412] on li "Interno" at bounding box center [538, 410] width 651 height 39
type input "Interno"
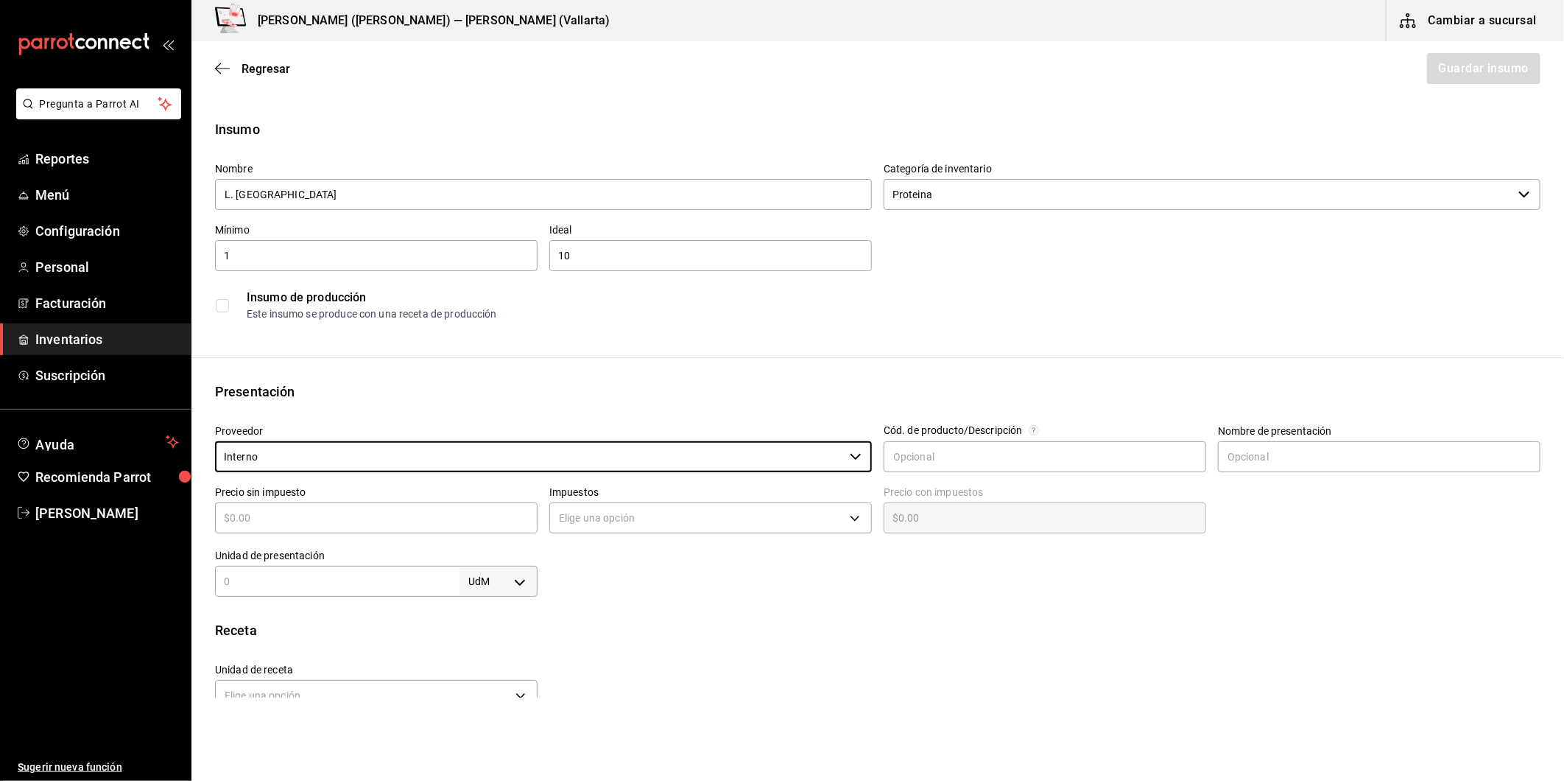
click at [467, 517] on input "text" at bounding box center [376, 518] width 323 height 18
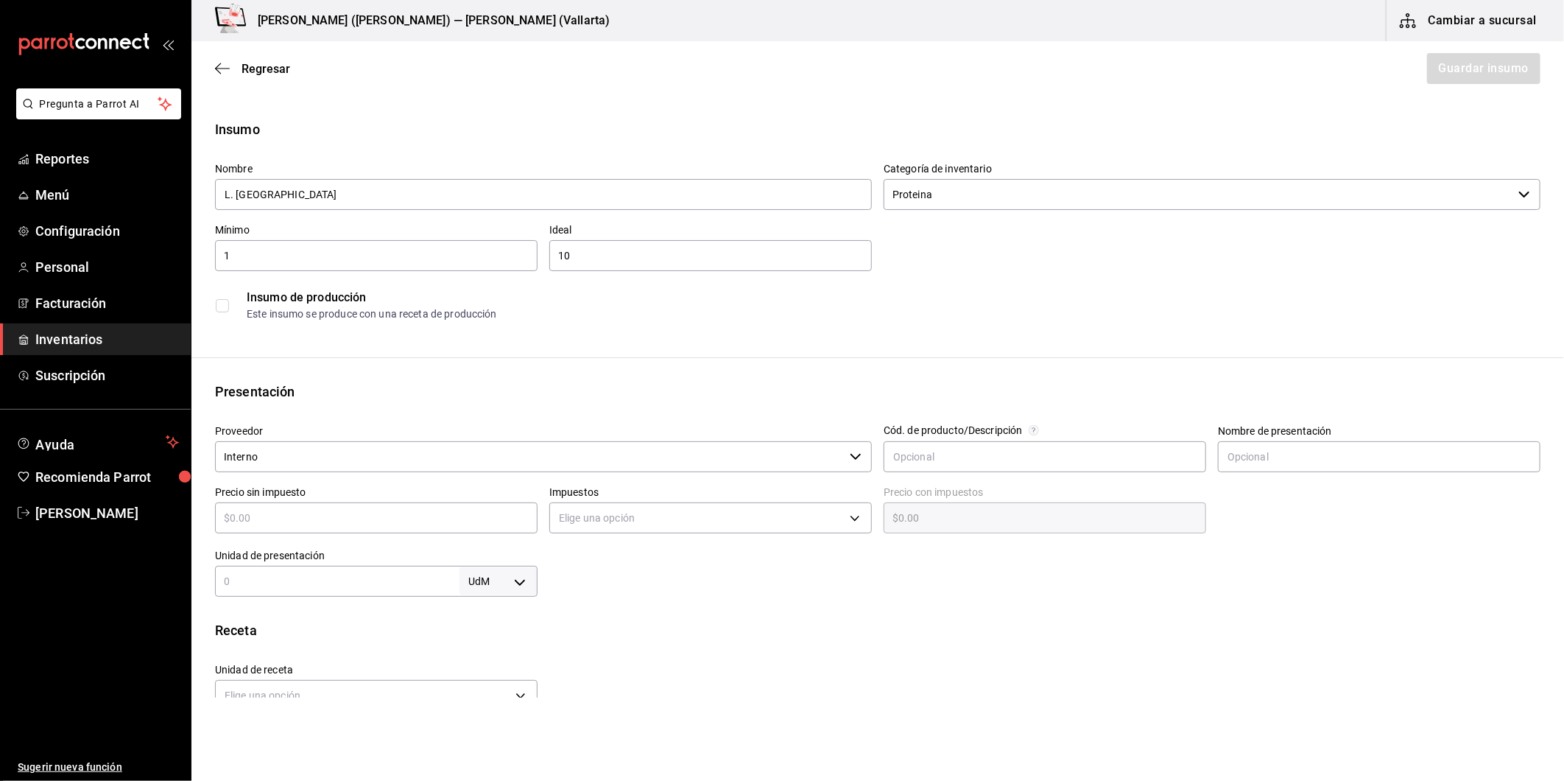
type input "$1"
type input "$1.00"
type input "$12"
type input "$12.00"
type input "$120"
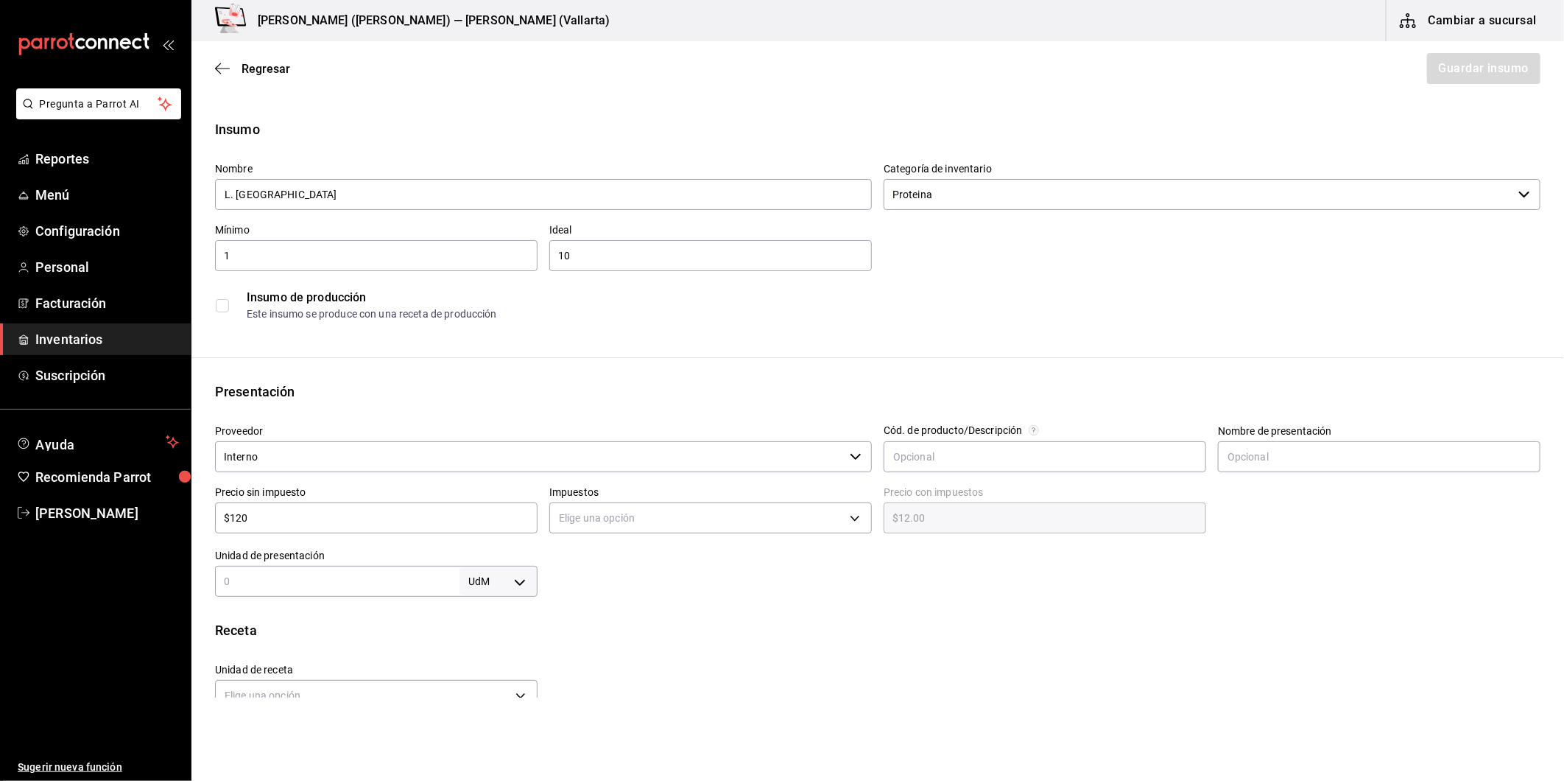
type input "$120.00"
type input "$12"
type input "$12.00"
type input "$12"
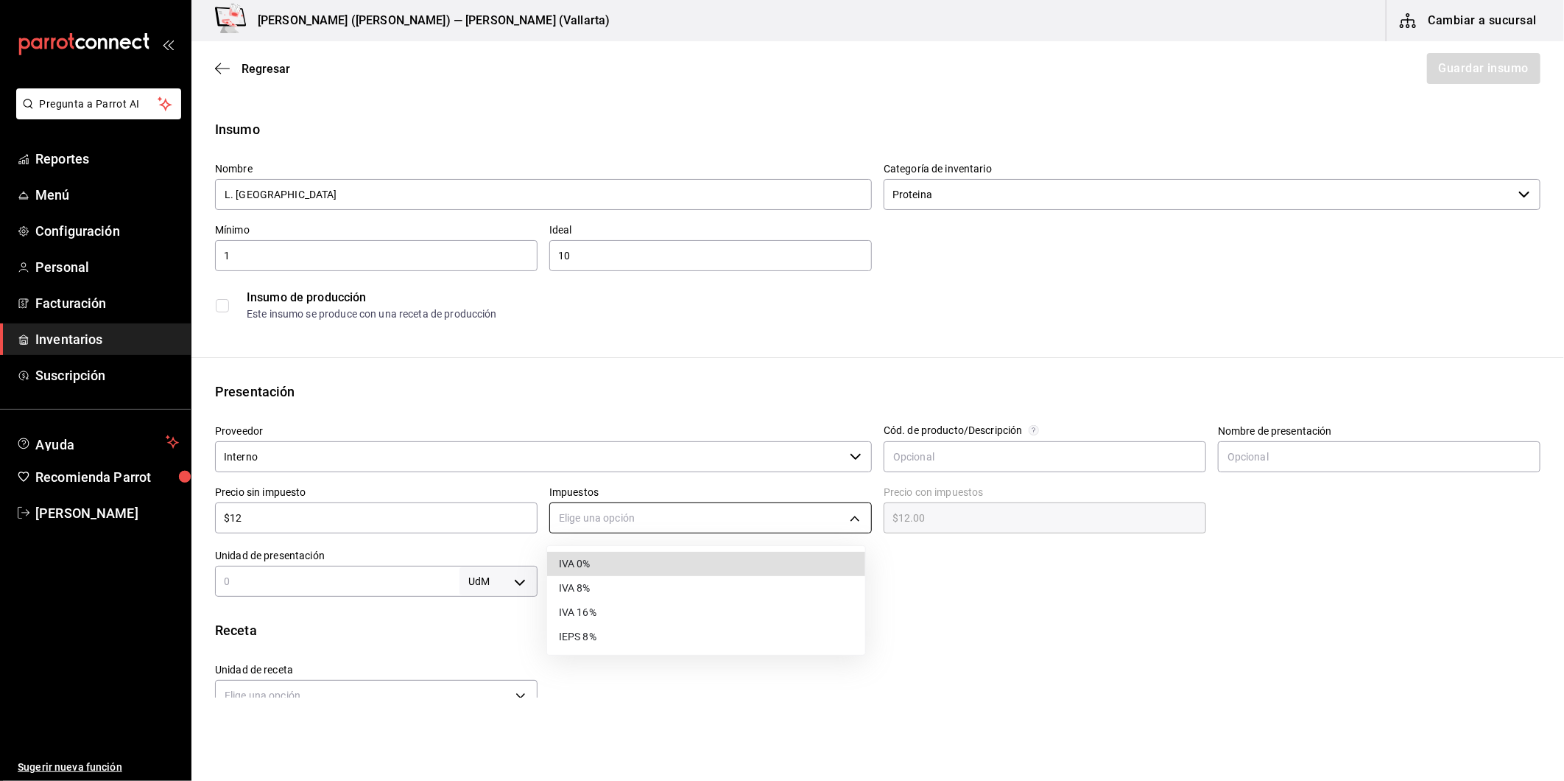
click at [616, 509] on body "Pregunta a Parrot AI Reportes Menú Configuración Personal Facturación Inventari…" at bounding box center [782, 349] width 1564 height 698
click at [605, 569] on li "IVA 0%" at bounding box center [706, 564] width 318 height 24
type input "IVA_0"
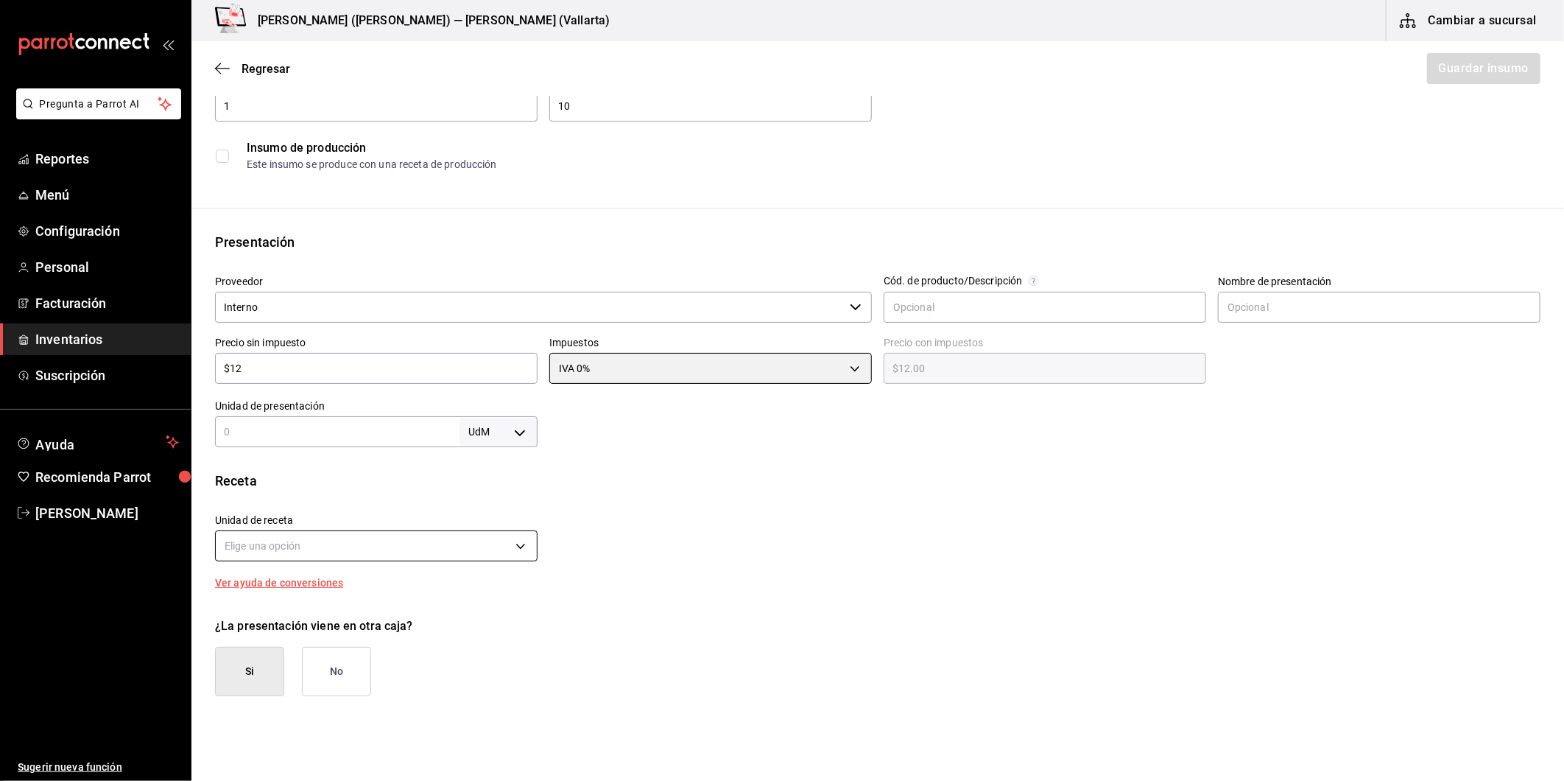
scroll to position [164, 0]
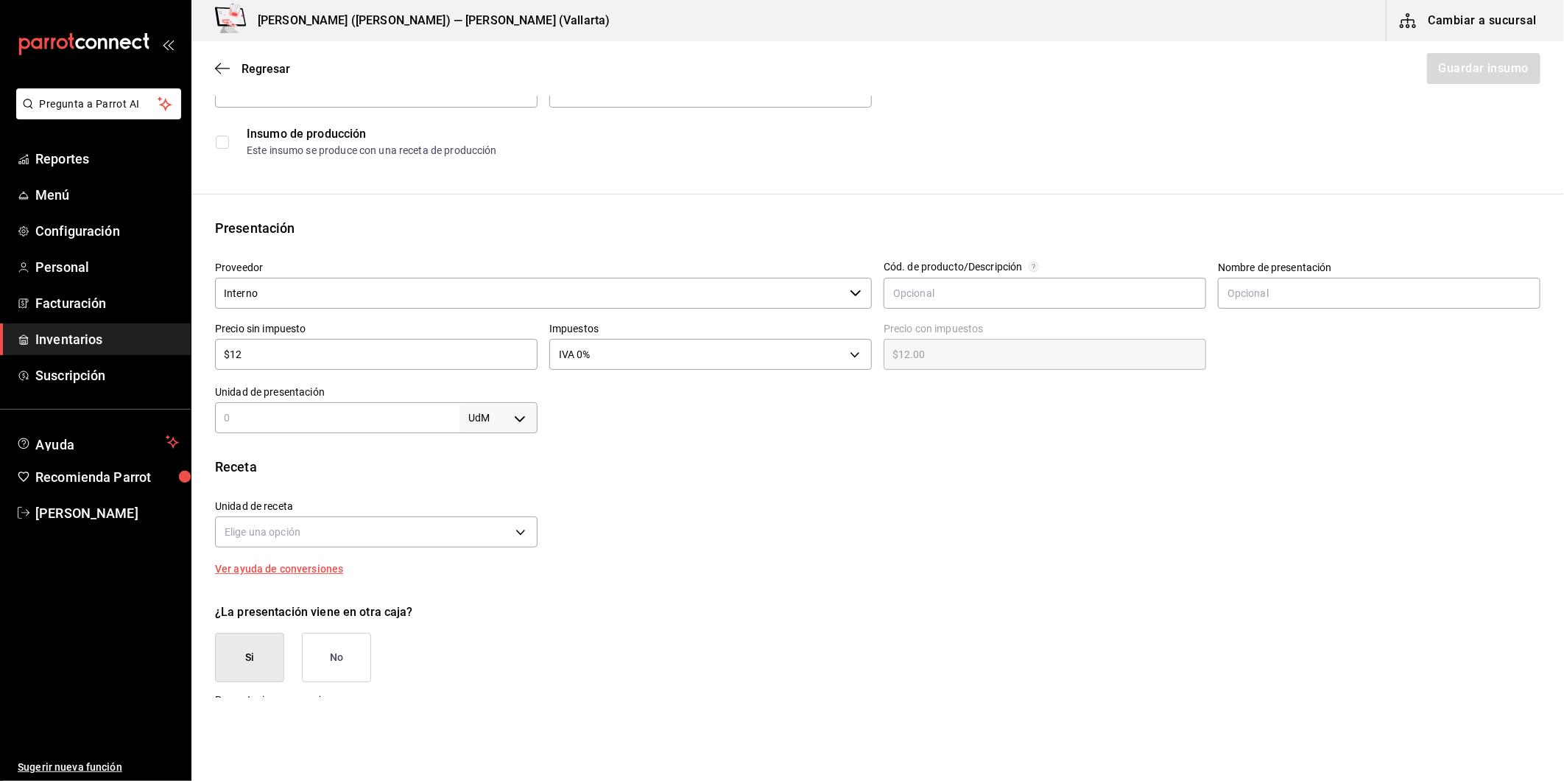
click at [388, 421] on input "text" at bounding box center [337, 418] width 245 height 18
type input "1"
click at [507, 410] on body "Pregunta a Parrot AI Reportes Menú Configuración Personal Facturación Inventari…" at bounding box center [782, 349] width 1564 height 698
click at [490, 584] on li "pza" at bounding box center [495, 584] width 77 height 24
type input "UNIT"
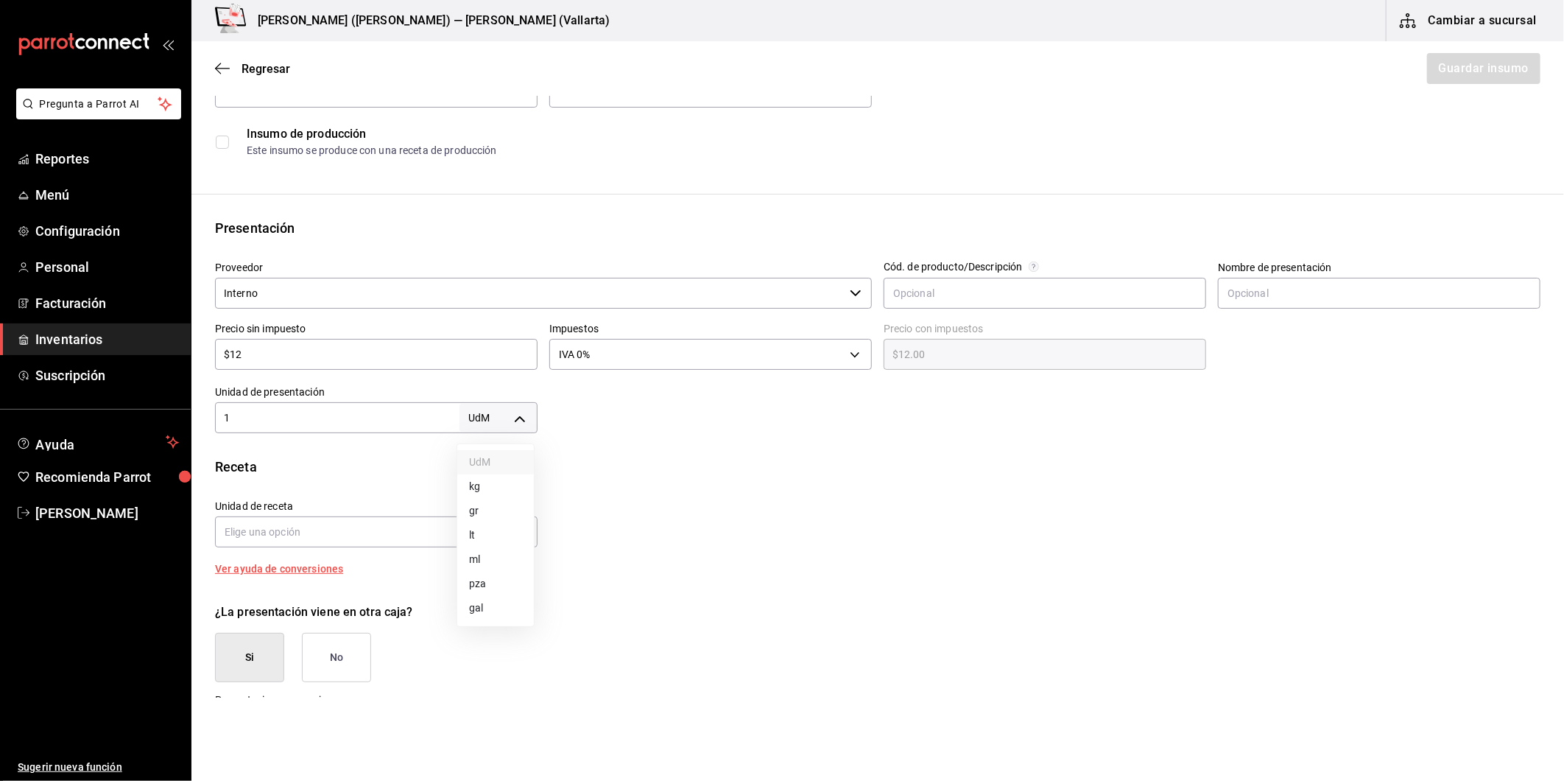
type input "UNIT"
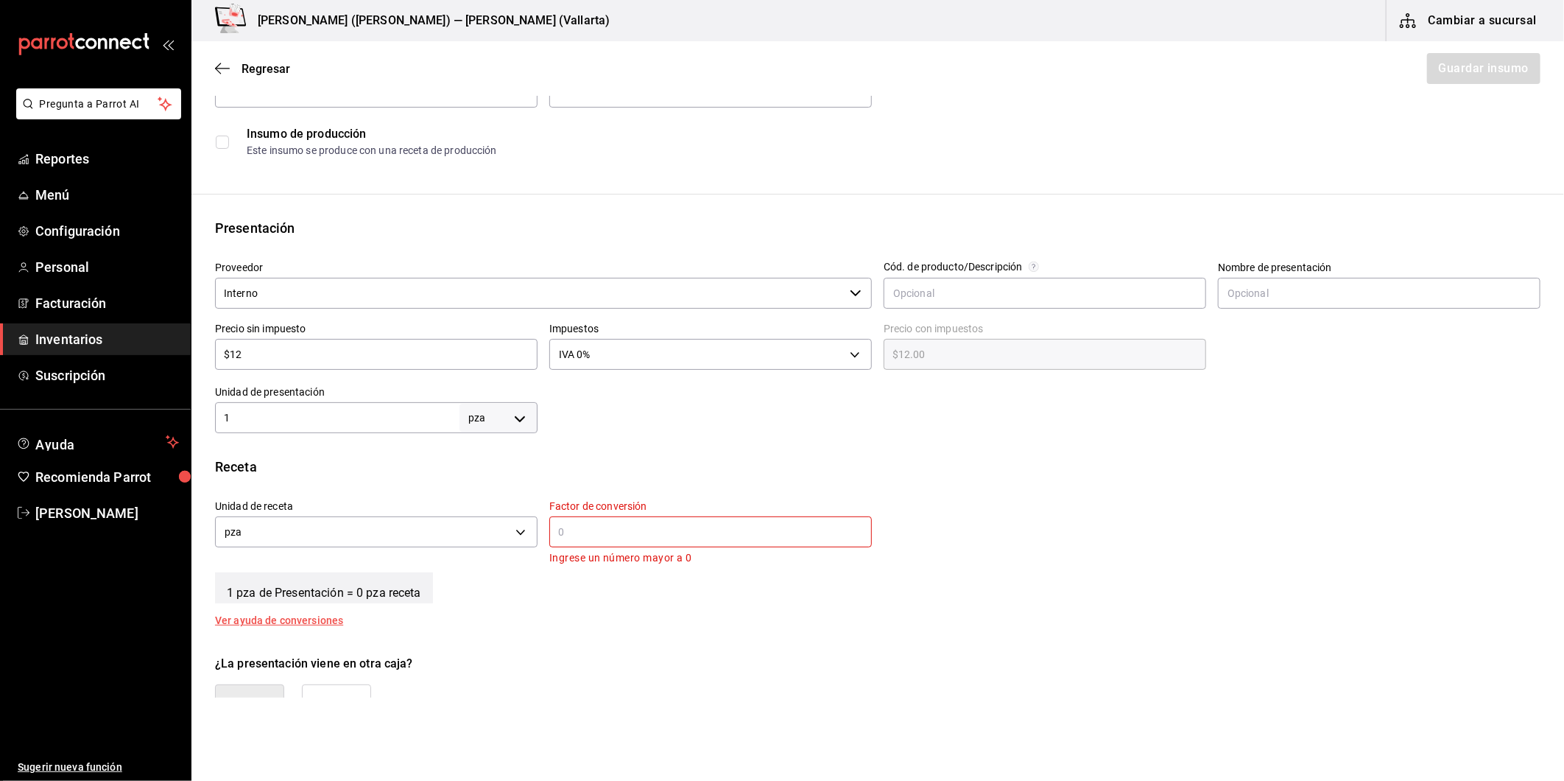
click at [577, 521] on div "​" at bounding box center [710, 531] width 323 height 31
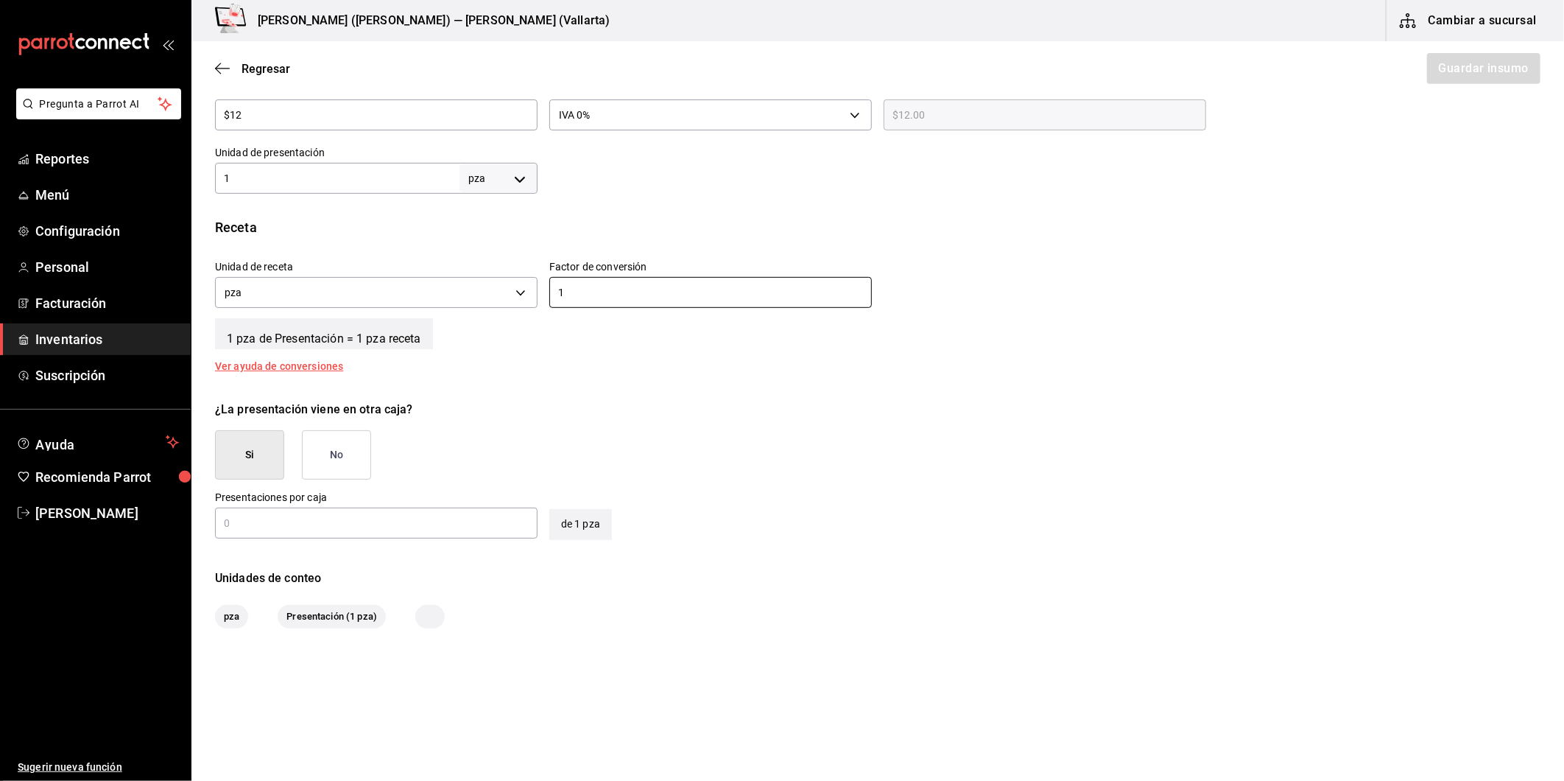
type input "1"
click at [346, 454] on button "No" at bounding box center [336, 454] width 69 height 49
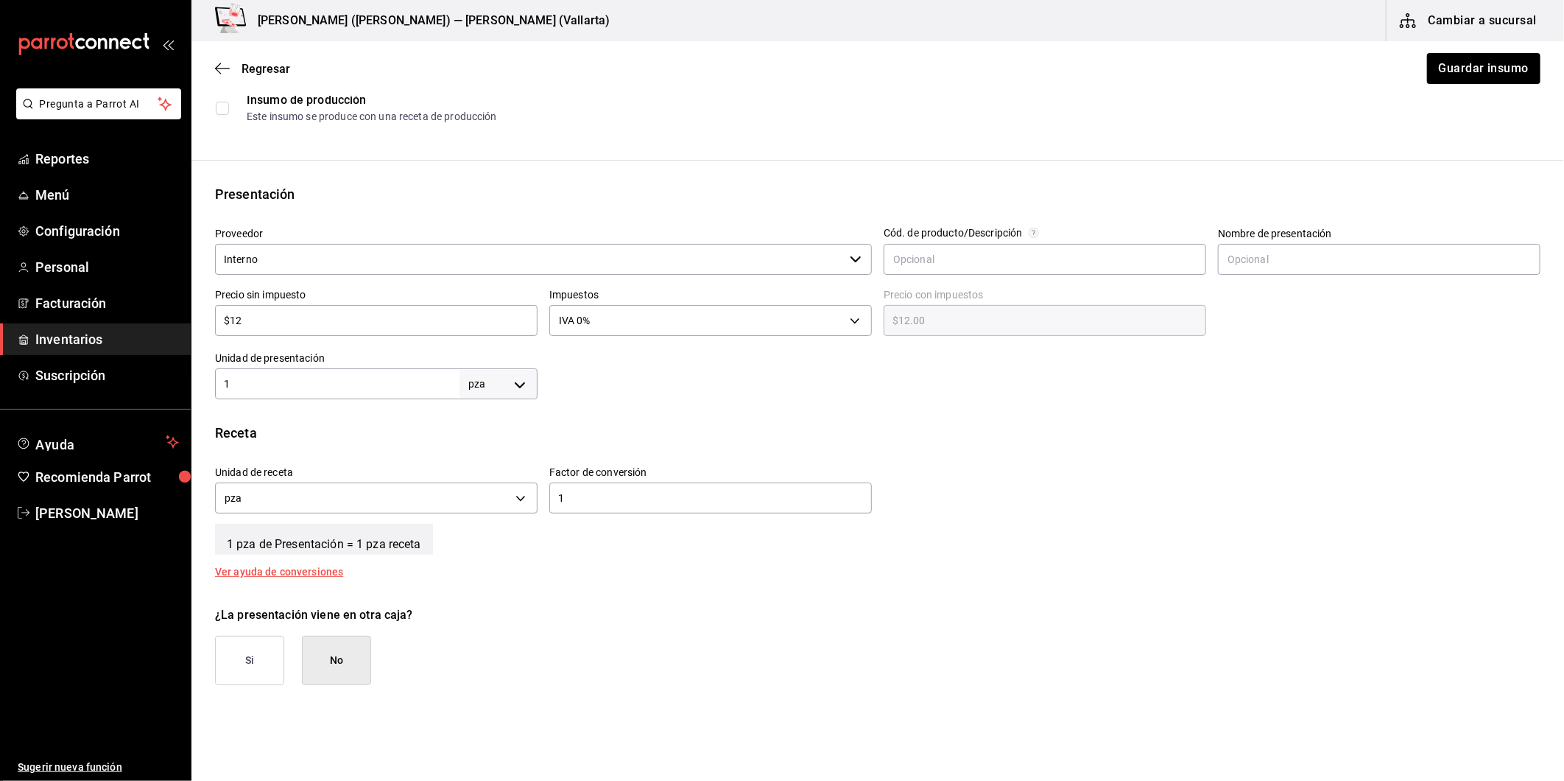
scroll to position [98, 0]
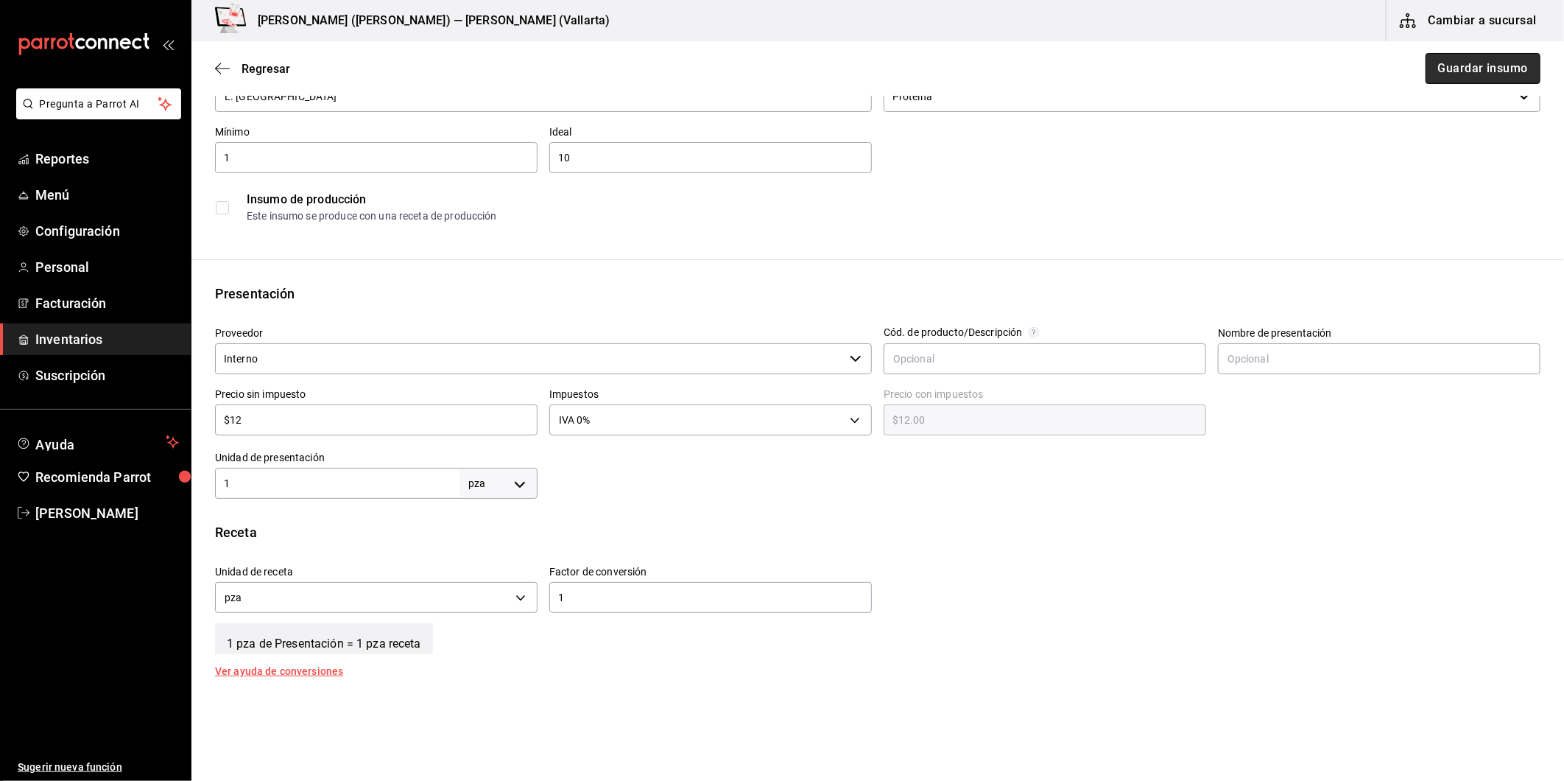
click at [1433, 65] on button "Guardar insumo" at bounding box center [1483, 68] width 115 height 31
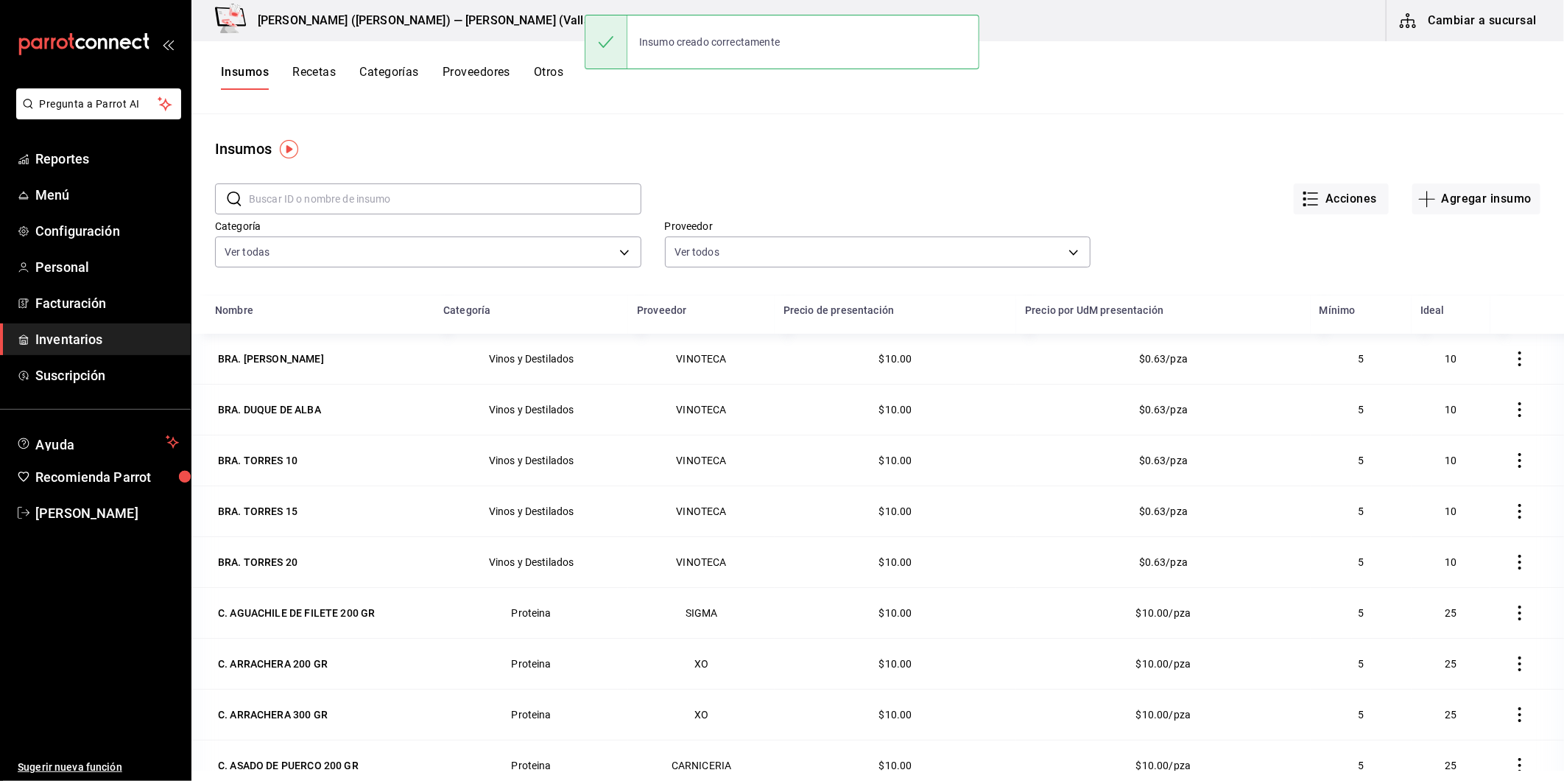
click at [491, 78] on button "Proveedores" at bounding box center [477, 77] width 68 height 25
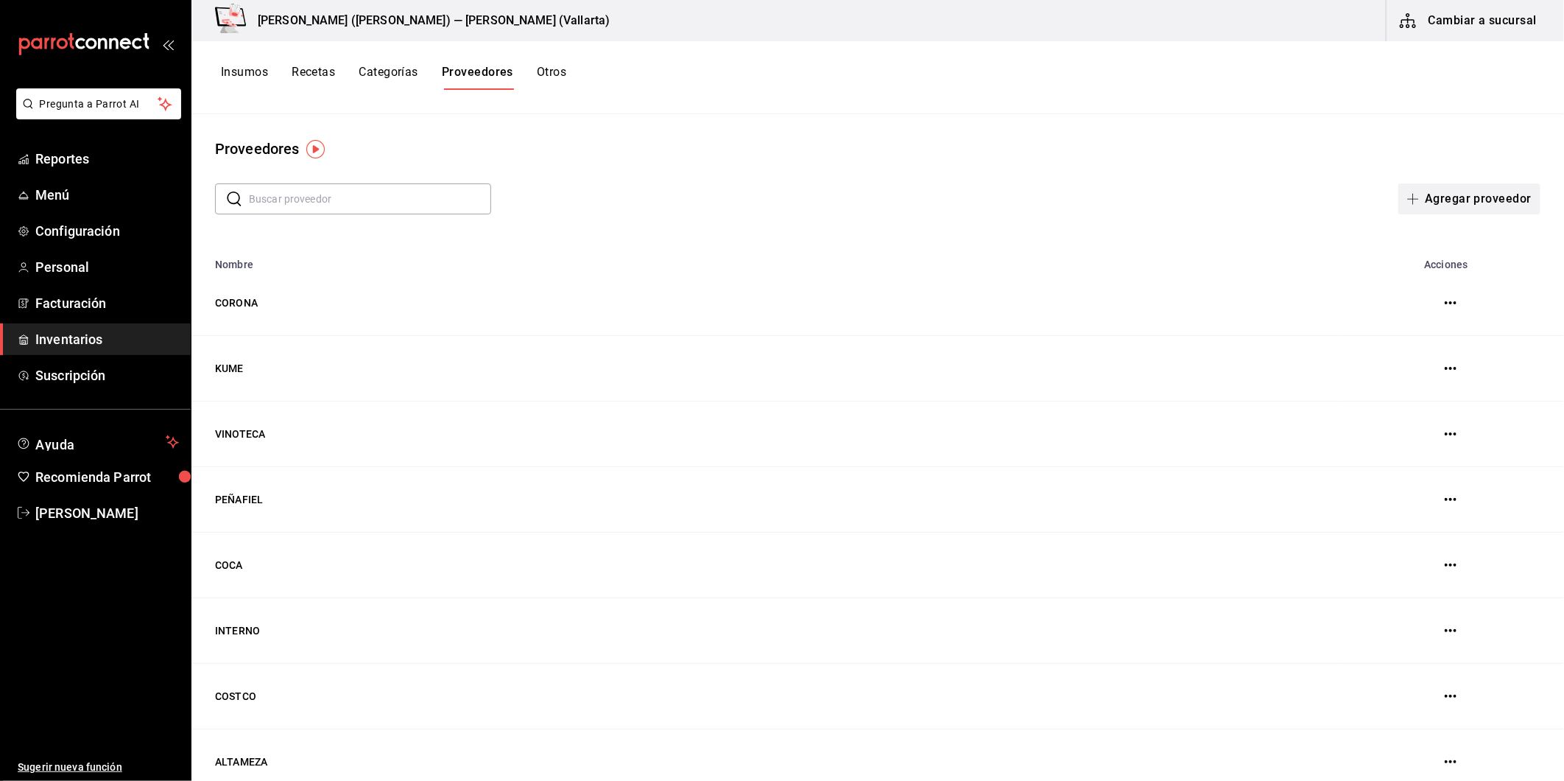
click at [1417, 202] on button "Agregar proveedor" at bounding box center [1470, 198] width 142 height 31
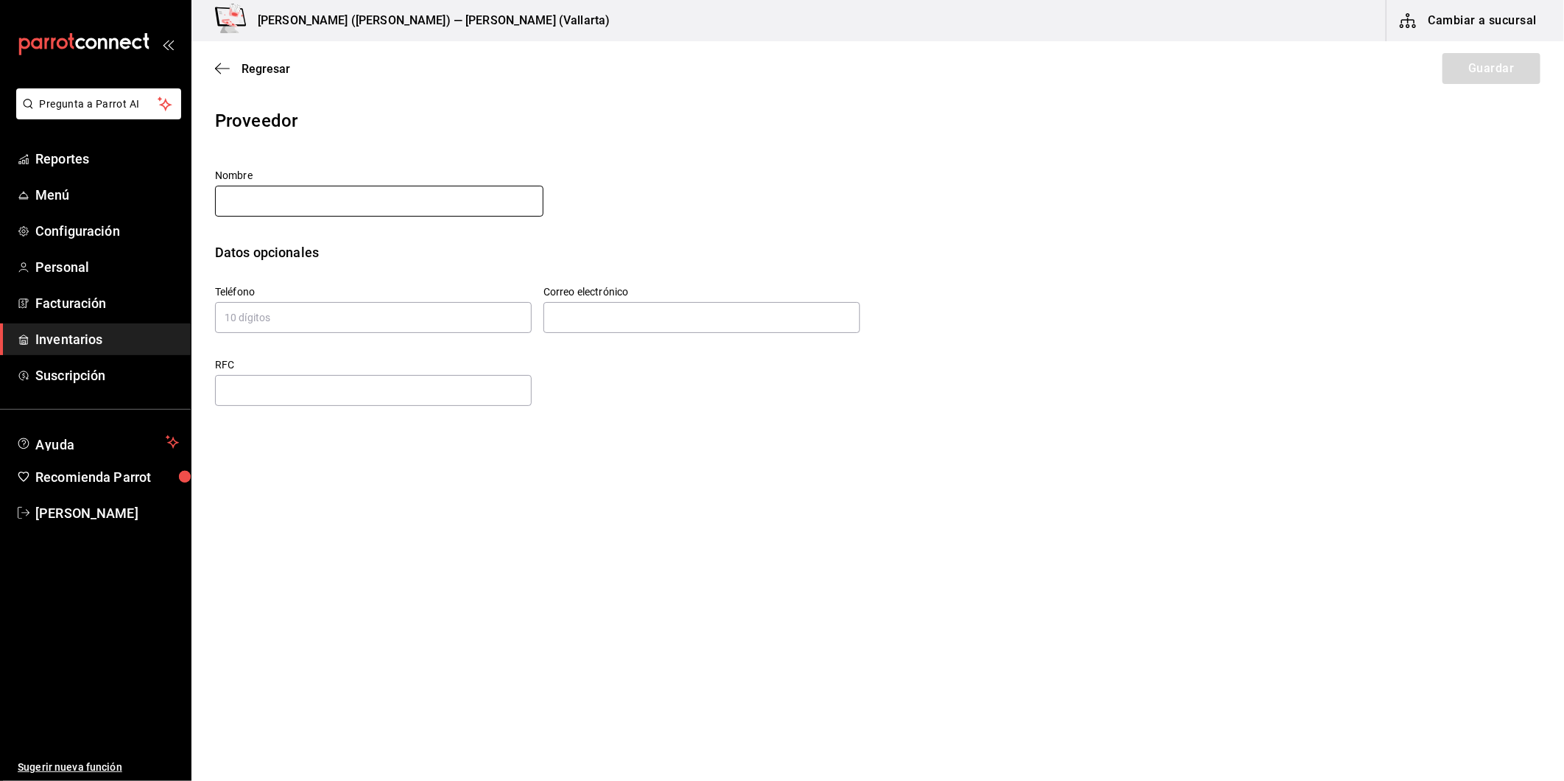
click at [404, 208] on input "text" at bounding box center [379, 201] width 328 height 31
type input "P"
type input "PRODOTTI ITALIANI"
click at [1469, 61] on button "Guardar" at bounding box center [1492, 68] width 98 height 31
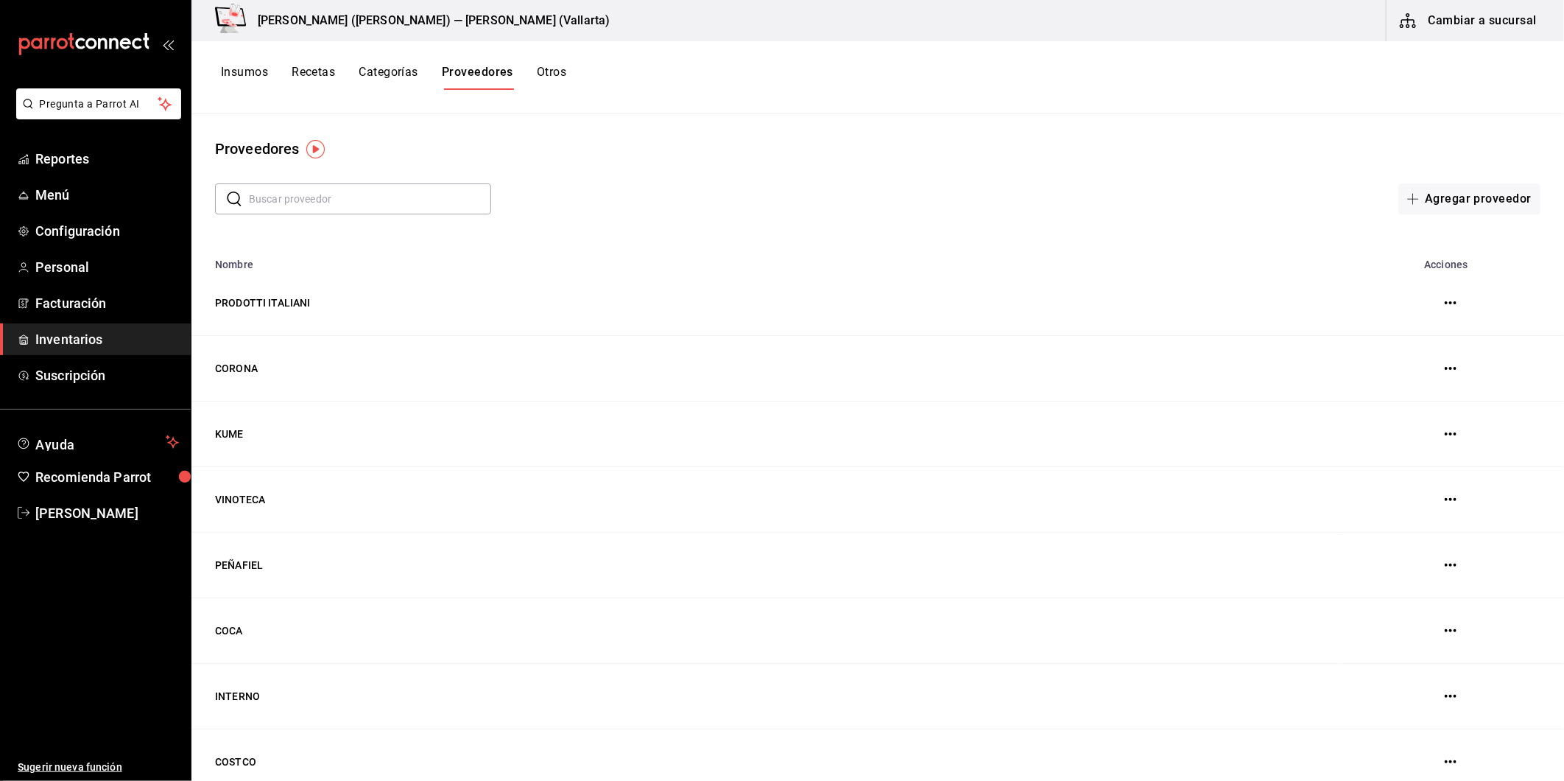
click at [245, 72] on button "Insumos" at bounding box center [244, 77] width 47 height 25
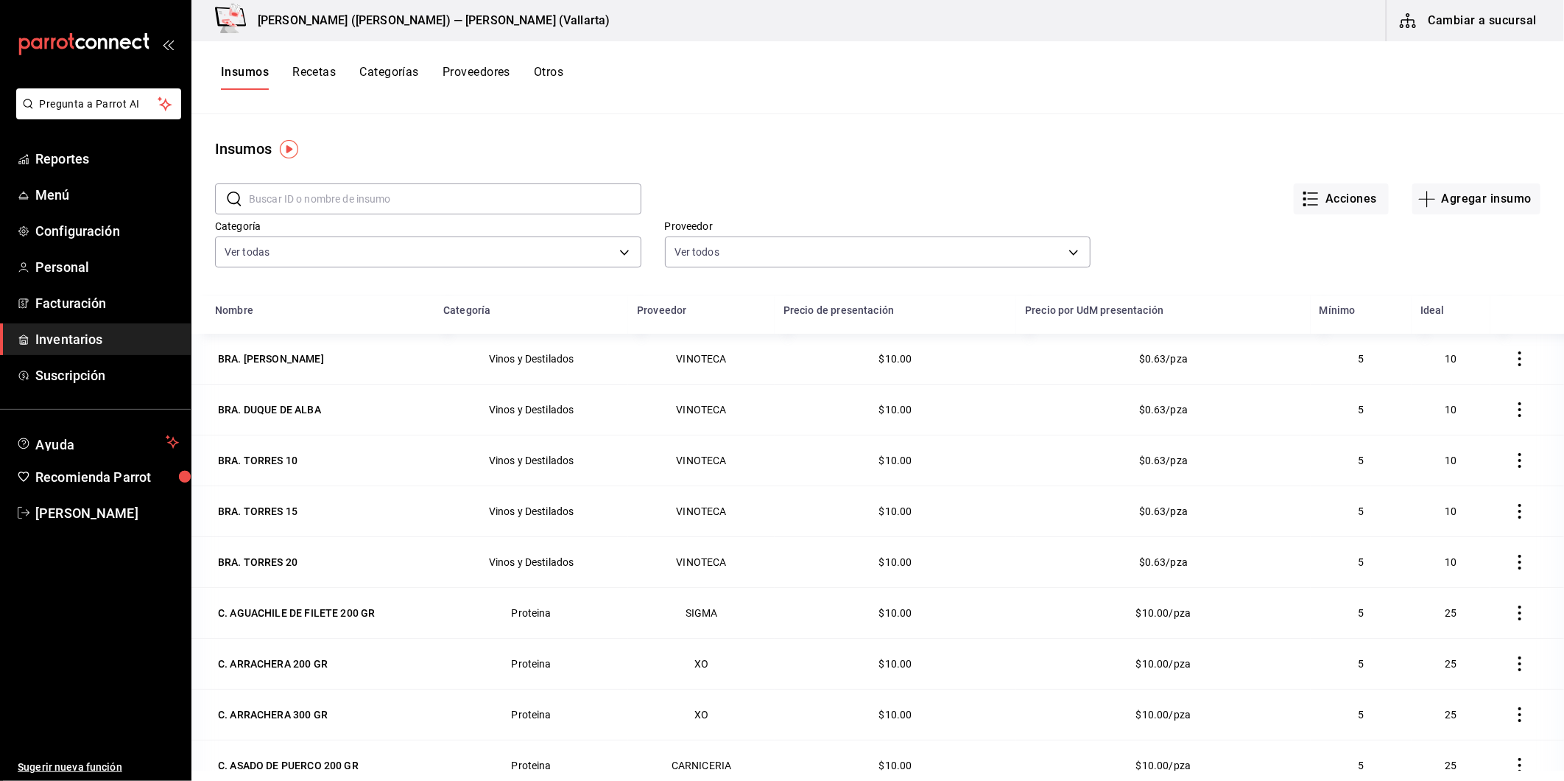
click at [358, 191] on input "text" at bounding box center [445, 198] width 393 height 29
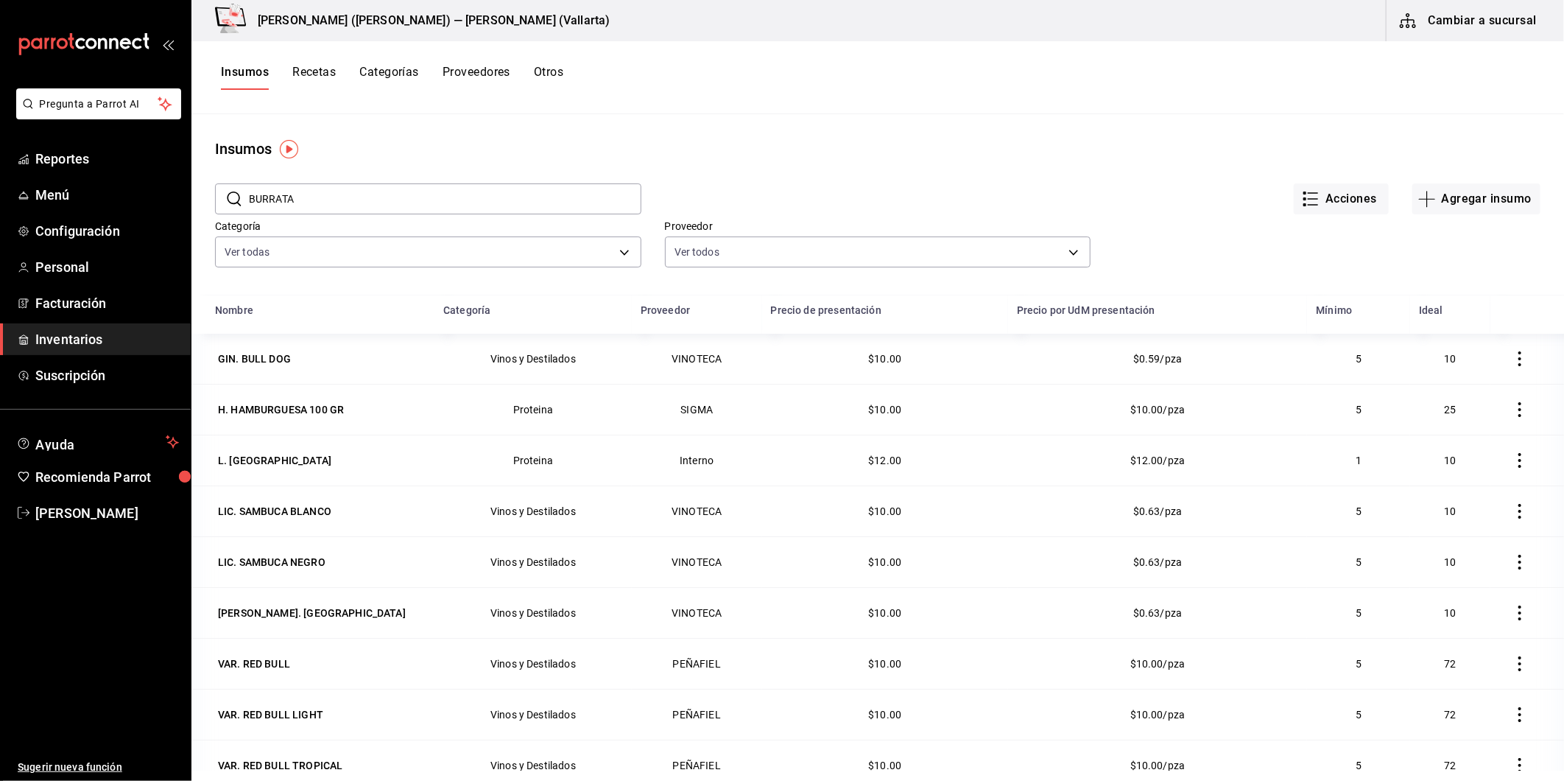
type input "BURRATA"
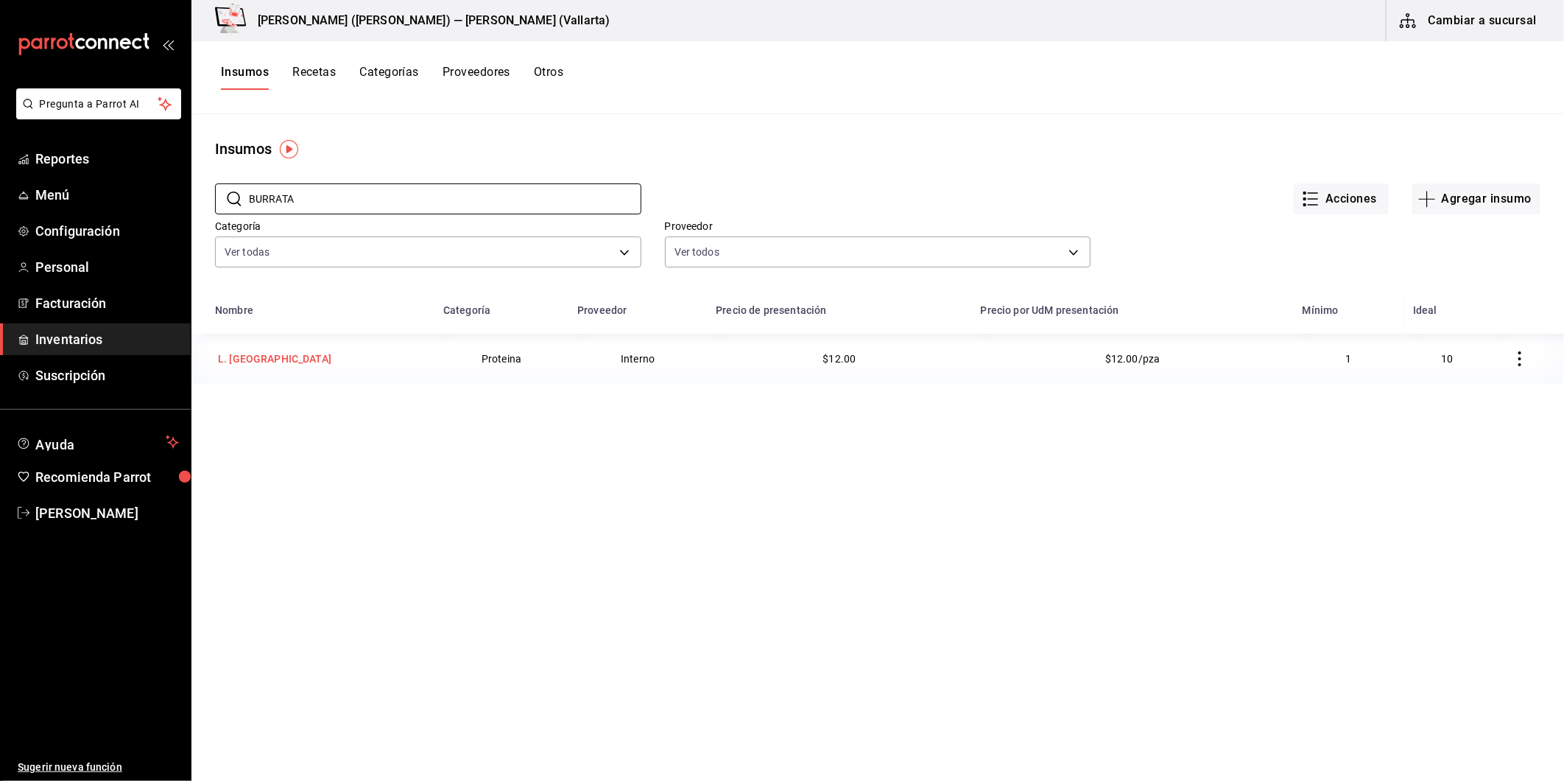
click at [258, 362] on div "L. [GEOGRAPHIC_DATA]" at bounding box center [274, 358] width 113 height 15
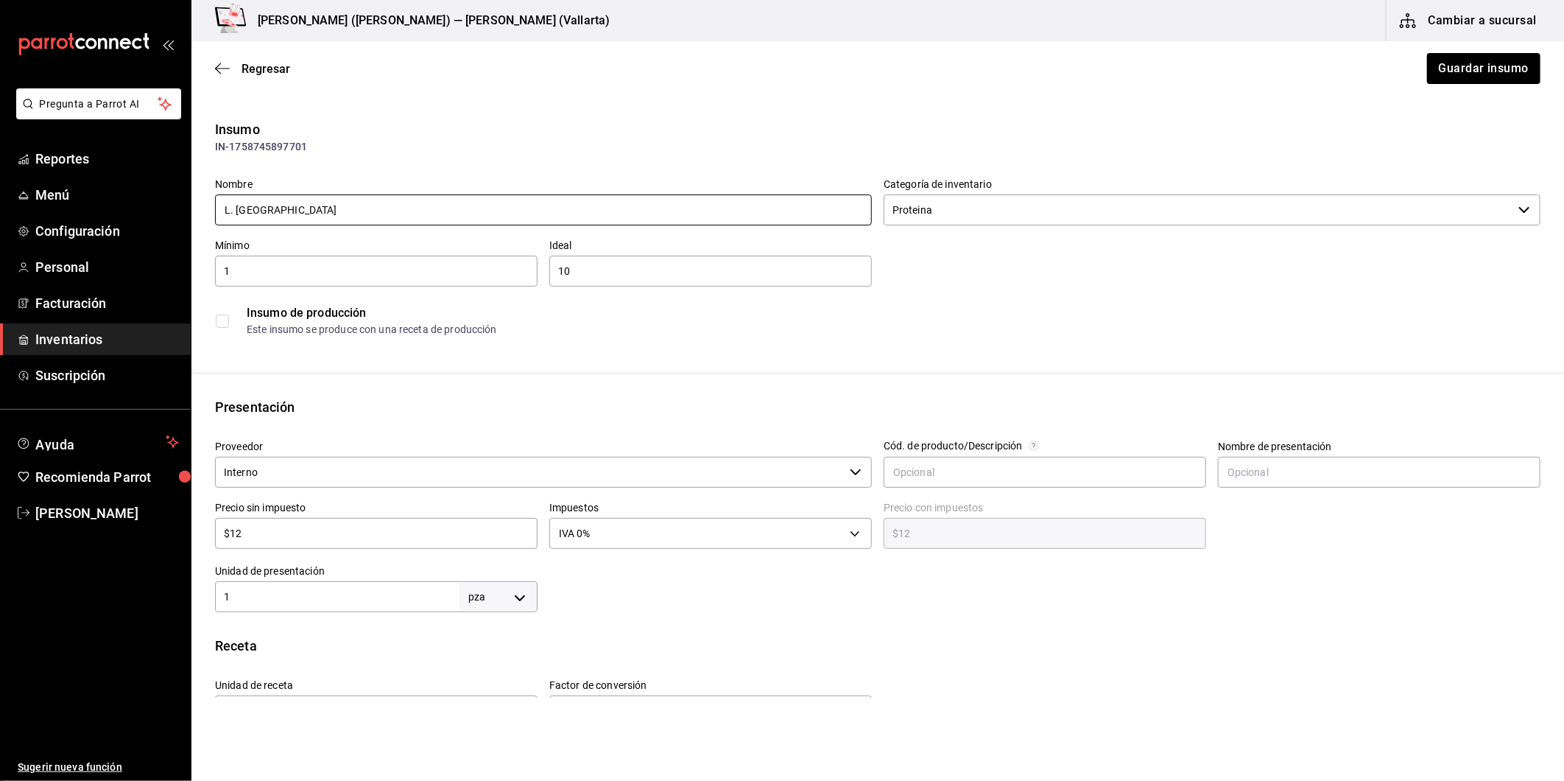
click at [234, 211] on input "L. [GEOGRAPHIC_DATA]" at bounding box center [543, 209] width 657 height 31
type input "L. QUESO BURRATA"
click at [639, 482] on input "Interno" at bounding box center [529, 472] width 629 height 31
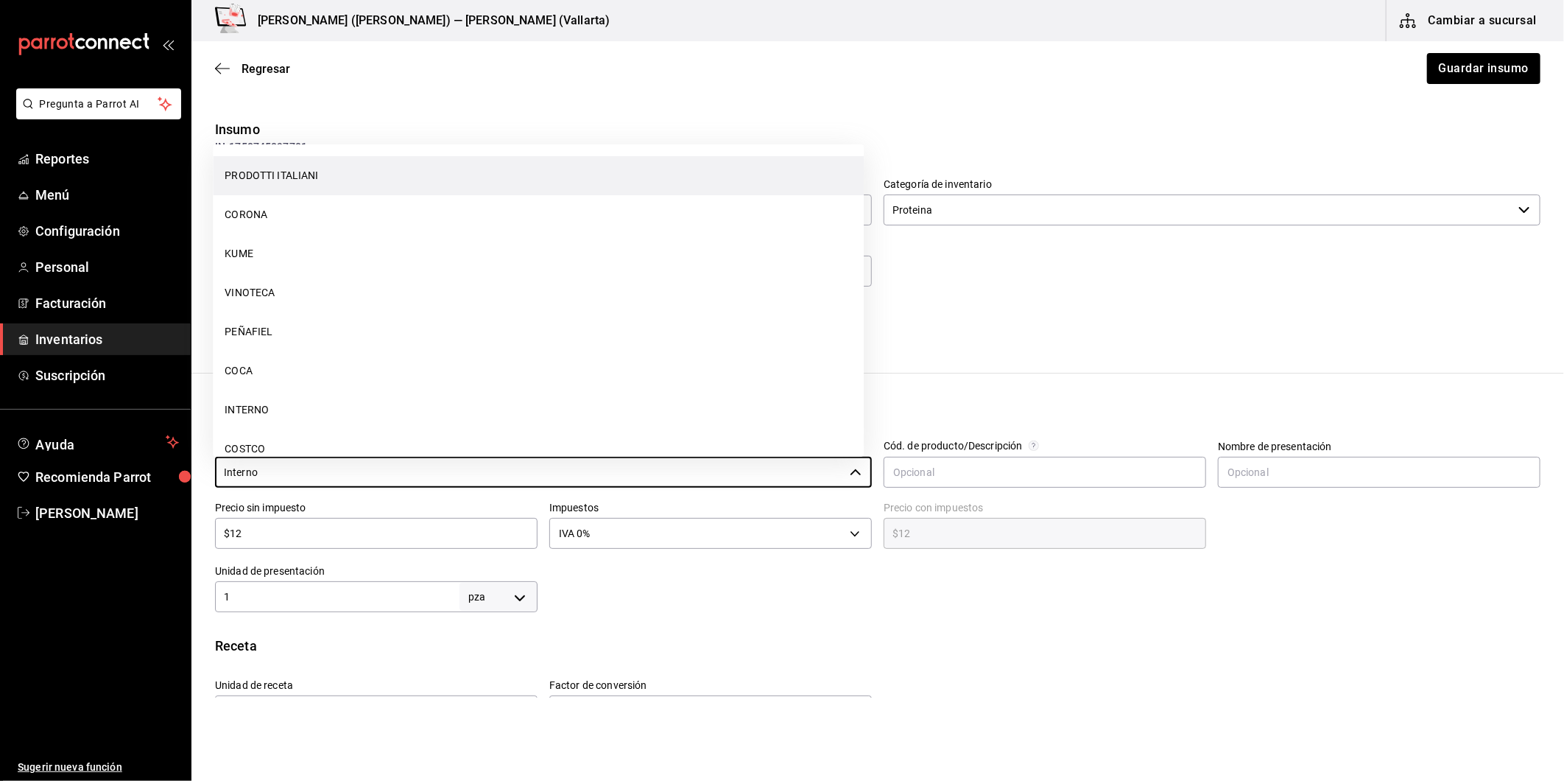
click at [382, 189] on li "PRODOTTI ITALIANI" at bounding box center [538, 175] width 651 height 39
type input "PRODOTTI ITALIANI"
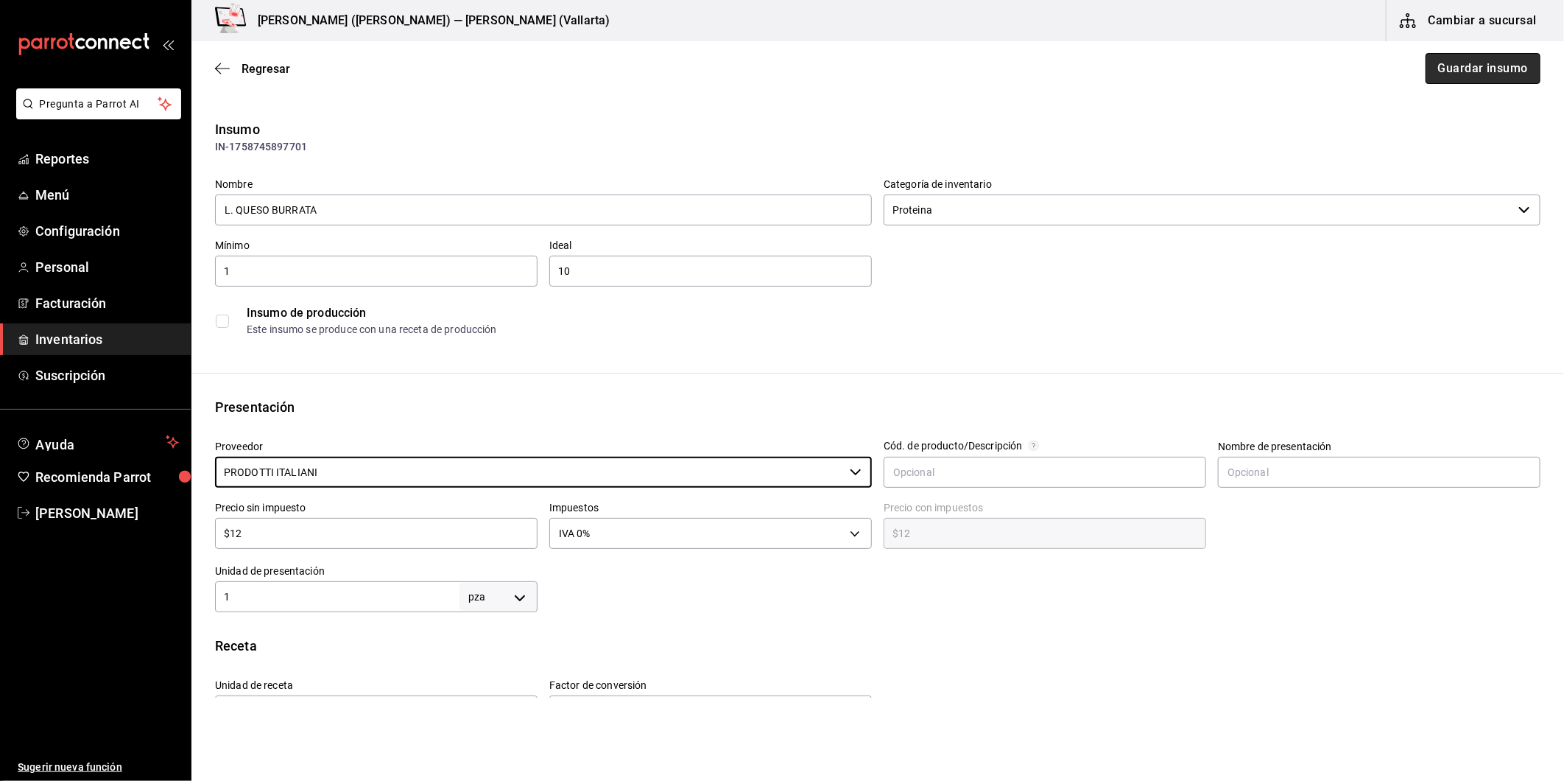
click at [1488, 75] on button "Guardar insumo" at bounding box center [1483, 68] width 115 height 31
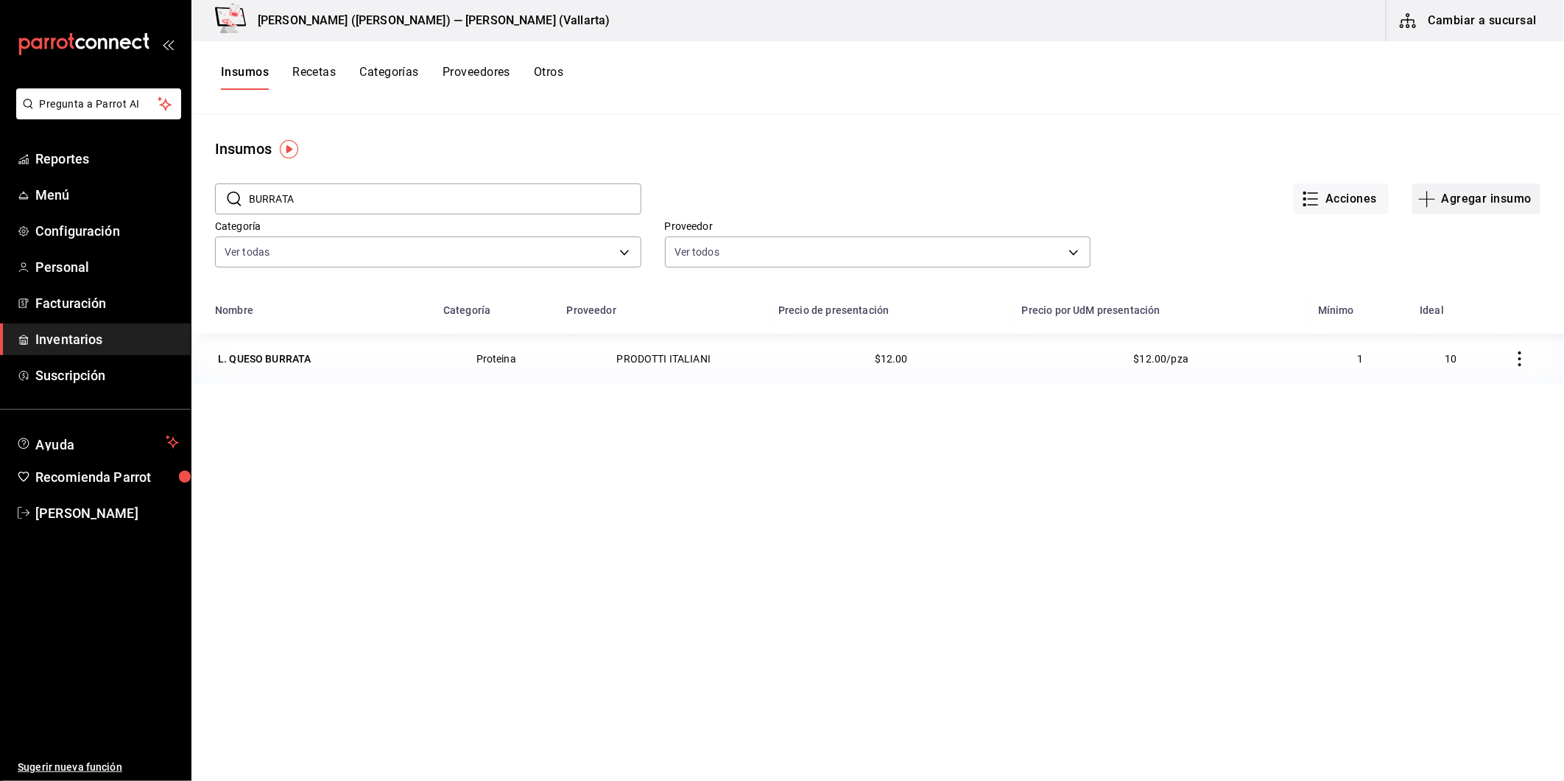
click at [1486, 200] on button "Agregar insumo" at bounding box center [1477, 198] width 128 height 31
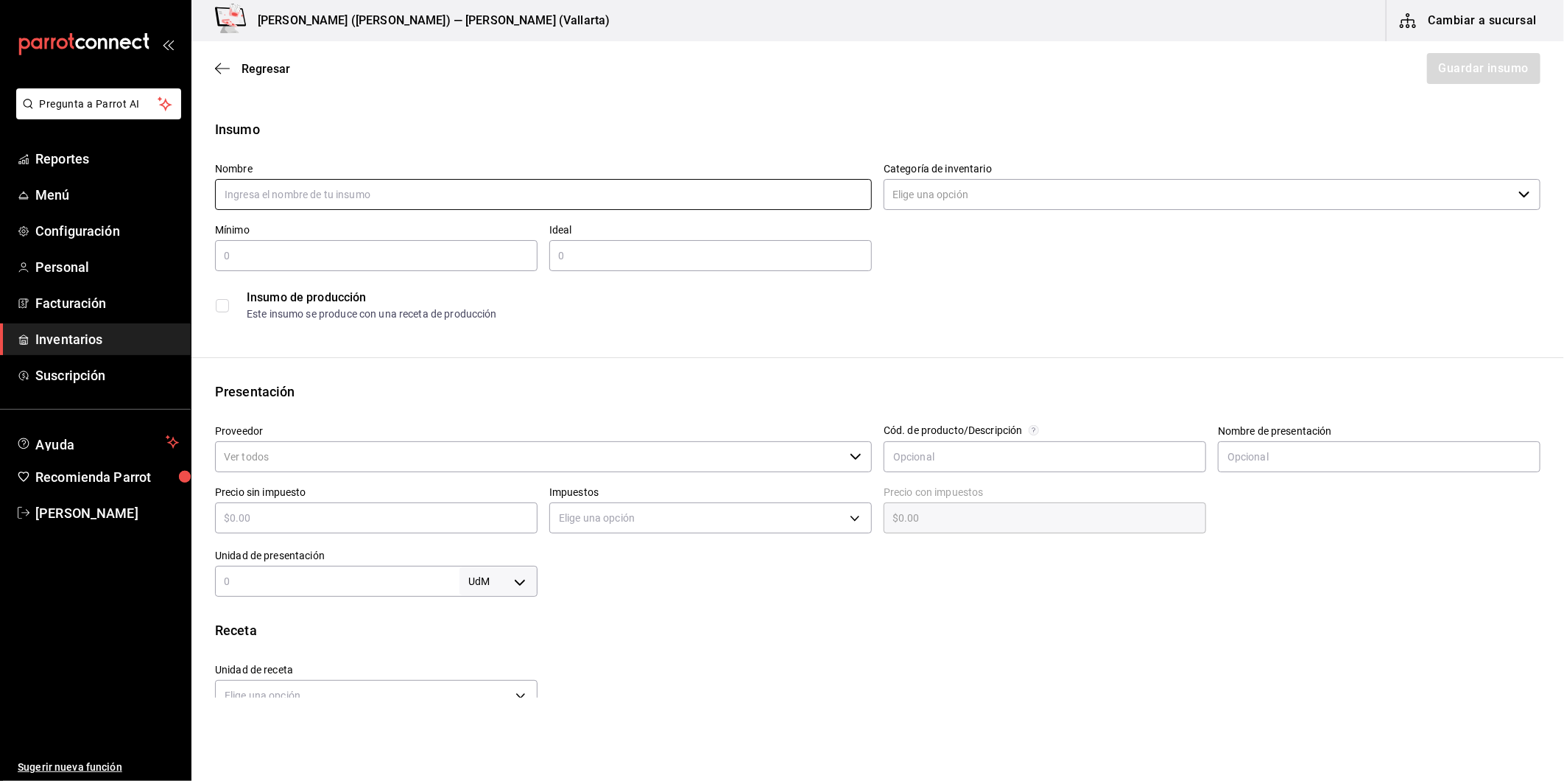
click at [398, 190] on input "text" at bounding box center [543, 194] width 657 height 31
type input "L. QUESO PANELA"
click at [365, 267] on div "​" at bounding box center [376, 255] width 323 height 31
type input "1"
type input "10"
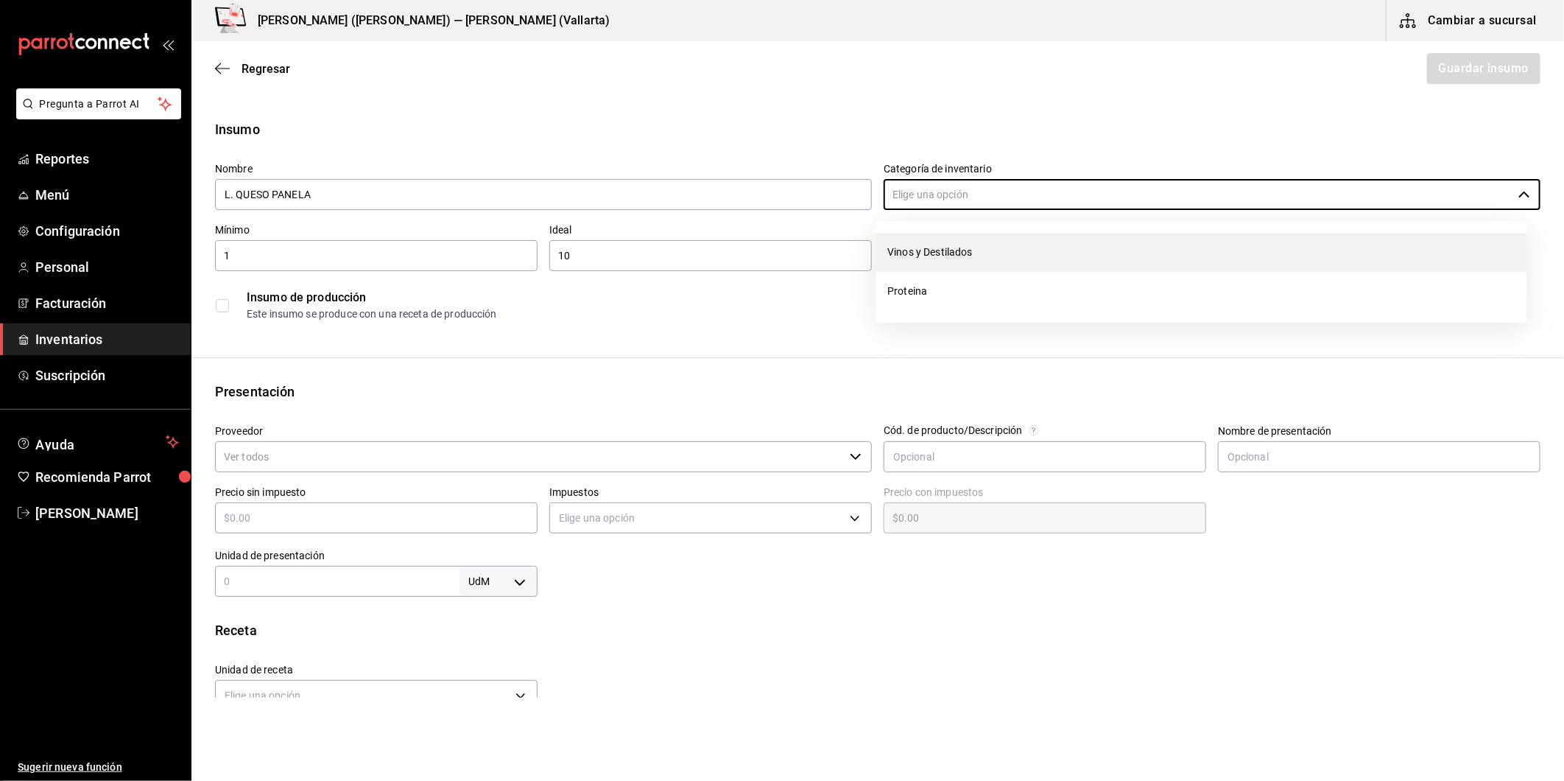
drag, startPoint x: 947, startPoint y: 187, endPoint x: 943, endPoint y: 240, distance: 53.2
click at [947, 189] on input "Categoría de inventario" at bounding box center [1198, 194] width 629 height 31
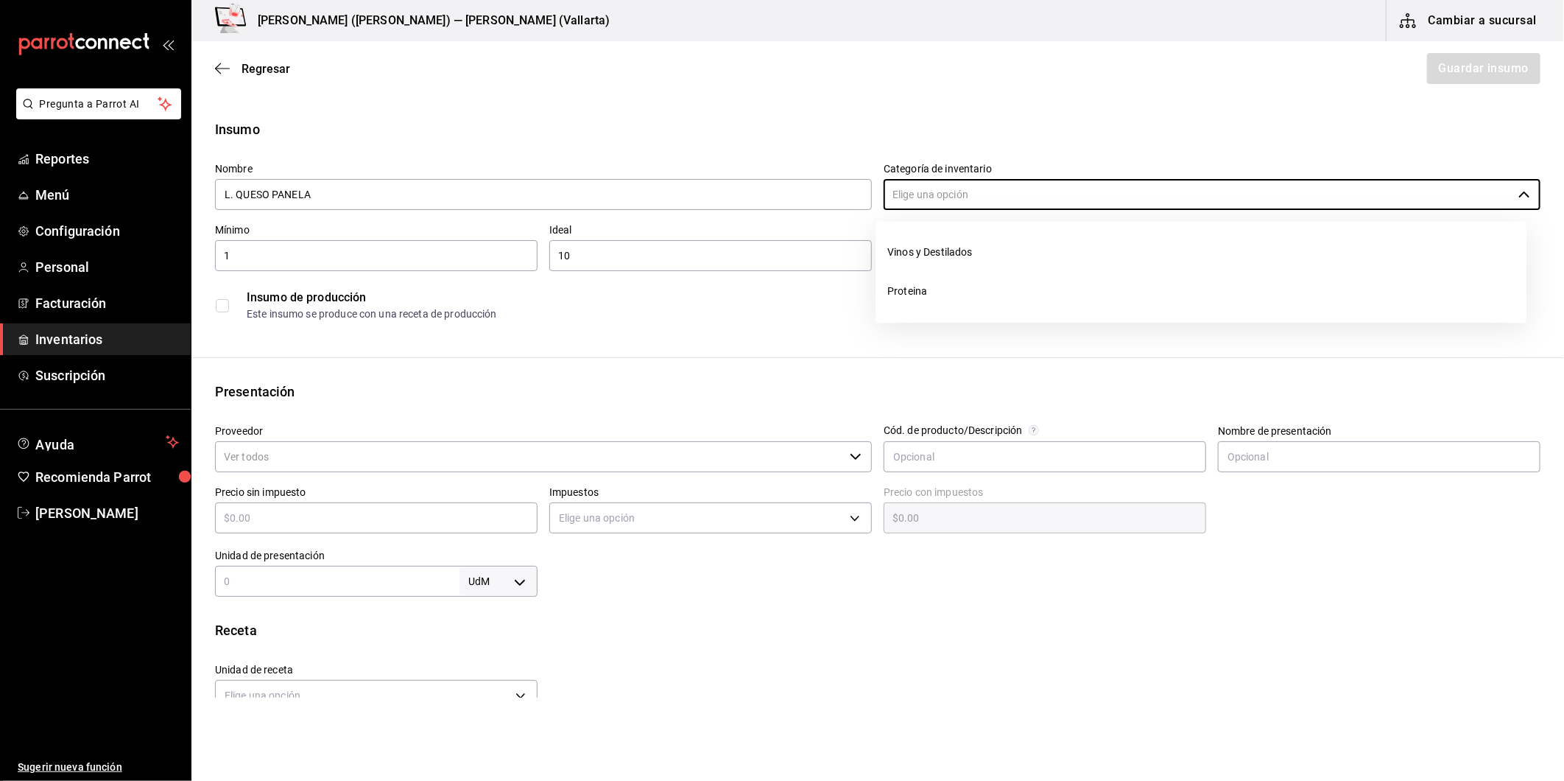
drag, startPoint x: 930, startPoint y: 291, endPoint x: 779, endPoint y: 330, distance: 156.0
click at [929, 291] on li "Proteina" at bounding box center [1201, 291] width 651 height 39
type input "Proteina"
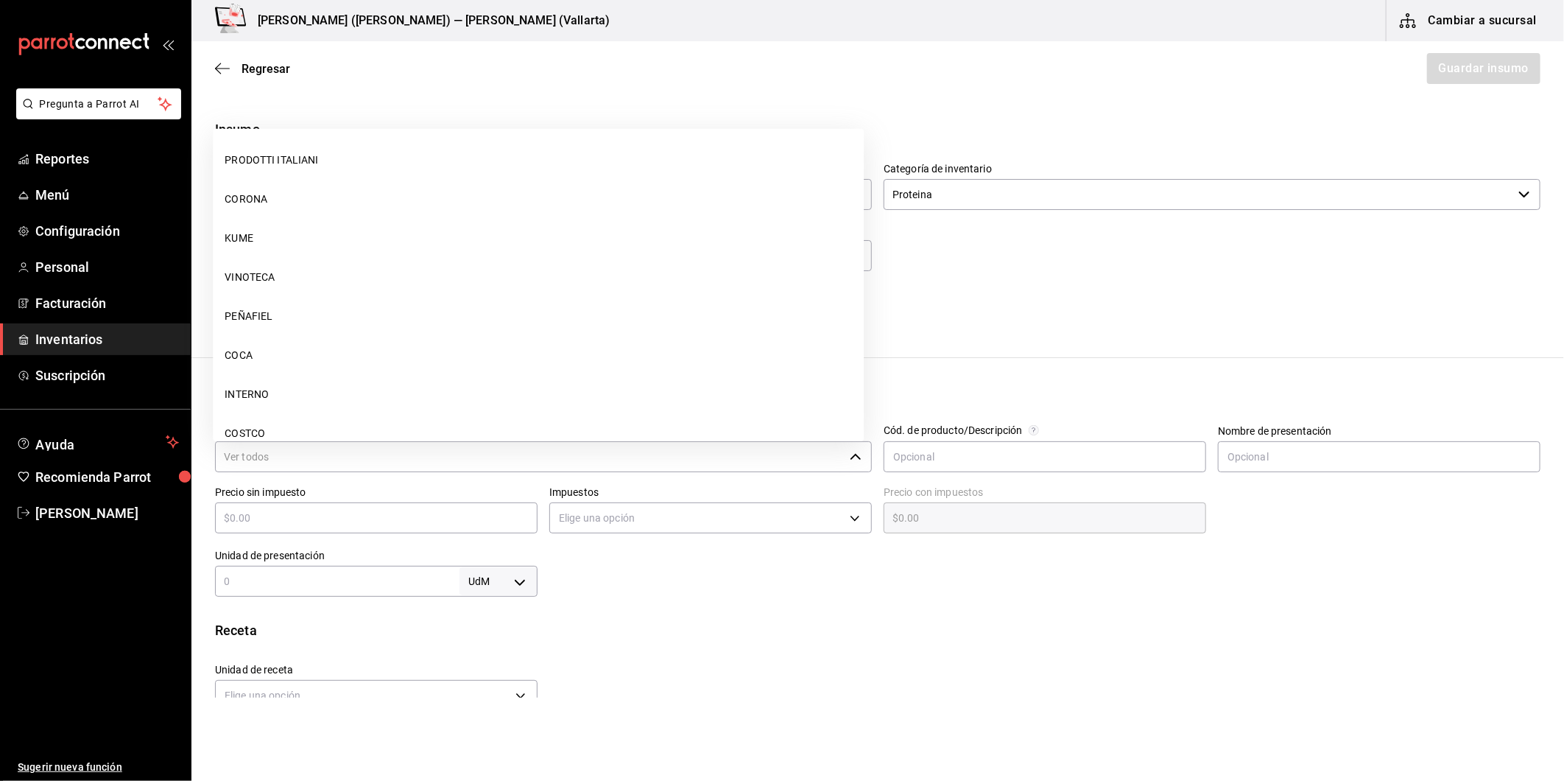
click at [402, 457] on input "Proveedor" at bounding box center [529, 456] width 629 height 31
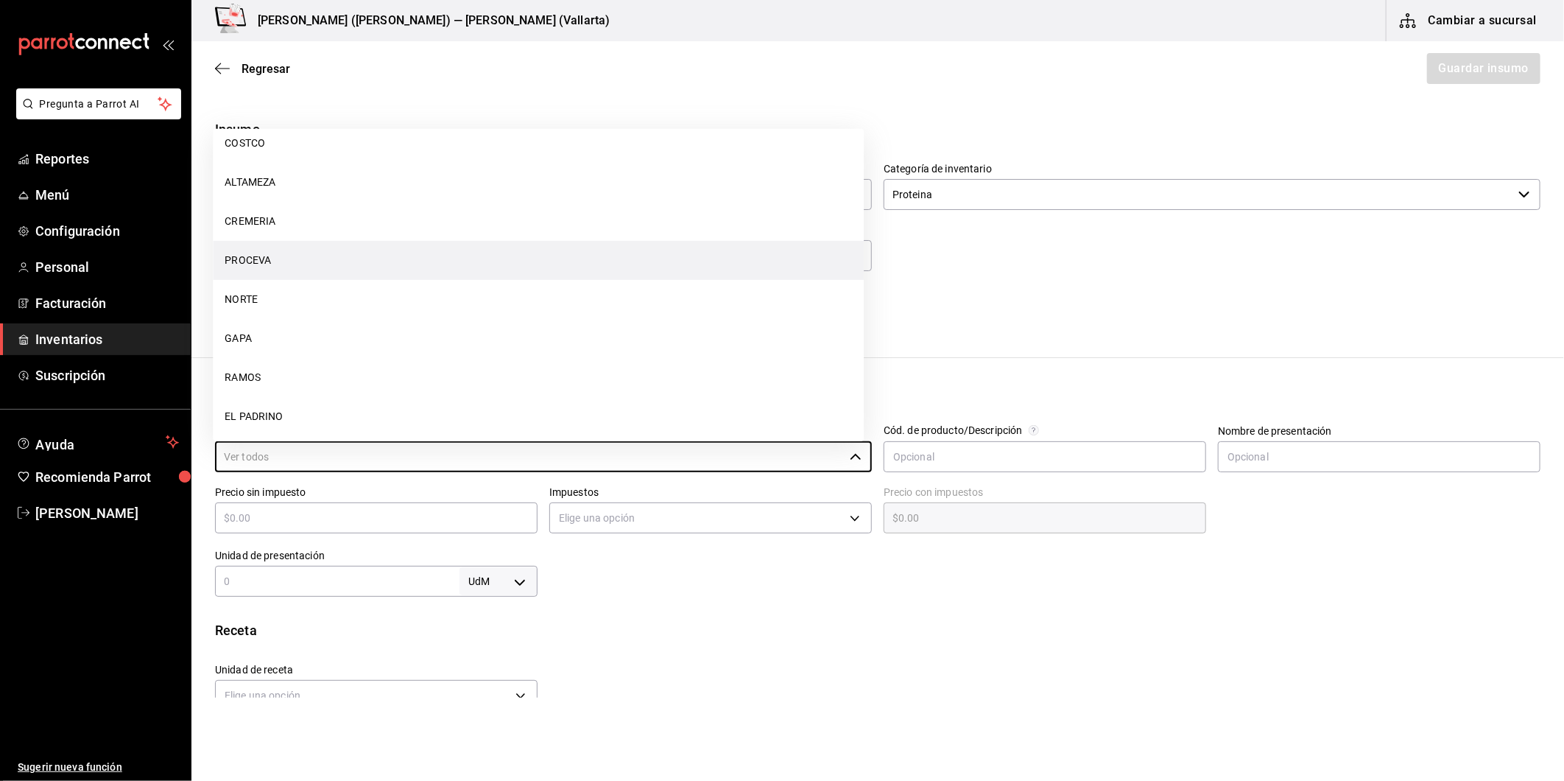
scroll to position [289, 0]
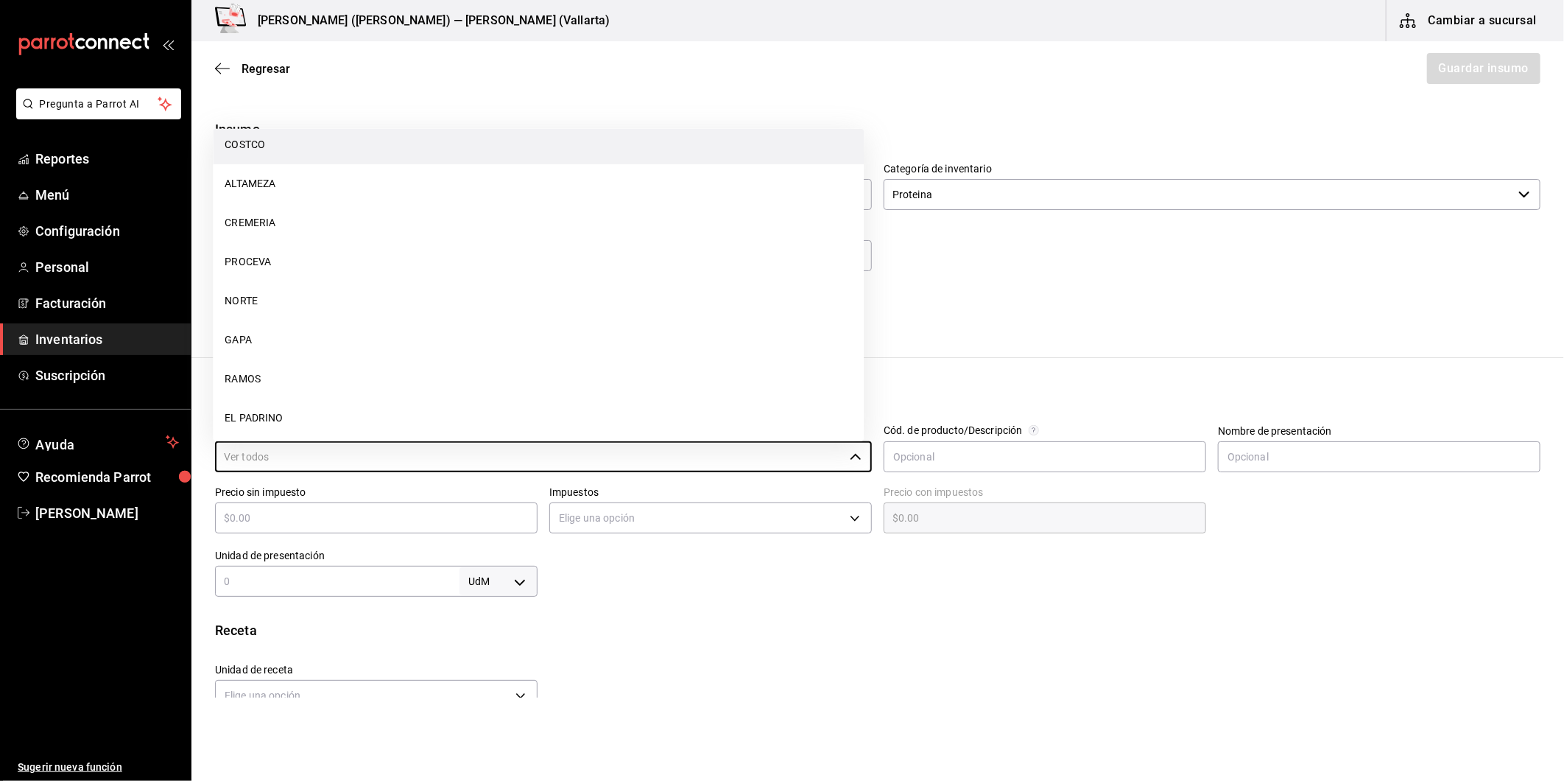
click at [277, 148] on li "COSTCO" at bounding box center [538, 144] width 651 height 39
type input "COSTCO"
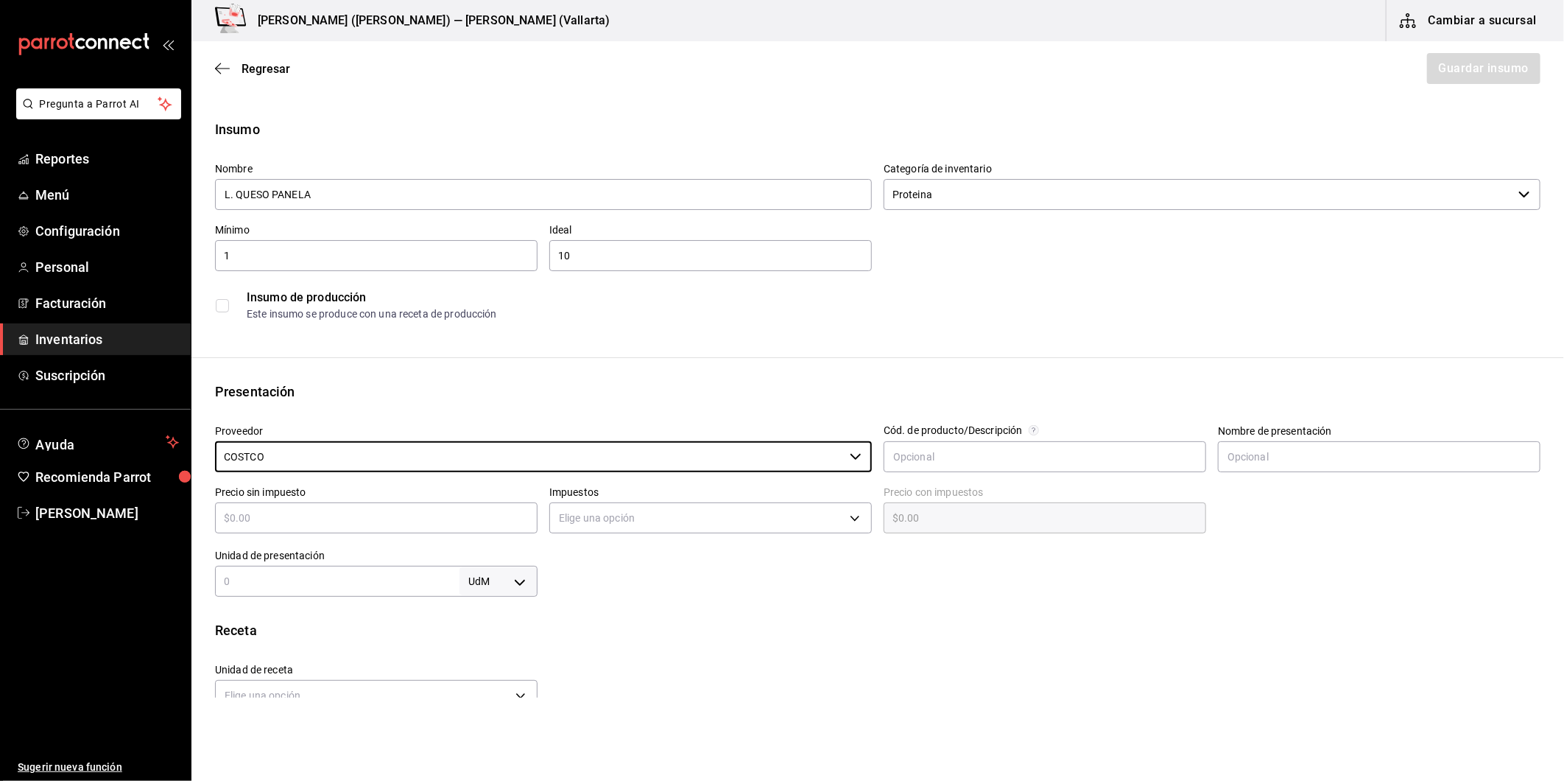
click at [386, 527] on div "​" at bounding box center [376, 517] width 323 height 31
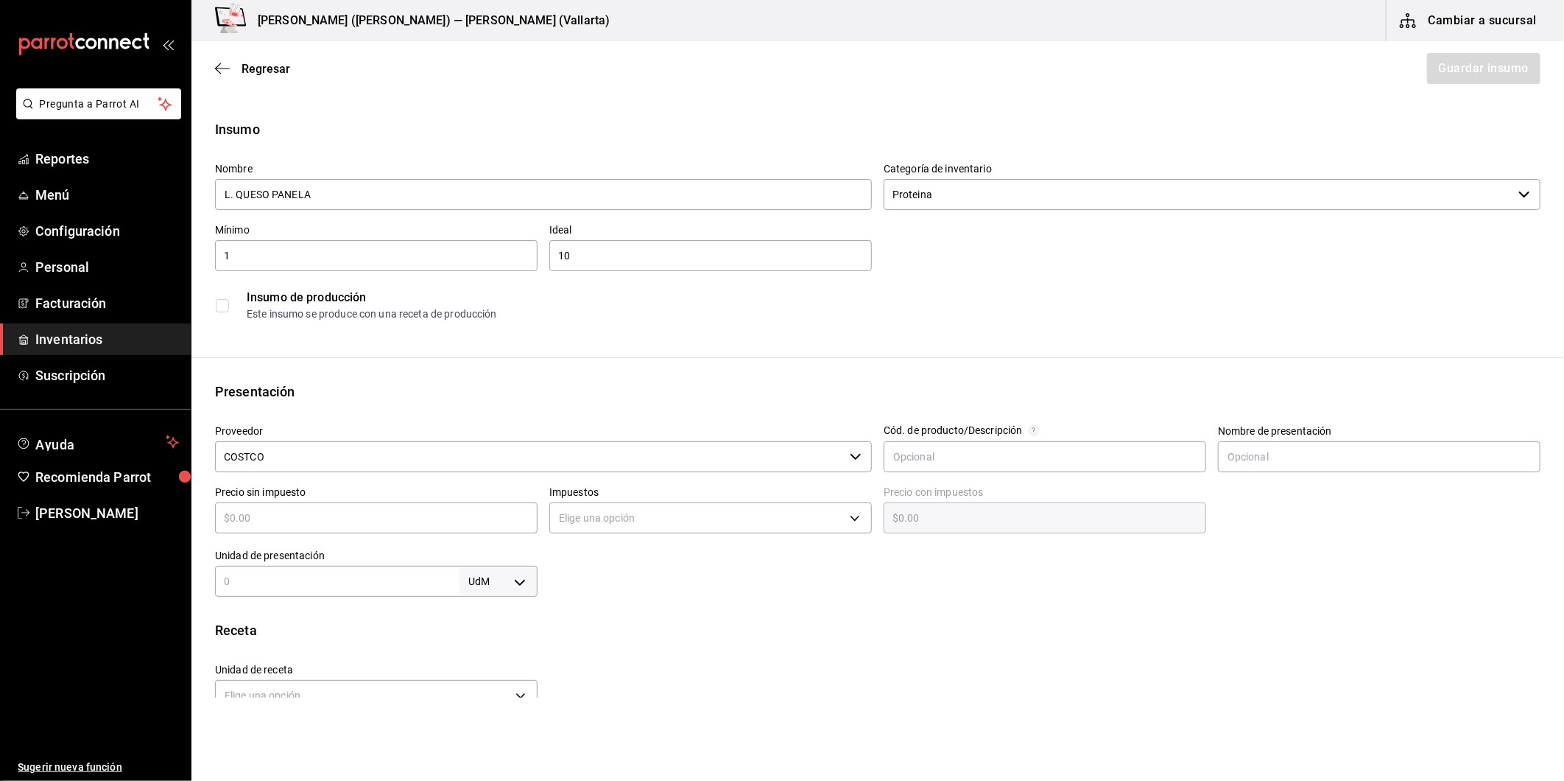
type input "$2"
type input "$2.00"
type input "$26"
type input "$26.00"
type input "$26"
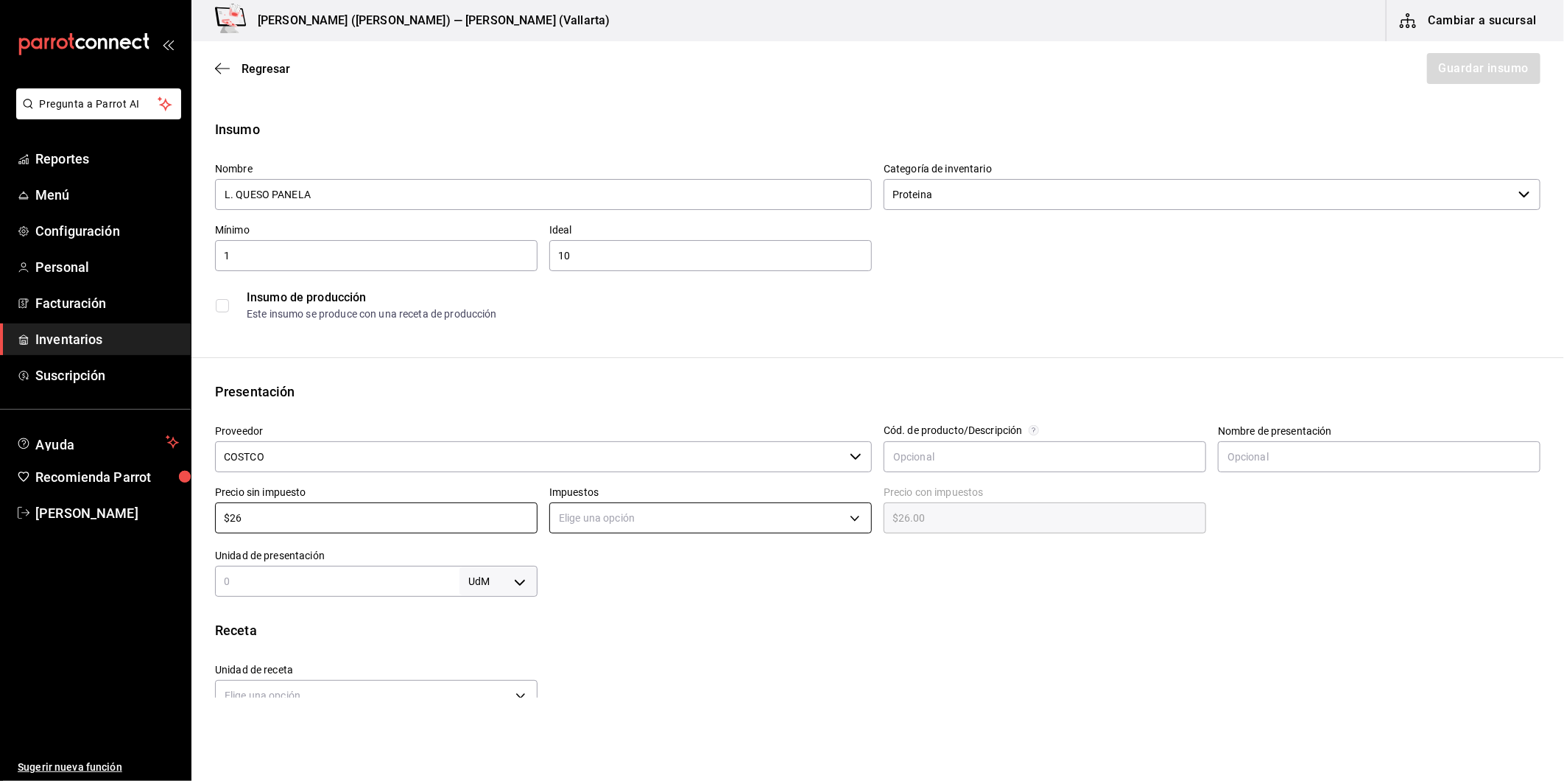
click at [622, 509] on body "Pregunta a Parrot AI Reportes Menú Configuración Personal Facturación Inventari…" at bounding box center [782, 349] width 1564 height 698
click at [606, 558] on li "IVA 0%" at bounding box center [706, 564] width 318 height 24
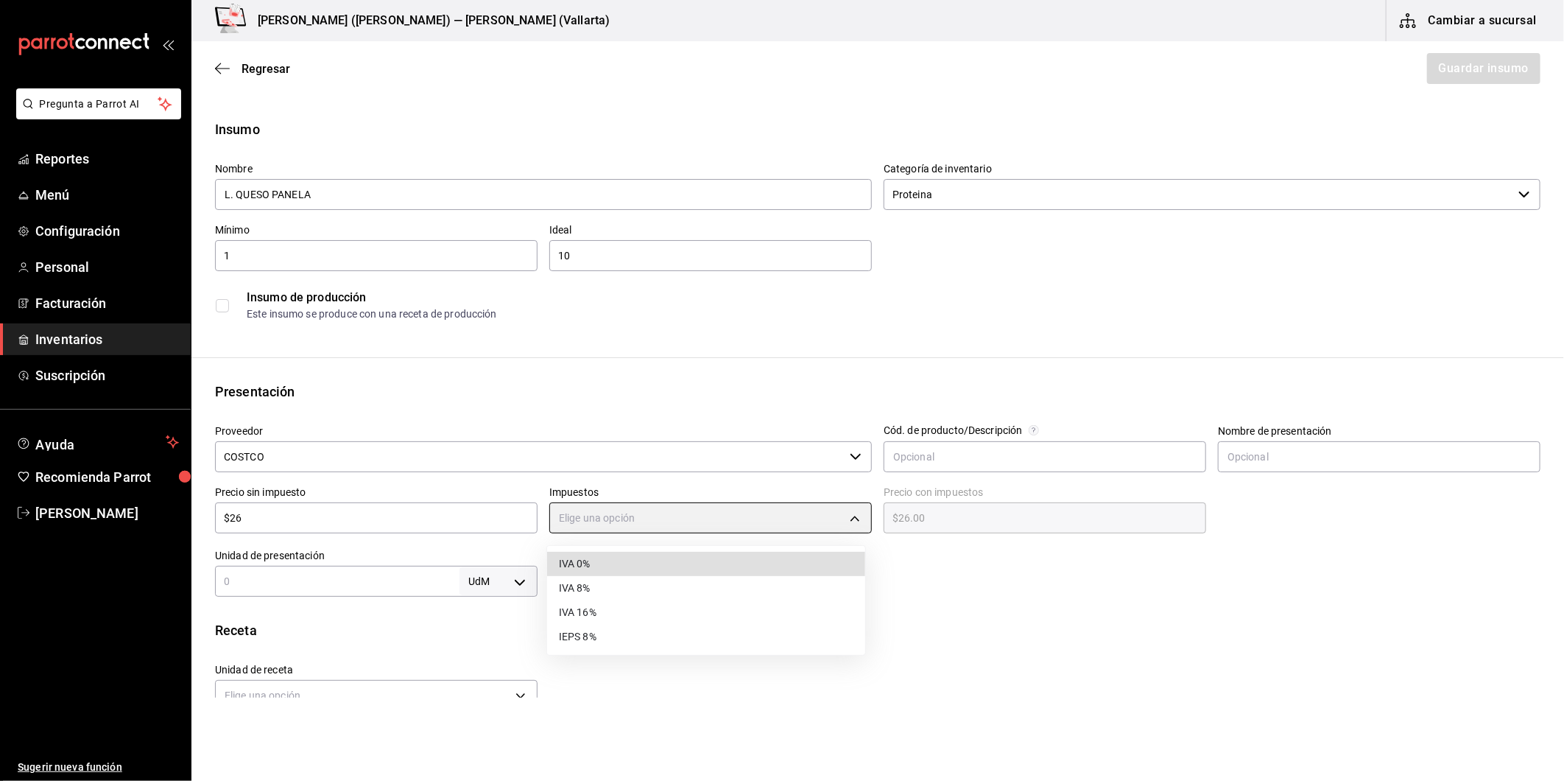
type input "IVA_0"
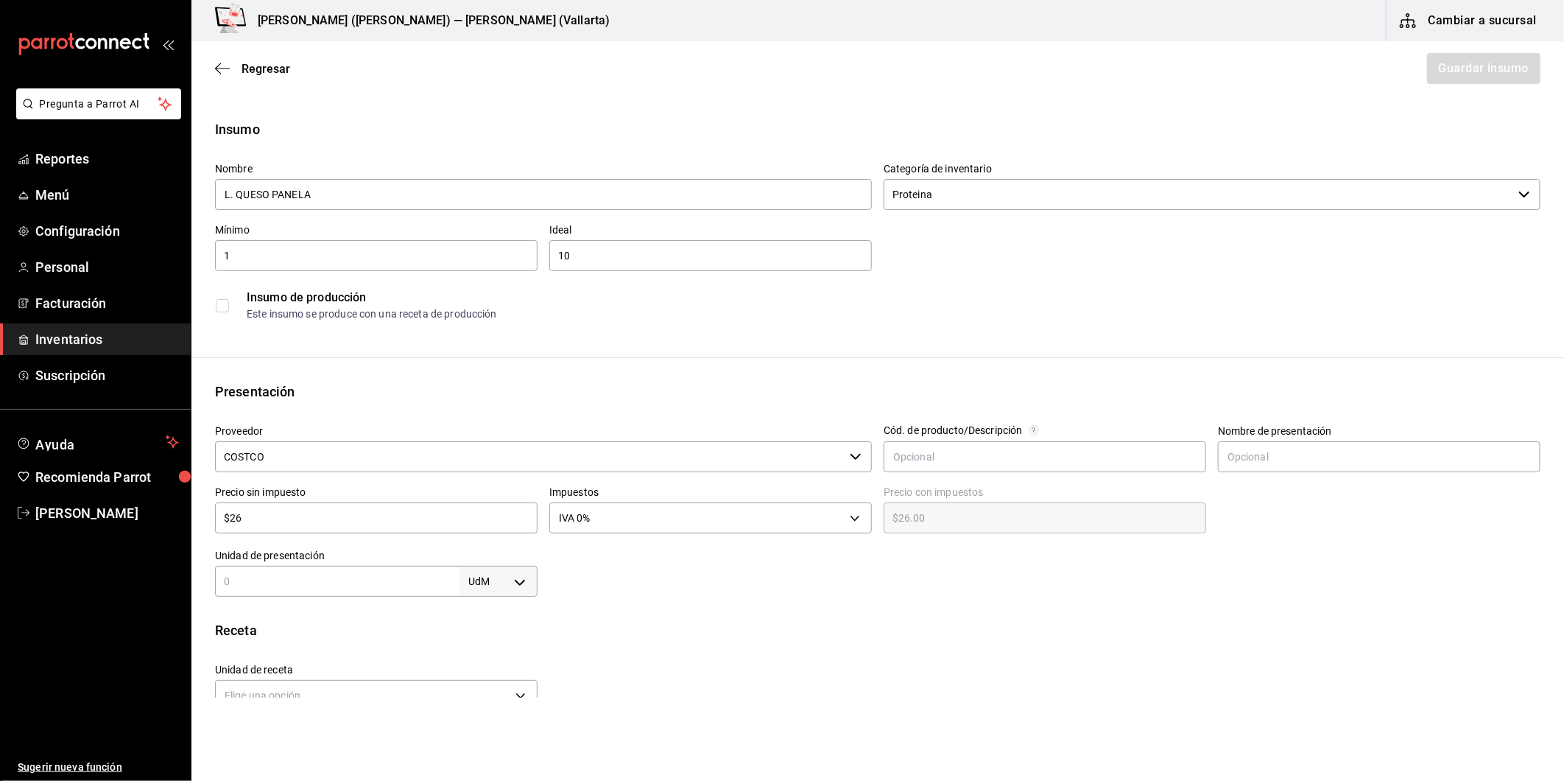
click at [429, 585] on input "text" at bounding box center [337, 581] width 245 height 18
type input "1"
click at [523, 588] on body "Pregunta a Parrot AI Reportes Menú Configuración Personal Facturación Inventari…" at bounding box center [782, 349] width 1564 height 698
click at [488, 731] on li "pza" at bounding box center [495, 737] width 77 height 24
type input "UNIT"
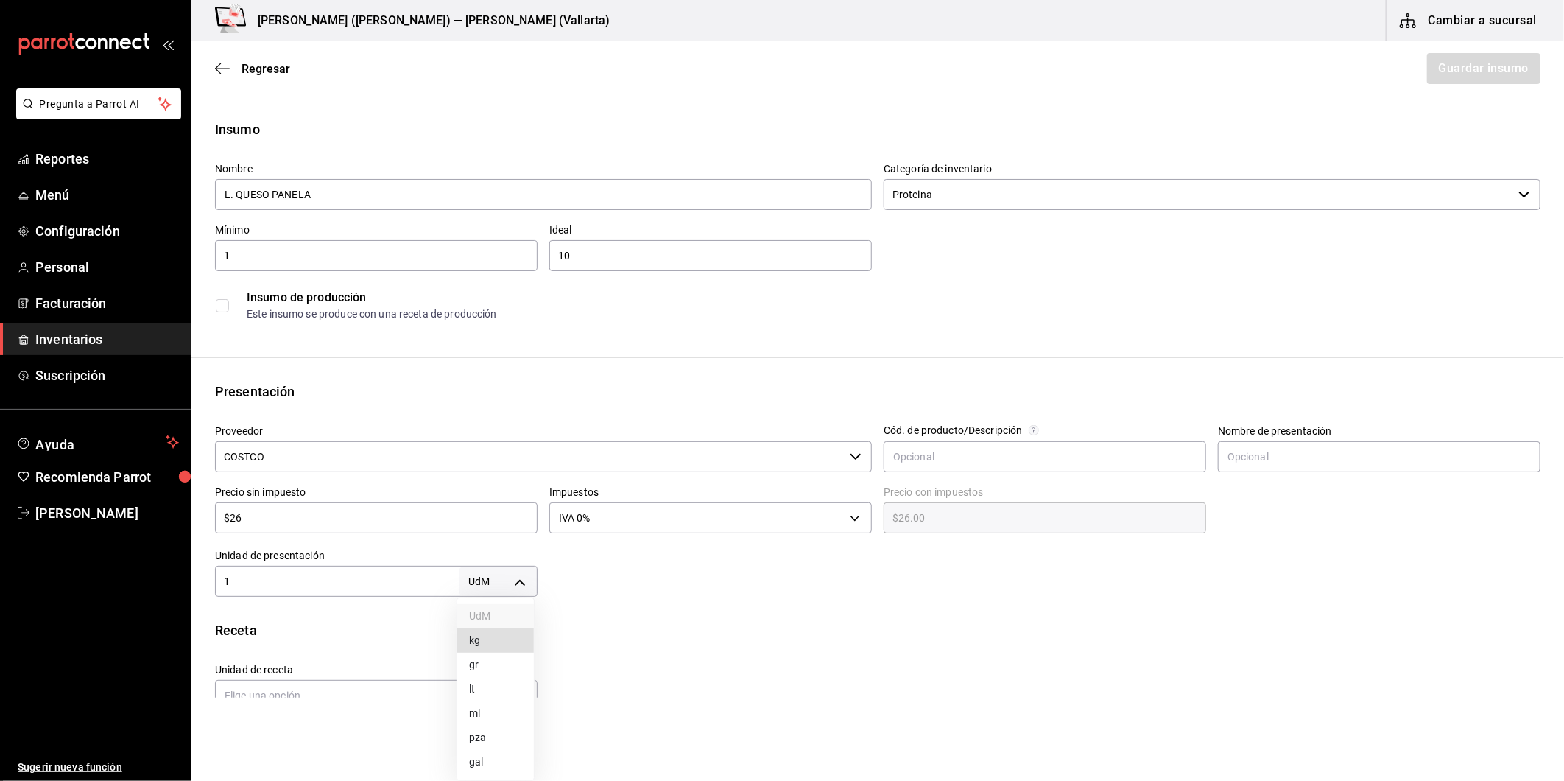
type input "UNIT"
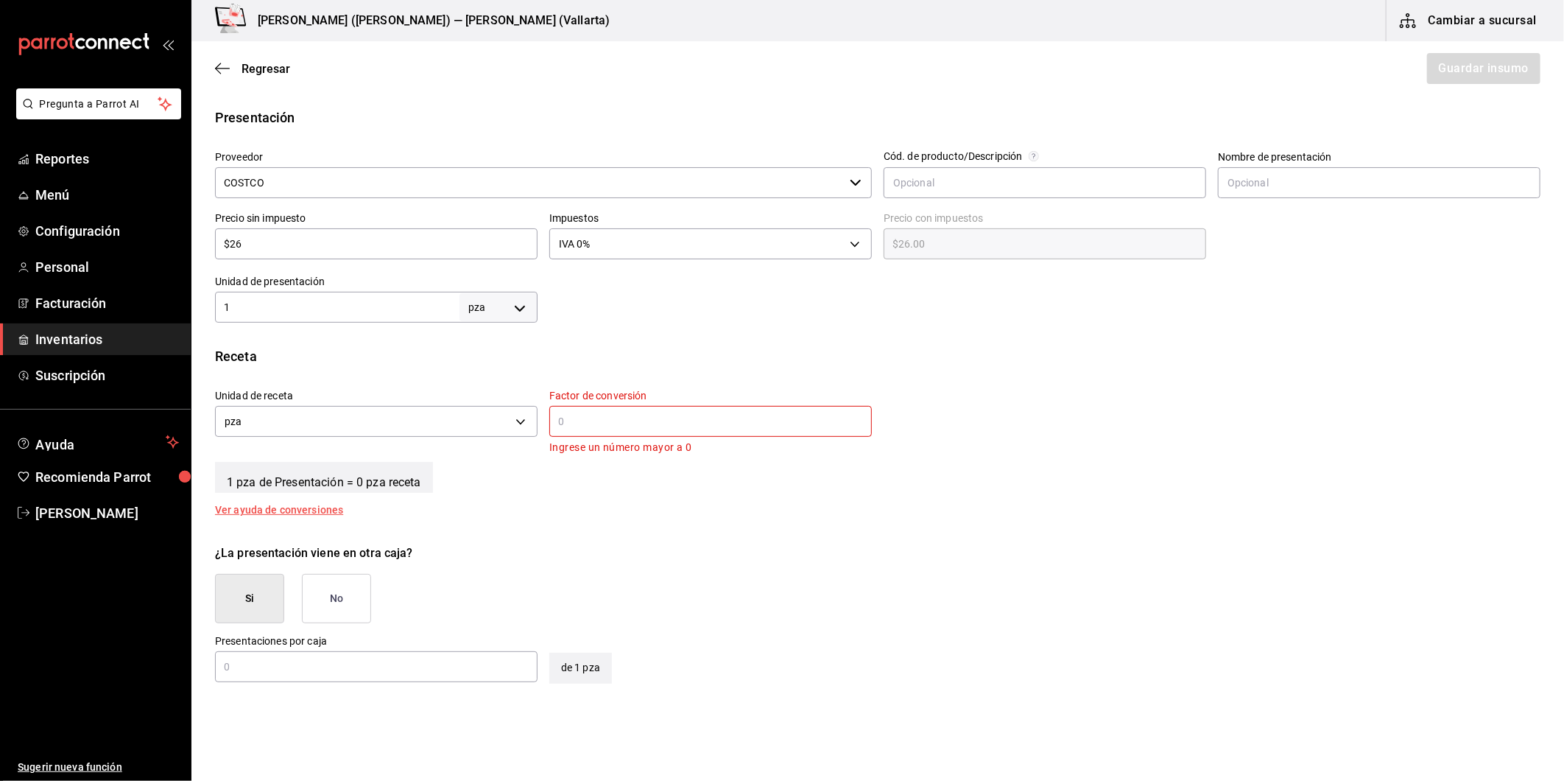
scroll to position [327, 0]
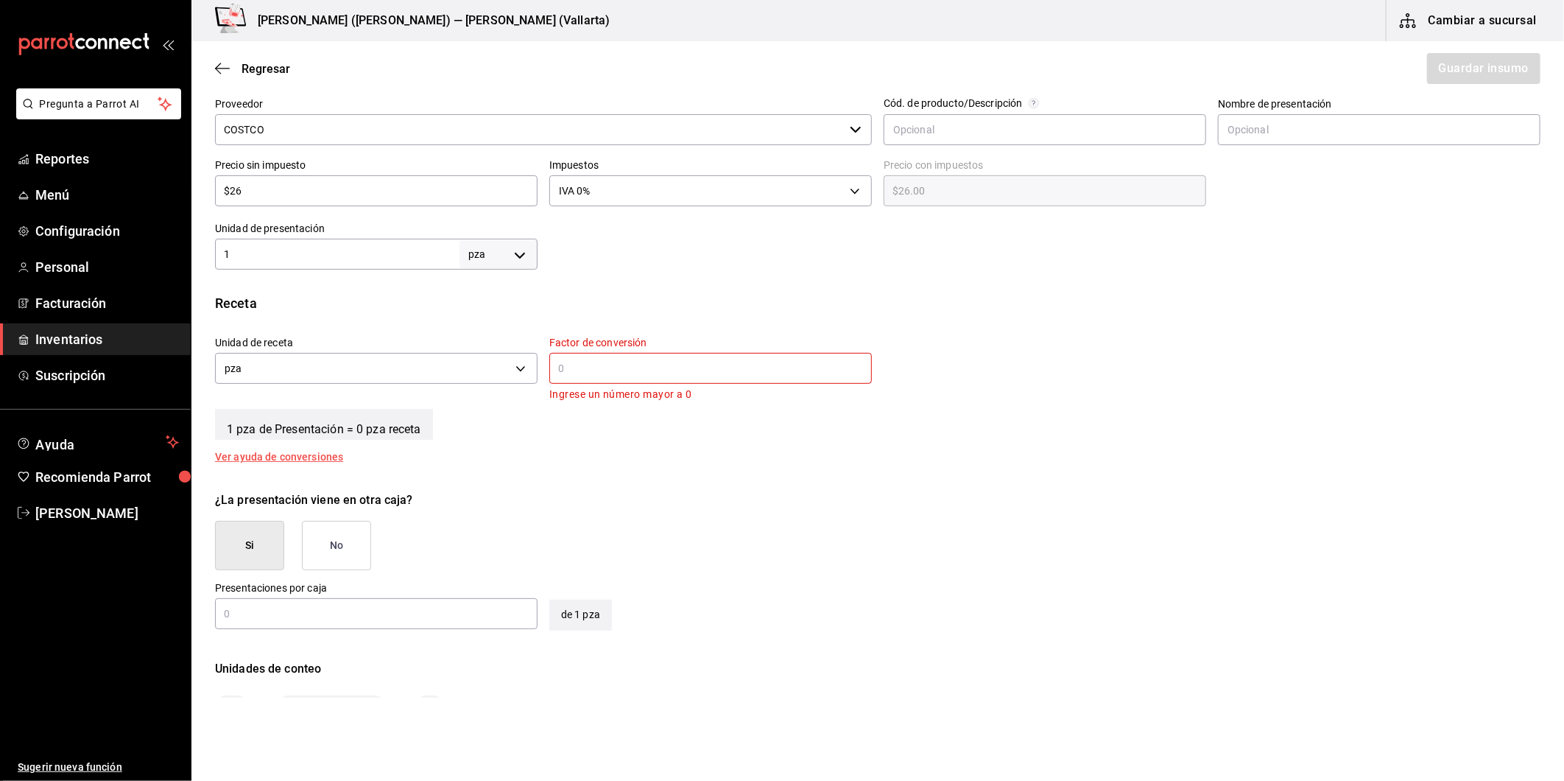
click at [597, 374] on input "text" at bounding box center [710, 368] width 323 height 18
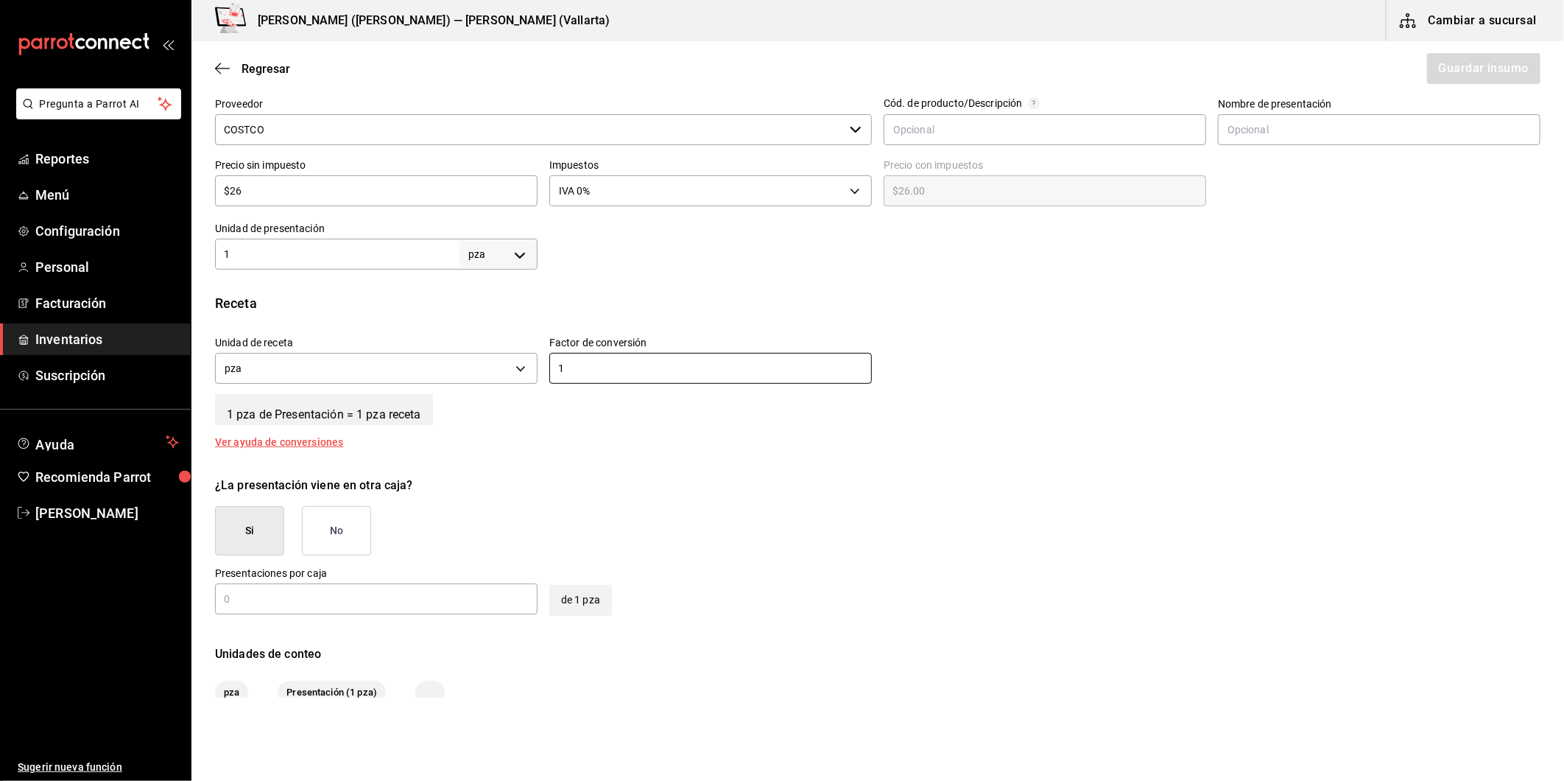
type input "1"
drag, startPoint x: 336, startPoint y: 531, endPoint x: 344, endPoint y: 525, distance: 10.0
click at [335, 530] on button "No" at bounding box center [336, 530] width 69 height 49
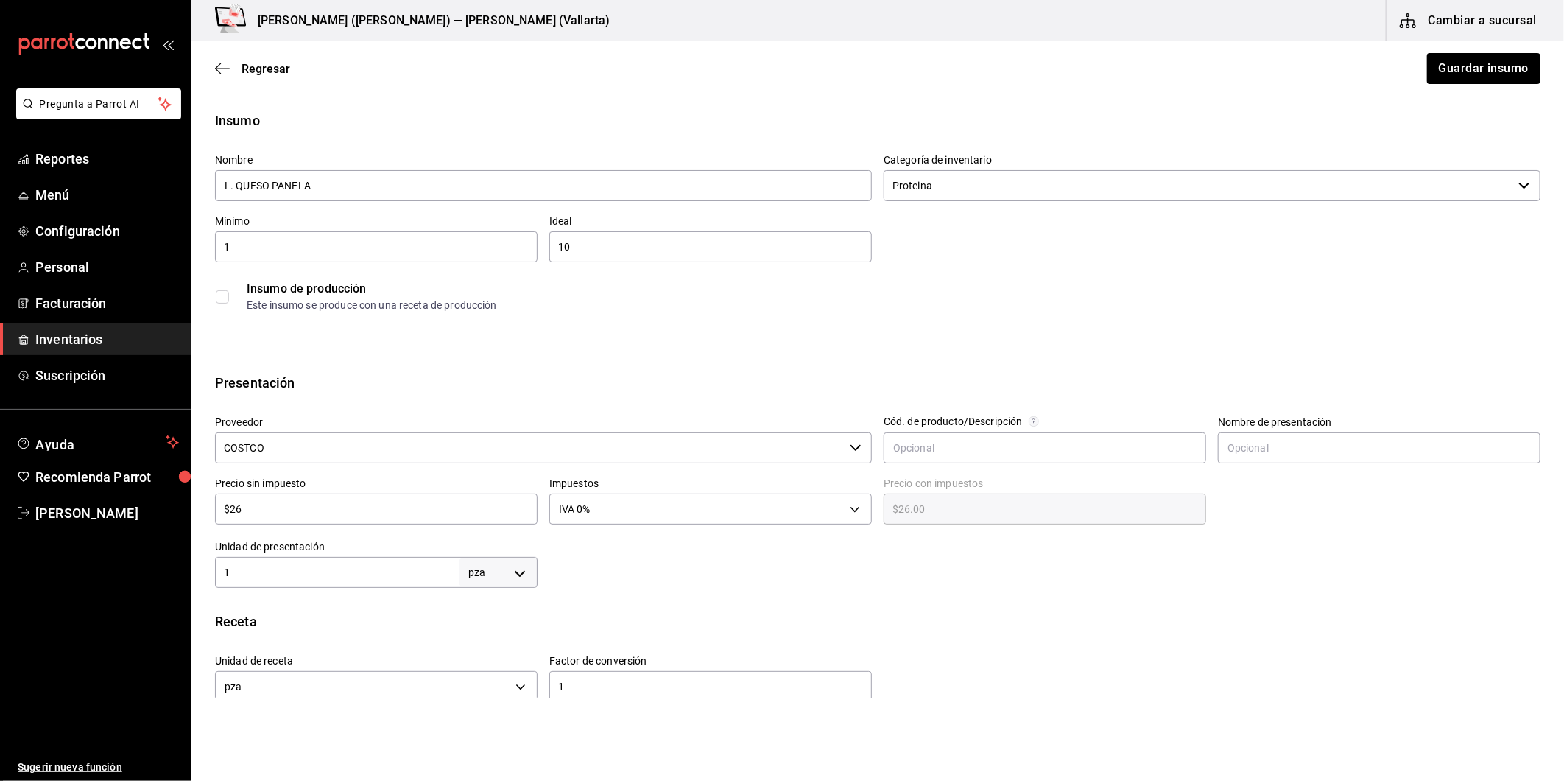
scroll to position [0, 0]
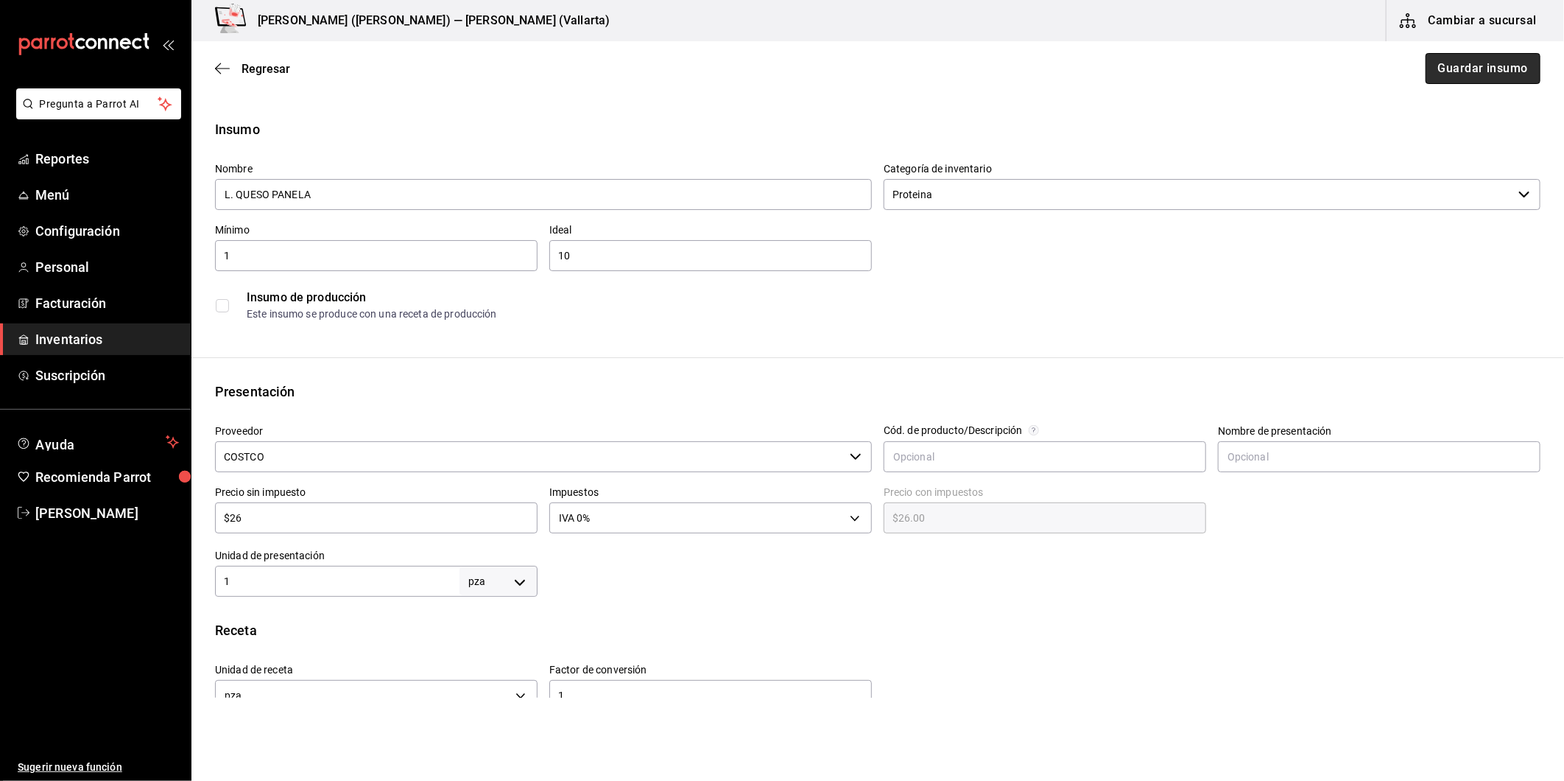
click at [1444, 81] on button "Guardar insumo" at bounding box center [1483, 68] width 115 height 31
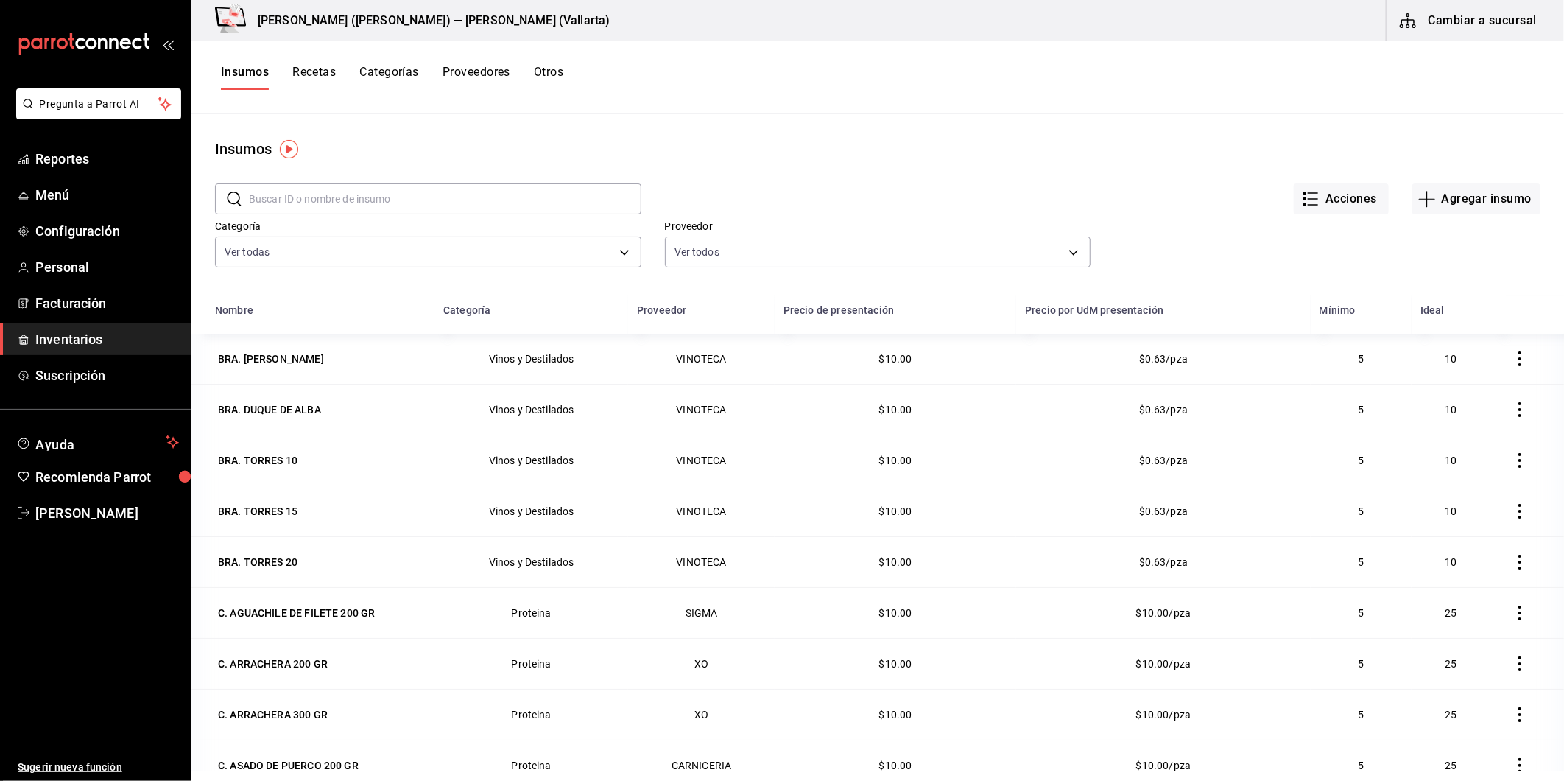
drag, startPoint x: 477, startPoint y: 64, endPoint x: 485, endPoint y: 61, distance: 8.6
click at [482, 63] on div "Insumos Recetas Categorías Proveedores Otros" at bounding box center [877, 77] width 1373 height 73
click at [482, 74] on button "Proveedores" at bounding box center [477, 77] width 68 height 25
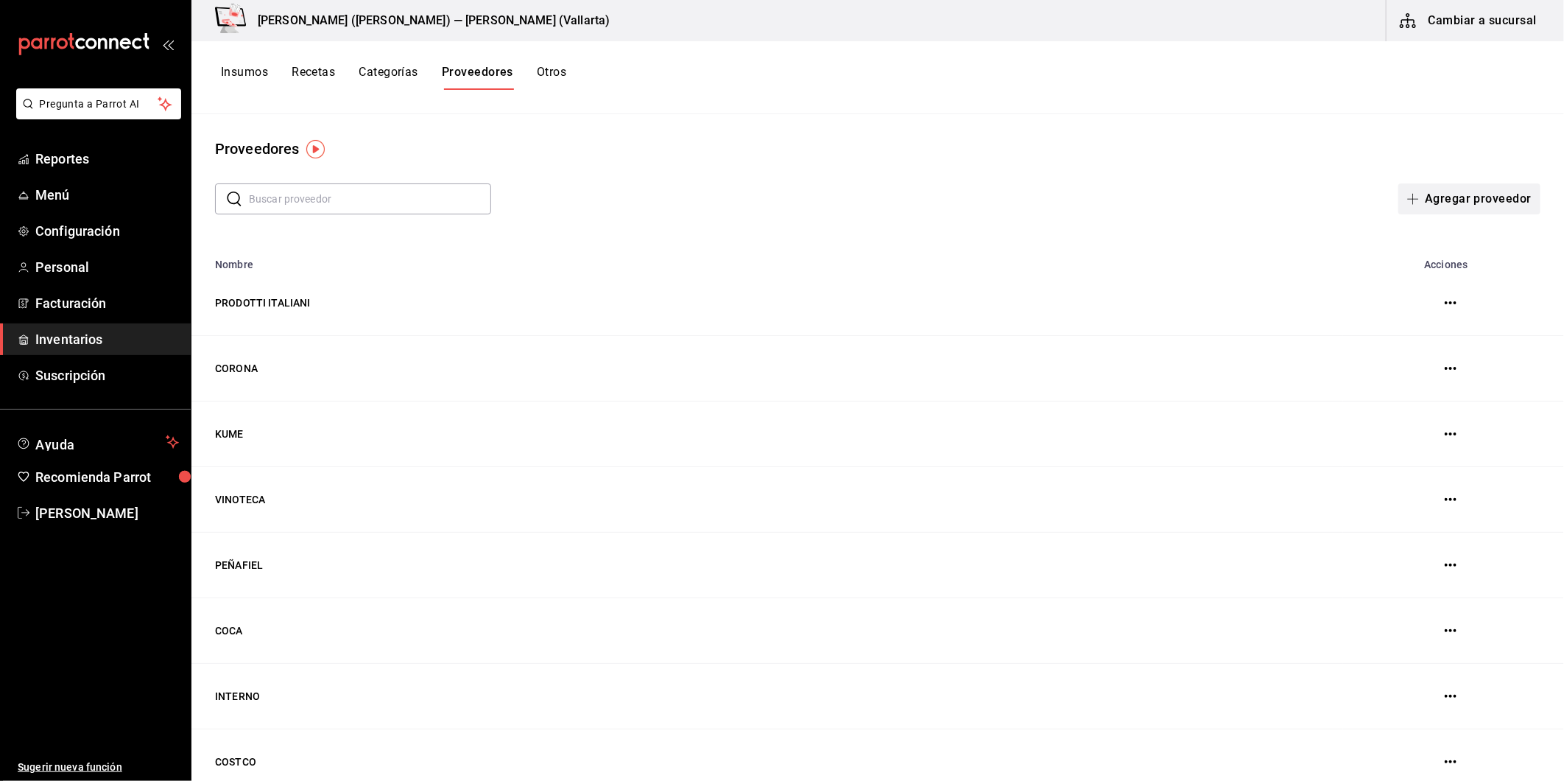
click at [1417, 199] on button "Agregar proveedor" at bounding box center [1470, 198] width 142 height 31
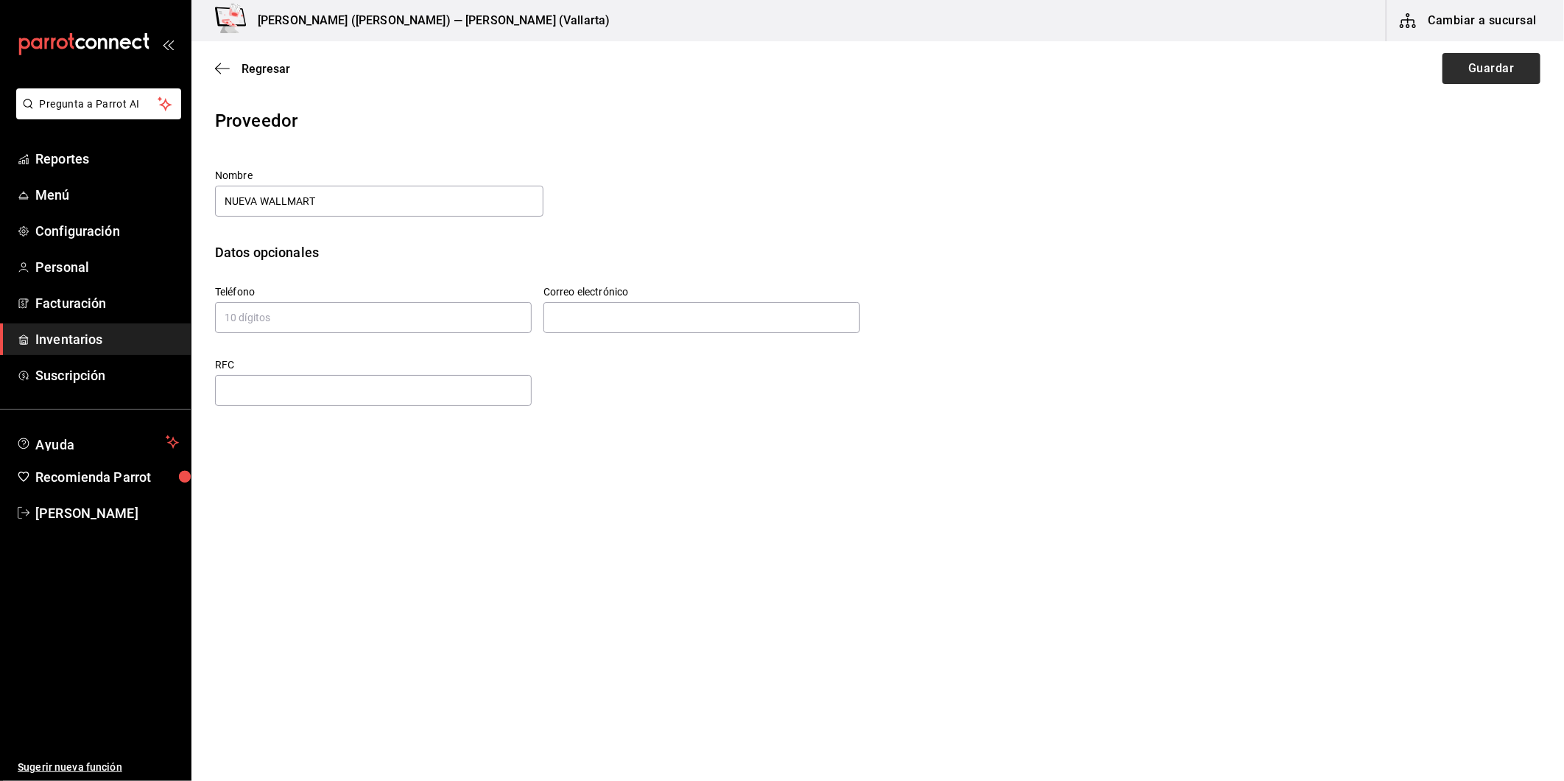
type input "NUEVA WALLMART"
click at [1507, 60] on button "Guardar" at bounding box center [1492, 68] width 98 height 31
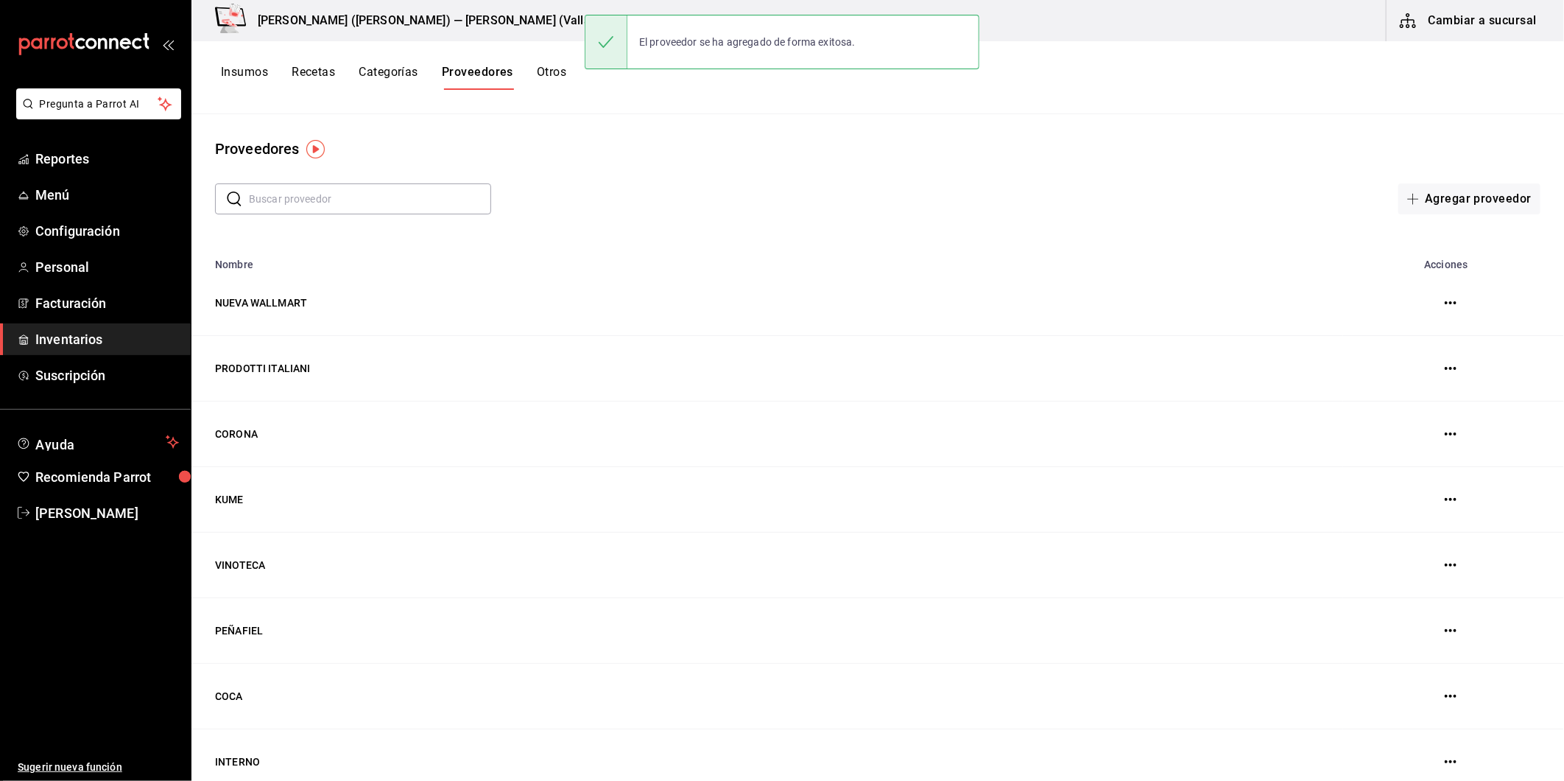
click at [252, 78] on button "Insumos" at bounding box center [244, 77] width 47 height 25
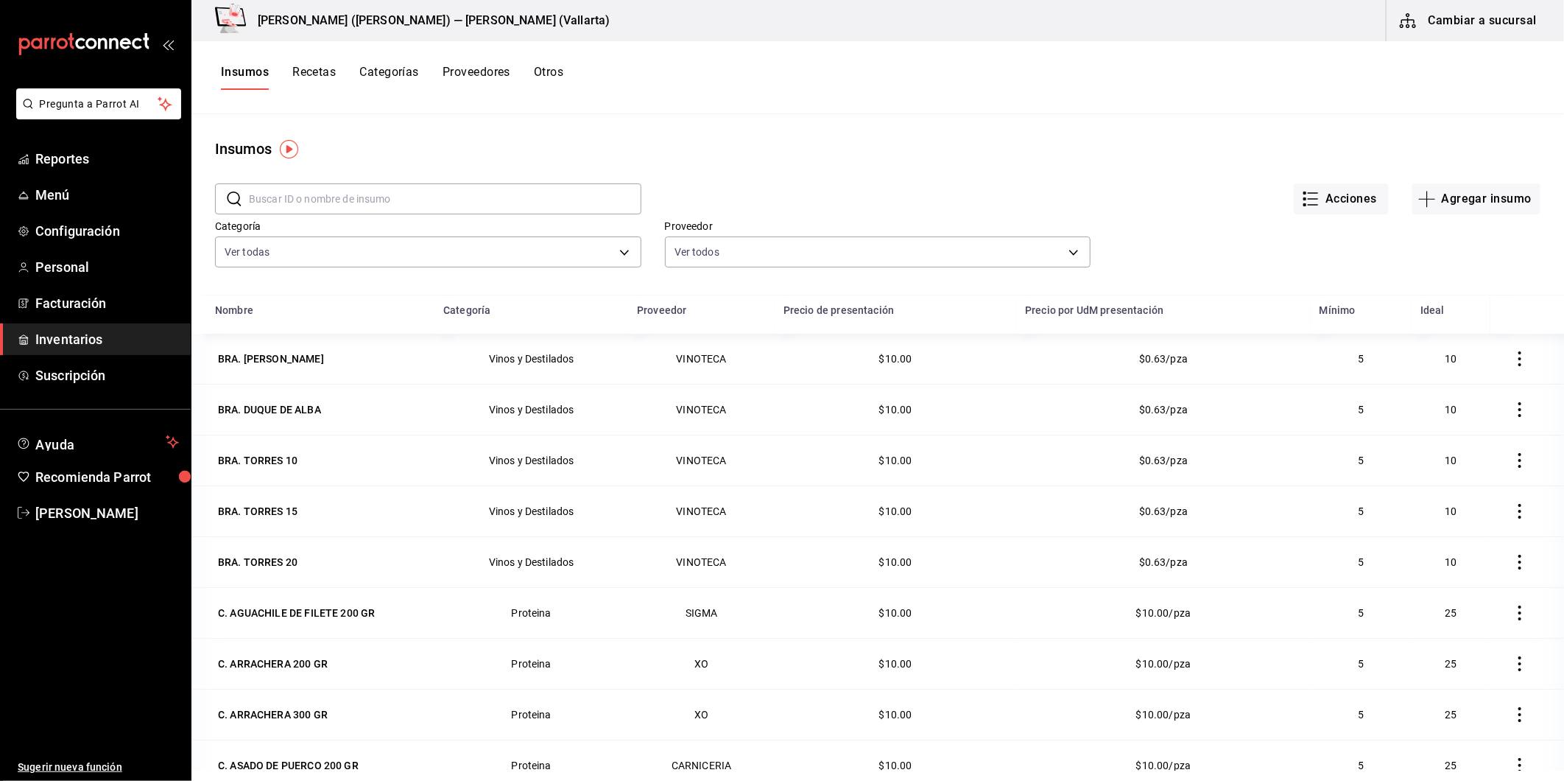
click at [356, 199] on input "text" at bounding box center [445, 198] width 393 height 29
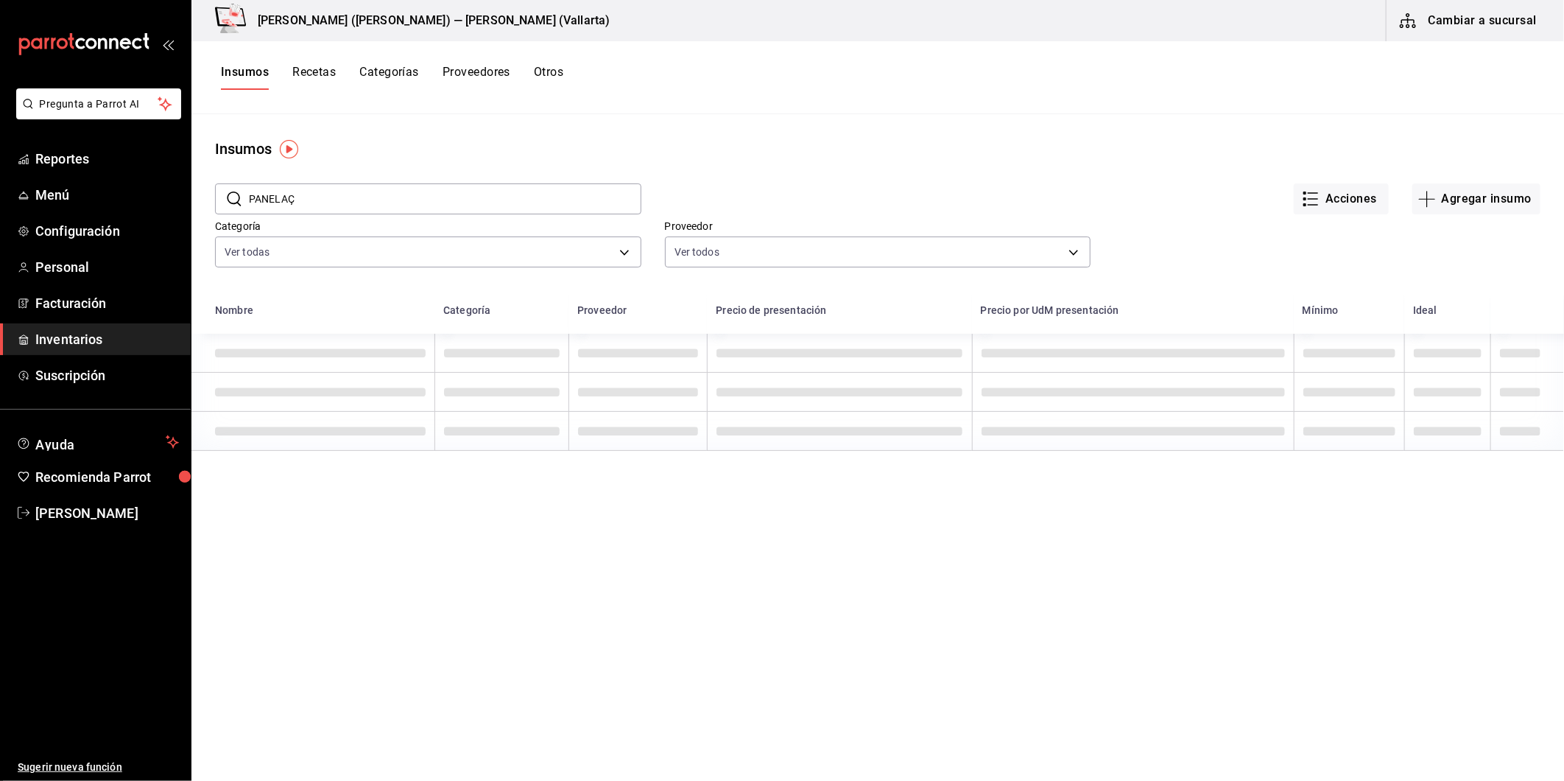
type input "PANELA"
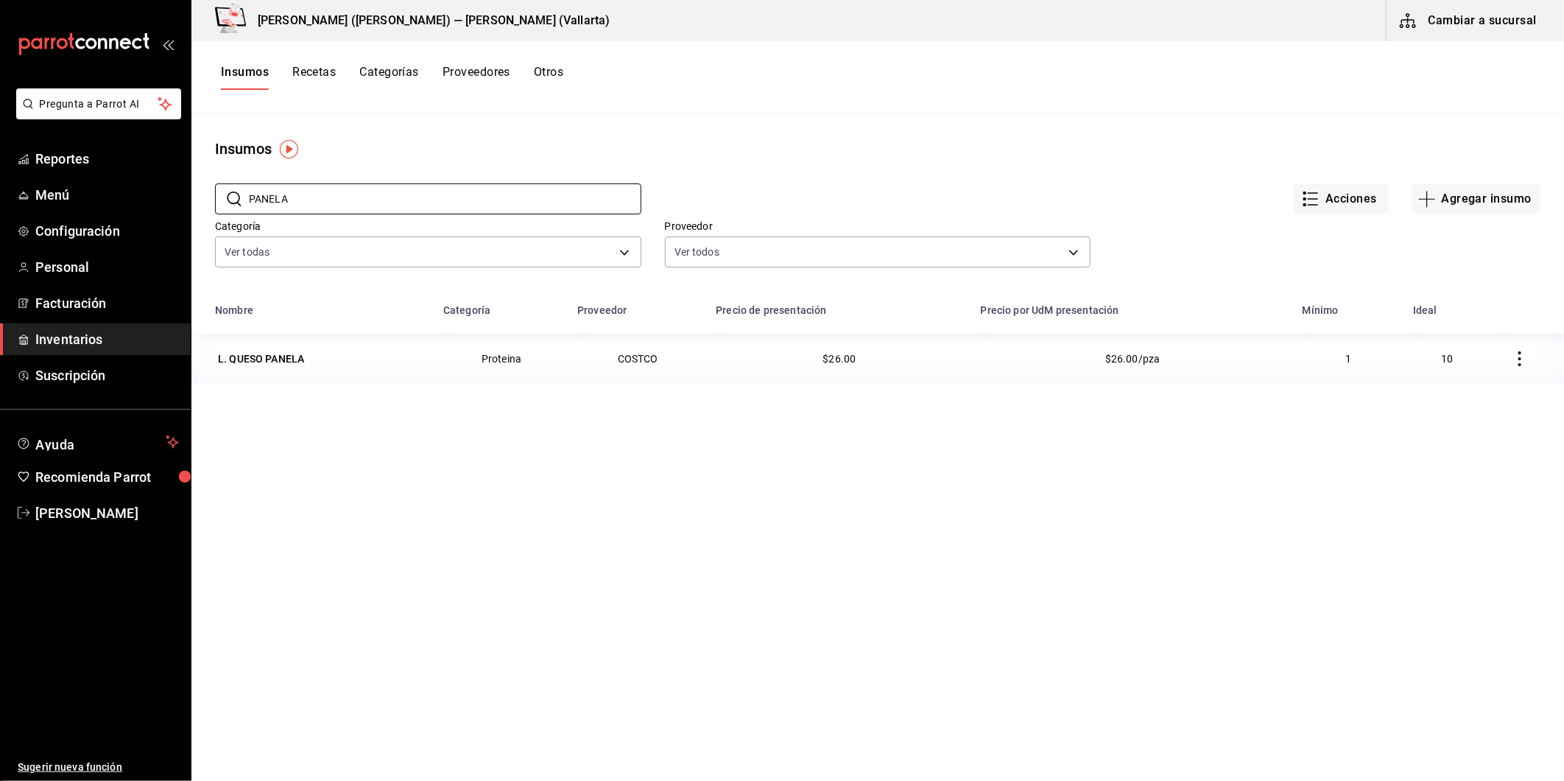
drag, startPoint x: 255, startPoint y: 363, endPoint x: 278, endPoint y: 359, distance: 24.0
click at [255, 363] on div "L. QUESO PANELA" at bounding box center [261, 358] width 86 height 15
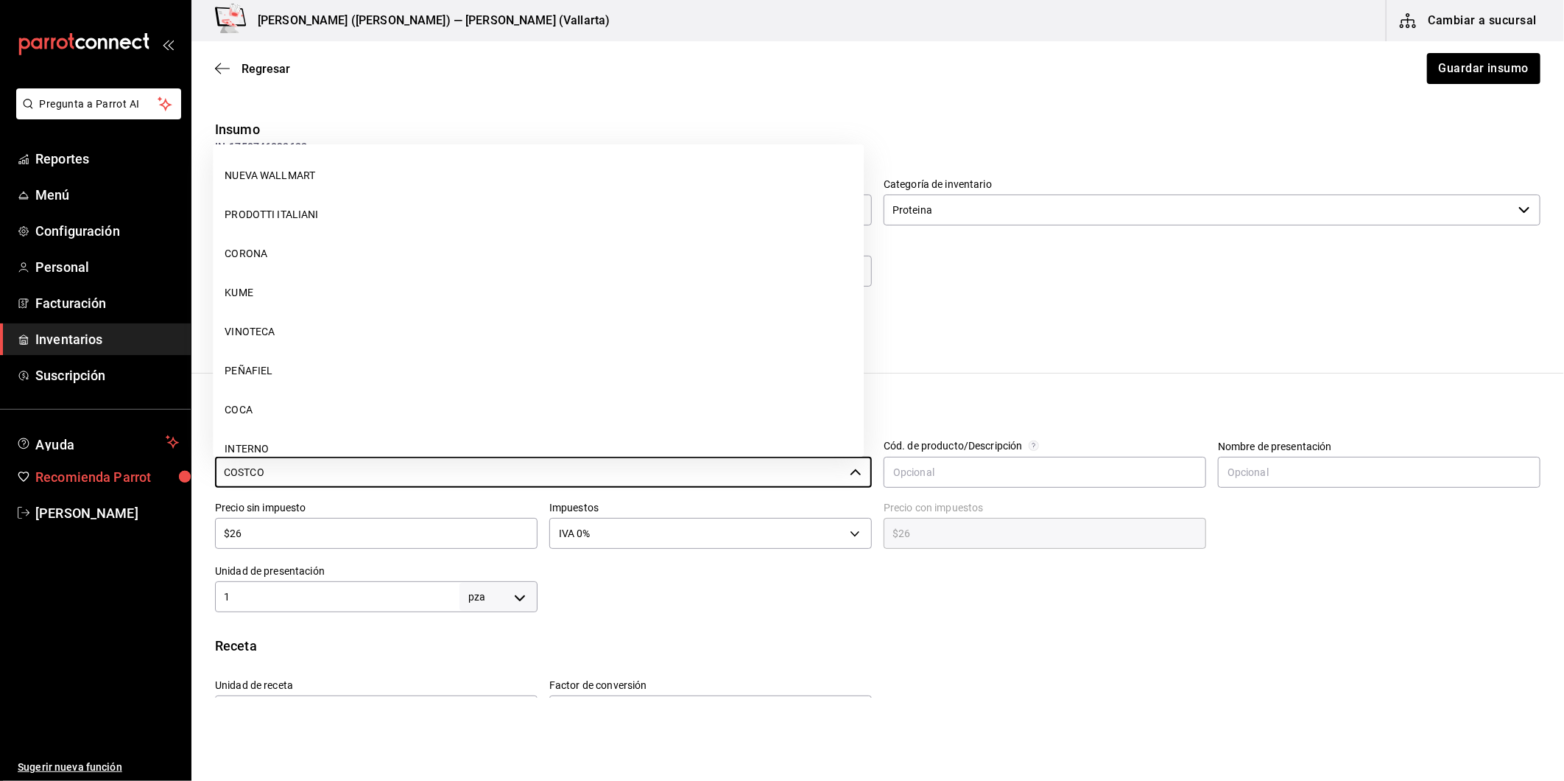
scroll to position [63, 0]
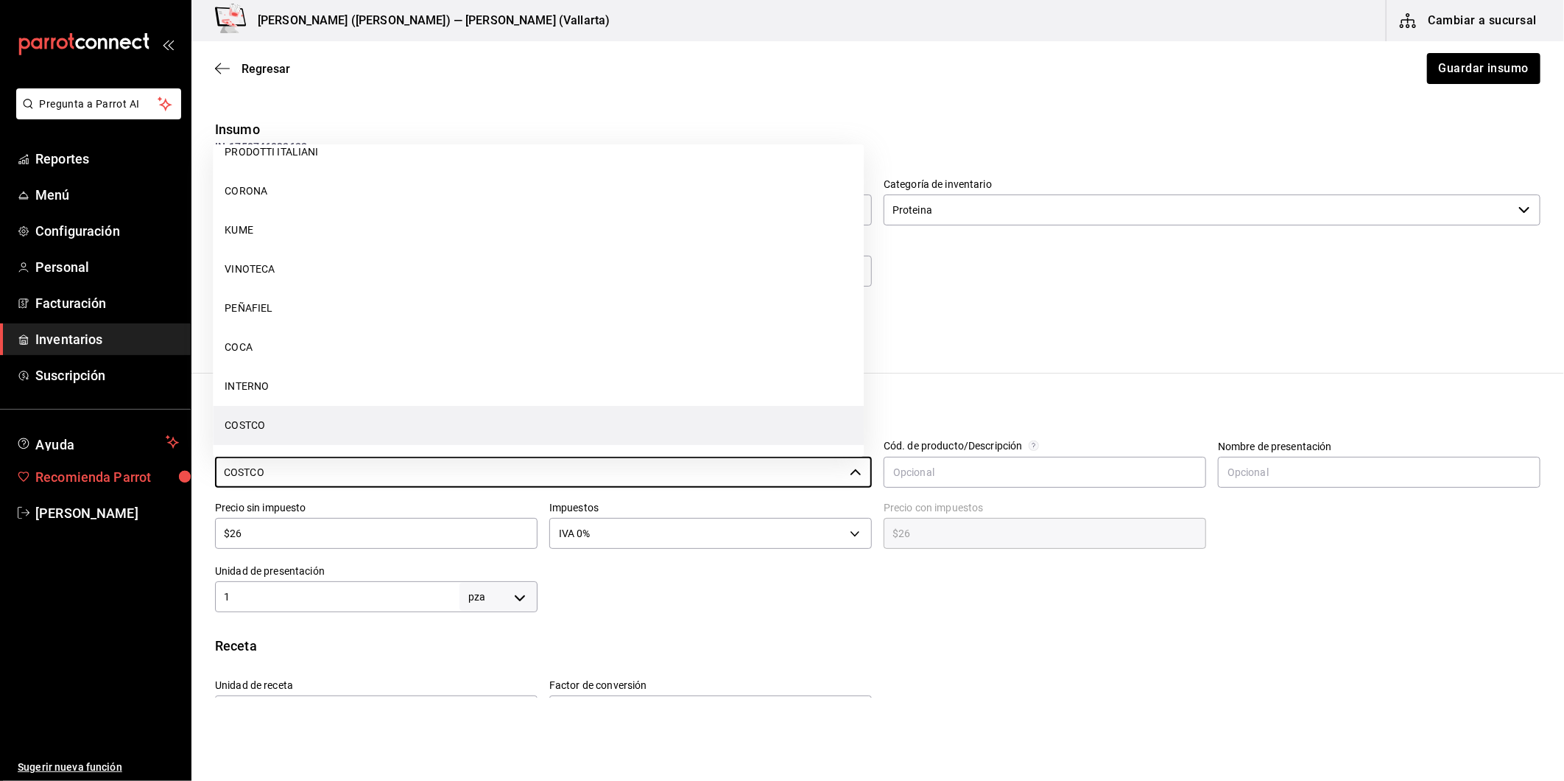
drag, startPoint x: 363, startPoint y: 472, endPoint x: 106, endPoint y: 477, distance: 257.1
click at [106, 477] on div "Pregunta a Parrot AI Reportes Menú Configuración Personal Facturación Inventari…" at bounding box center [782, 349] width 1564 height 698
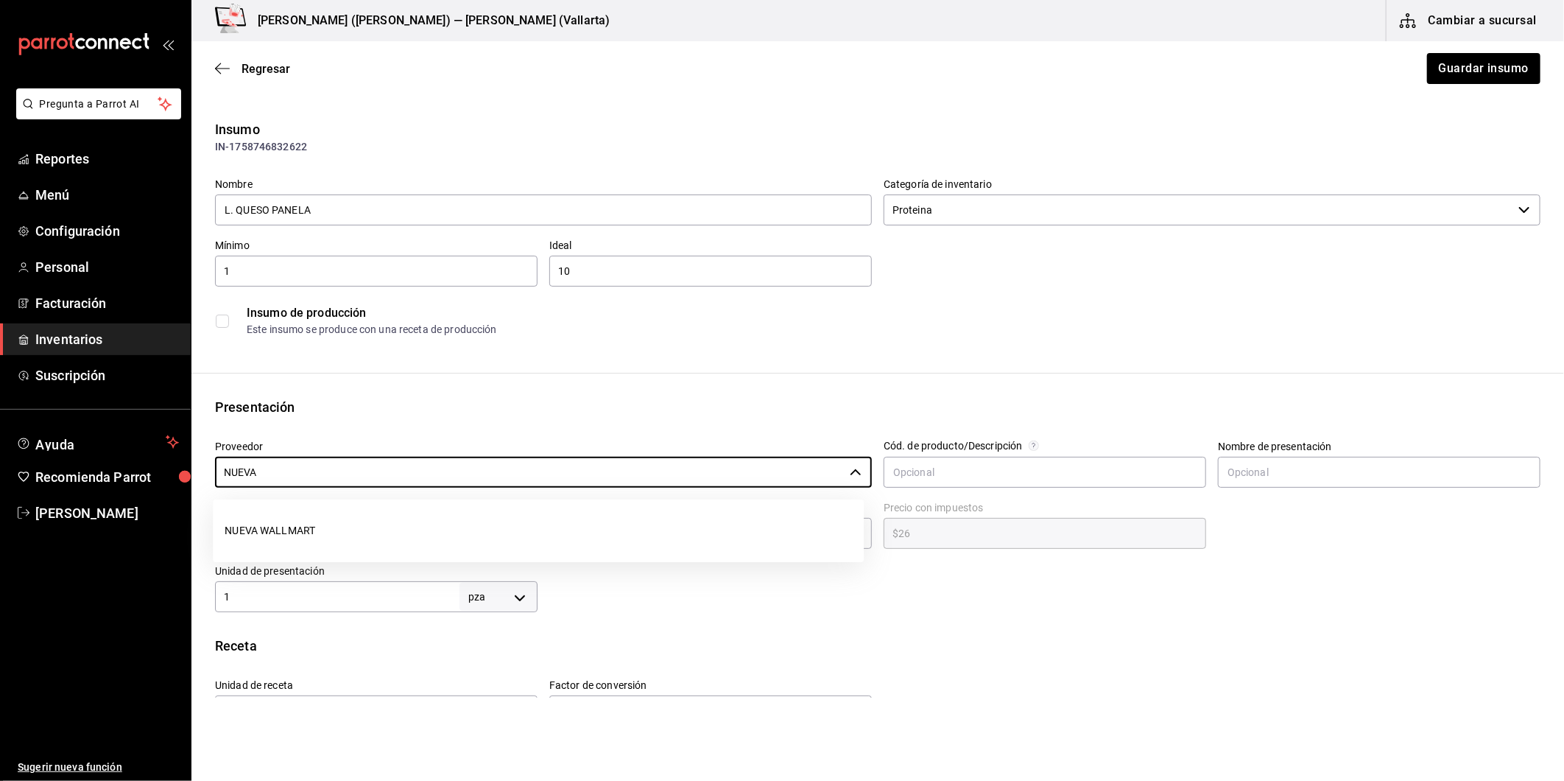
drag, startPoint x: 236, startPoint y: 521, endPoint x: 227, endPoint y: 530, distance: 13.0
click at [236, 521] on li "NUEVA WALLMART" at bounding box center [538, 530] width 651 height 39
type input "NUEVA WALLMART"
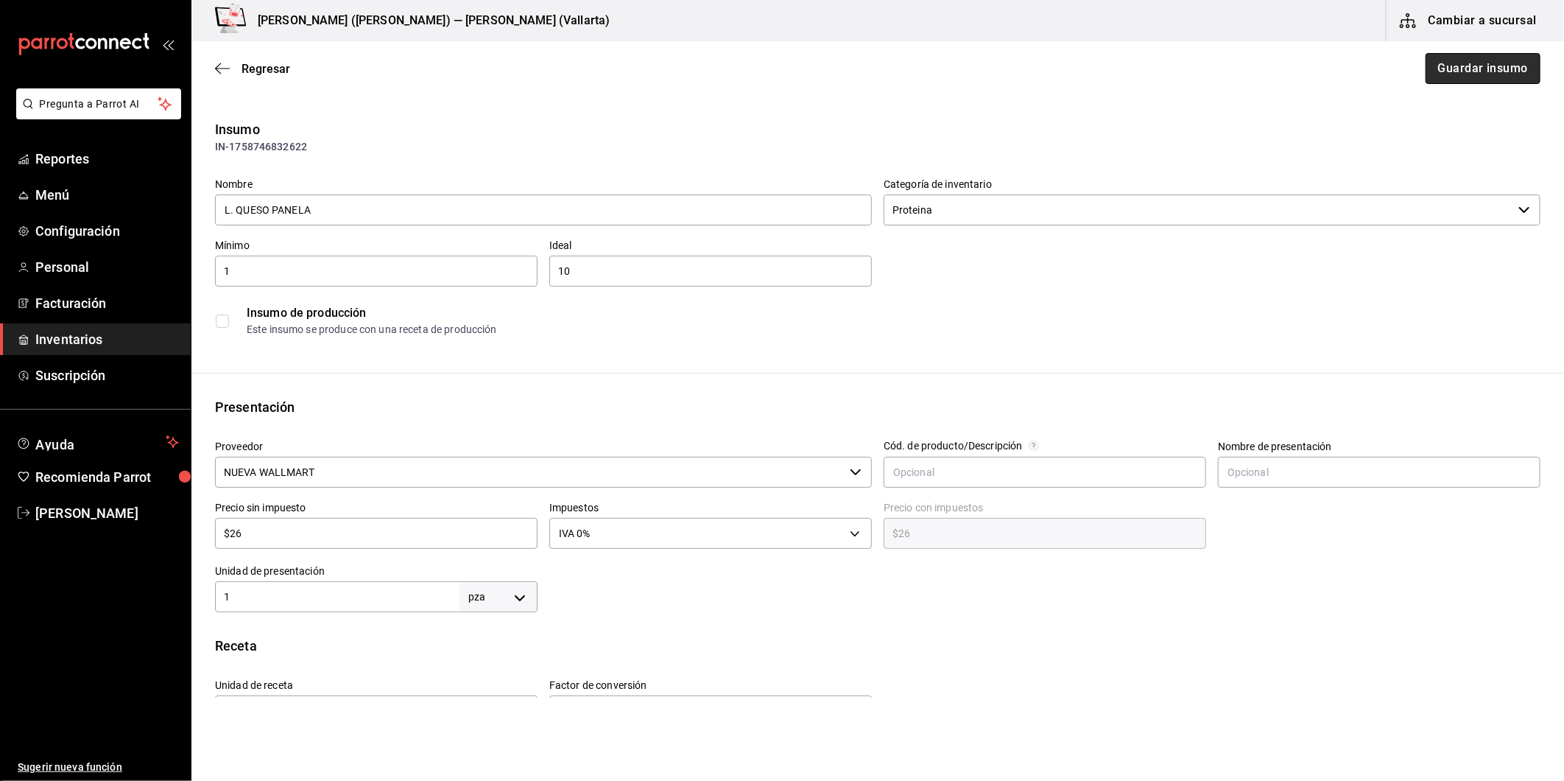
click at [1462, 72] on button "Guardar insumo" at bounding box center [1483, 68] width 115 height 31
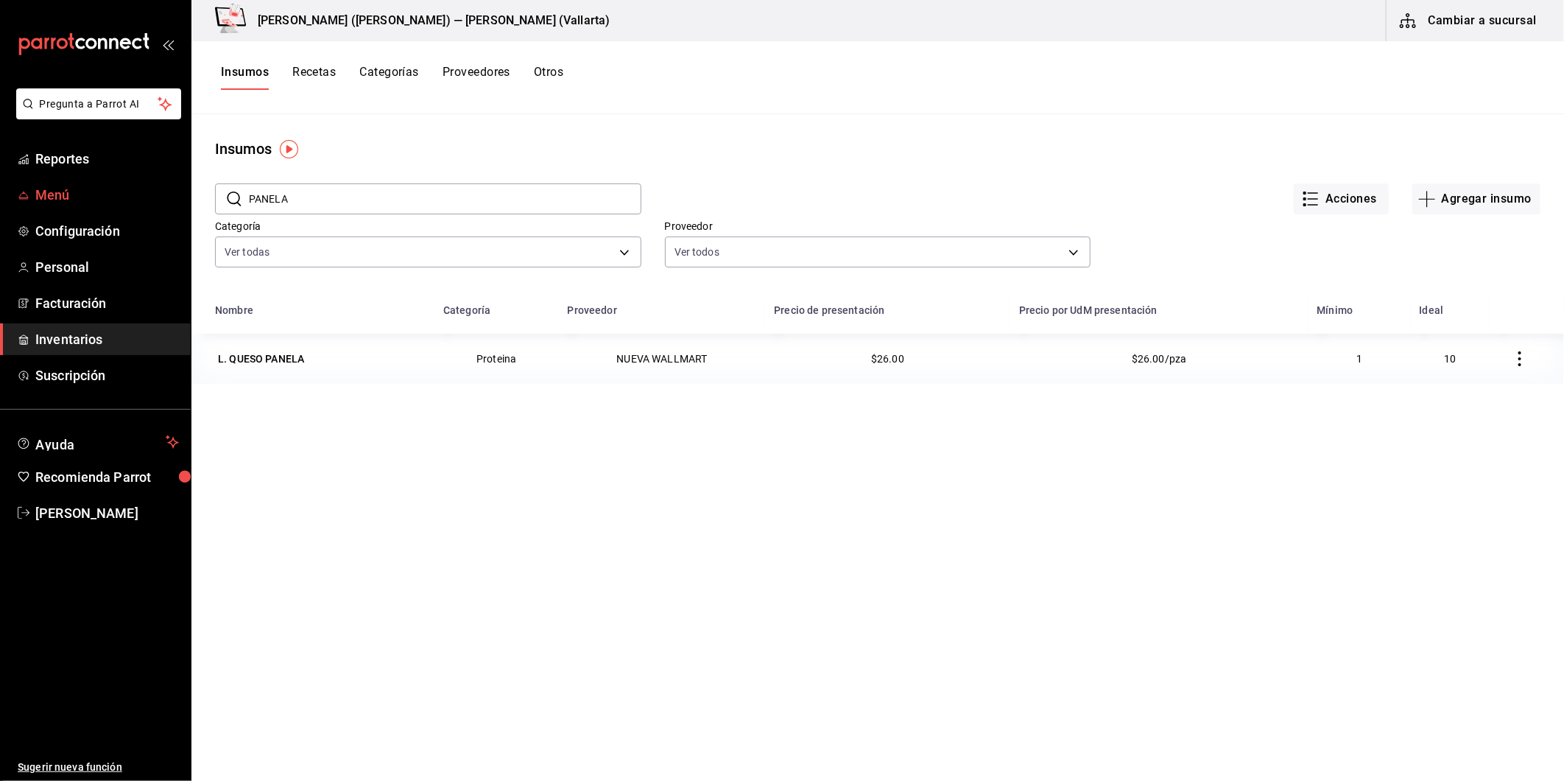
click at [56, 197] on span "Menú" at bounding box center [107, 195] width 144 height 20
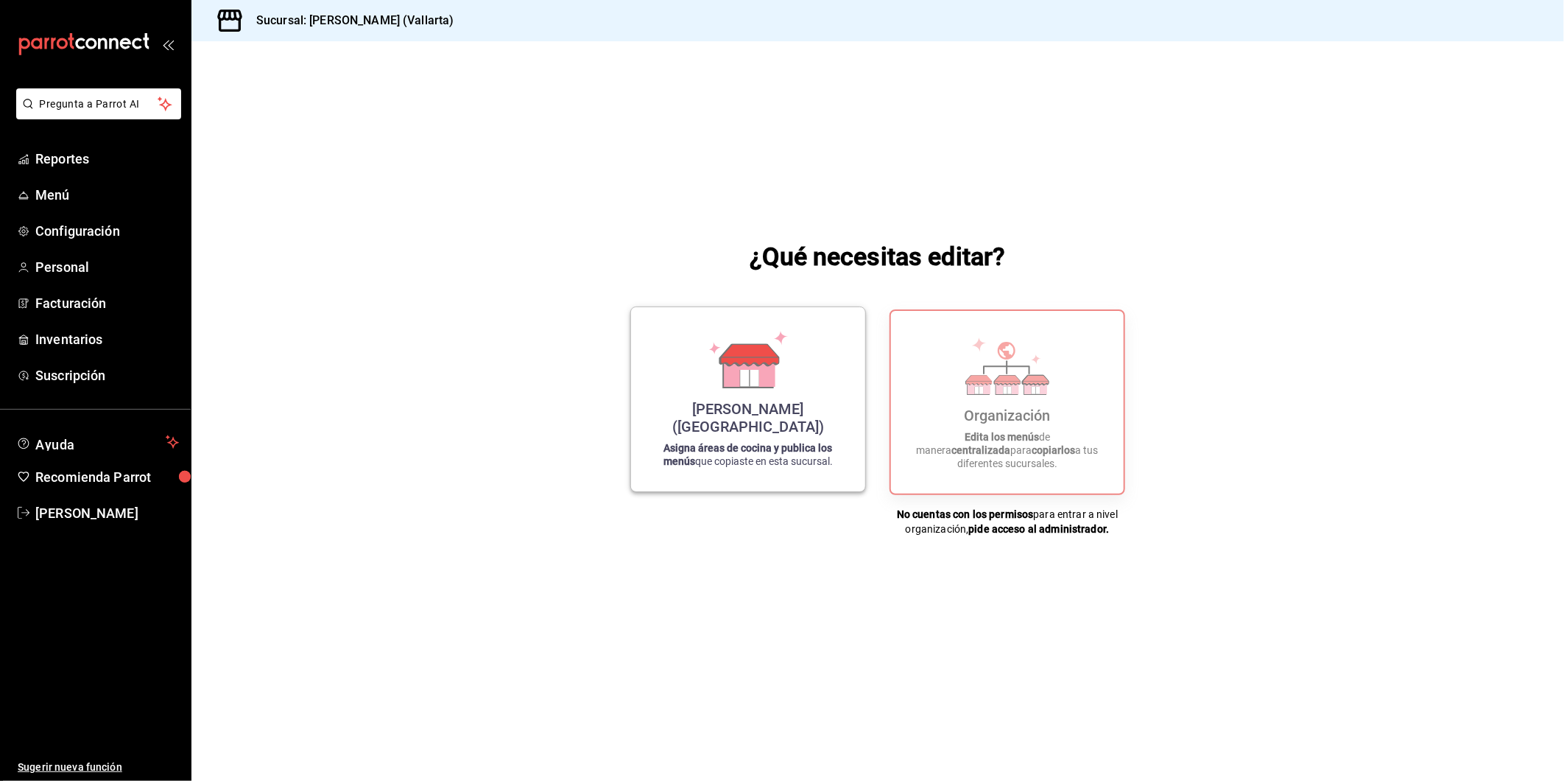
click at [751, 464] on p "Asigna áreas de cocina y publica los menús que copiaste en esta sucursal." at bounding box center [748, 454] width 199 height 27
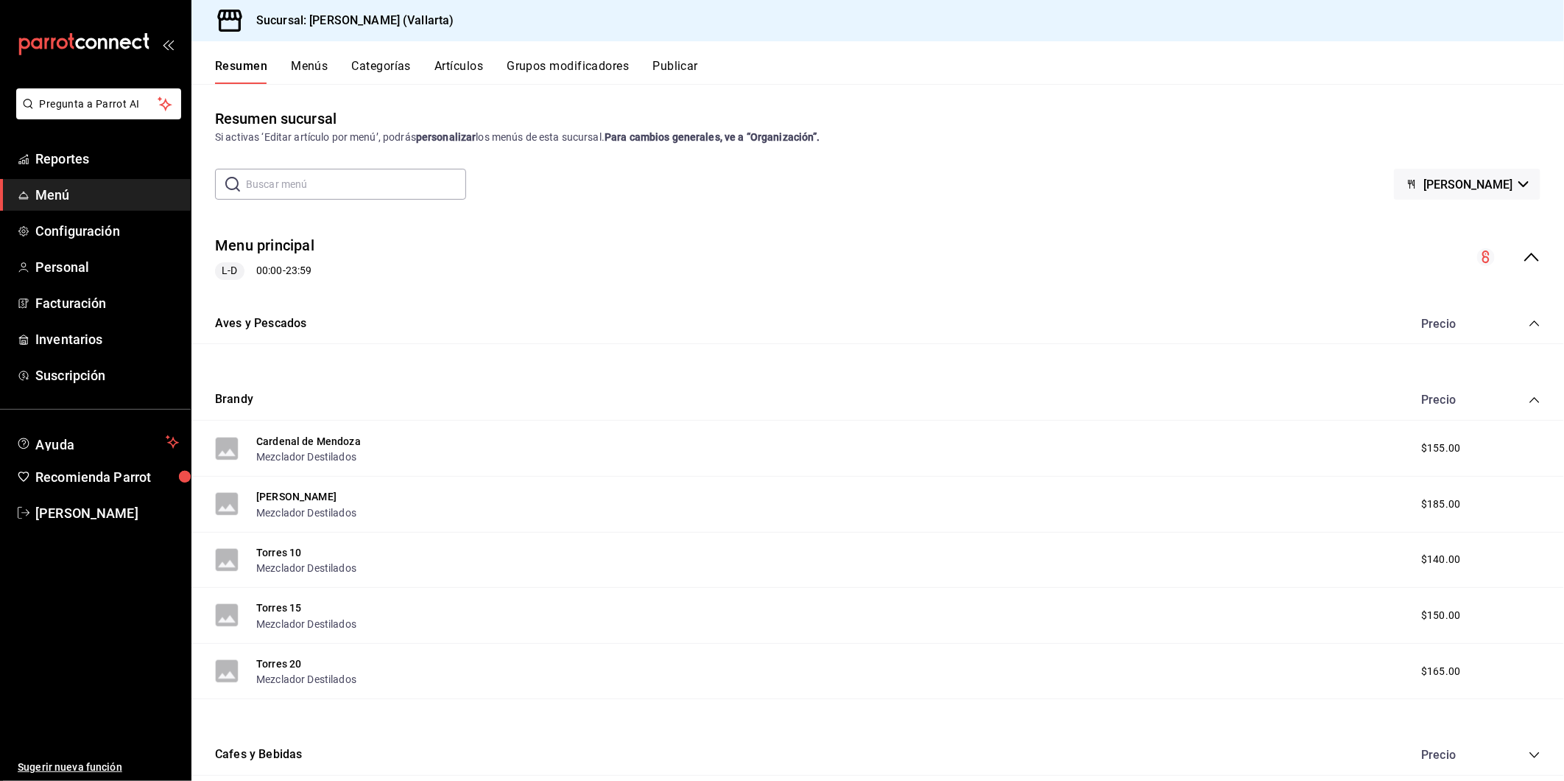
click at [451, 65] on button "Artículos" at bounding box center [459, 71] width 49 height 25
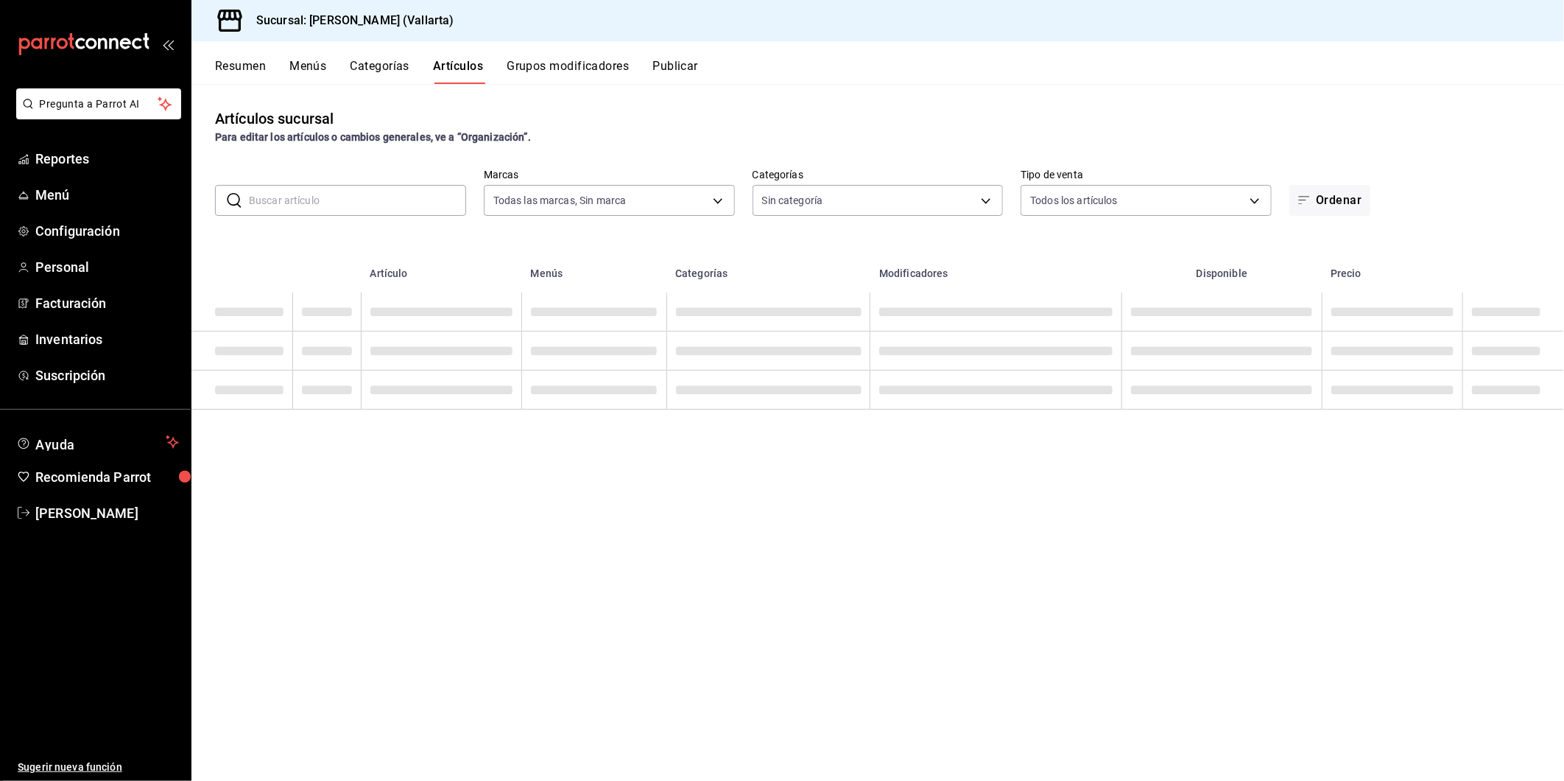
type input "dedade05-fd73-4fc1-b48a-98286d1a7cbf"
type input "ddeea584-b7b7-4c64-abd4-9dbe24413160,94bc3e91-bac1-4cab-af5d-7d085d9bac7d,85d50…"
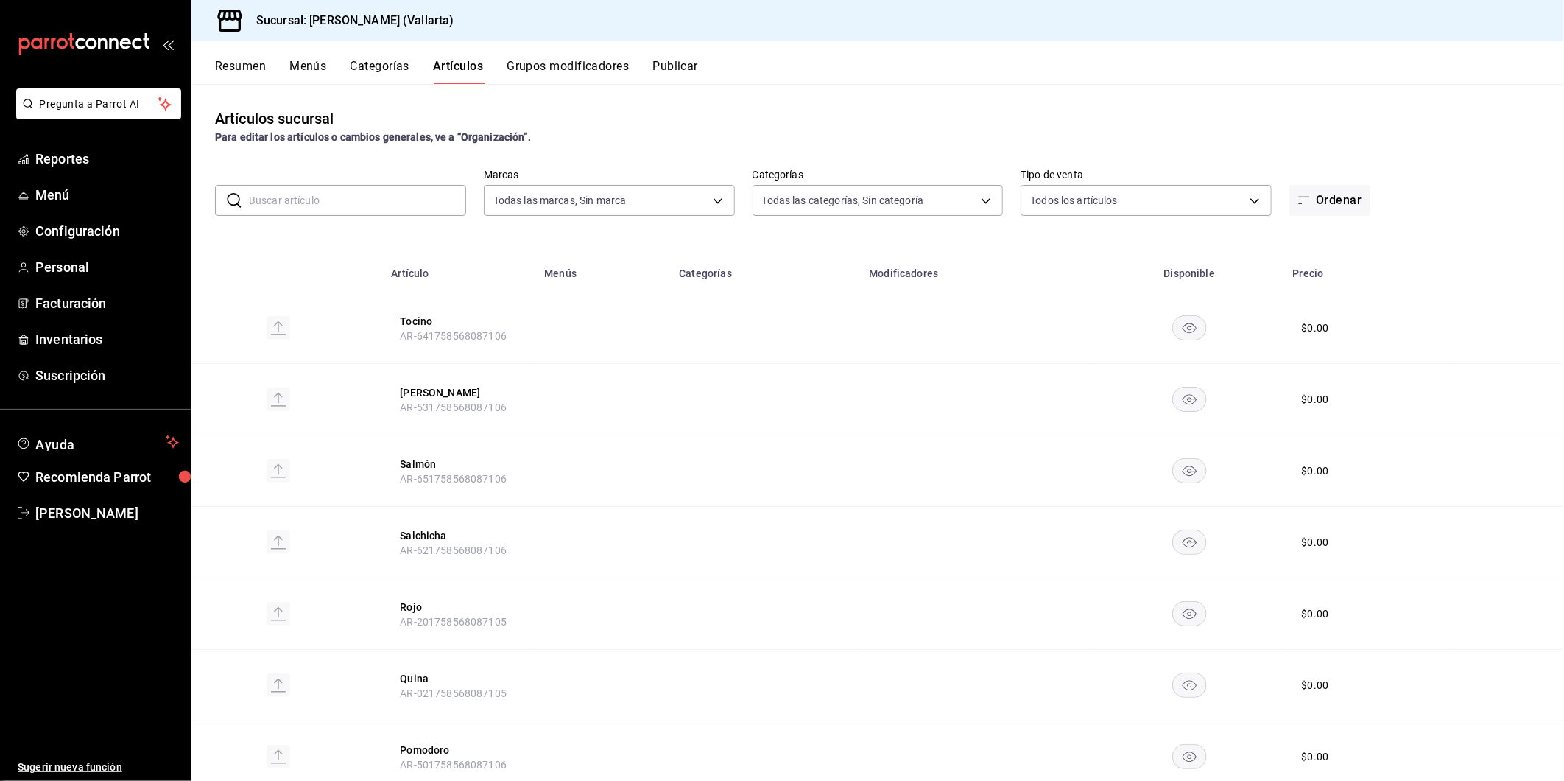
click at [363, 207] on input "text" at bounding box center [357, 200] width 217 height 29
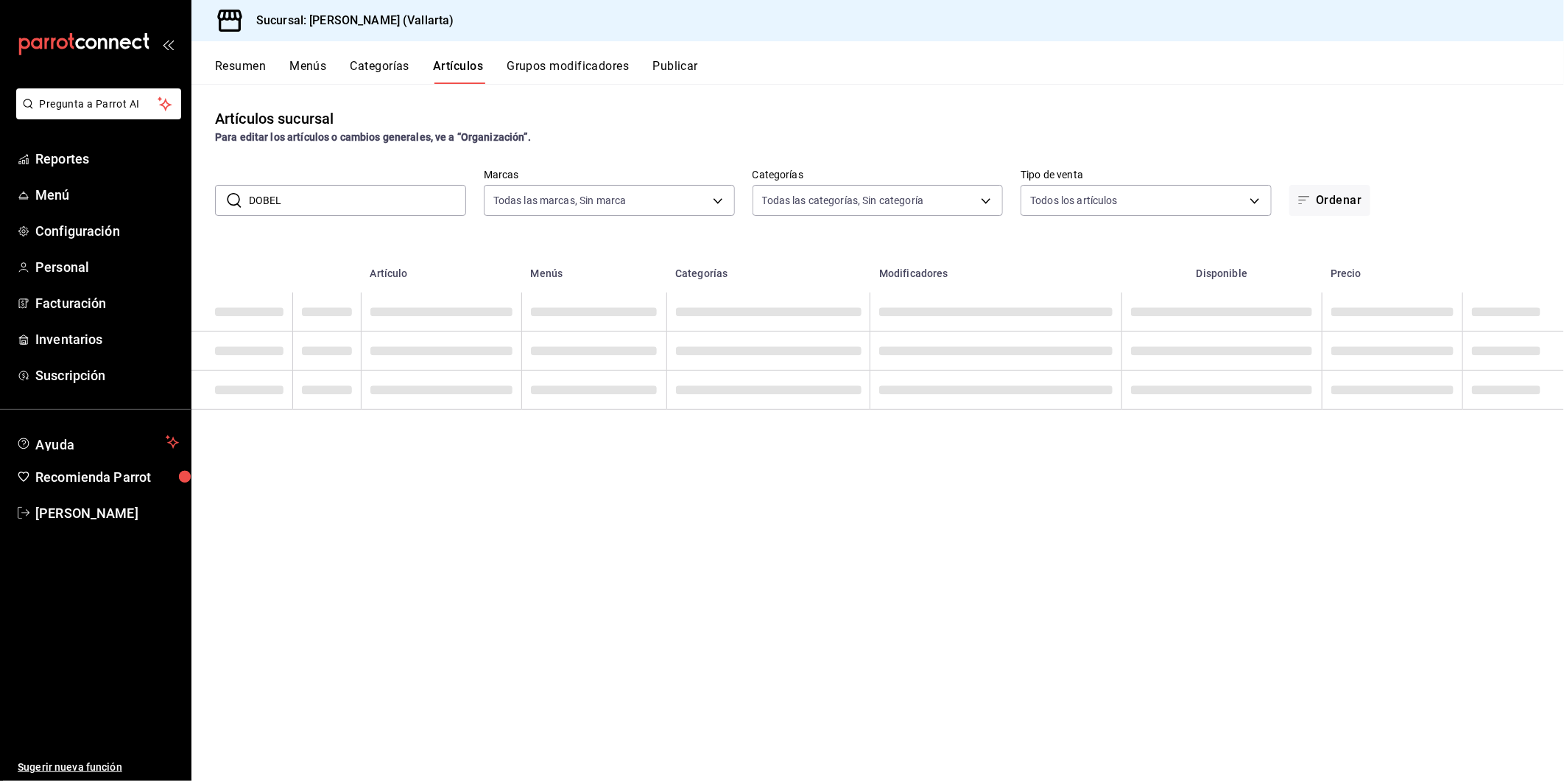
type input "DOBEL"
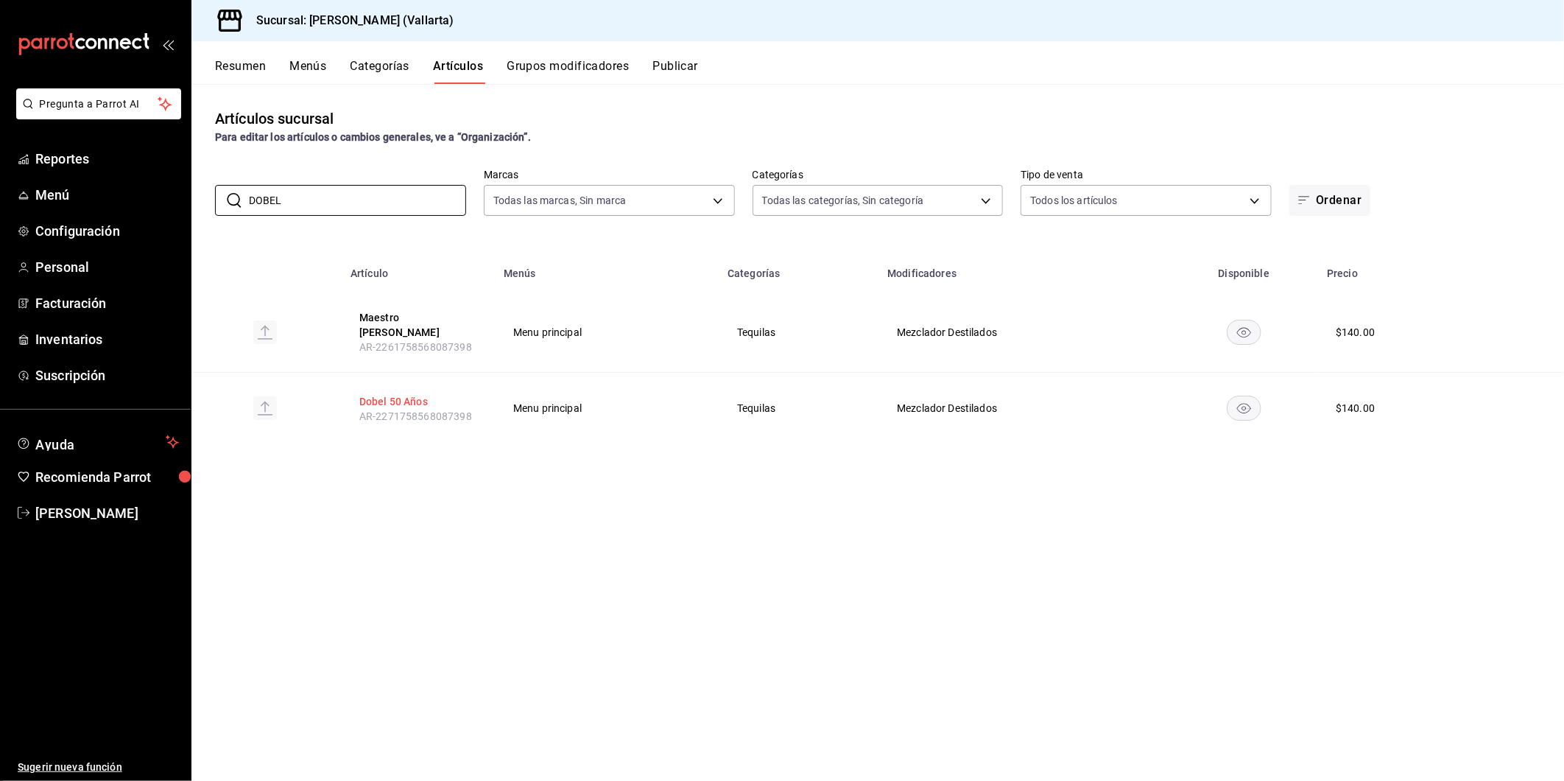
click at [394, 394] on button "Dobel 50 Años" at bounding box center [418, 401] width 118 height 15
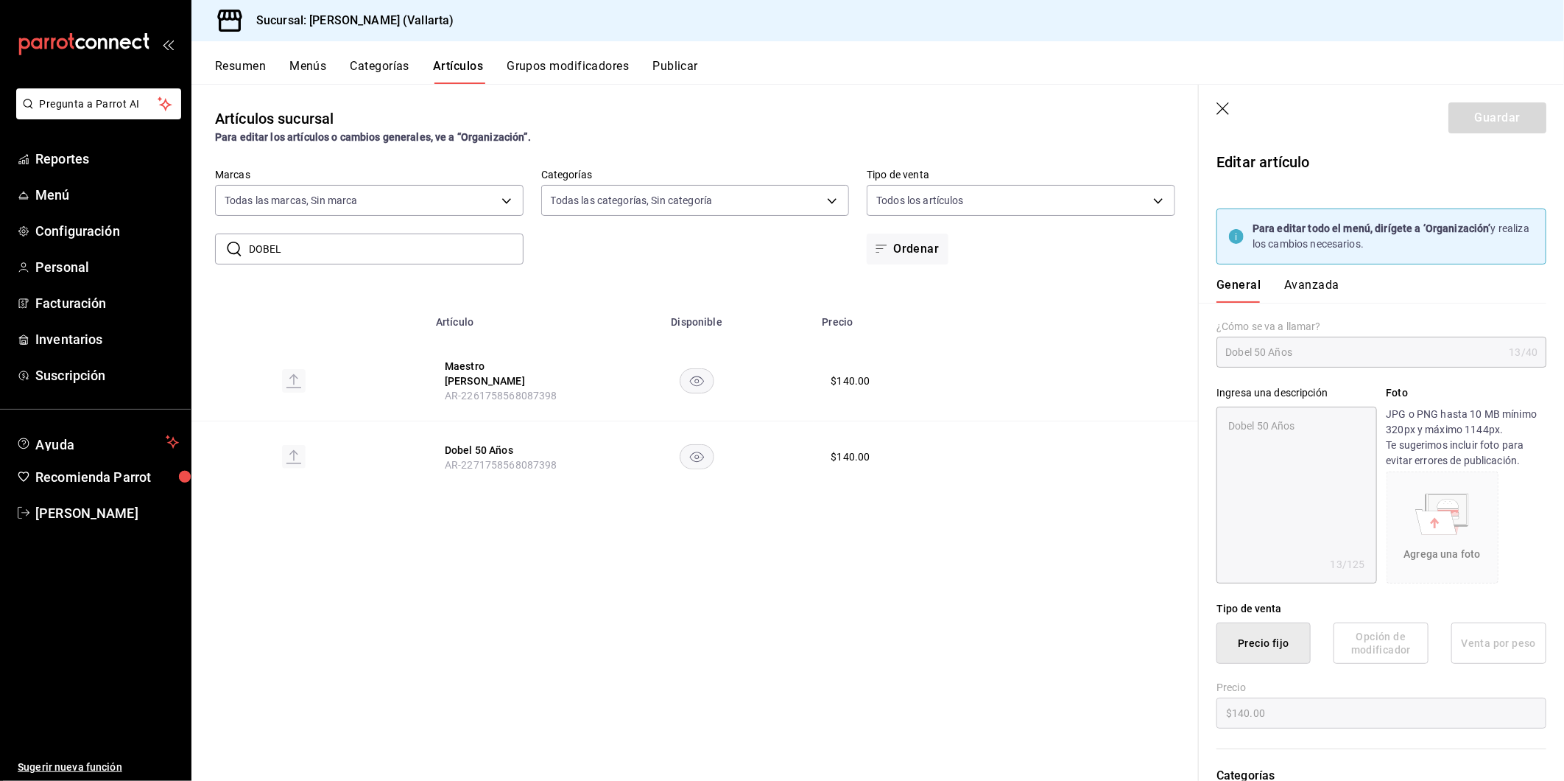
click at [1445, 230] on strong "Para editar todo el menú, dirígete a ‘Organización’" at bounding box center [1372, 228] width 239 height 12
click at [74, 190] on span "Menú" at bounding box center [107, 195] width 144 height 20
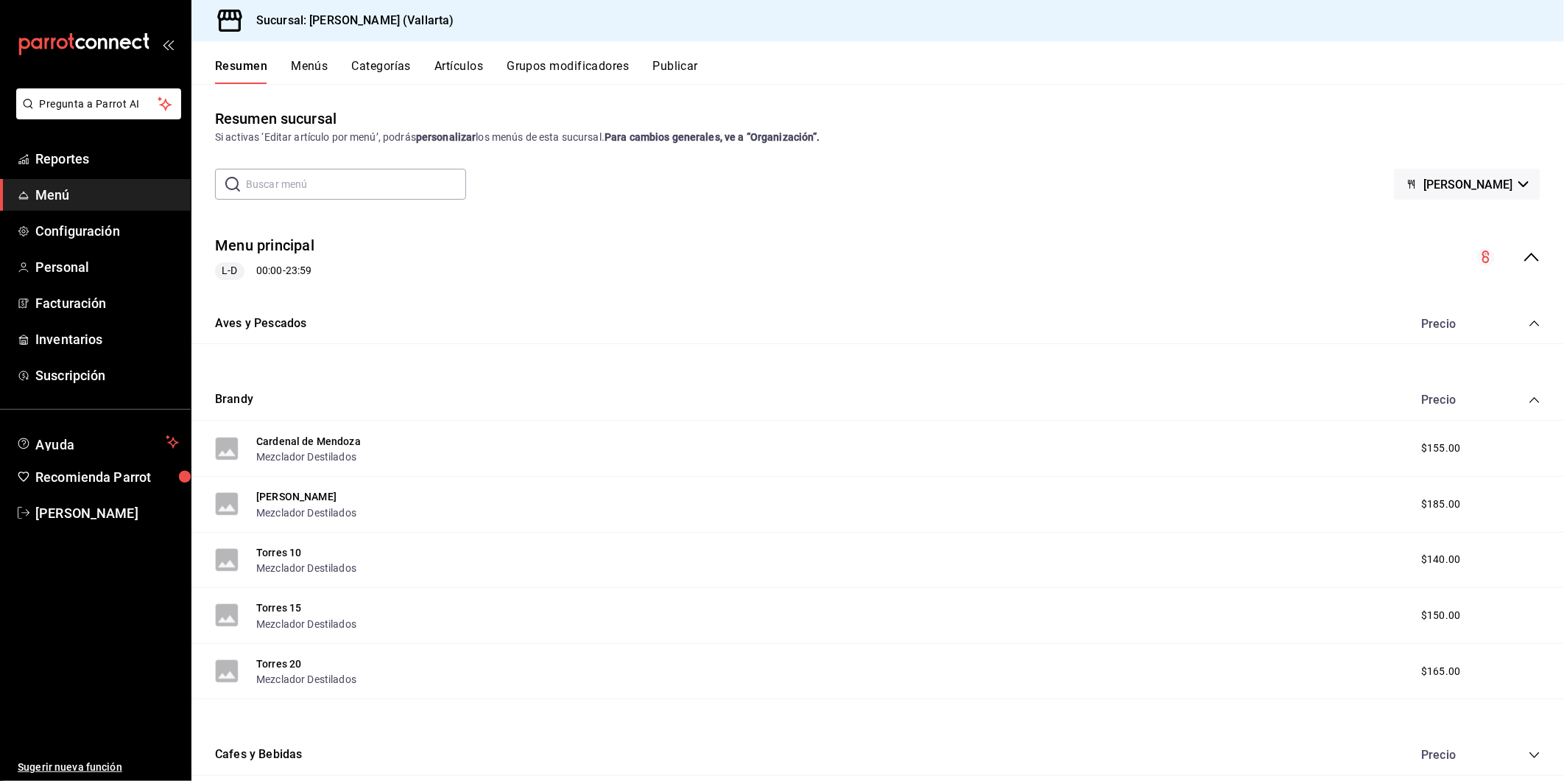
click at [458, 59] on button "Artículos" at bounding box center [459, 71] width 49 height 25
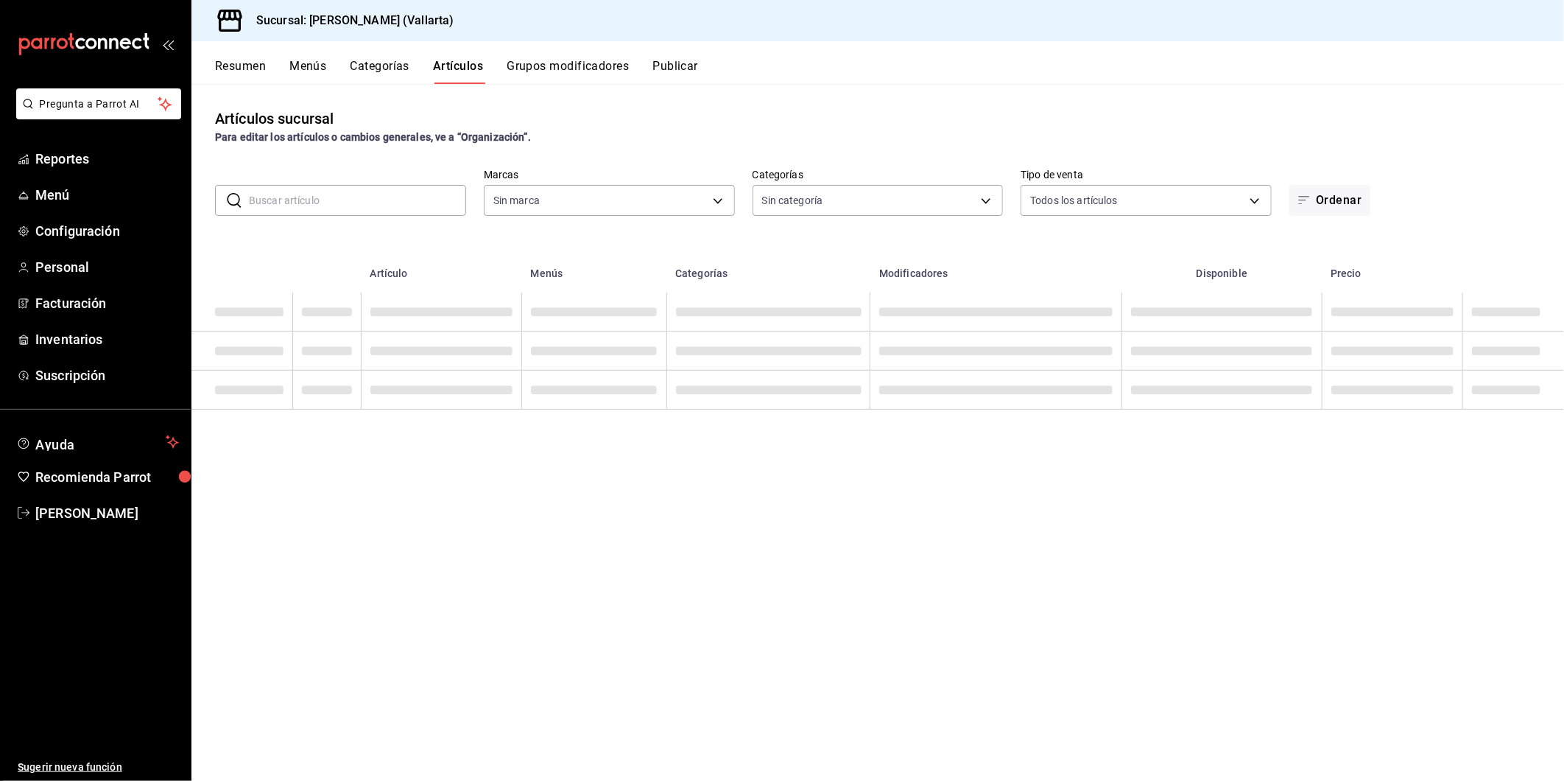
type input "dedade05-fd73-4fc1-b48a-98286d1a7cbf"
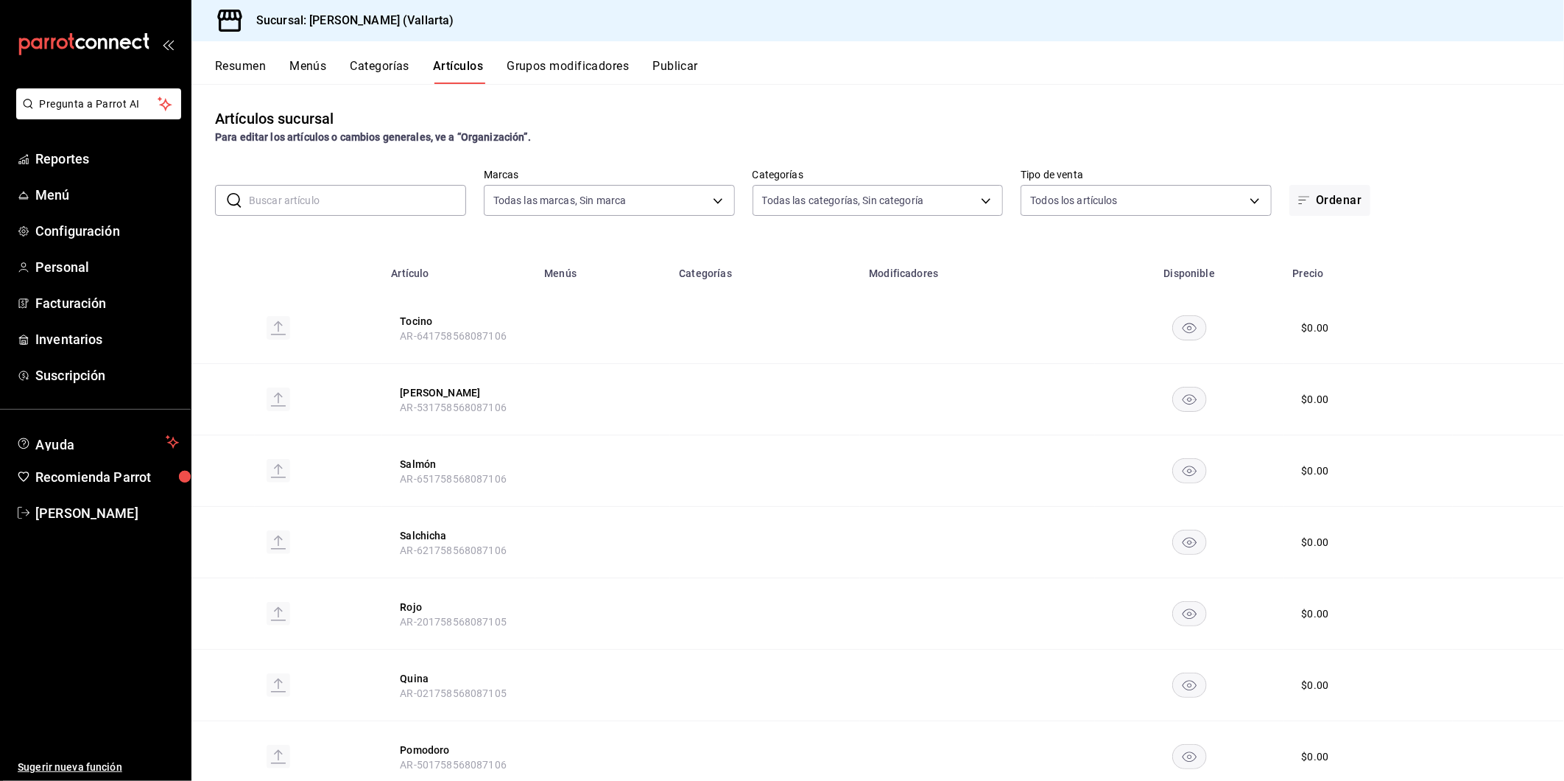
type input "ddeea584-b7b7-4c64-abd4-9dbe24413160,94bc3e91-bac1-4cab-af5d-7d085d9bac7d,85d50…"
click at [64, 269] on span "Personal" at bounding box center [107, 267] width 144 height 20
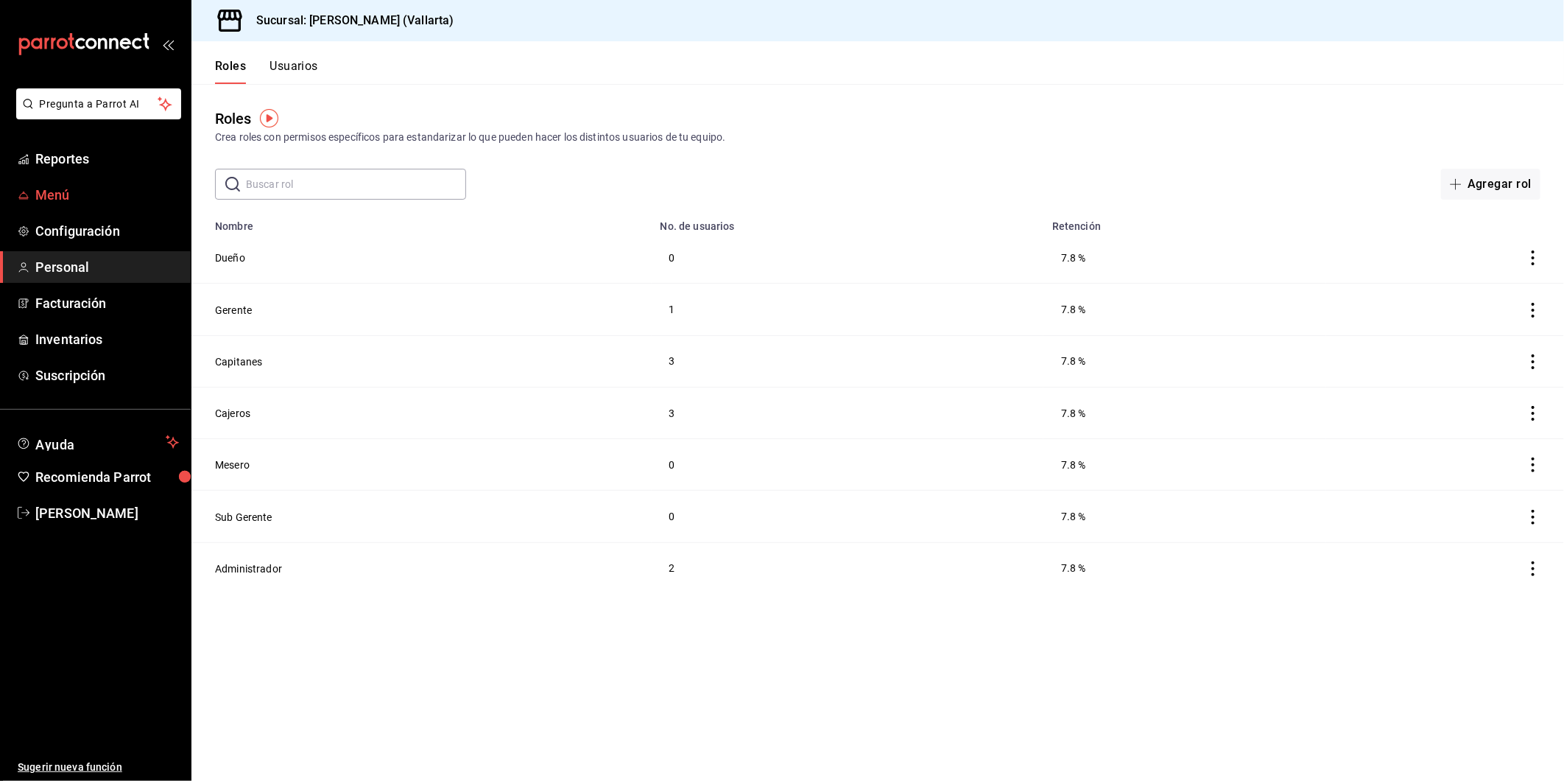
click at [66, 191] on span "Menú" at bounding box center [107, 195] width 144 height 20
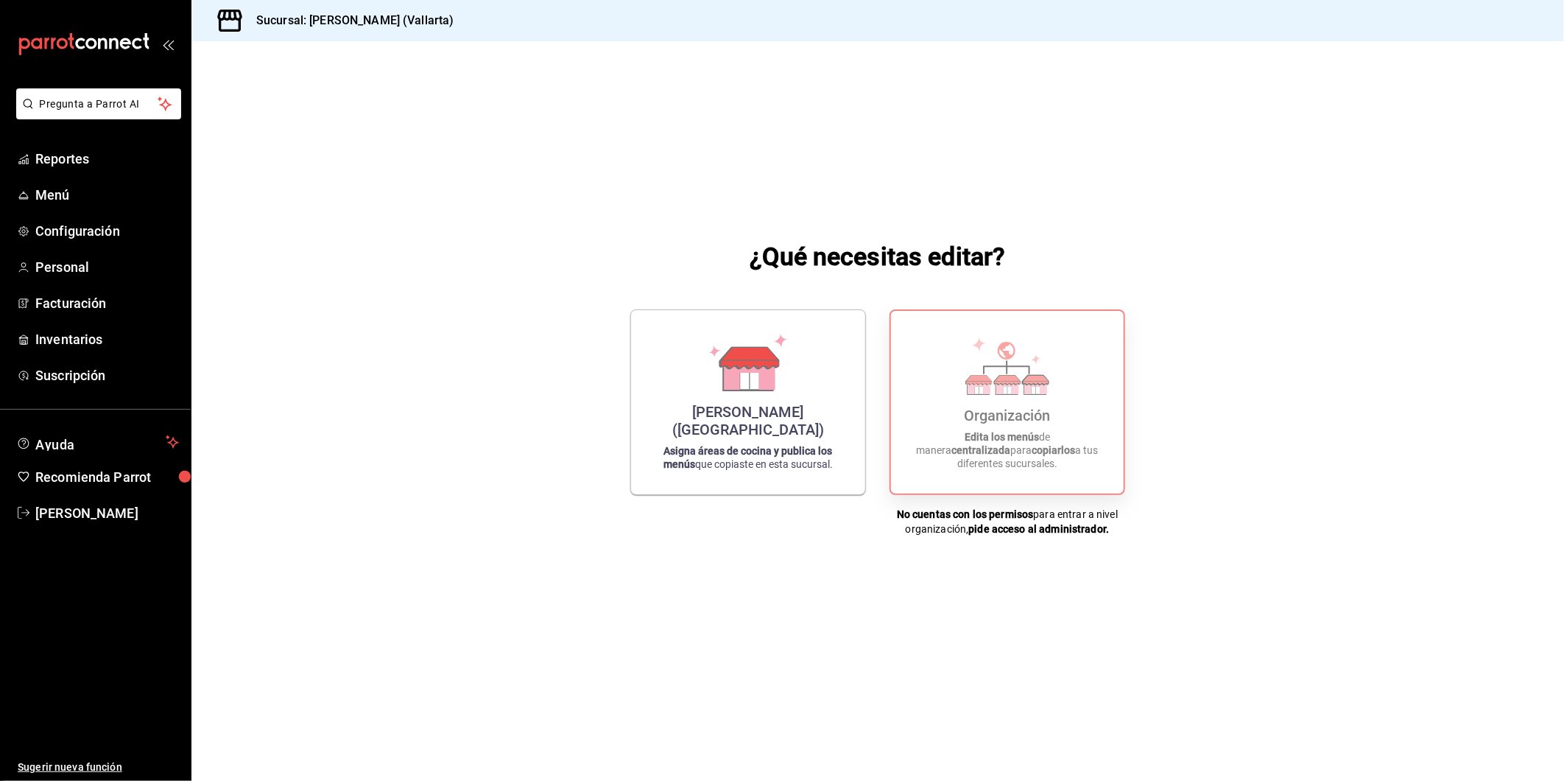
click at [1016, 454] on p "Edita los menús de manera centralizada para copiarlos a tus diferentes sucursal…" at bounding box center [1007, 450] width 197 height 40
drag, startPoint x: 1016, startPoint y: 454, endPoint x: 982, endPoint y: 407, distance: 57.9
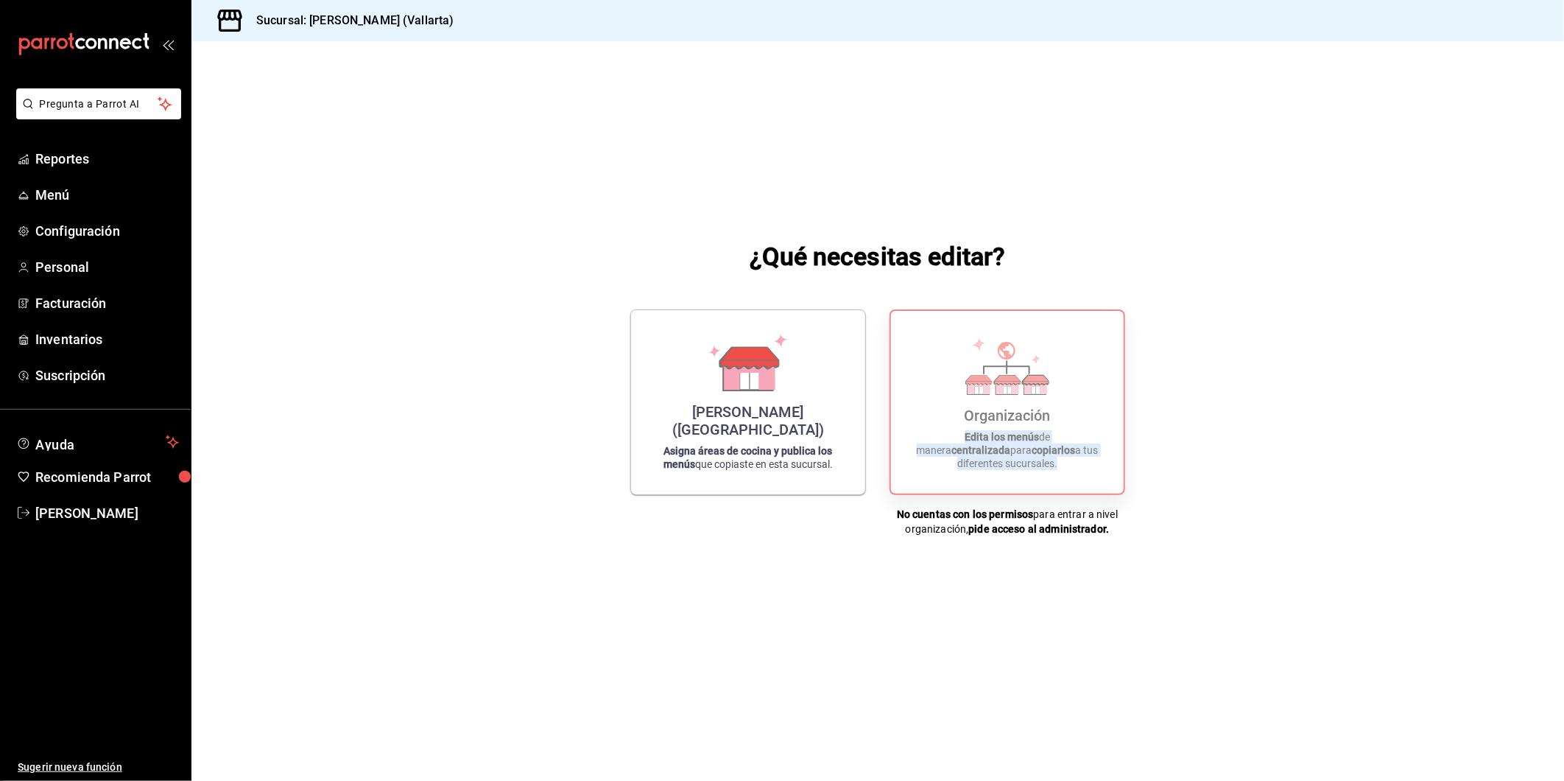
click at [1016, 454] on p "Edita los menús de manera centralizada para copiarlos a tus diferentes sucursal…" at bounding box center [1007, 450] width 197 height 40
click at [978, 394] on icon at bounding box center [979, 390] width 8 height 7
click at [1024, 488] on div "Organización Edita los menús de manera centralizada para copiarlos a tus difere…" at bounding box center [1008, 402] width 236 height 186
click at [1021, 526] on strong "pide acceso al administrador." at bounding box center [1039, 529] width 141 height 12
click at [93, 197] on span "Menú" at bounding box center [107, 195] width 144 height 20
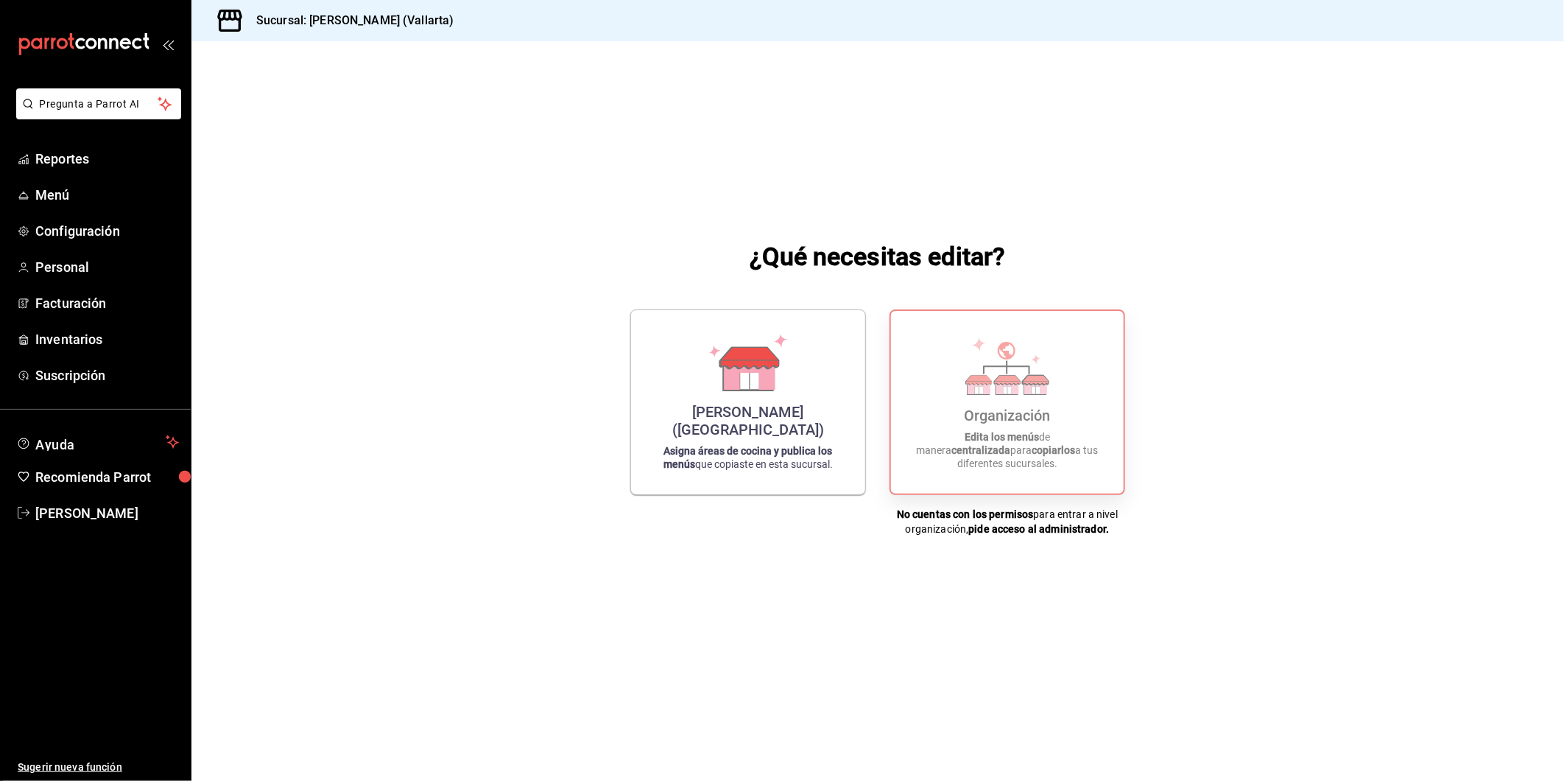
click at [1036, 414] on div "Organización Edita los menús de manera centralizada para copiarlos a tus difere…" at bounding box center [1007, 402] width 197 height 159
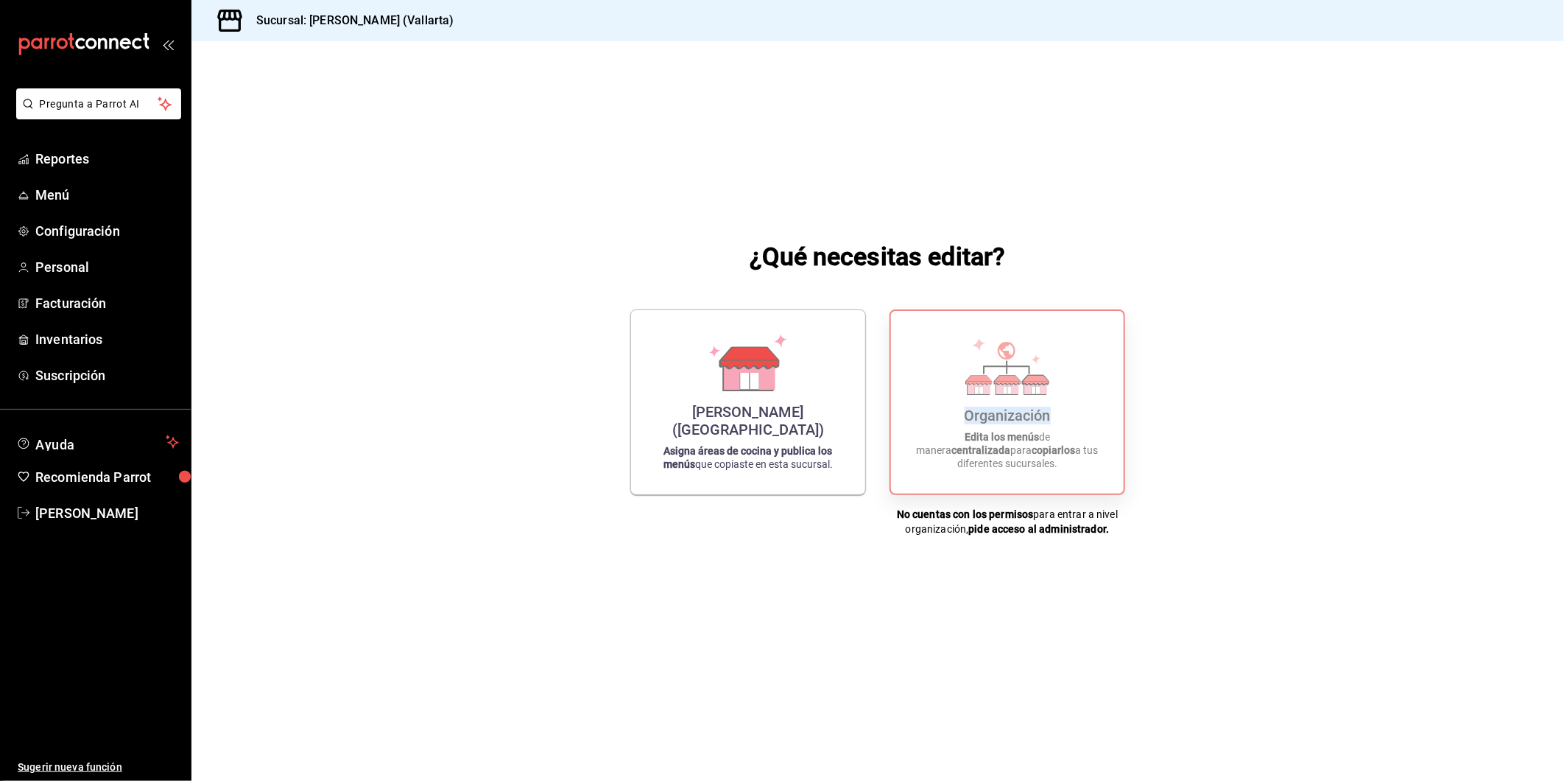
click at [1036, 414] on div "Organización Edita los menús de manera centralizada para copiarlos a tus difere…" at bounding box center [1007, 402] width 197 height 159
click at [1036, 413] on div "Organización Edita los menús de manera centralizada para copiarlos a tus difere…" at bounding box center [1007, 402] width 197 height 159
click at [1036, 411] on div "Organización Edita los menús de manera centralizada para copiarlos a tus difere…" at bounding box center [1007, 402] width 197 height 159
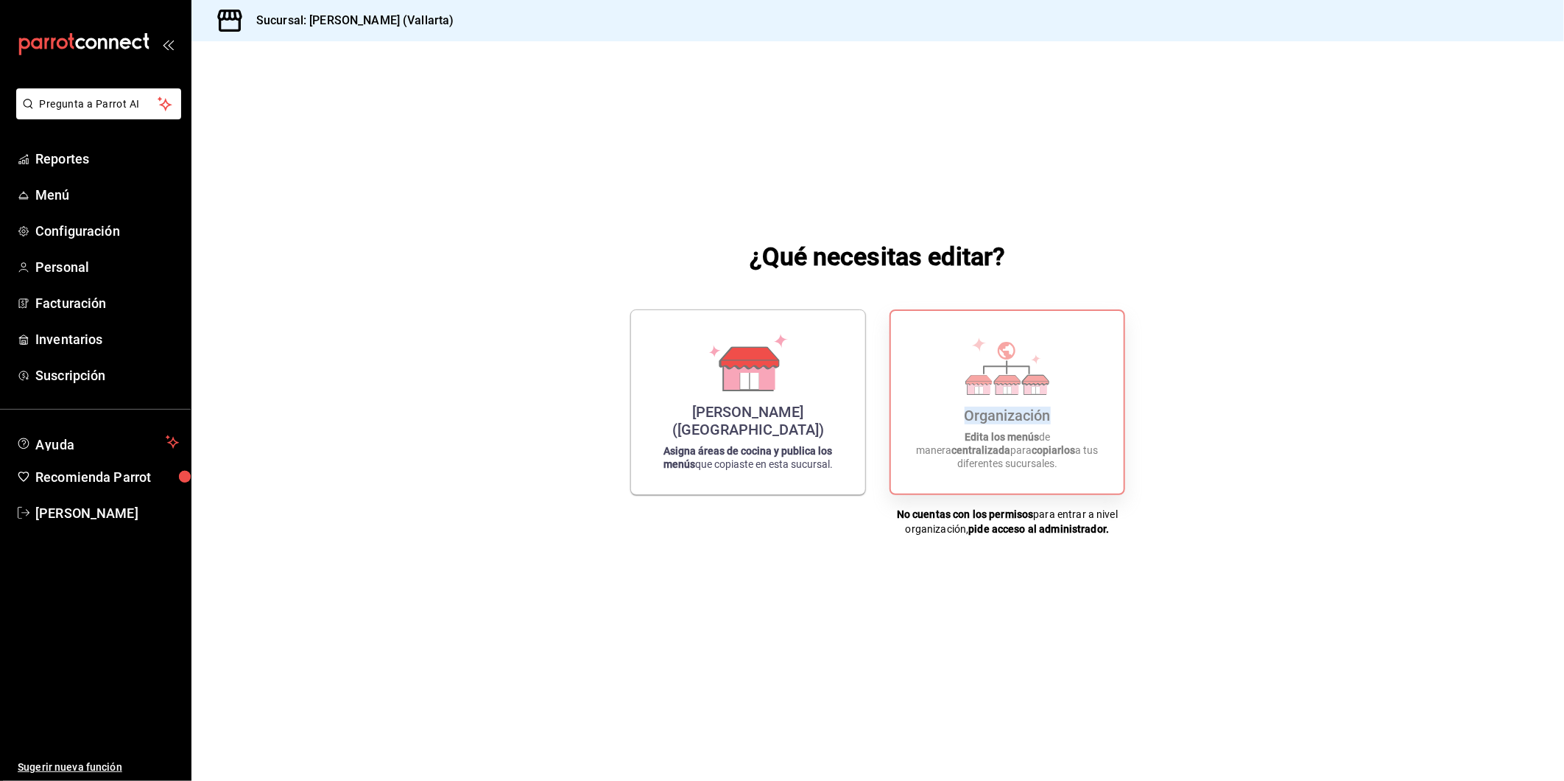
click at [1036, 410] on div "Organización Edita los menús de manera centralizada para copiarlos a tus difere…" at bounding box center [1007, 402] width 197 height 159
click at [1036, 409] on div "Organización Edita los menús de manera centralizada para copiarlos a tus difere…" at bounding box center [1007, 402] width 197 height 159
